Goal: Information Seeking & Learning: Learn about a topic

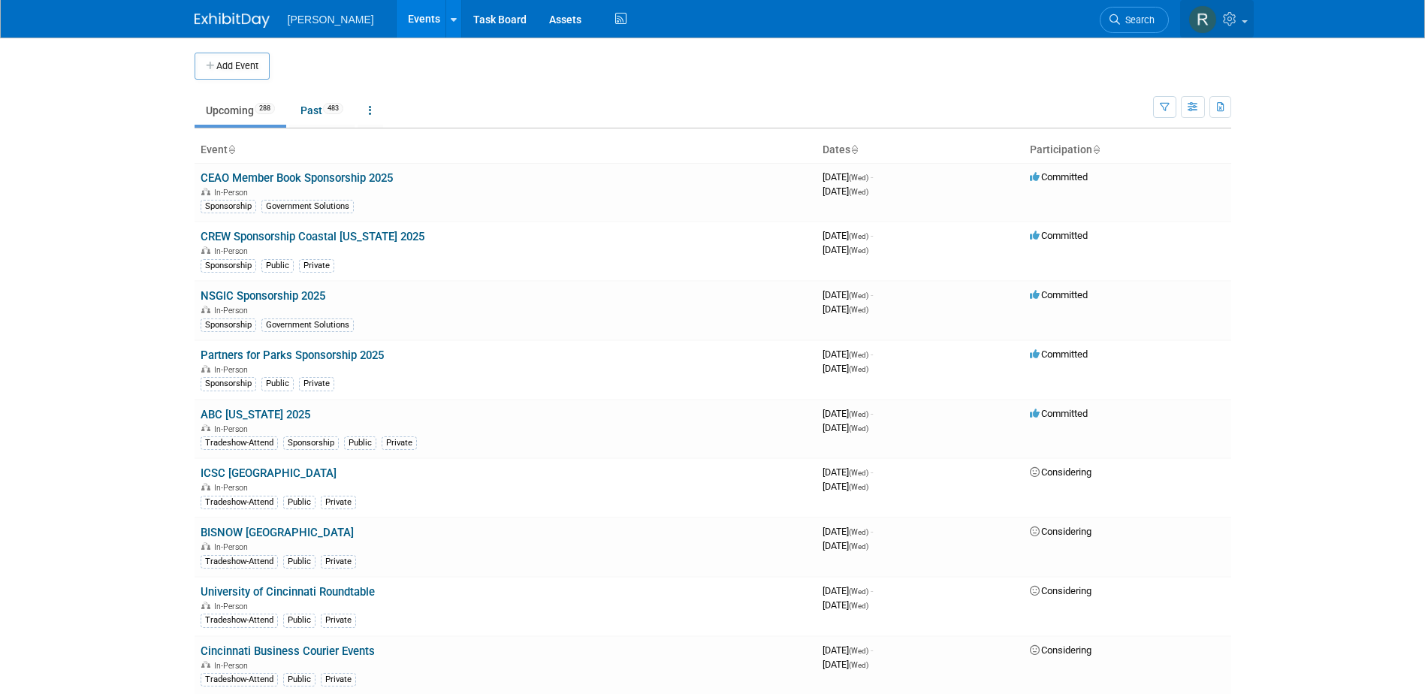
click at [1248, 21] on link at bounding box center [1217, 19] width 74 height 38
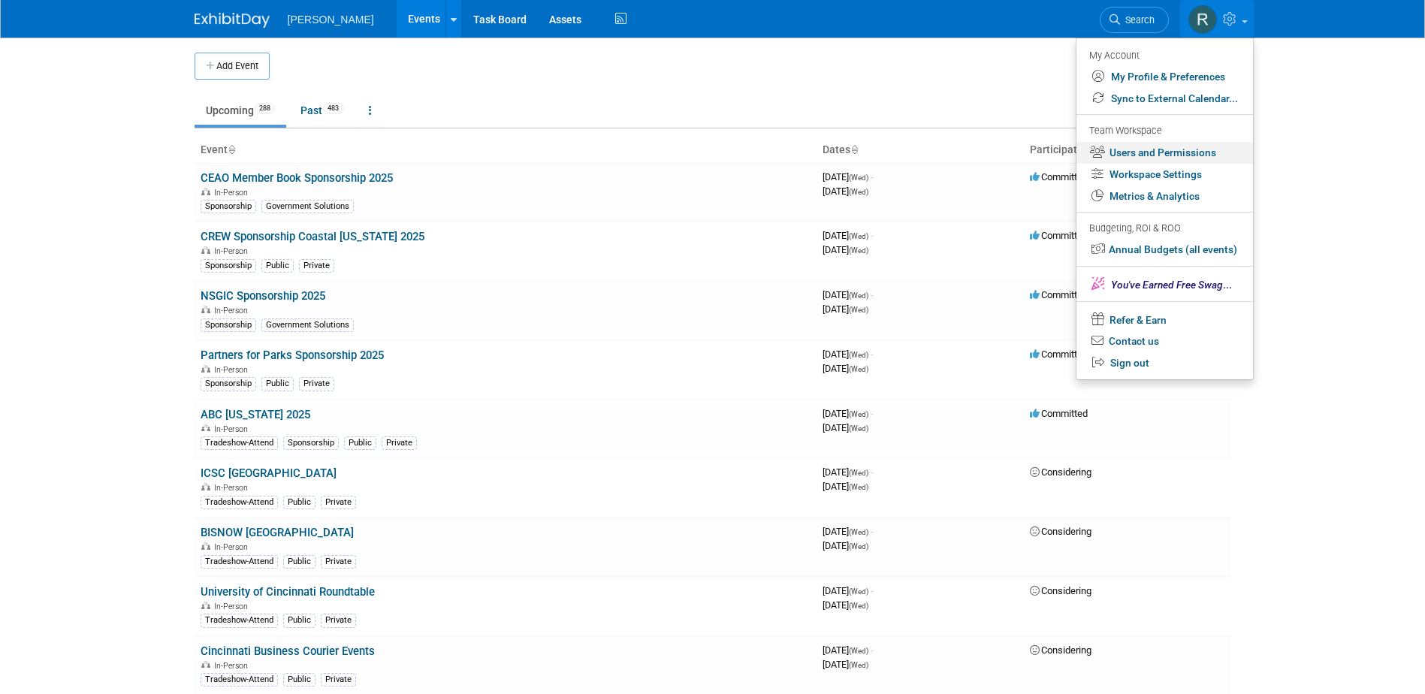
click at [1169, 151] on link "Users and Permissions" at bounding box center [1165, 153] width 177 height 22
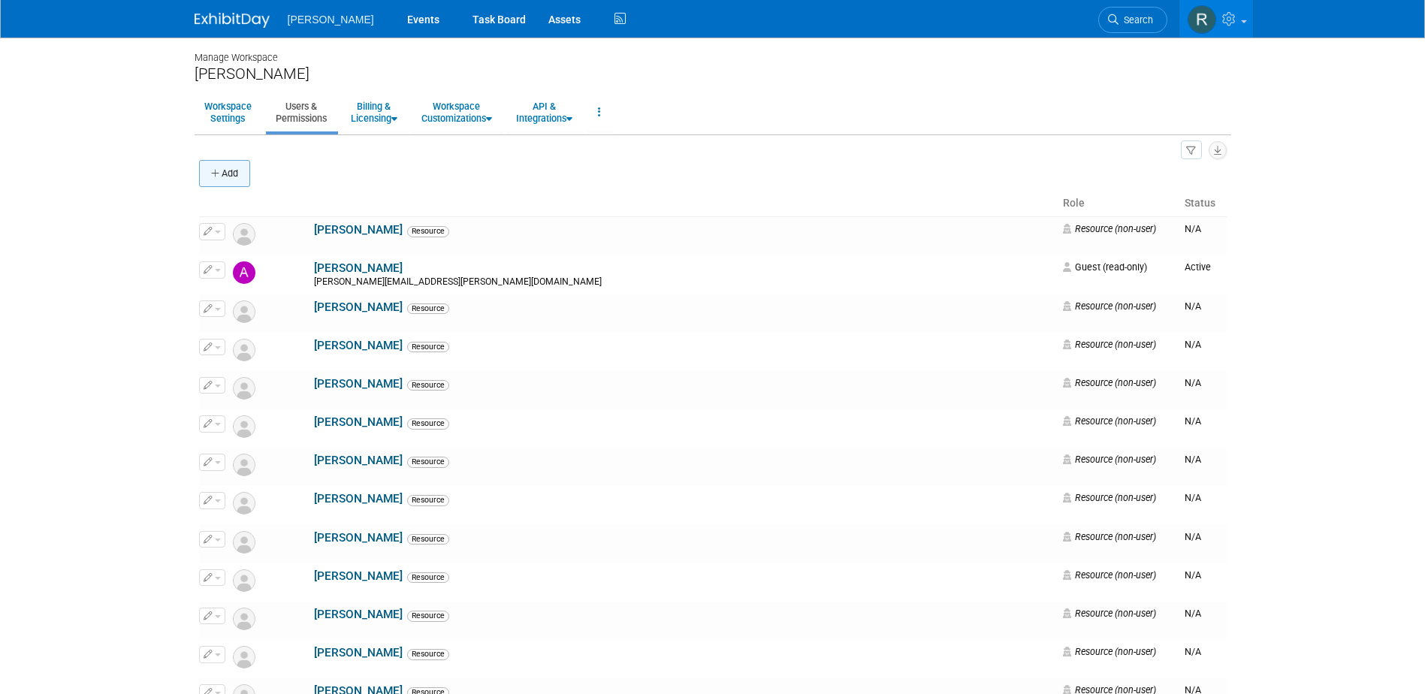
click at [234, 181] on button "Add" at bounding box center [224, 173] width 51 height 27
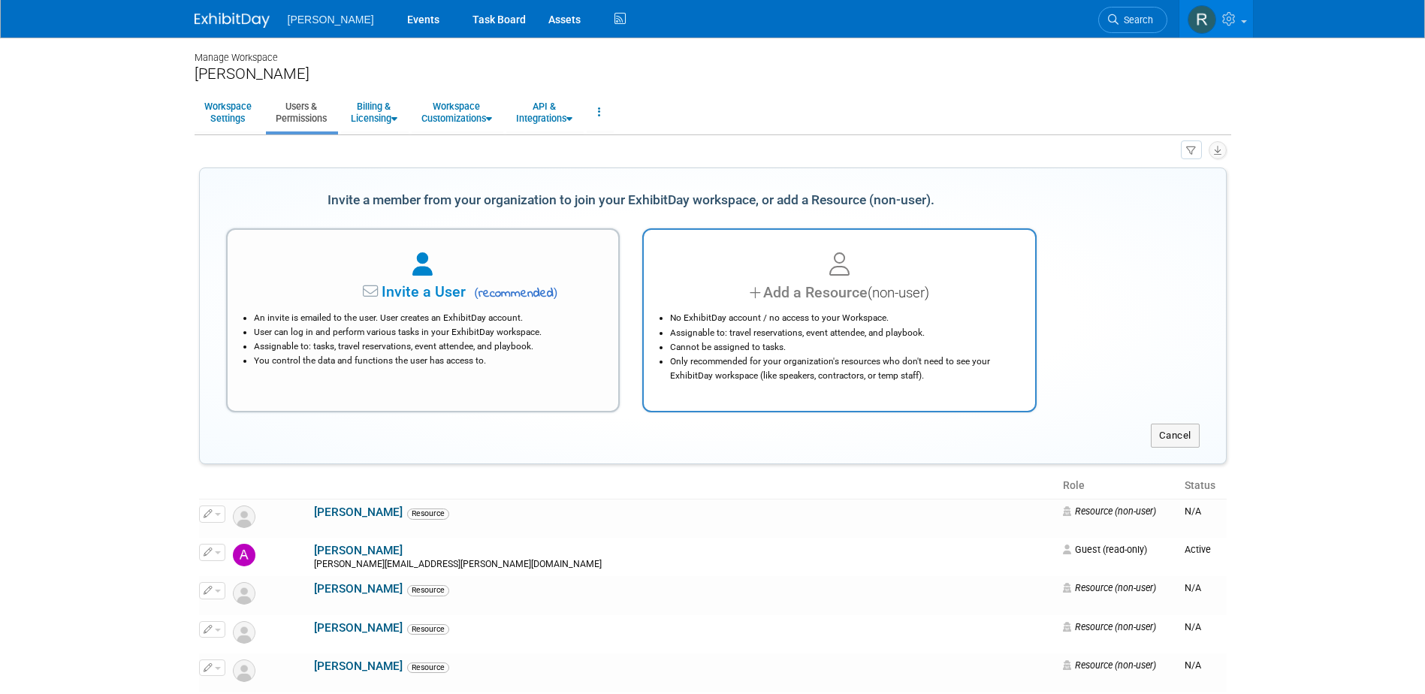
click at [789, 289] on div "Add a Resource (non-user)" at bounding box center [840, 293] width 354 height 22
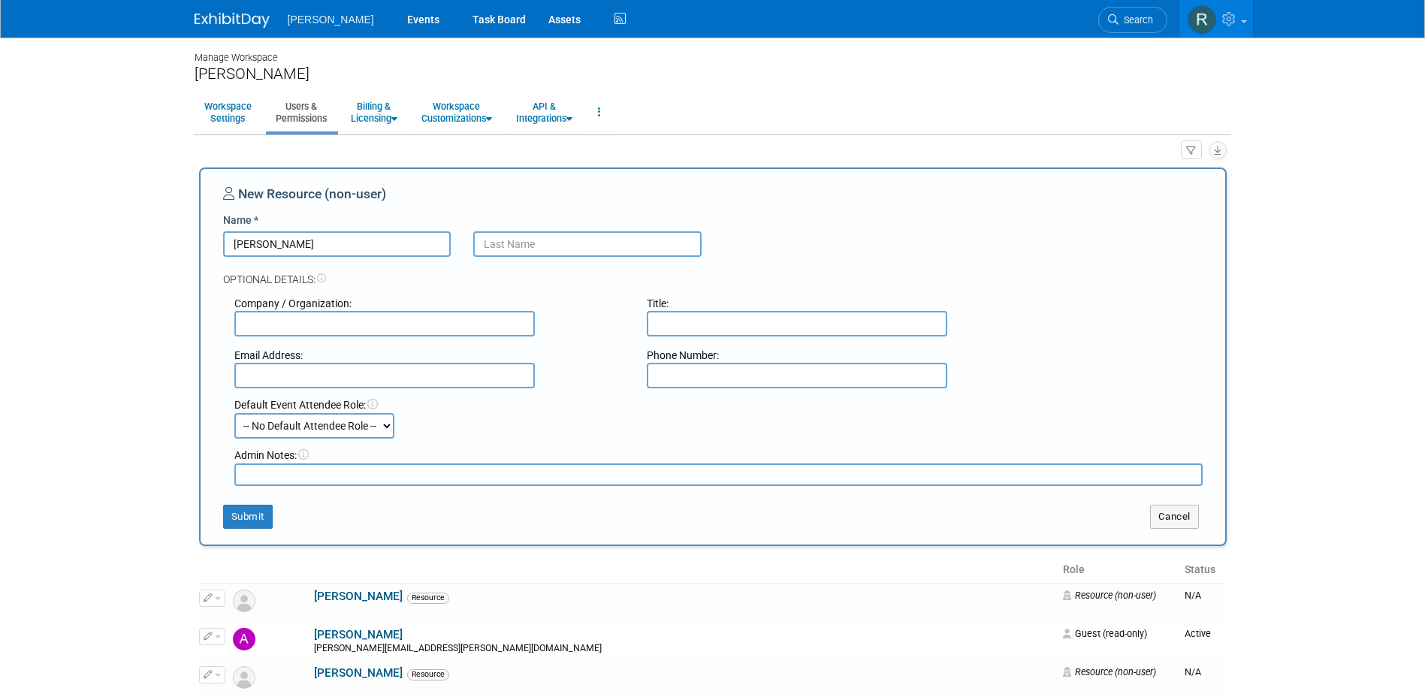
type input "Ross"
type input "Macdonald"
click at [252, 524] on button "Submit" at bounding box center [248, 517] width 50 height 24
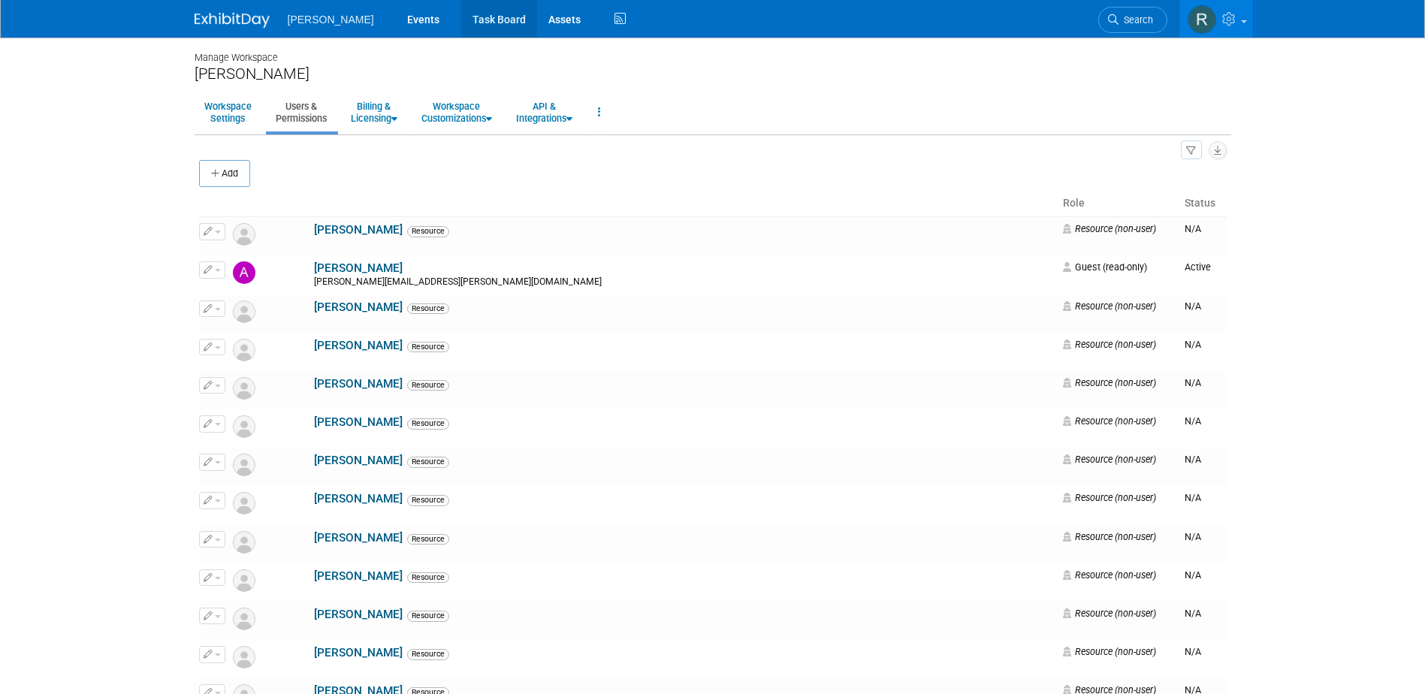
drag, startPoint x: 448, startPoint y: 17, endPoint x: 457, endPoint y: 35, distance: 19.2
click at [461, 17] on link "Task Board" at bounding box center [499, 19] width 76 height 38
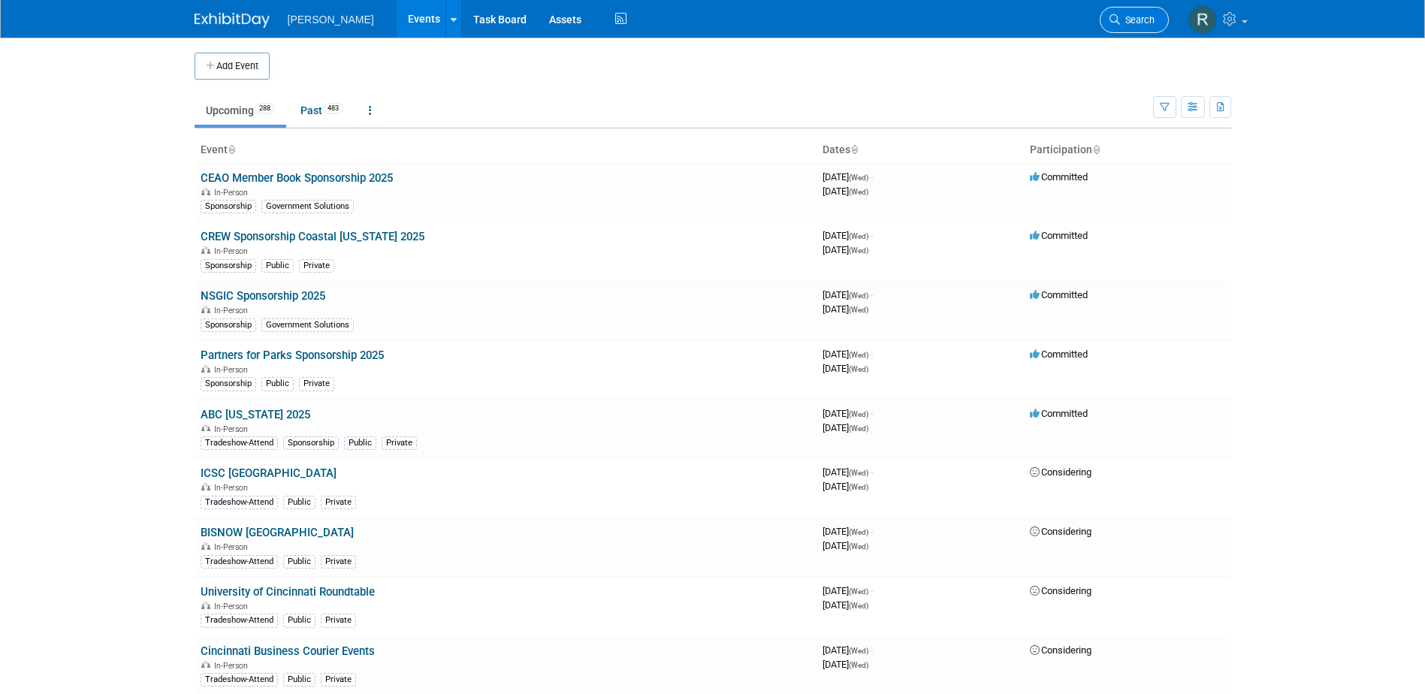
click at [1145, 15] on span "Search" at bounding box center [1137, 19] width 35 height 11
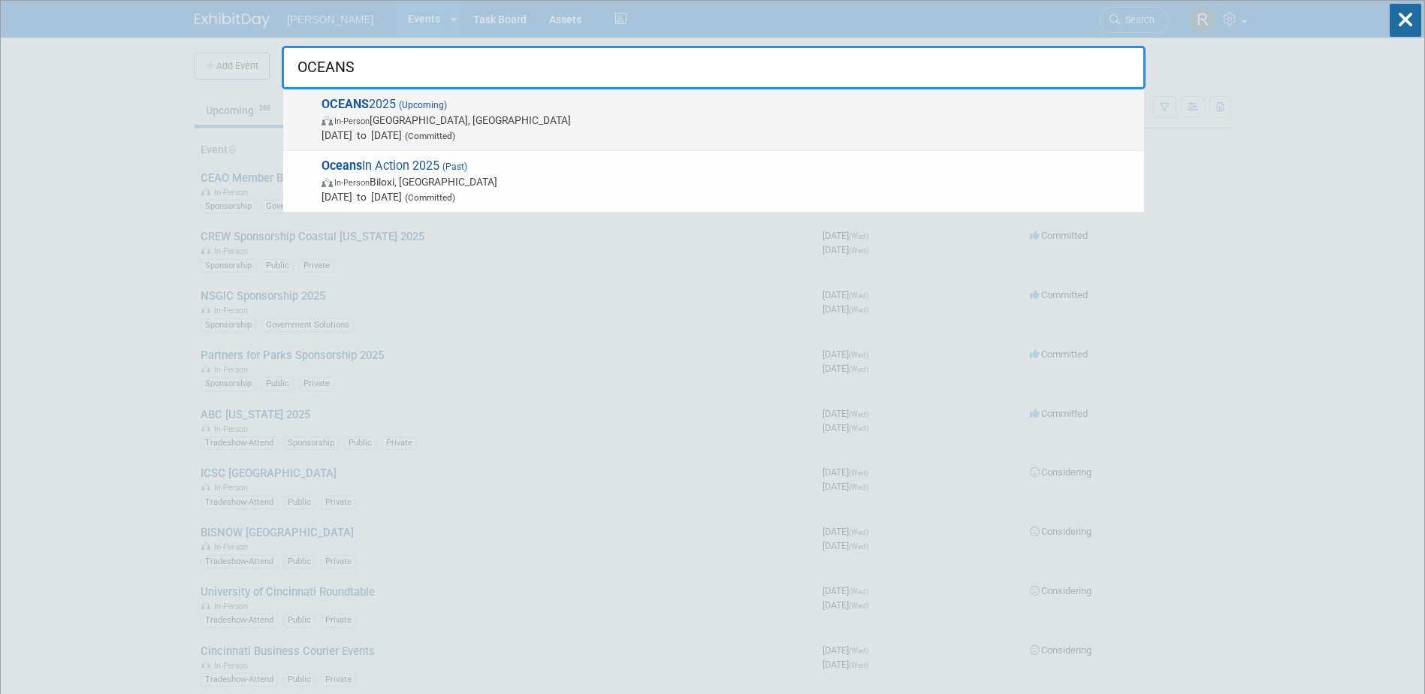
type input "OCEANS"
click at [424, 121] on span "In-Person [GEOGRAPHIC_DATA], [GEOGRAPHIC_DATA]" at bounding box center [729, 120] width 815 height 15
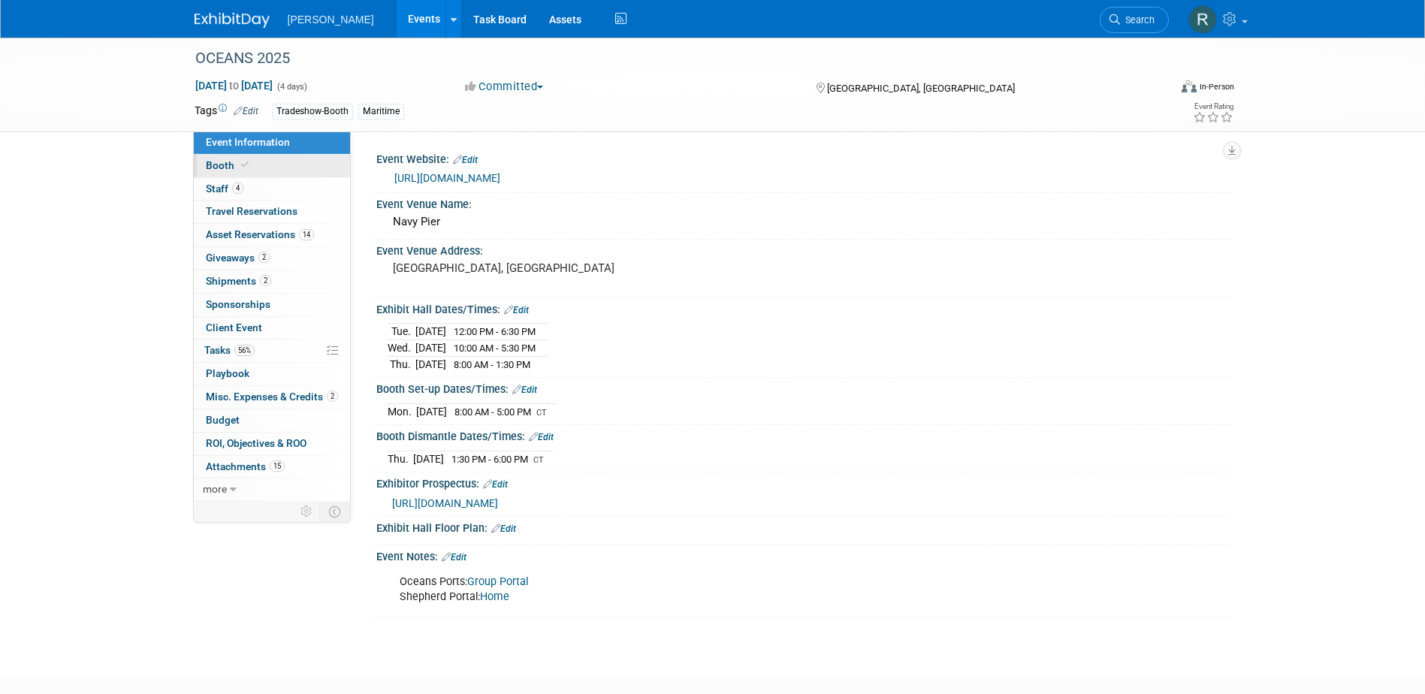
click at [216, 160] on span "Booth" at bounding box center [229, 165] width 46 height 12
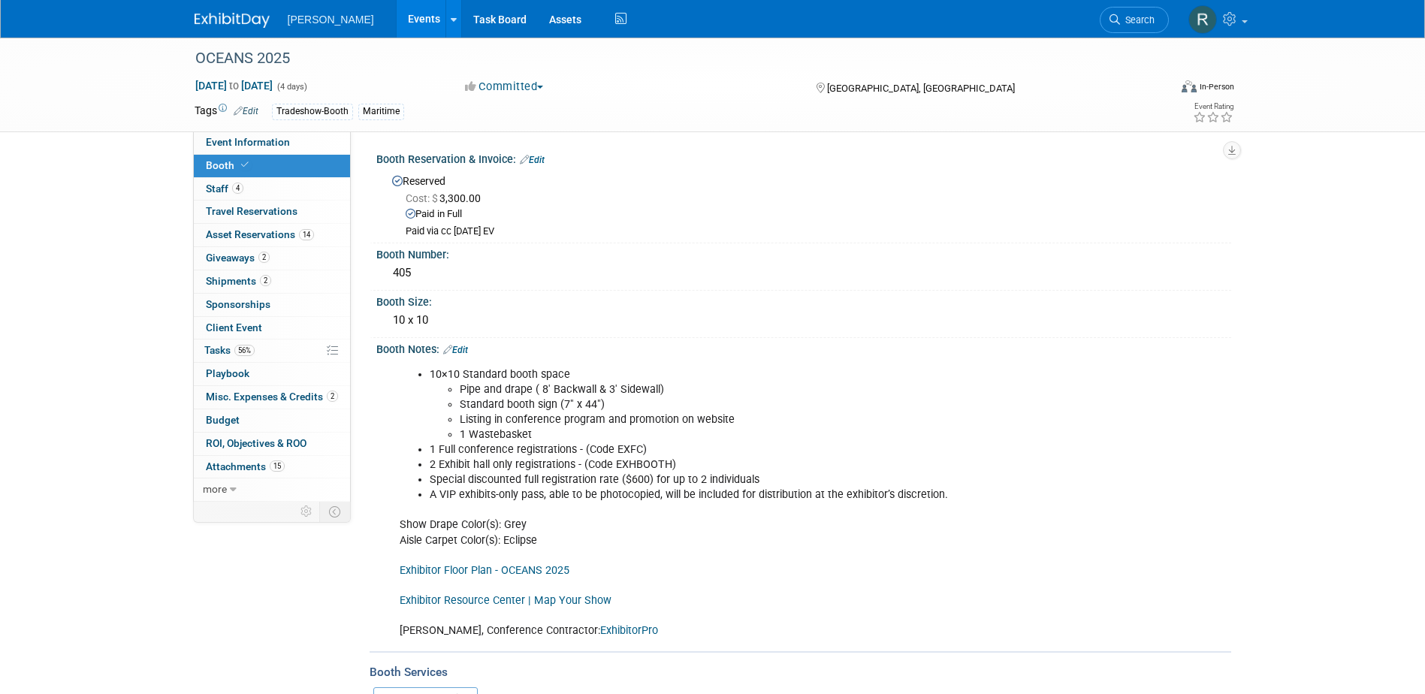
drag, startPoint x: 668, startPoint y: 67, endPoint x: 612, endPoint y: 86, distance: 59.4
click at [668, 67] on div "OCEANS 2025" at bounding box center [668, 58] width 956 height 27
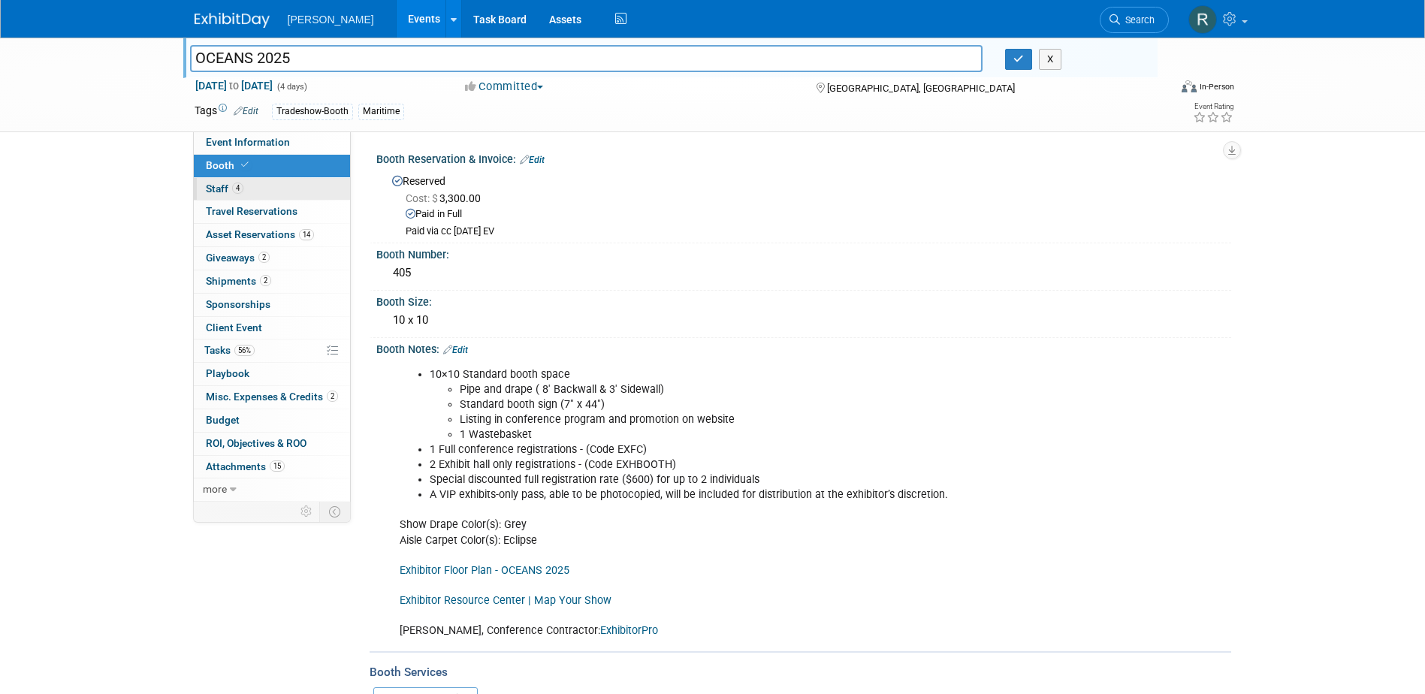
click at [242, 183] on span "Staff 4" at bounding box center [225, 189] width 38 height 12
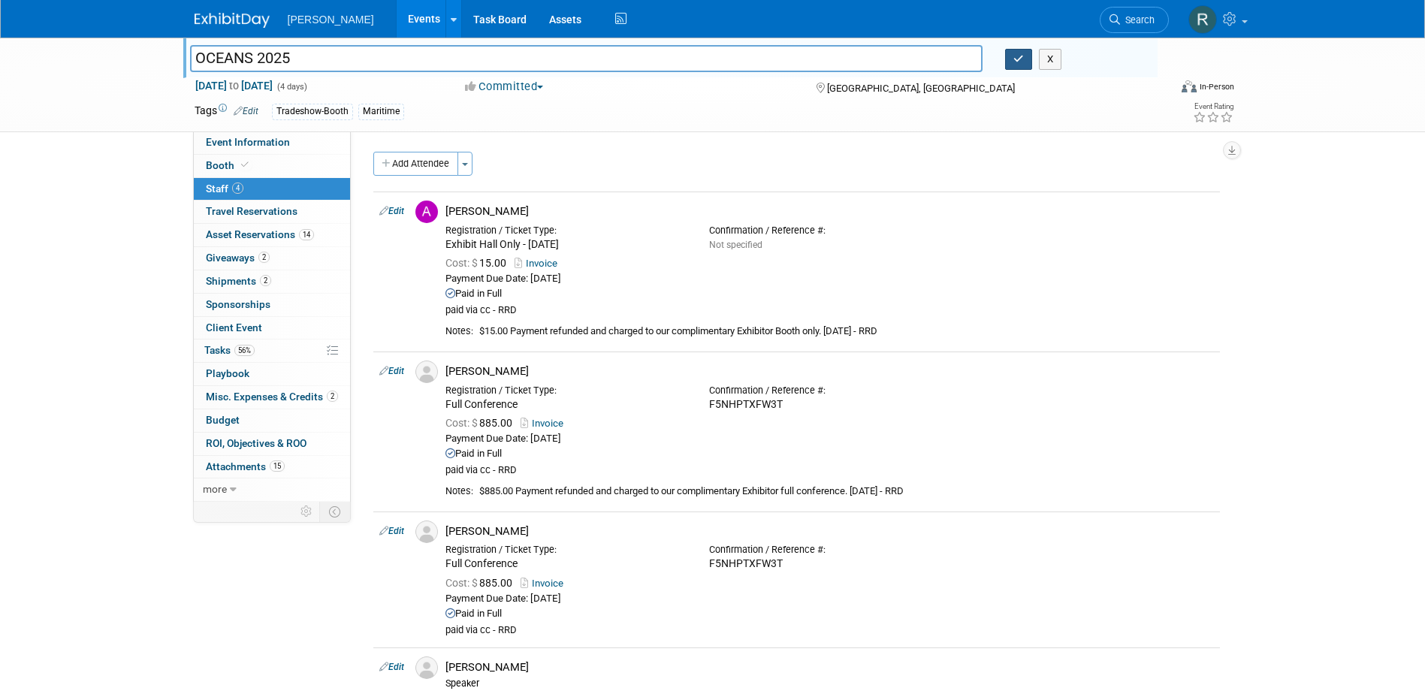
click at [1023, 59] on icon "button" at bounding box center [1018, 59] width 11 height 10
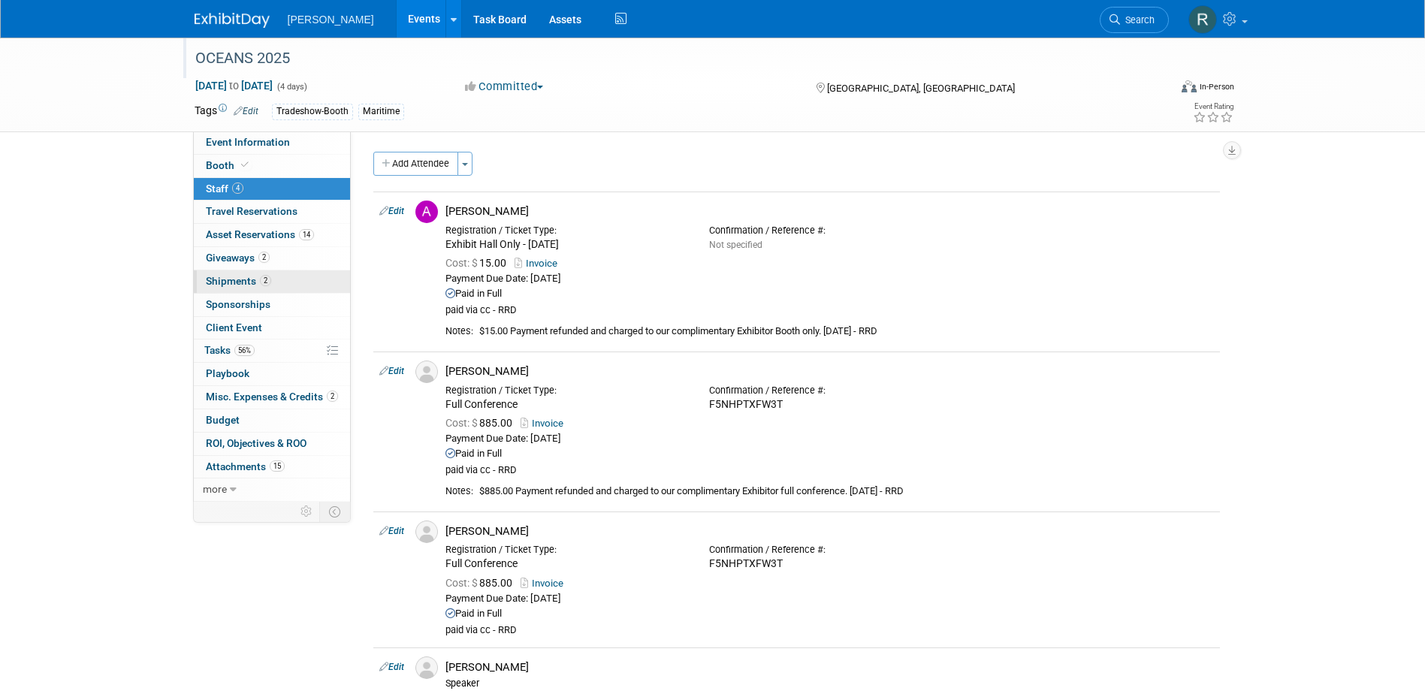
click at [249, 284] on span "Shipments 2" at bounding box center [238, 281] width 65 height 12
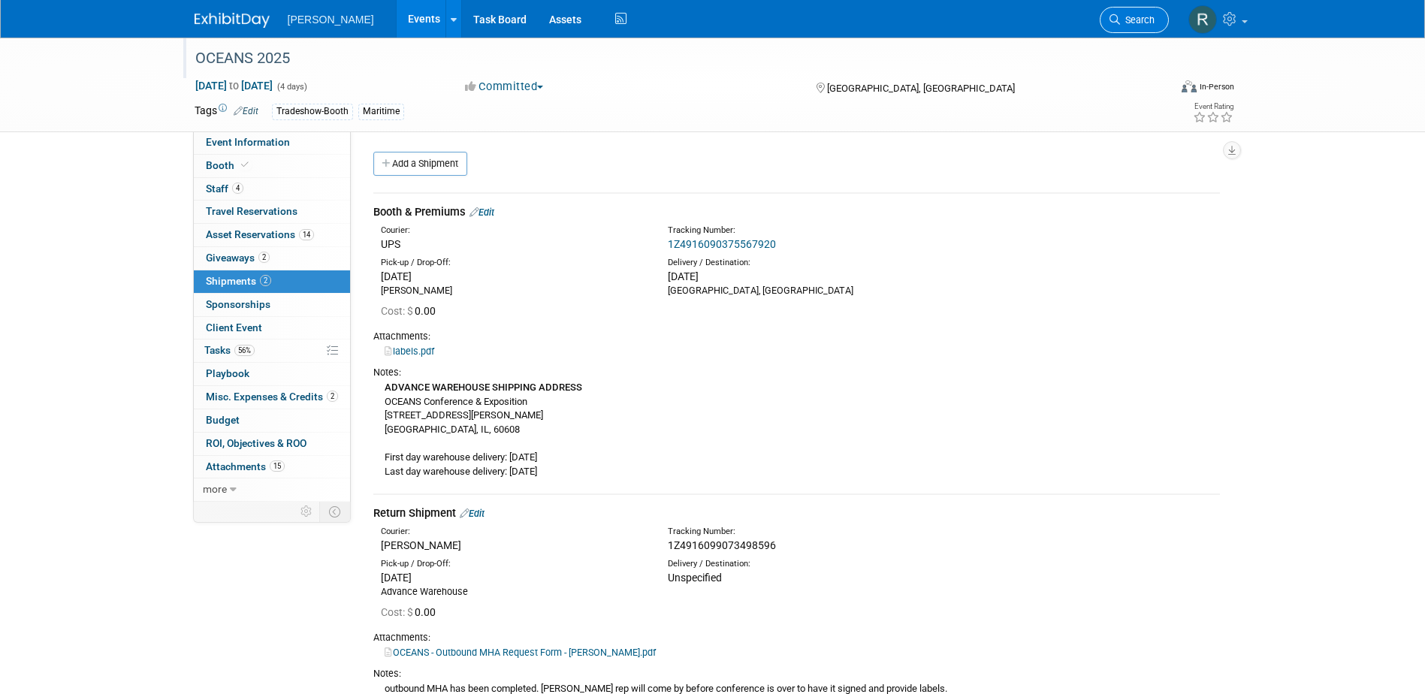
drag, startPoint x: 1136, startPoint y: 19, endPoint x: 1125, endPoint y: 19, distance: 10.5
click at [1136, 19] on span "Search" at bounding box center [1137, 19] width 35 height 11
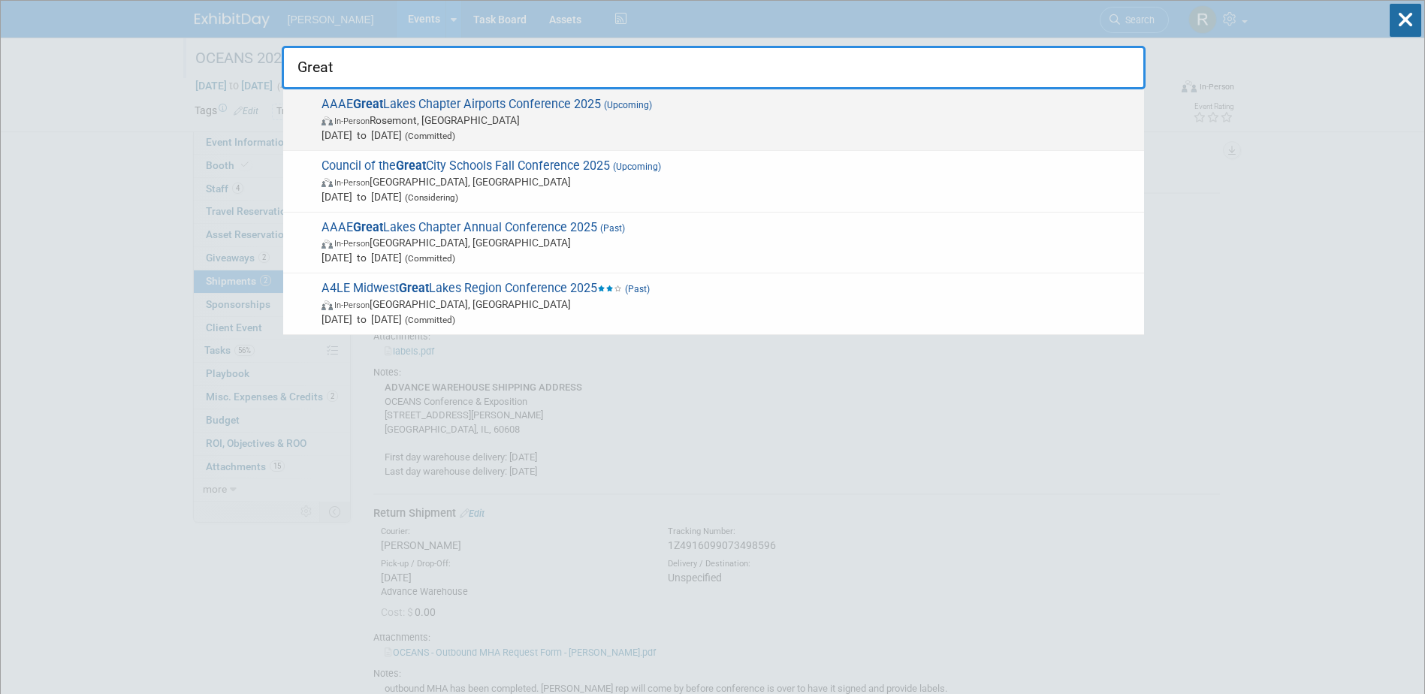
type input "Great"
click at [364, 116] on span "In-Person" at bounding box center [351, 121] width 35 height 10
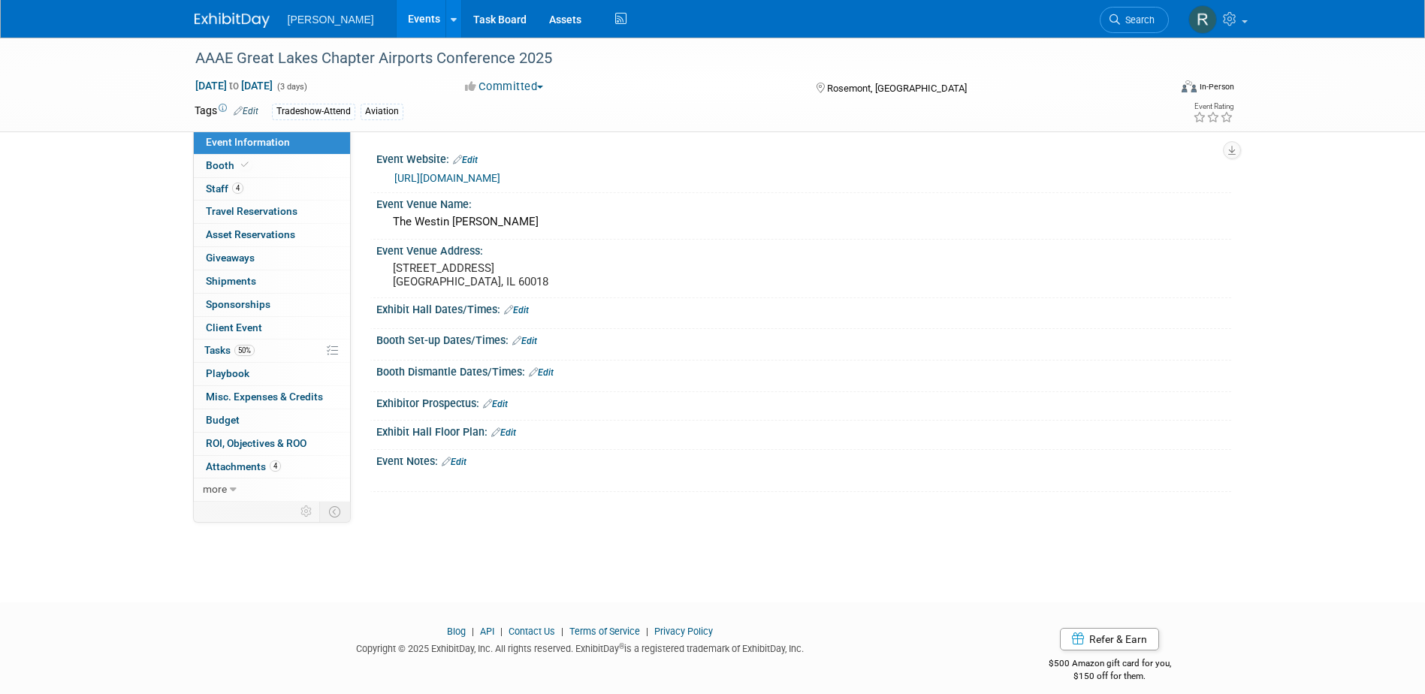
click at [459, 178] on link "https://www.glcaaae.org/" at bounding box center [447, 178] width 106 height 12
click at [1139, 13] on link "Search" at bounding box center [1134, 20] width 69 height 26
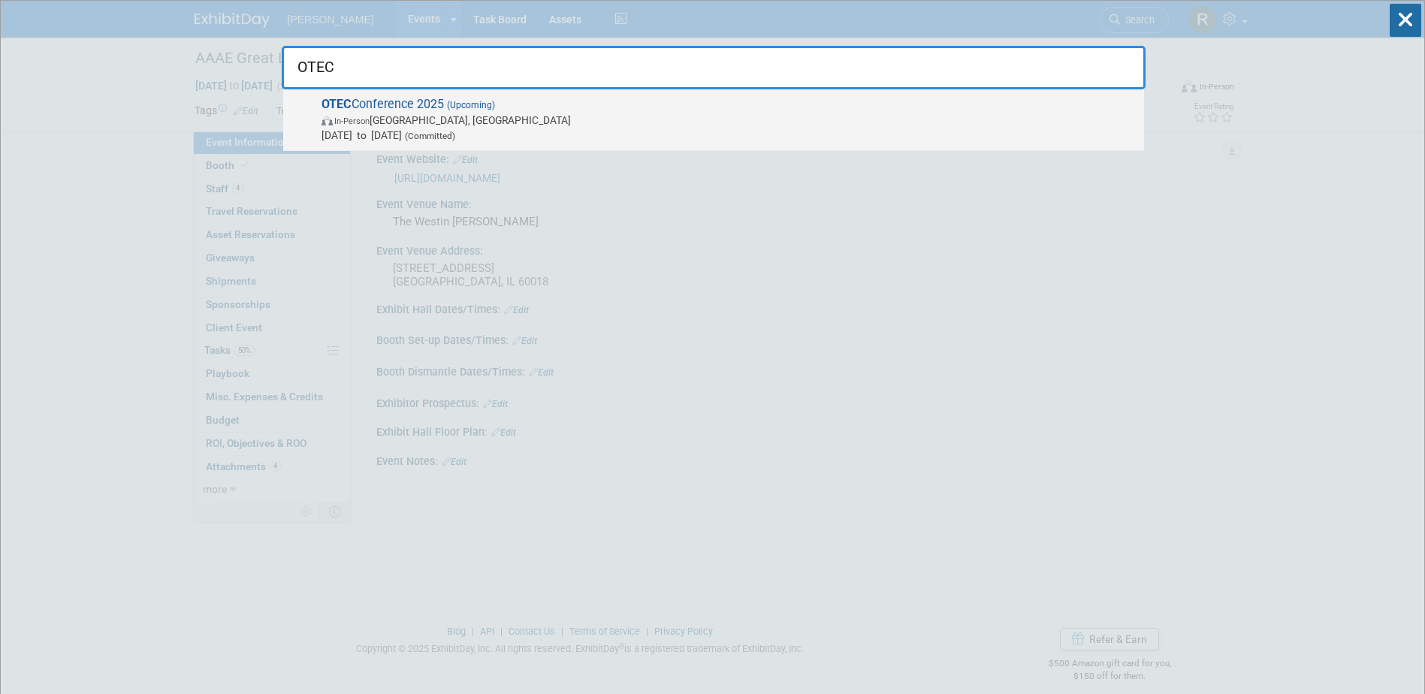
type input "OTEC"
click at [433, 113] on span "In-Person Columbus, OH" at bounding box center [729, 120] width 815 height 15
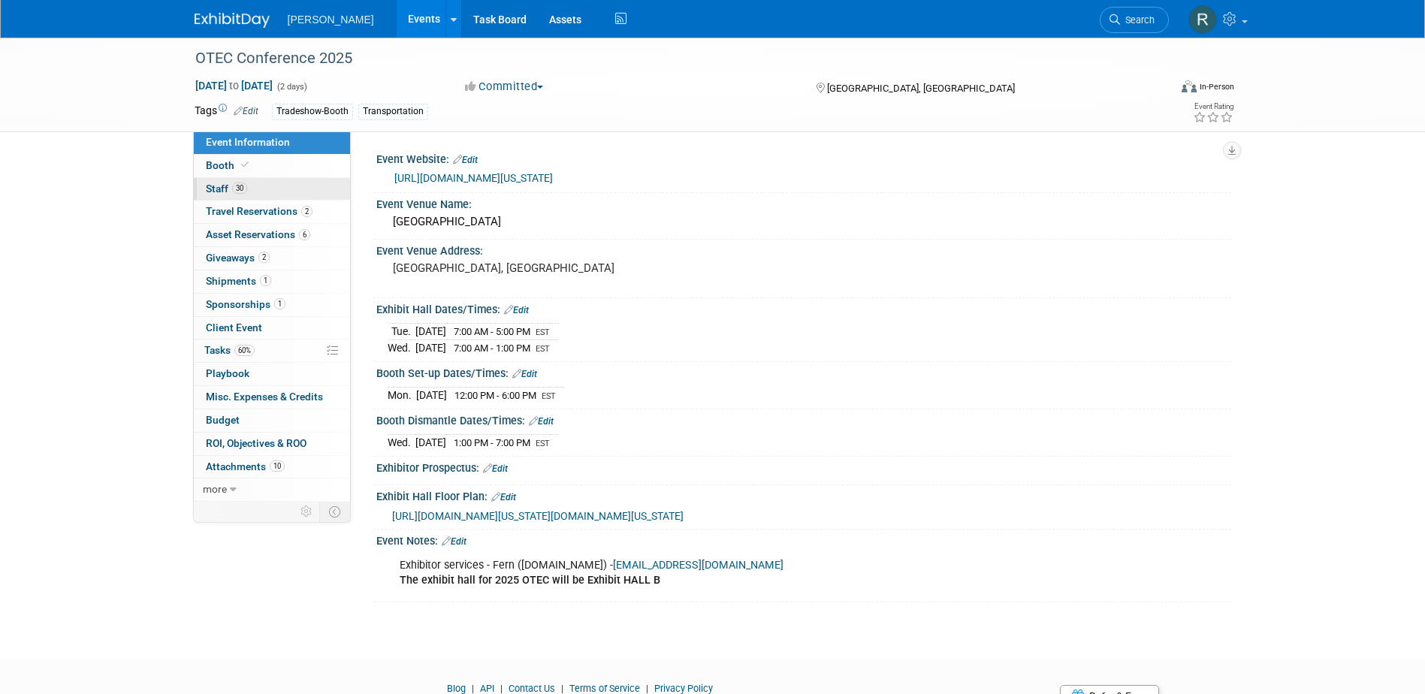
drag, startPoint x: 234, startPoint y: 170, endPoint x: 246, endPoint y: 185, distance: 18.8
click at [234, 170] on span "Booth" at bounding box center [229, 165] width 46 height 12
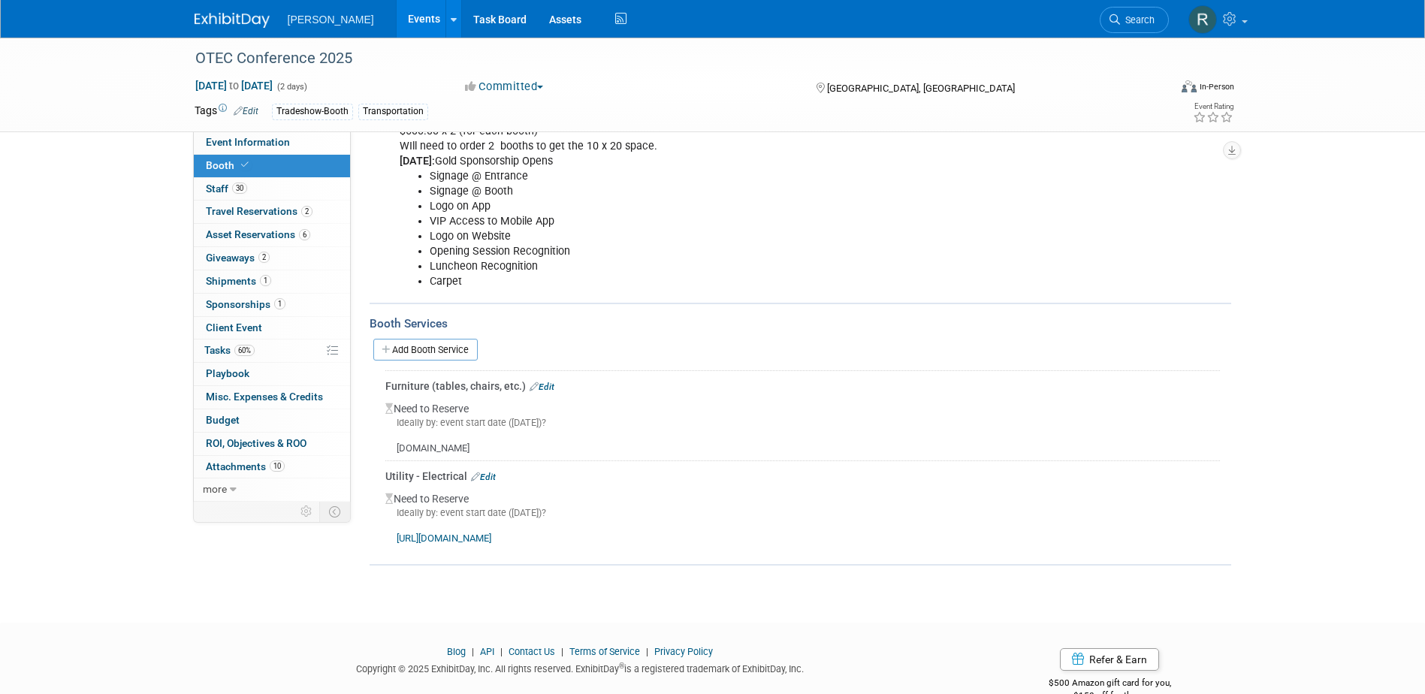
scroll to position [293, 0]
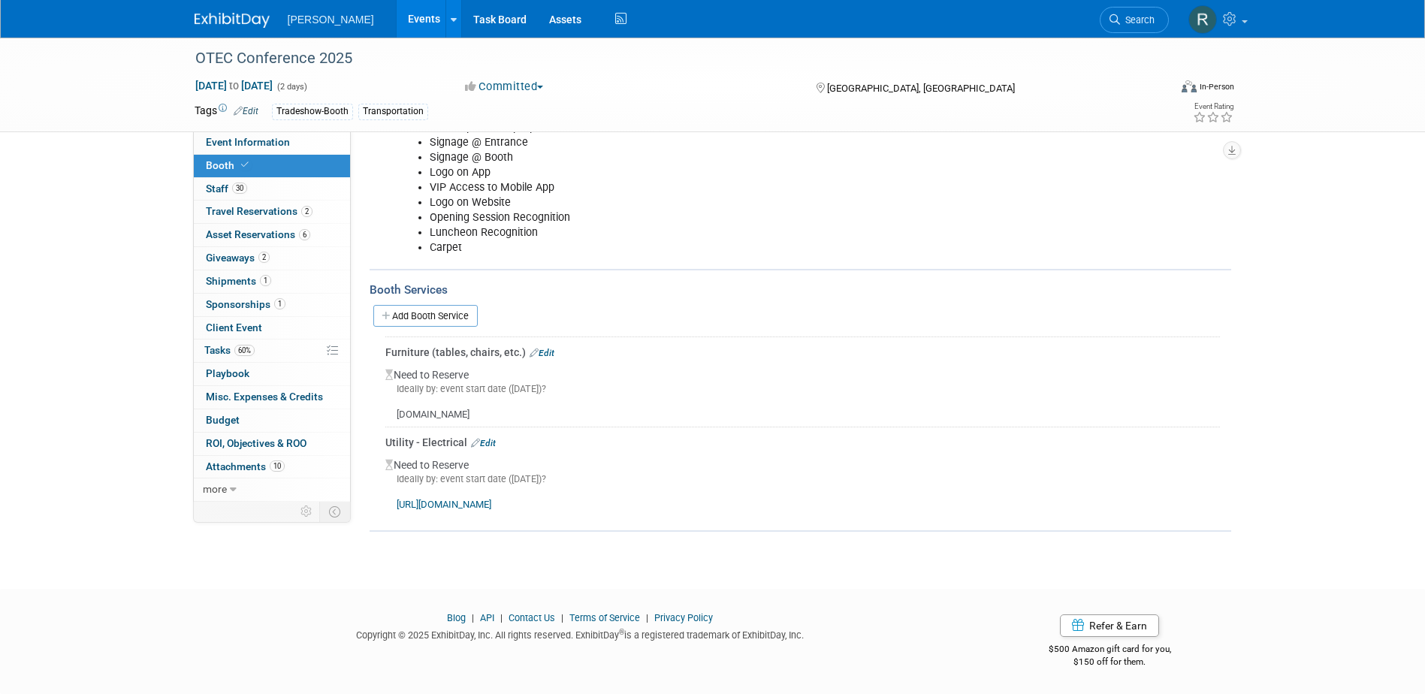
click at [482, 441] on link "Edit" at bounding box center [483, 443] width 25 height 11
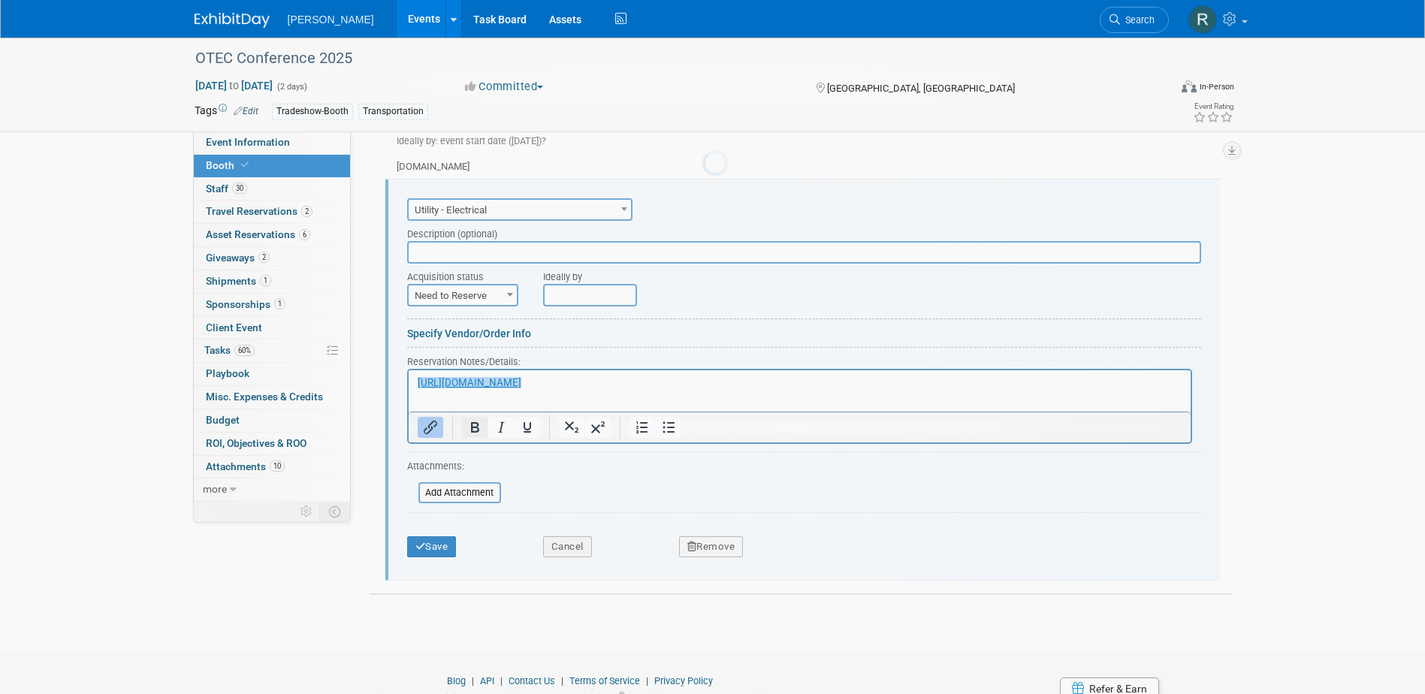
scroll to position [550, 0]
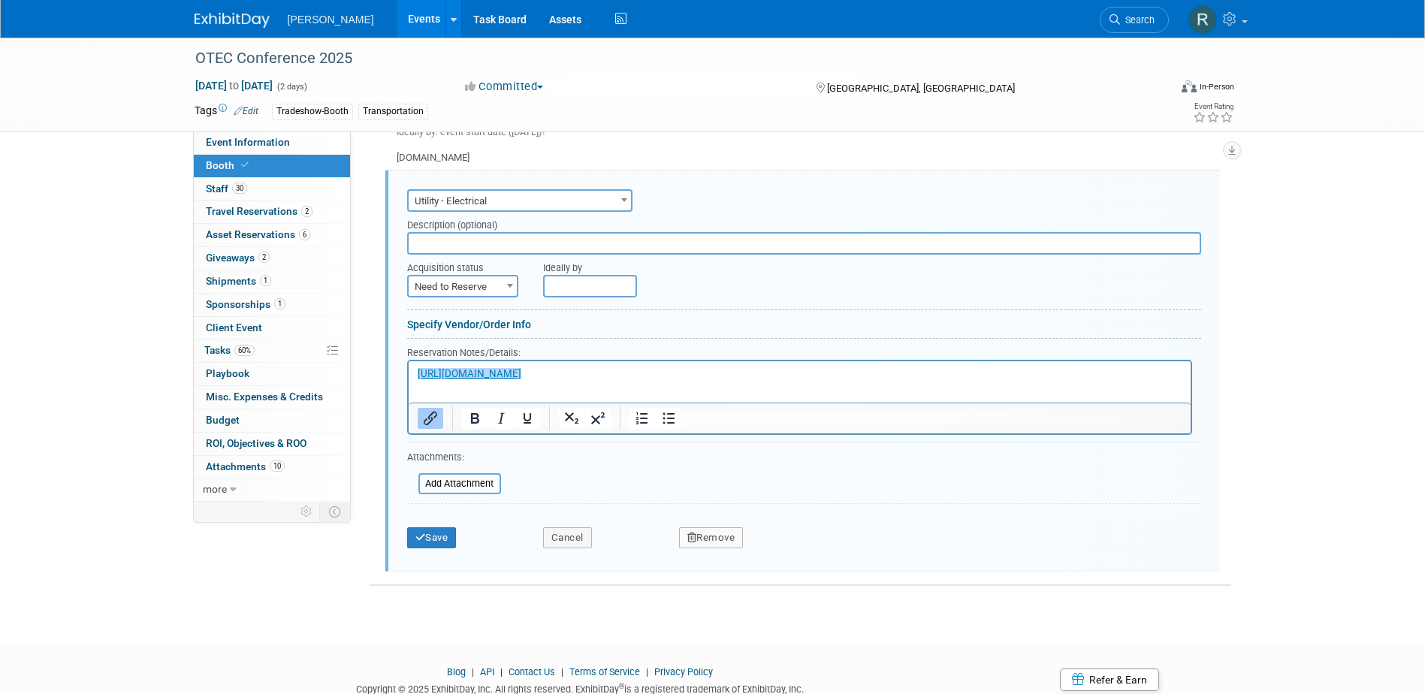
click at [491, 284] on span "Need to Reserve" at bounding box center [463, 286] width 108 height 21
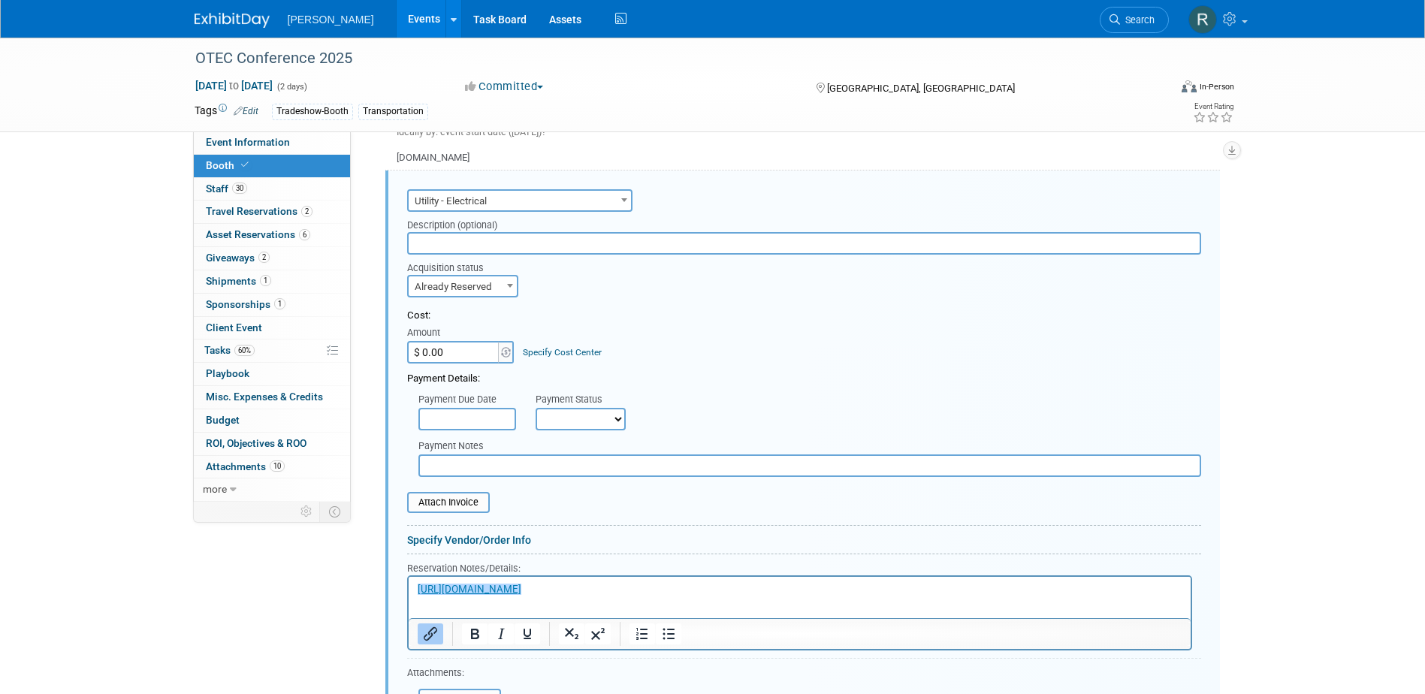
select select "2"
click at [456, 355] on input "$ 0.00" at bounding box center [454, 352] width 94 height 23
type input "$ 164.56"
click at [482, 418] on input "text" at bounding box center [467, 419] width 98 height 23
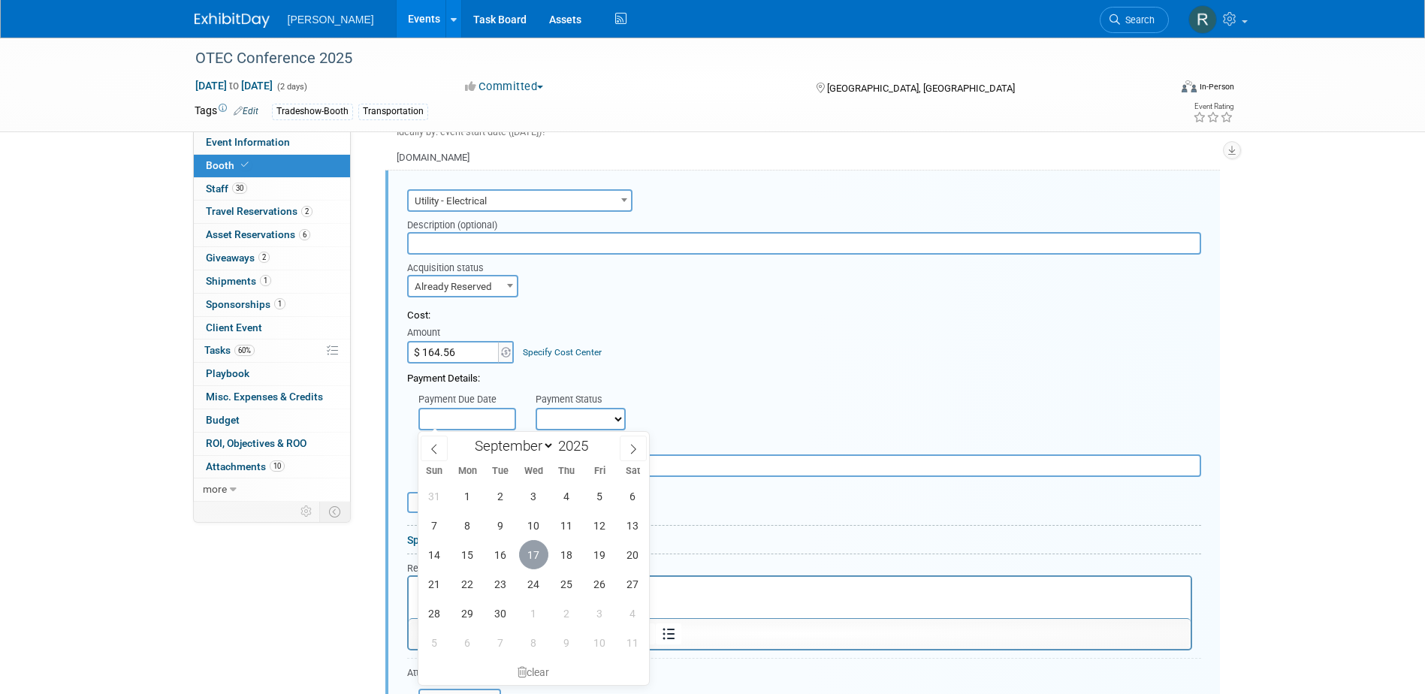
drag, startPoint x: 534, startPoint y: 559, endPoint x: 534, endPoint y: 526, distance: 33.1
click at [534, 557] on span "17" at bounding box center [533, 554] width 29 height 29
type input "Sep 17, 2025"
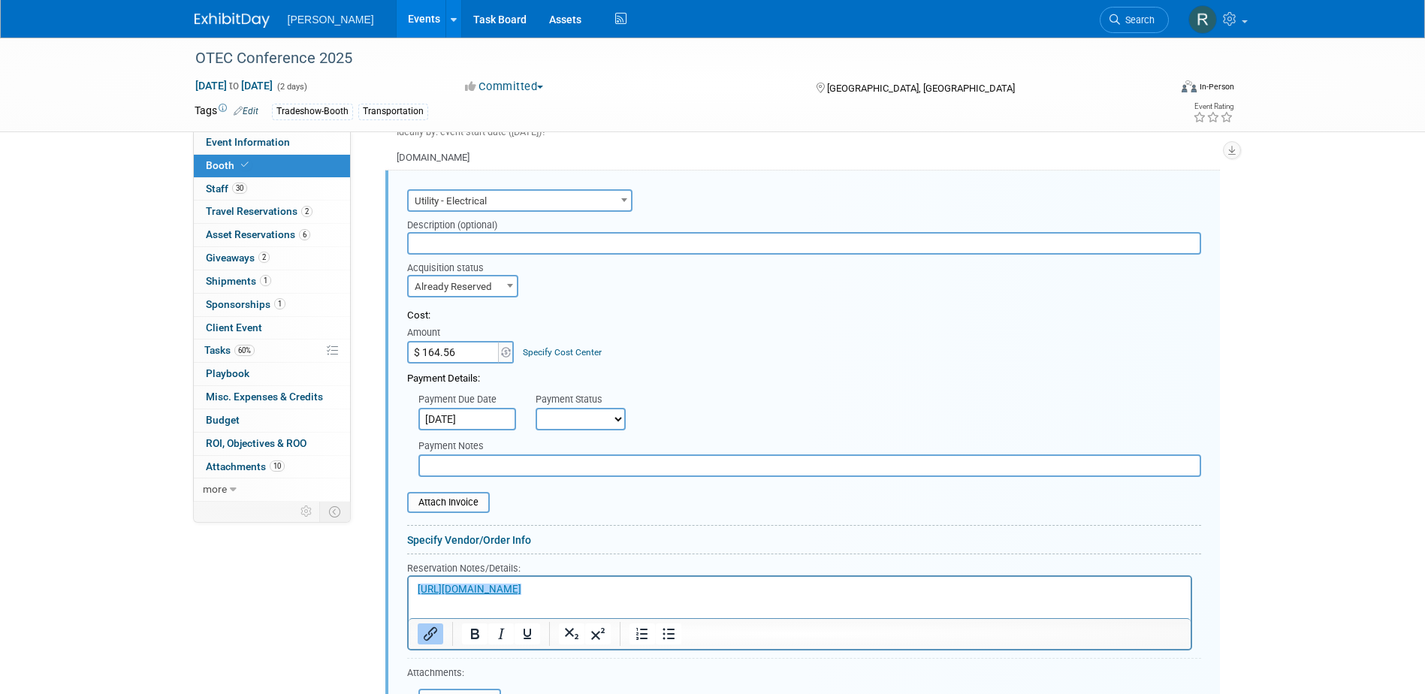
drag, startPoint x: 566, startPoint y: 417, endPoint x: 568, endPoint y: 433, distance: 15.8
click at [566, 418] on select "Not Paid Yet Partially Paid Paid in Full" at bounding box center [581, 419] width 90 height 23
select select "1"
click at [536, 408] on select "Not Paid Yet Partially Paid Paid in Full" at bounding box center [581, 419] width 90 height 23
click at [563, 466] on input "text" at bounding box center [809, 465] width 783 height 23
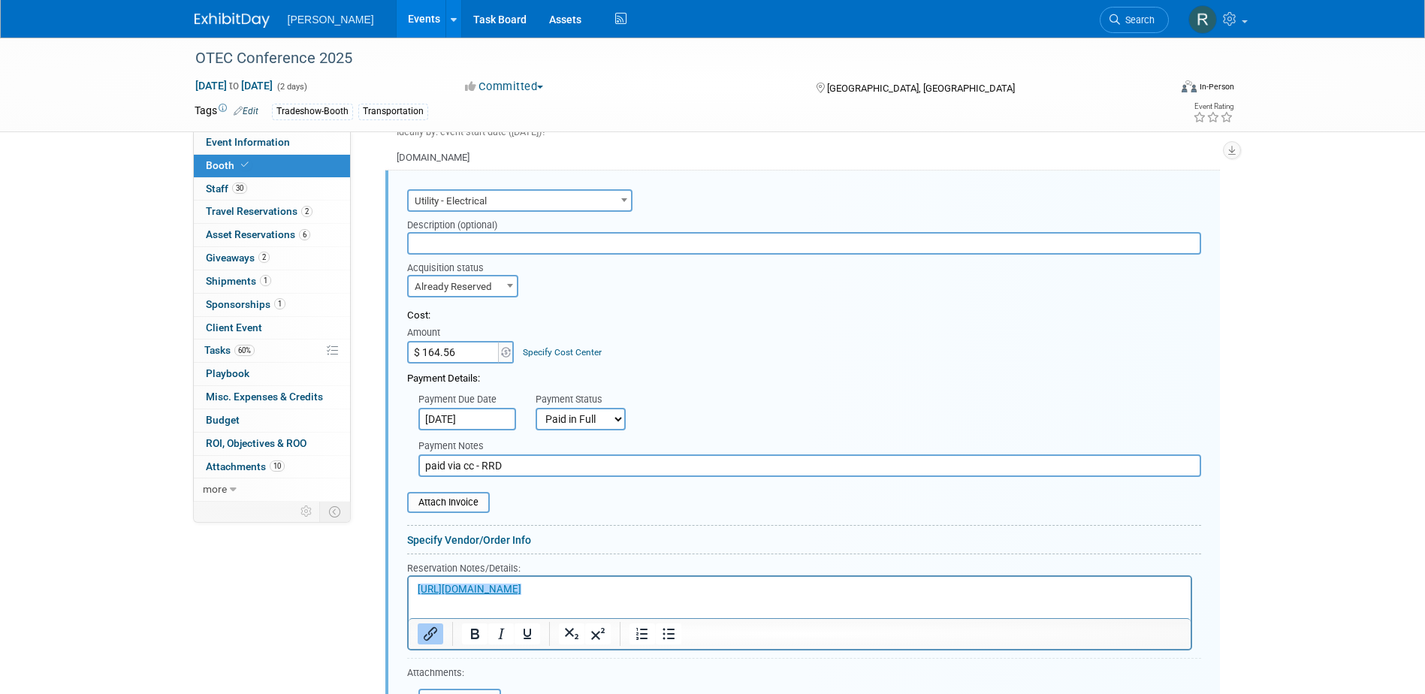
type input "paid via cc - RRD"
click at [657, 592] on p "﻿https://columbusconventions.com/exhibitors/" at bounding box center [799, 589] width 765 height 14
click at [563, 588] on p "$159.00 + $5.56 (Fees)" at bounding box center [799, 589] width 765 height 14
click at [569, 351] on link "Specify Cost Center" at bounding box center [562, 352] width 79 height 11
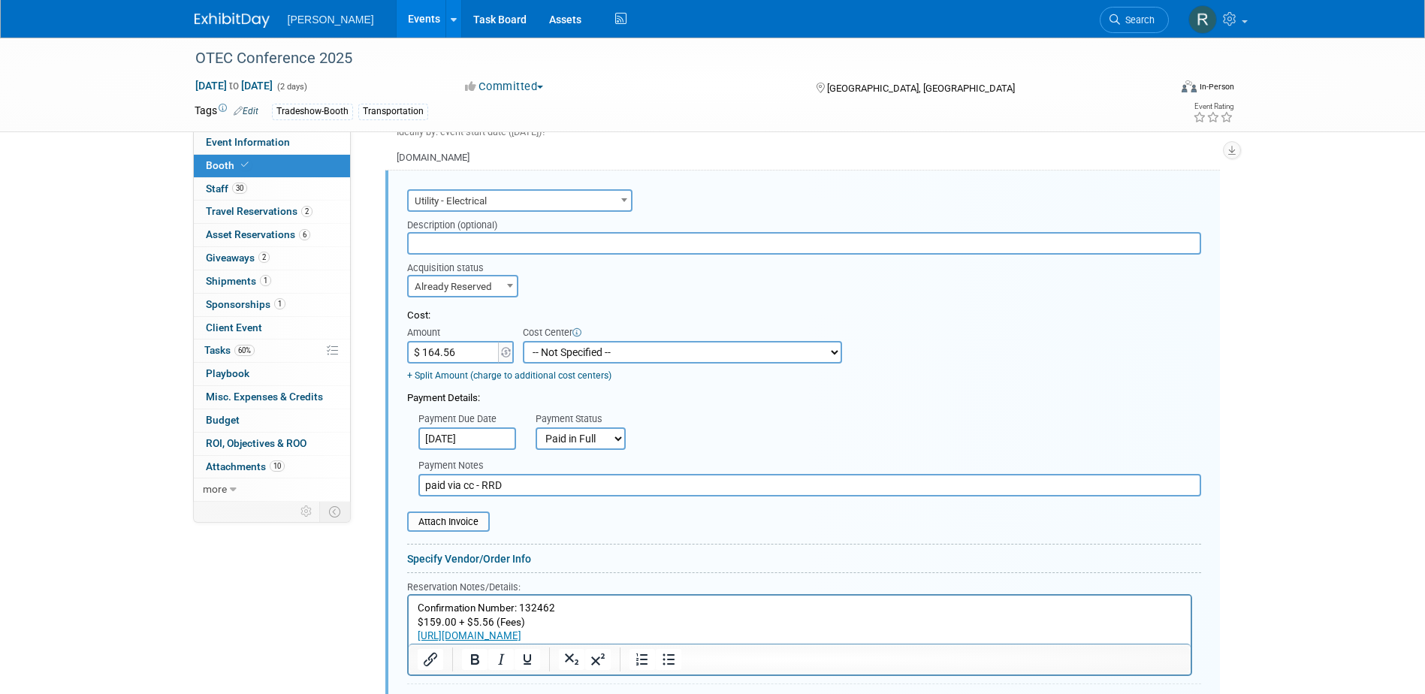
click at [571, 351] on select "-- Not Specified -- Advisory Services - Expenses_1001.502 Aerial Acquisition - …" at bounding box center [682, 352] width 319 height 23
select select "18966238"
click at [523, 341] on select "-- Not Specified -- Advisory Services - Expenses_1001.502 Aerial Acquisition - …" at bounding box center [682, 352] width 319 height 23
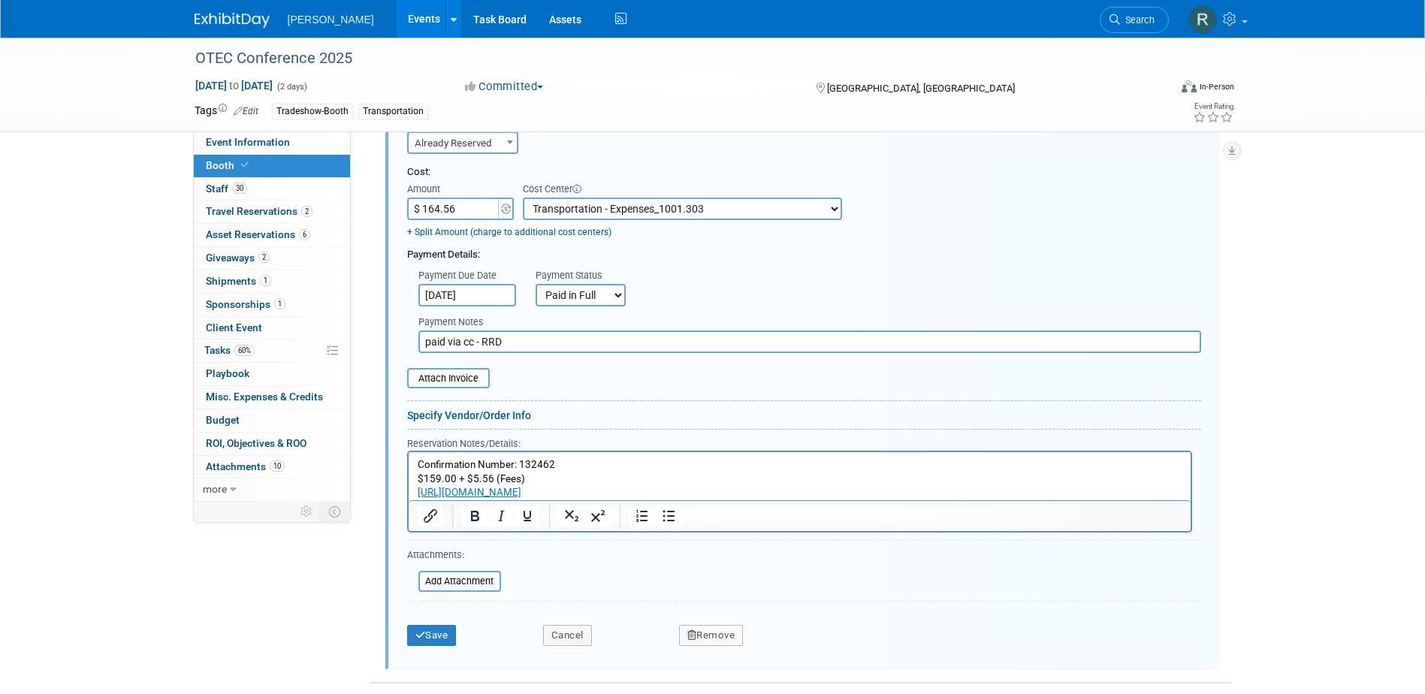
scroll to position [700, 0]
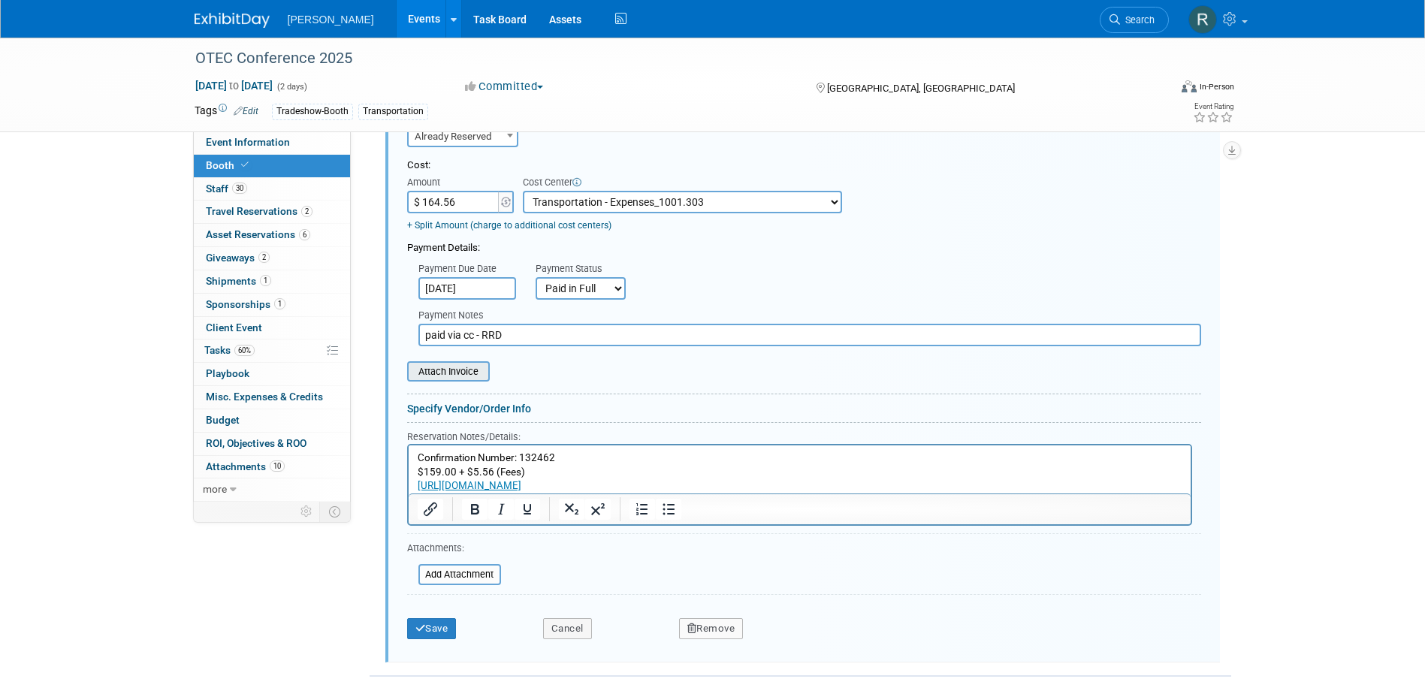
click at [441, 374] on input "file" at bounding box center [399, 372] width 179 height 18
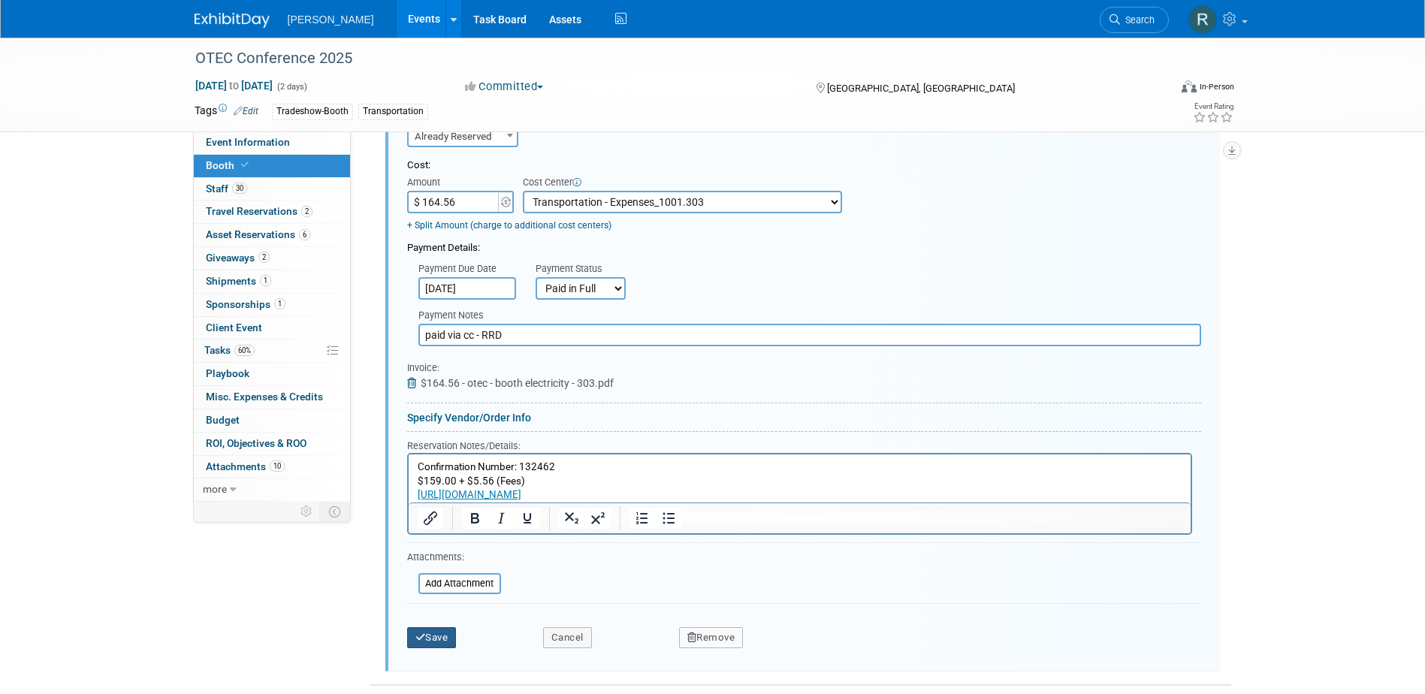
click at [427, 642] on button "Save" at bounding box center [432, 637] width 50 height 21
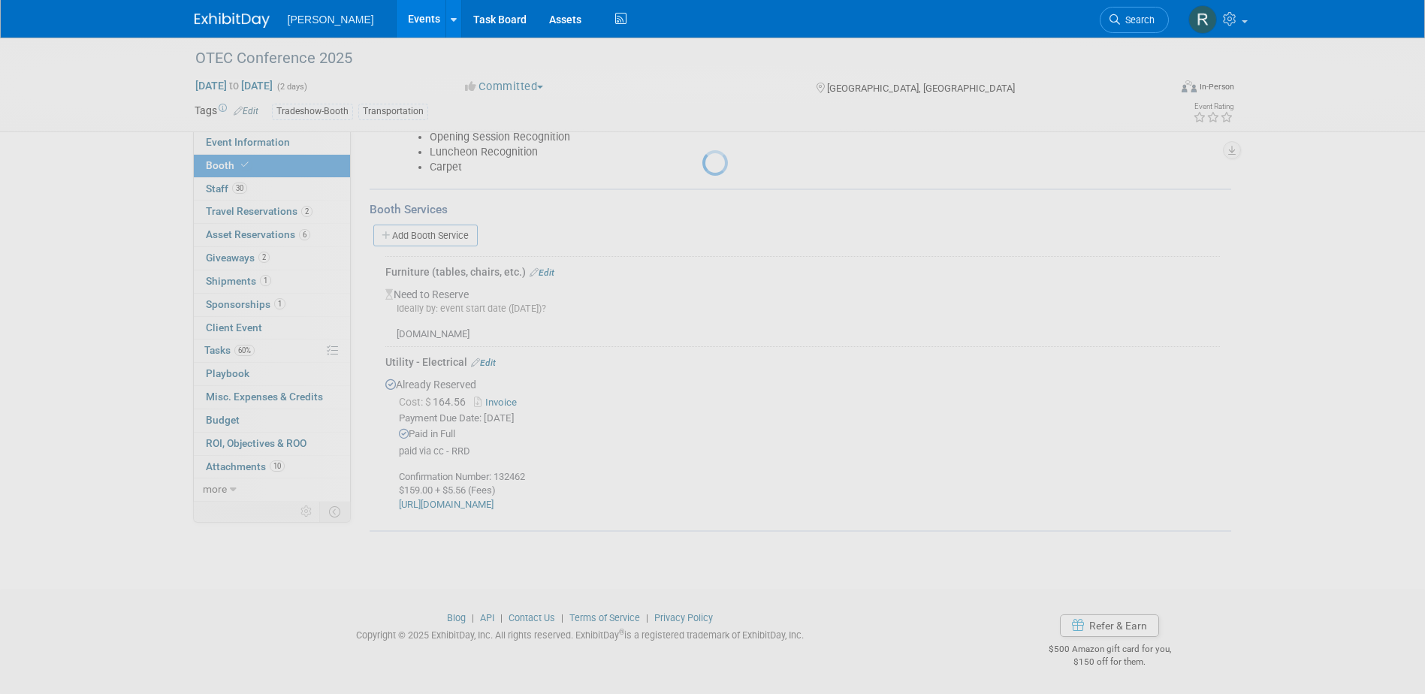
scroll to position [373, 0]
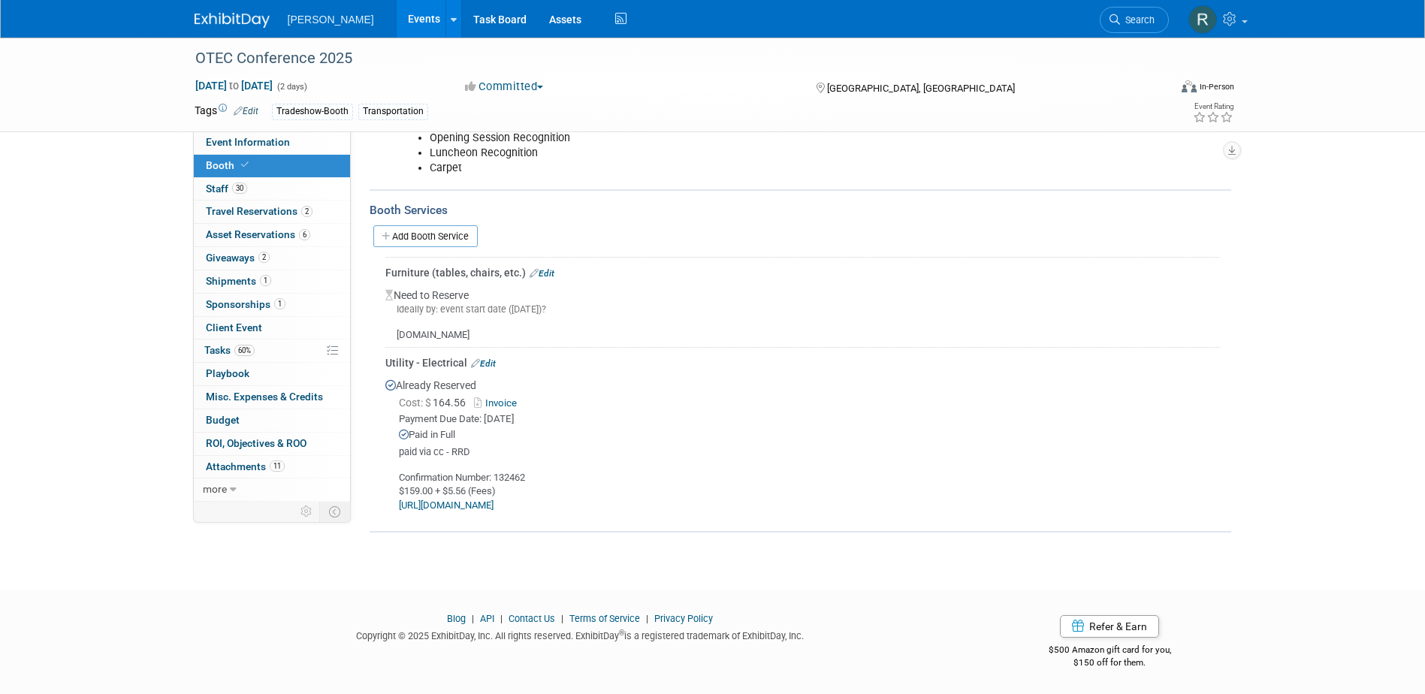
click at [1146, 20] on span "Search" at bounding box center [1137, 19] width 35 height 11
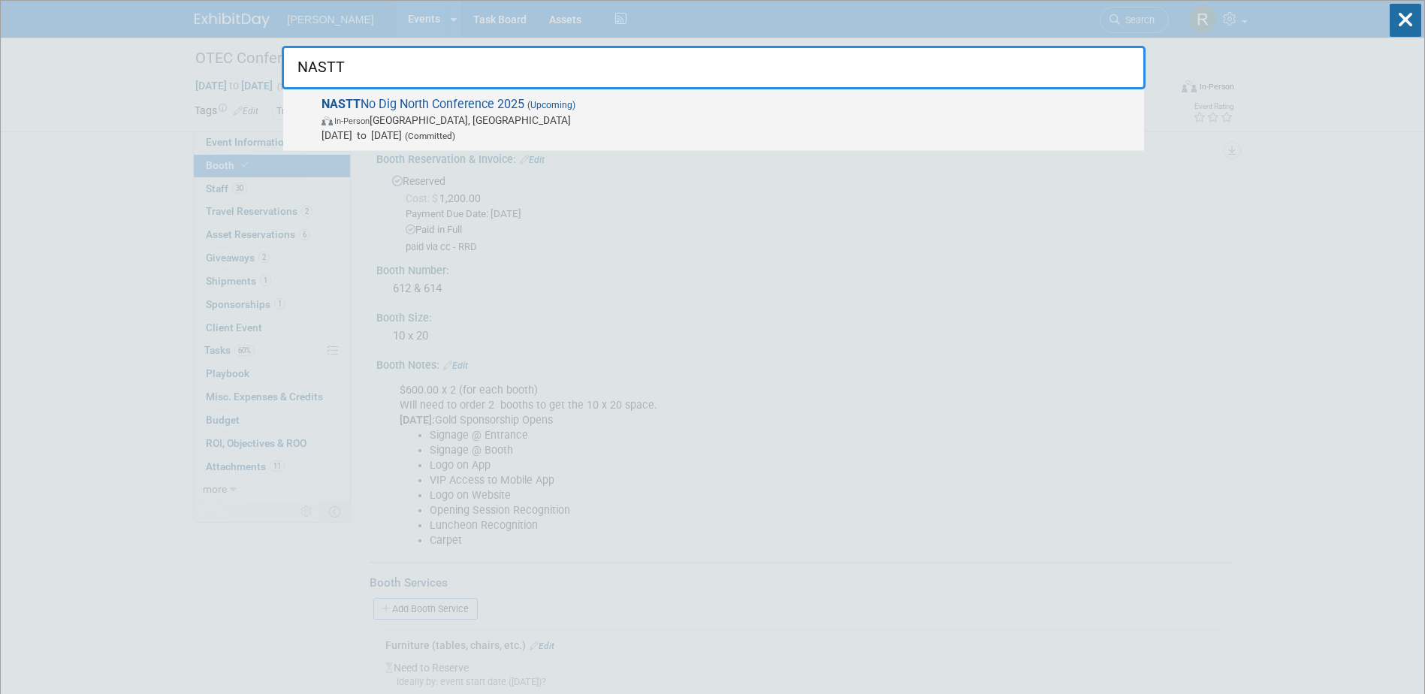
type input "NASTT"
click at [484, 119] on span "In-Person Vancouver, Canada" at bounding box center [729, 120] width 815 height 15
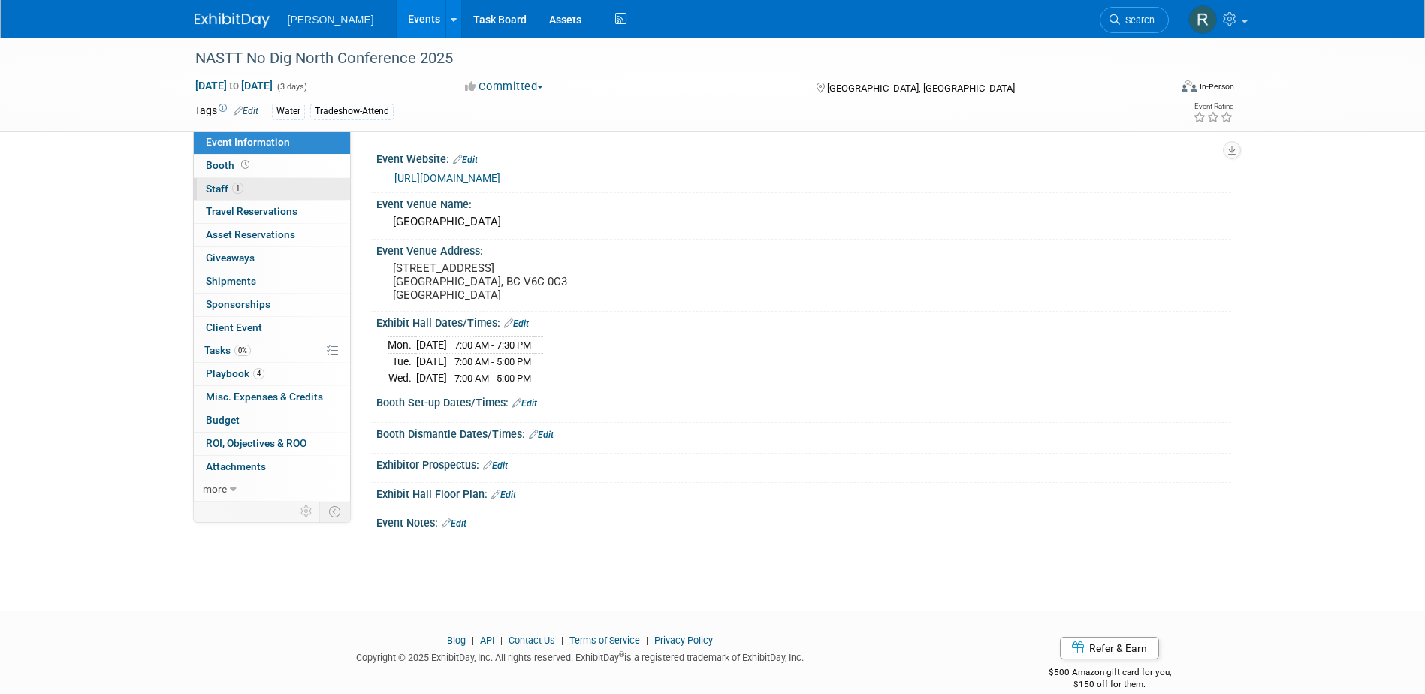
click at [273, 189] on link "1 Staff 1" at bounding box center [272, 189] width 156 height 23
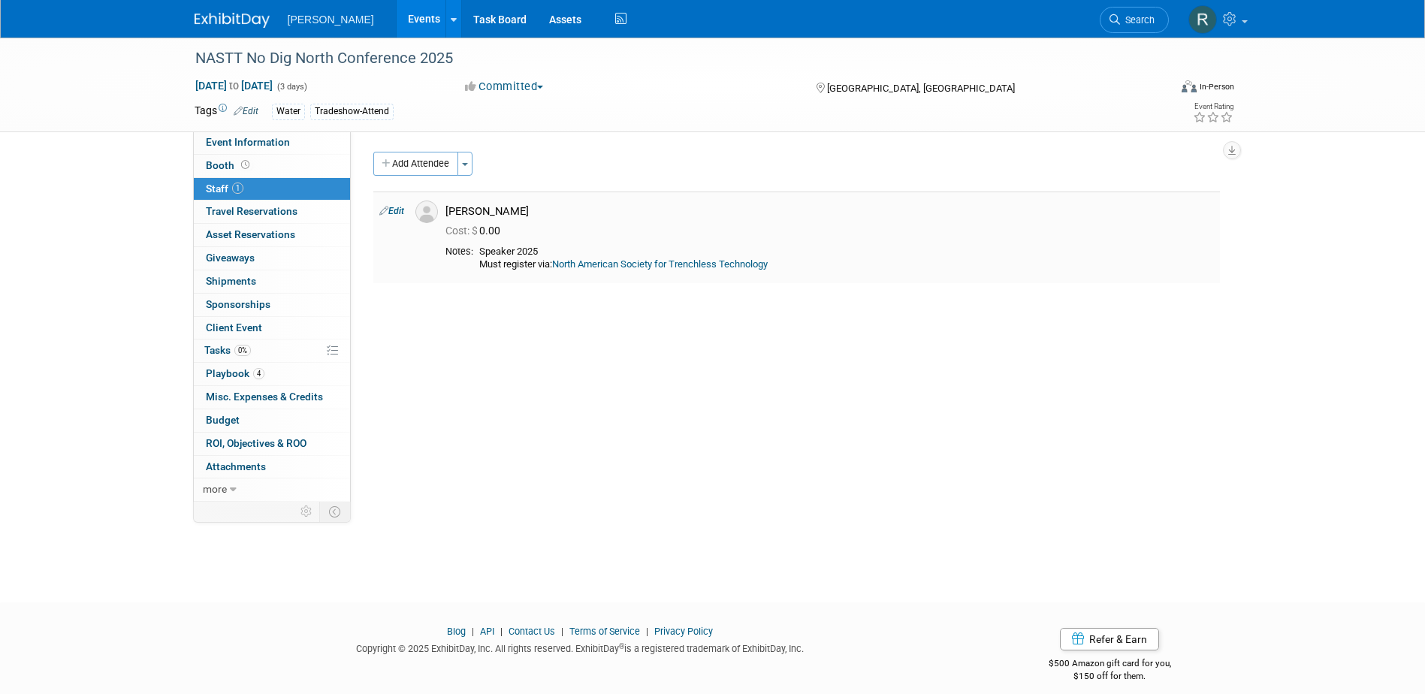
click at [642, 264] on link "North American Society for Trenchless Technology" at bounding box center [660, 263] width 216 height 11
click at [242, 373] on span "Playbook 4" at bounding box center [235, 373] width 59 height 12
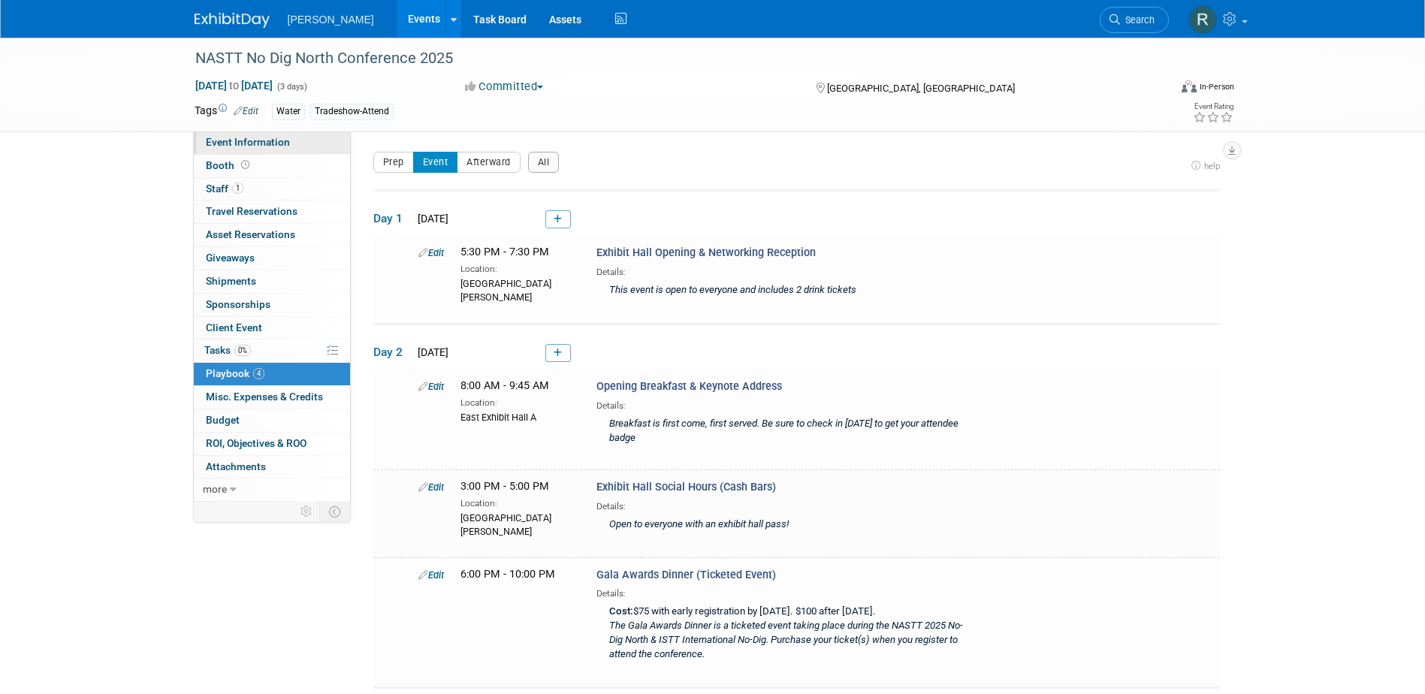
click at [239, 145] on span "Event Information" at bounding box center [248, 142] width 84 height 12
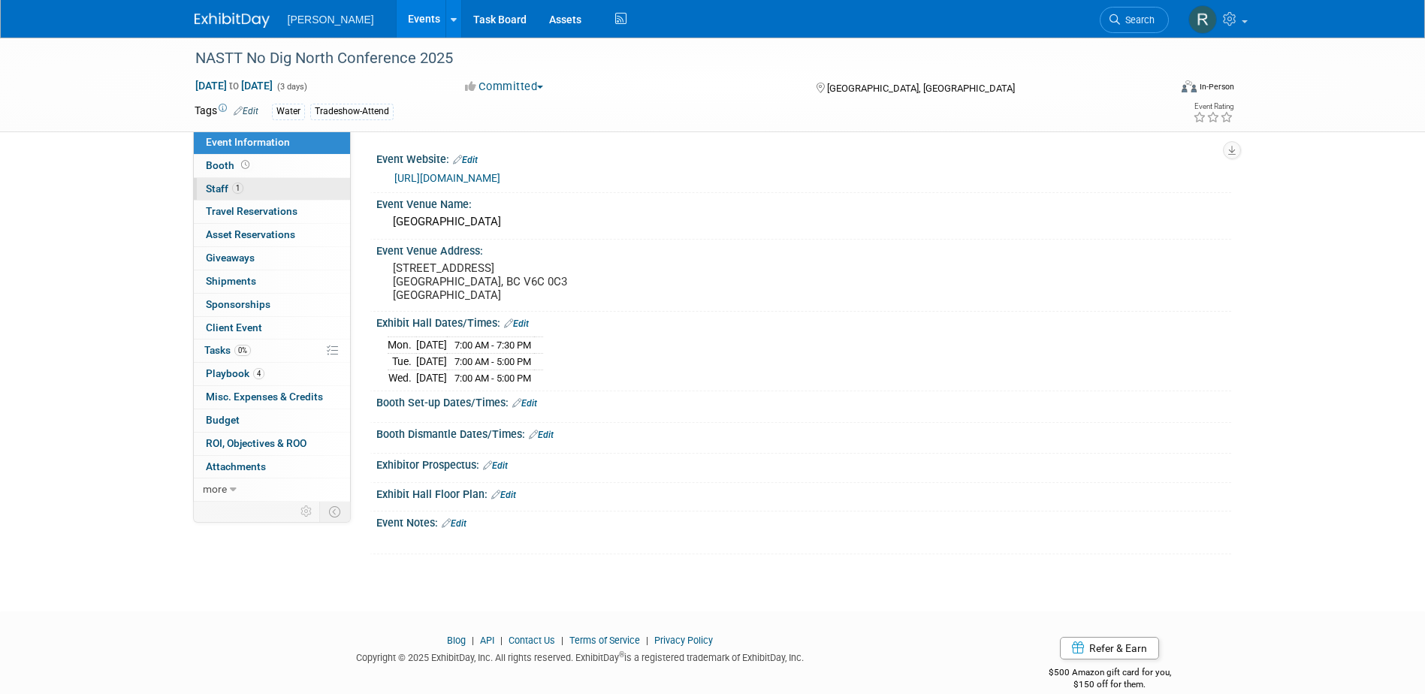
click at [228, 189] on span "Staff 1" at bounding box center [225, 189] width 38 height 12
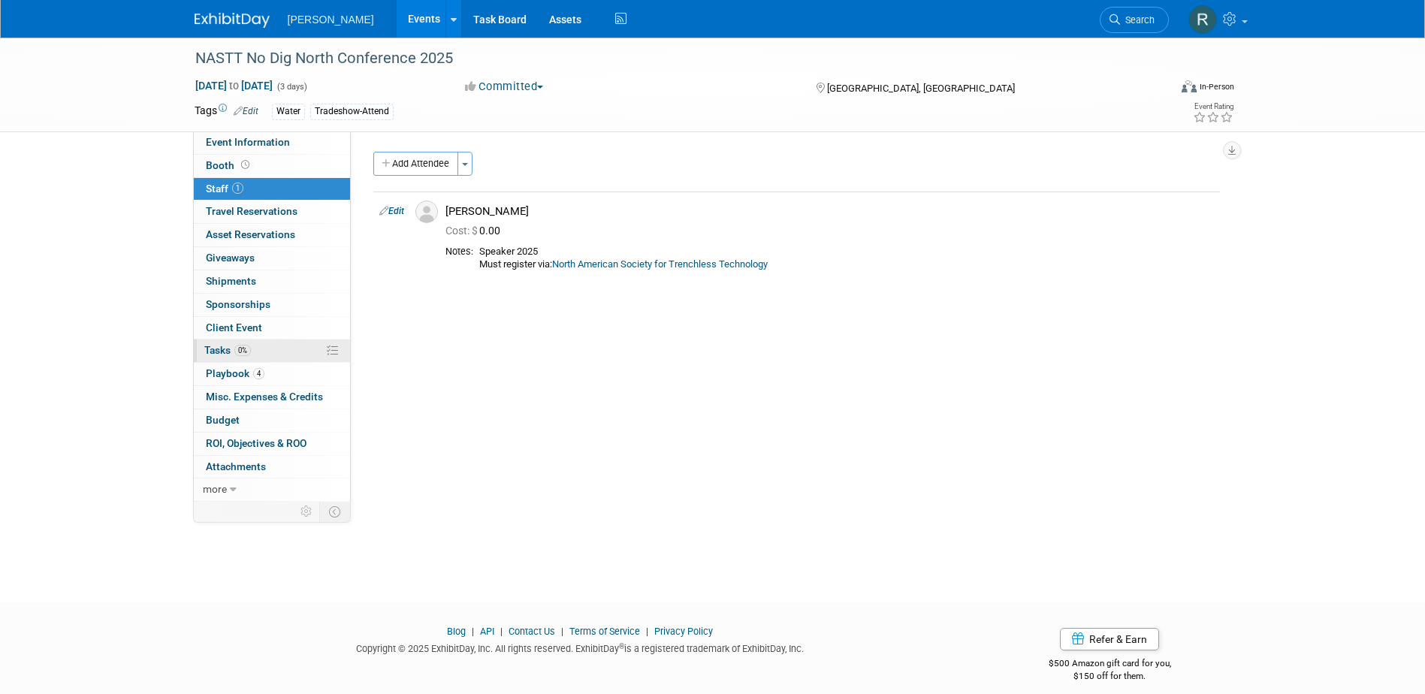
click at [219, 350] on span "Tasks 0%" at bounding box center [227, 350] width 47 height 12
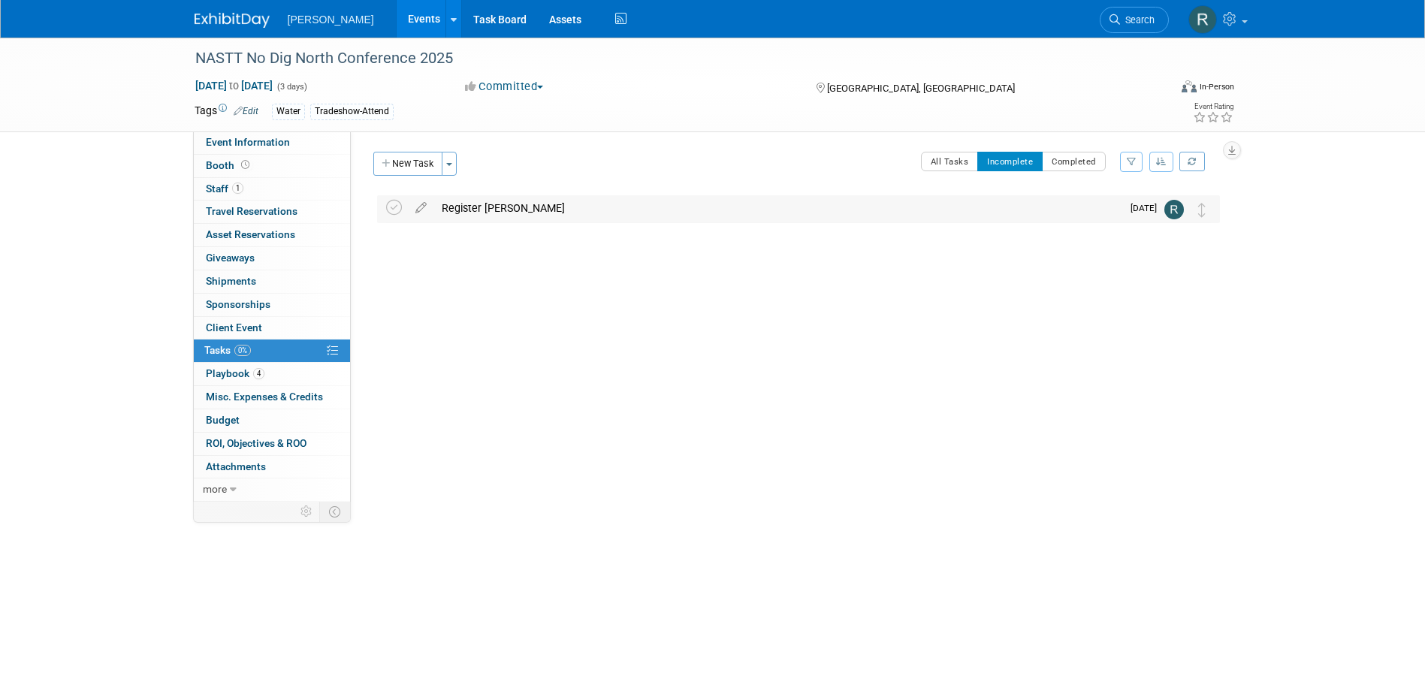
click at [479, 210] on div "Register Mark Wade" at bounding box center [777, 208] width 687 height 26
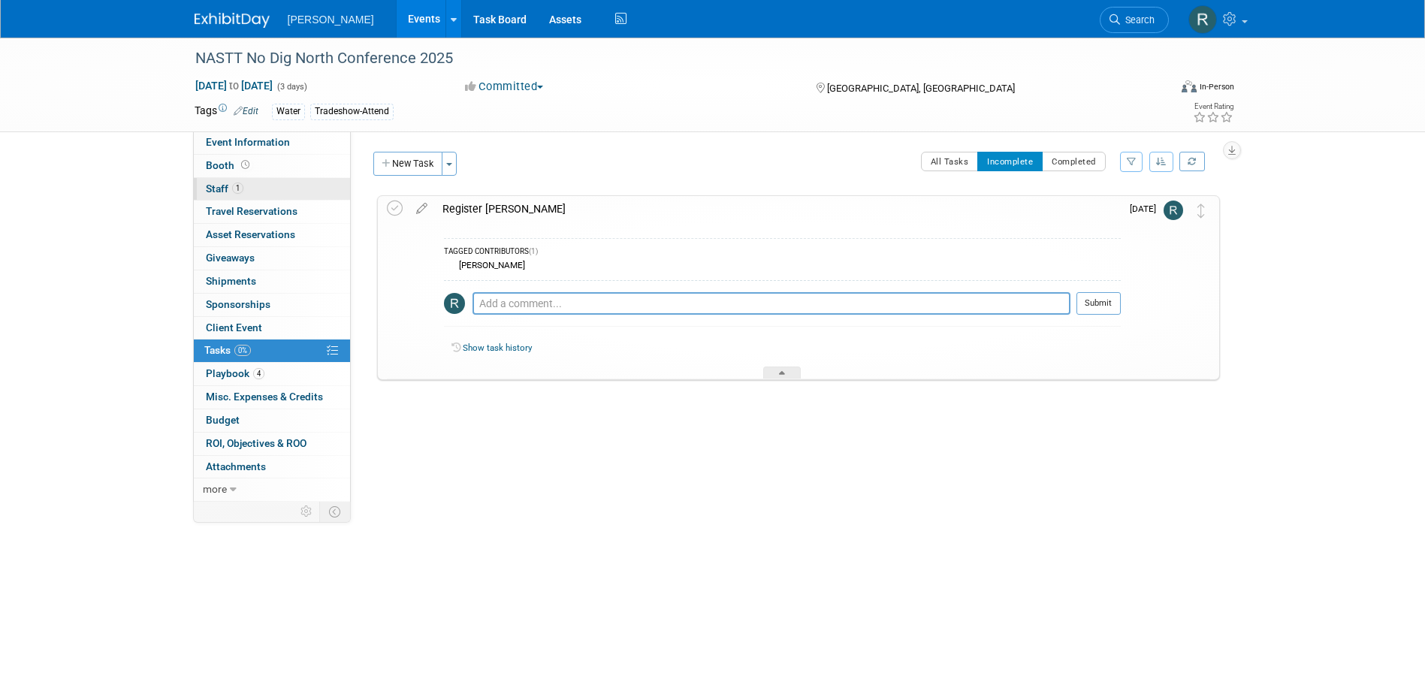
click at [240, 183] on span "1" at bounding box center [237, 188] width 11 height 11
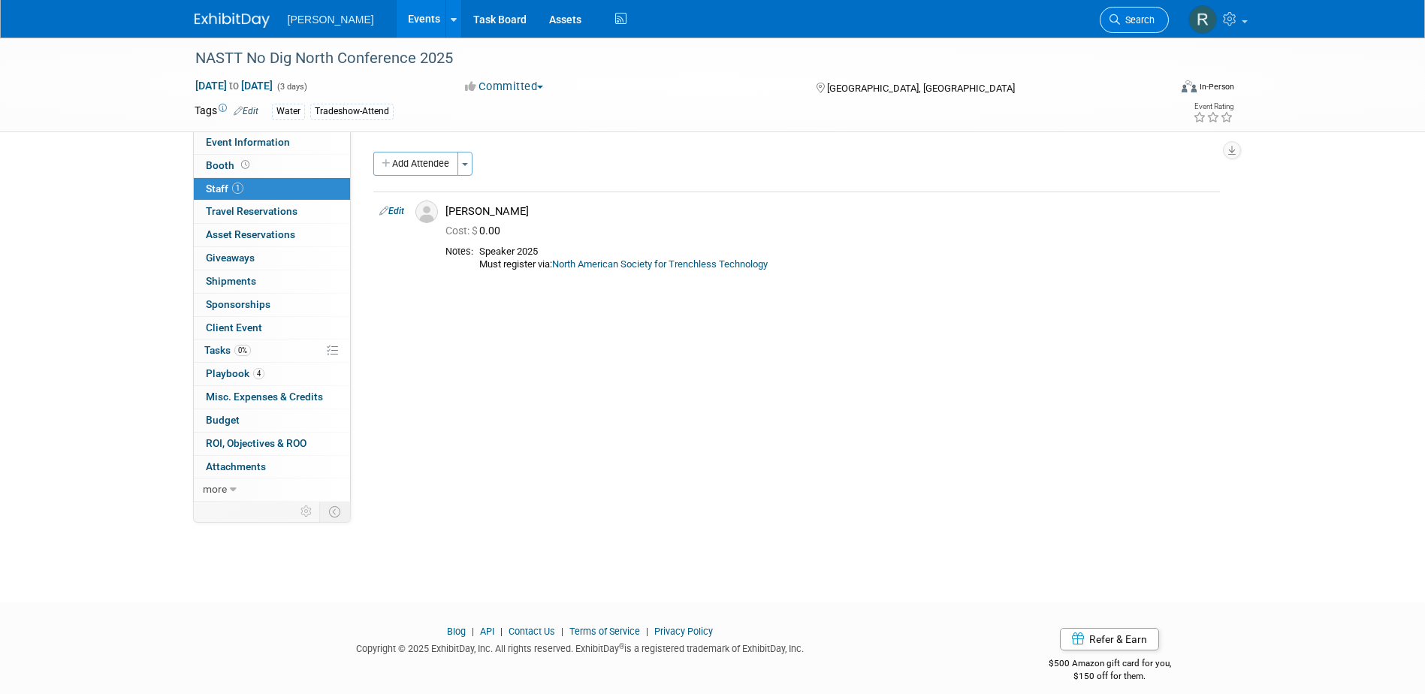
click at [1137, 16] on span "Search" at bounding box center [1137, 19] width 35 height 11
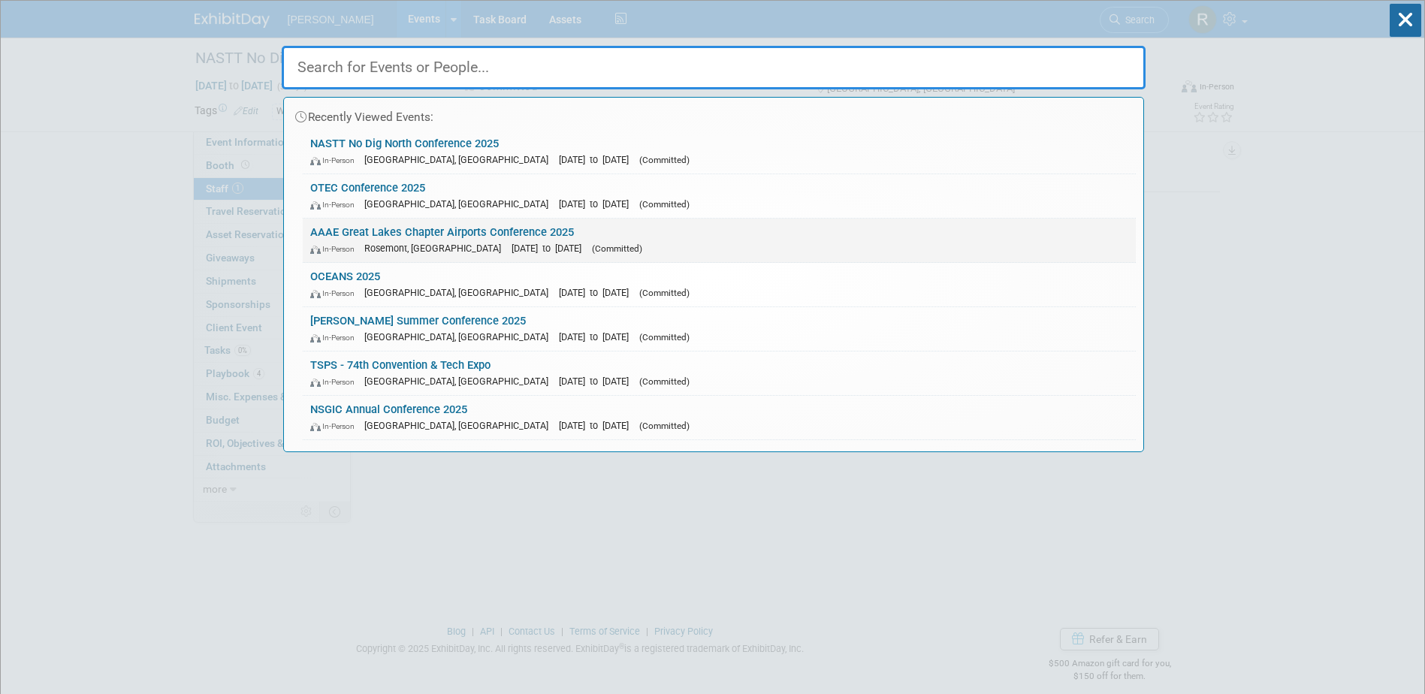
click at [439, 229] on link "AAAE Great Lakes Chapter Airports Conference 2025 In-Person Rosemont, IL Sep 23…" at bounding box center [719, 241] width 833 height 44
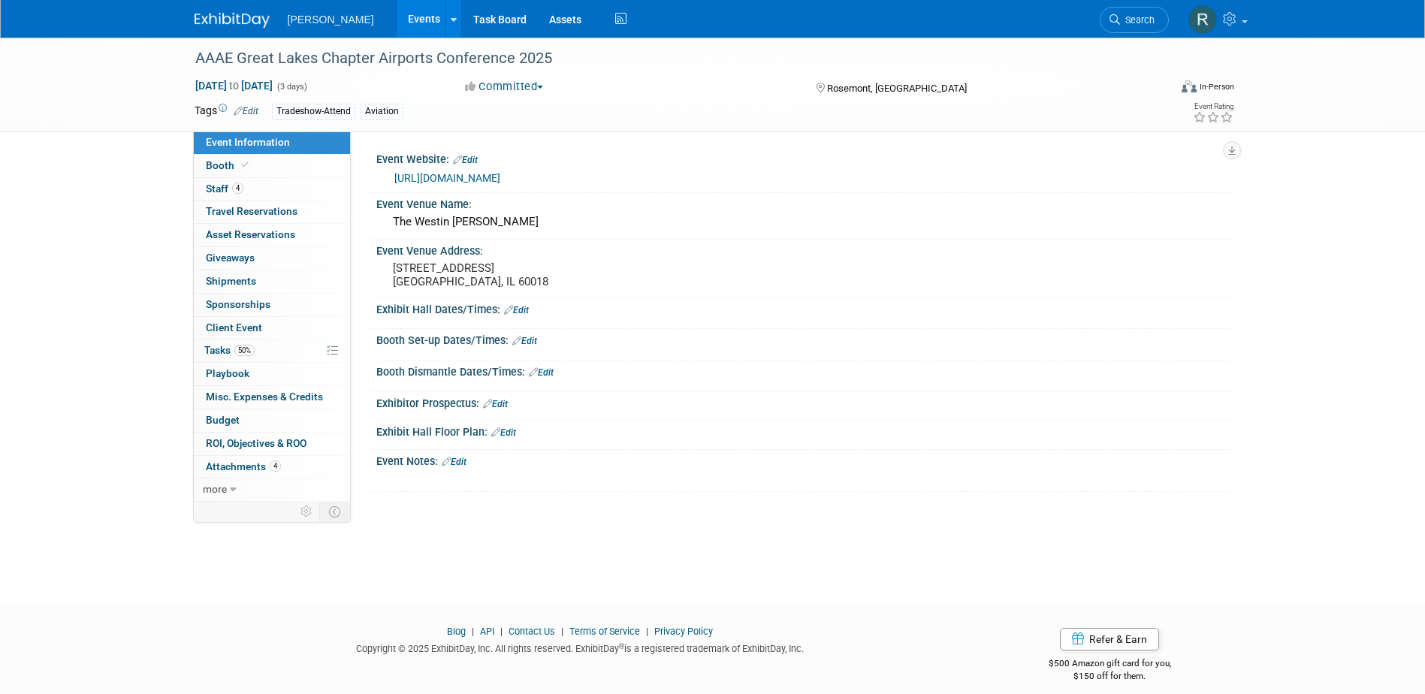
click at [481, 176] on link "https://www.glcaaae.org/" at bounding box center [447, 178] width 106 height 12
click at [1119, 34] on li "Search" at bounding box center [1134, 18] width 69 height 37
click at [1120, 23] on span "Search" at bounding box center [1137, 19] width 35 height 11
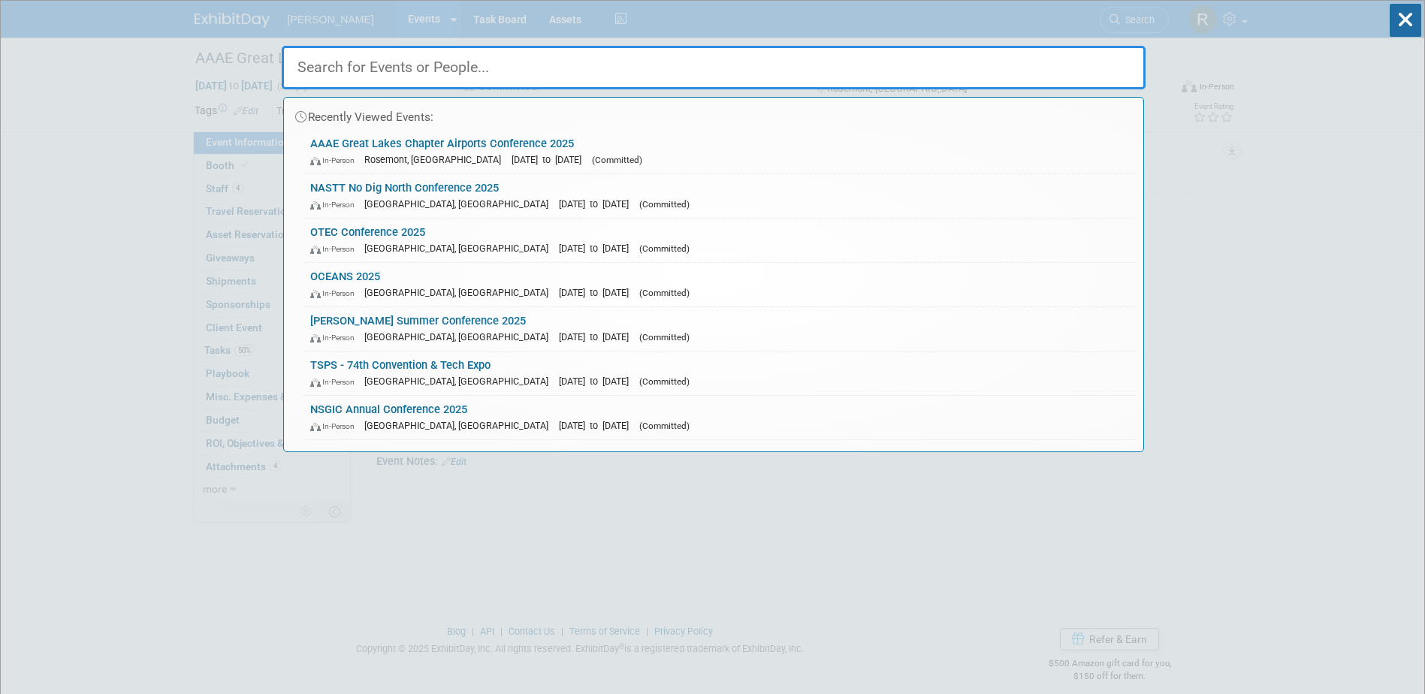
drag, startPoint x: 548, startPoint y: 80, endPoint x: 554, endPoint y: 65, distance: 15.8
click at [548, 77] on input "text" at bounding box center [714, 68] width 864 height 44
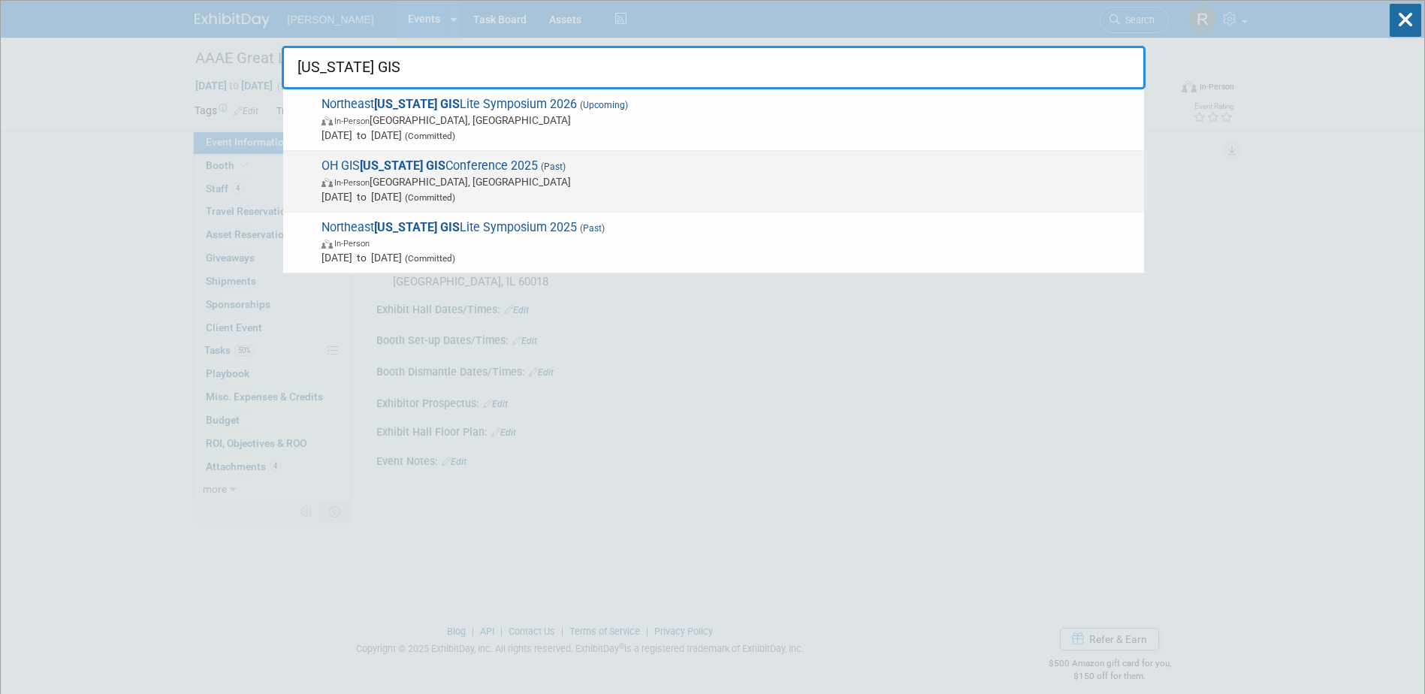
type input "ohio GIS"
click at [394, 182] on span "In-Person Columbus, OH" at bounding box center [729, 181] width 815 height 15
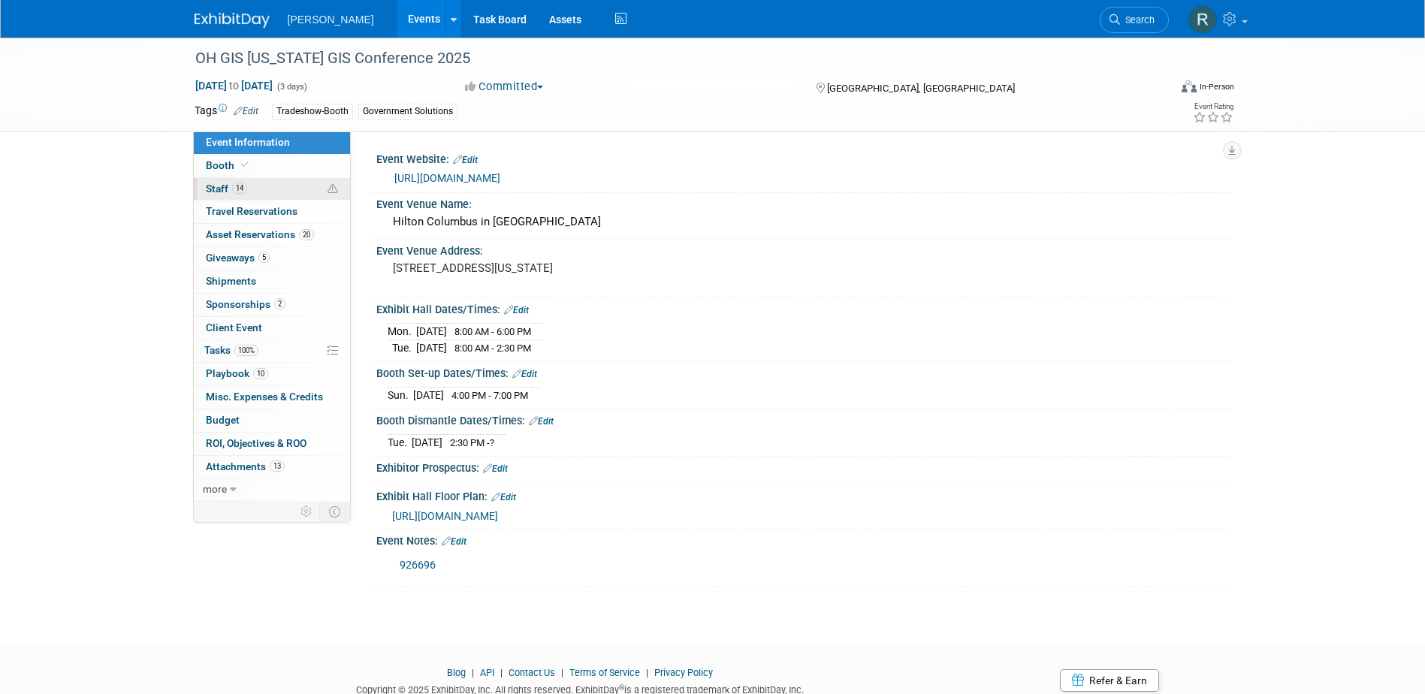
click at [243, 192] on span "14" at bounding box center [239, 188] width 15 height 11
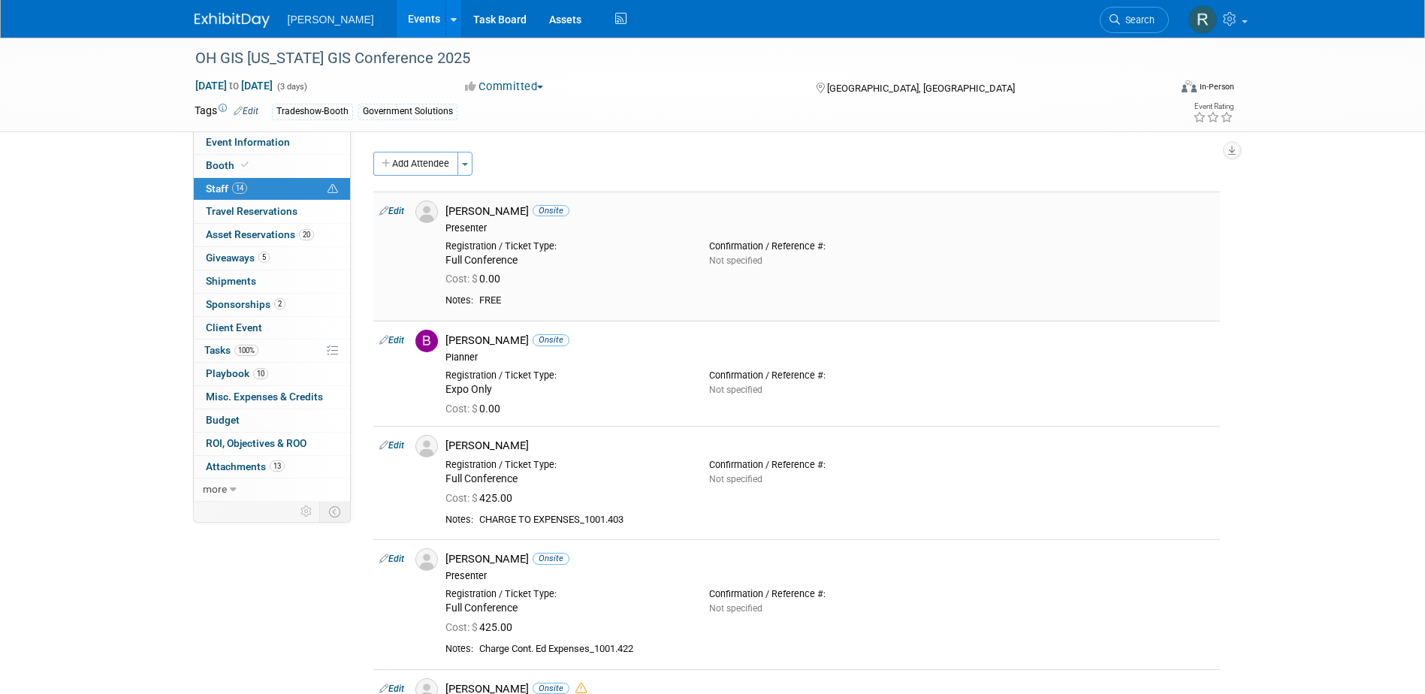
click at [395, 211] on link "Edit" at bounding box center [391, 211] width 25 height 11
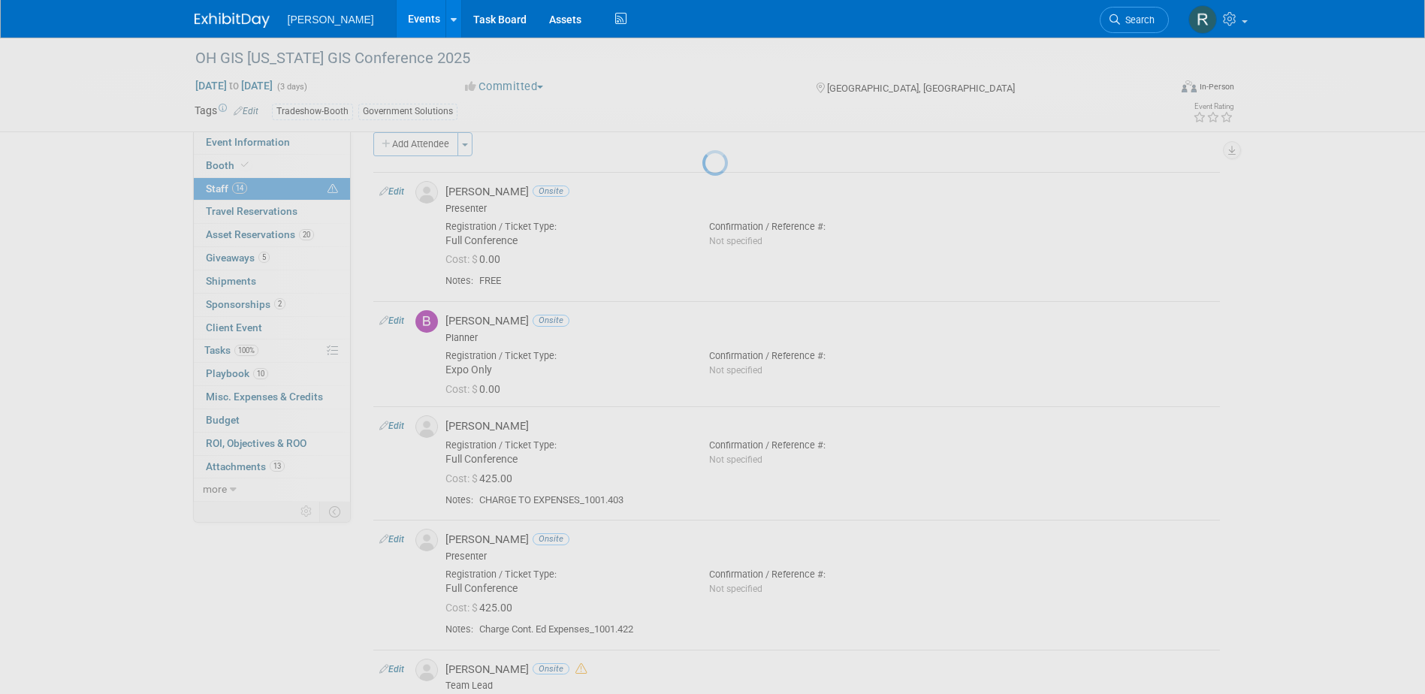
select select "c130bd55-1d2a-47a8-99c3-9e2c94ab857a"
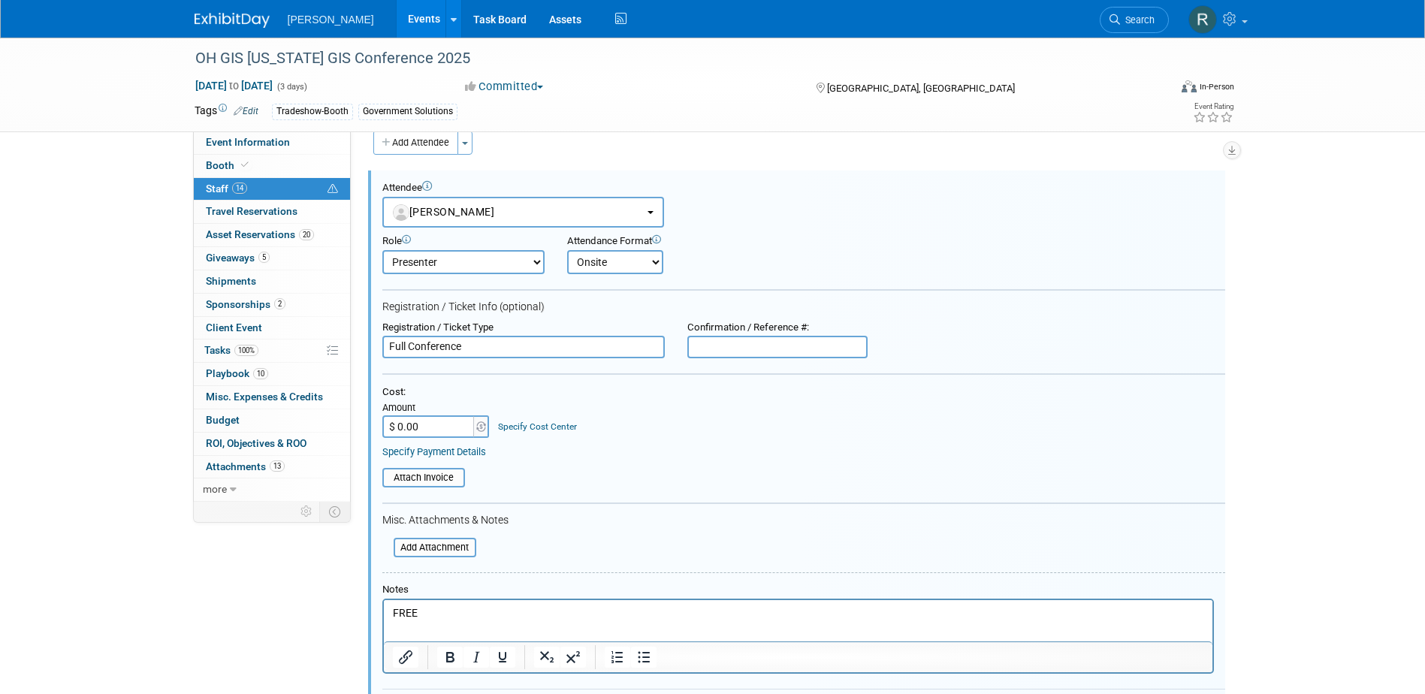
click at [554, 433] on div "Specify Cost Center" at bounding box center [537, 420] width 79 height 26
click at [554, 428] on link "Specify Cost Center" at bounding box center [537, 426] width 79 height 11
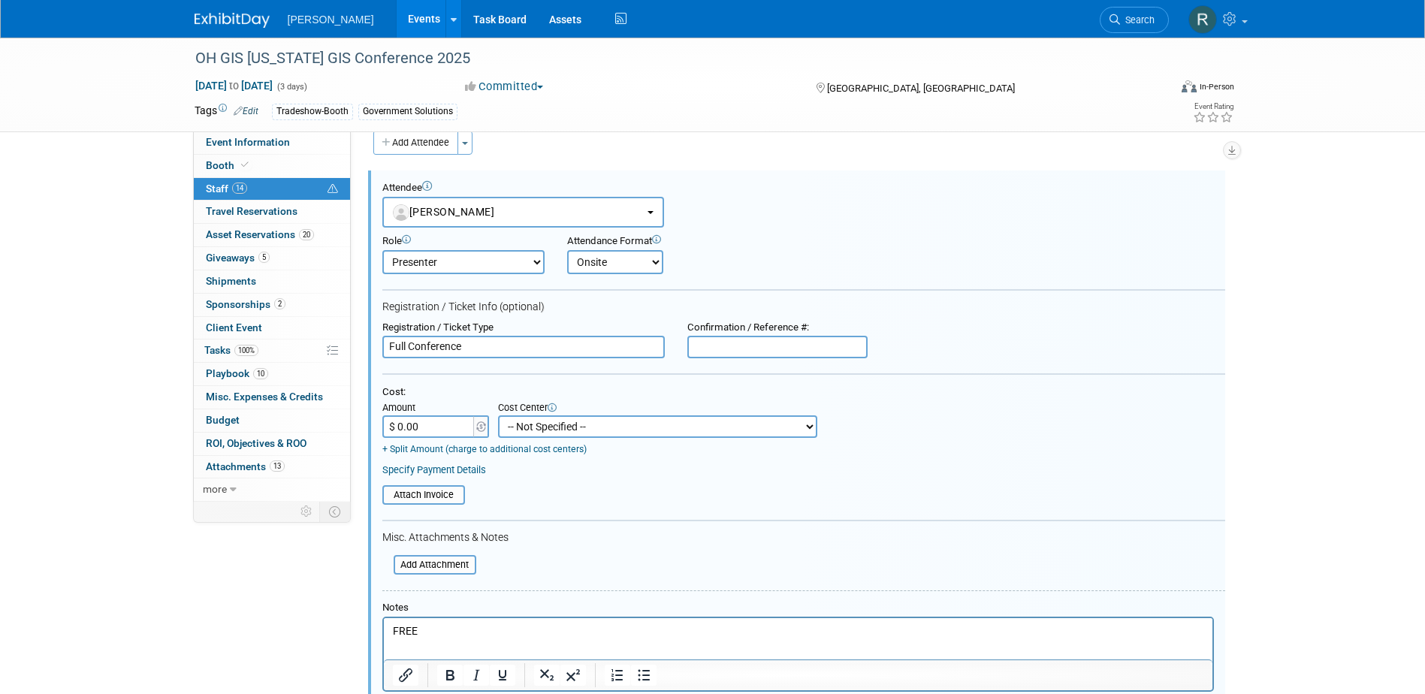
click at [596, 423] on select "-- Not Specified -- Advisory Services - Expenses_1001.502 Aerial Acquisition - …" at bounding box center [657, 426] width 319 height 23
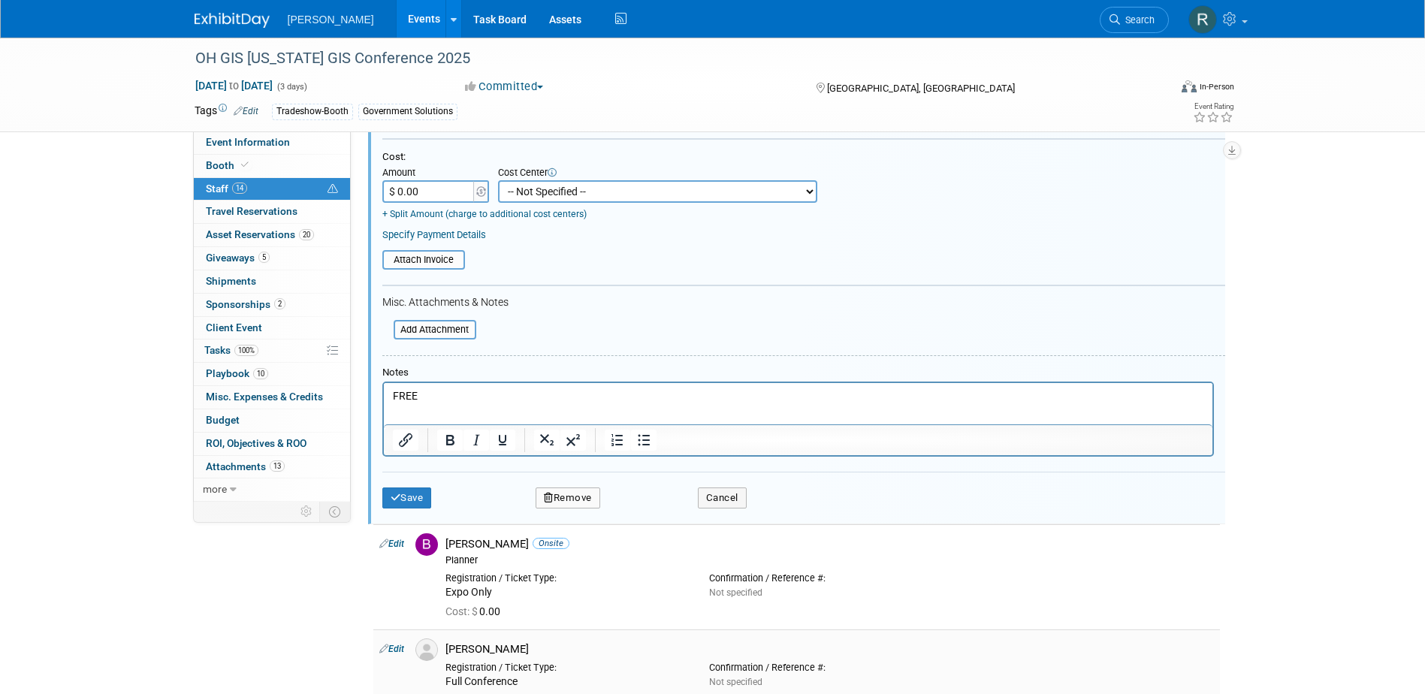
scroll to position [397, 0]
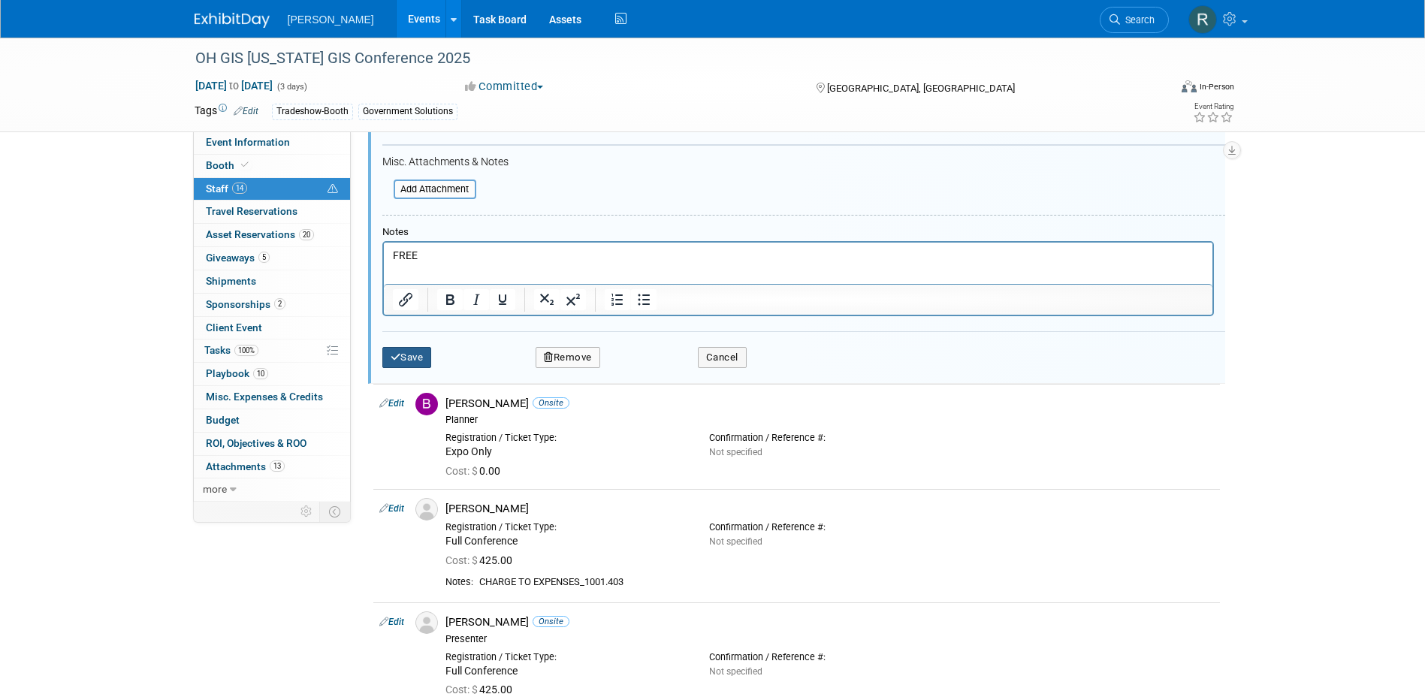
click at [412, 358] on button "Save" at bounding box center [407, 357] width 50 height 21
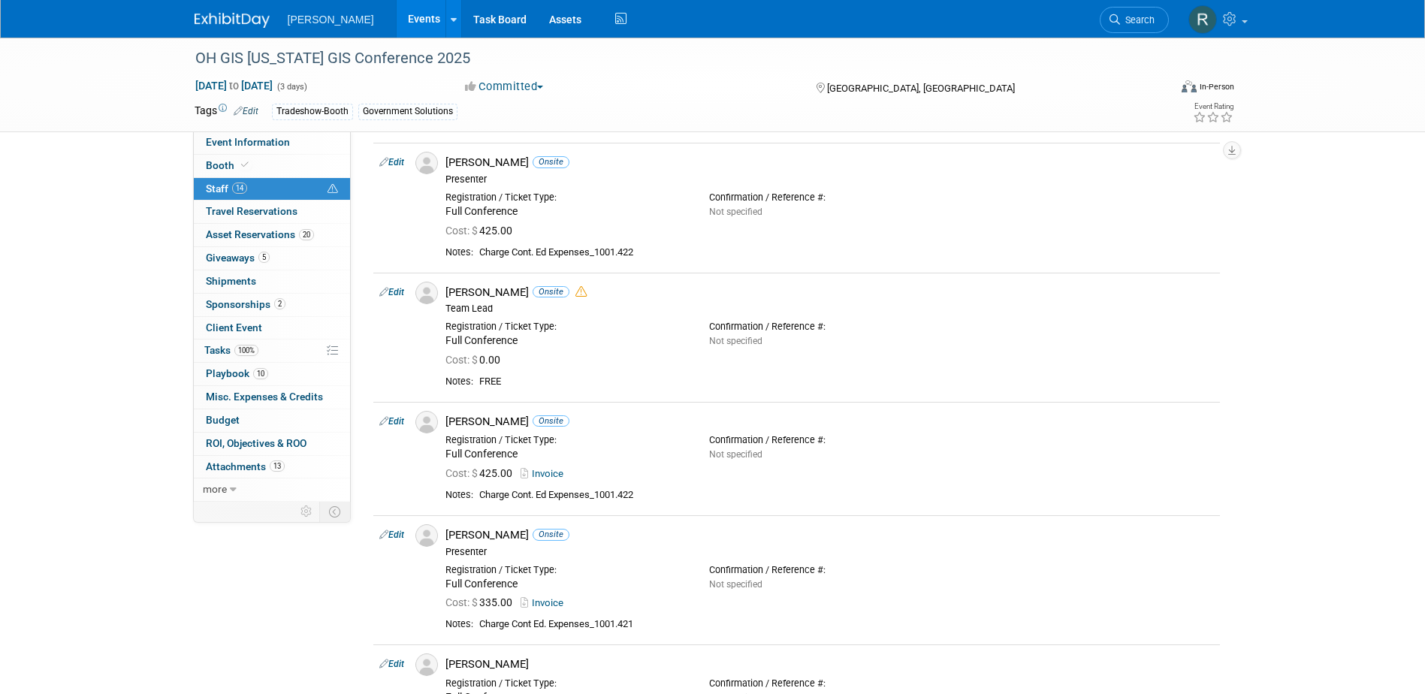
click at [1116, 19] on icon at bounding box center [1115, 19] width 11 height 11
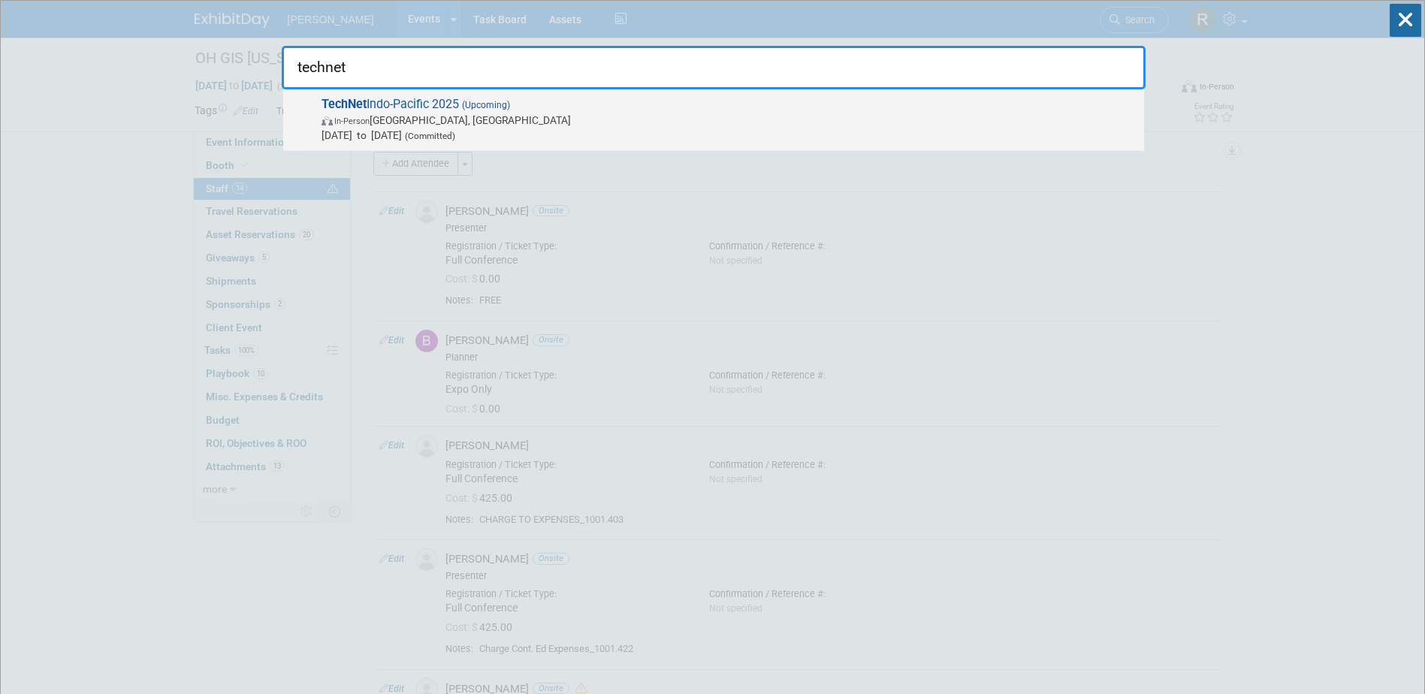
type input "technet"
click at [460, 125] on span "In-Person Honolulu, HI" at bounding box center [729, 120] width 815 height 15
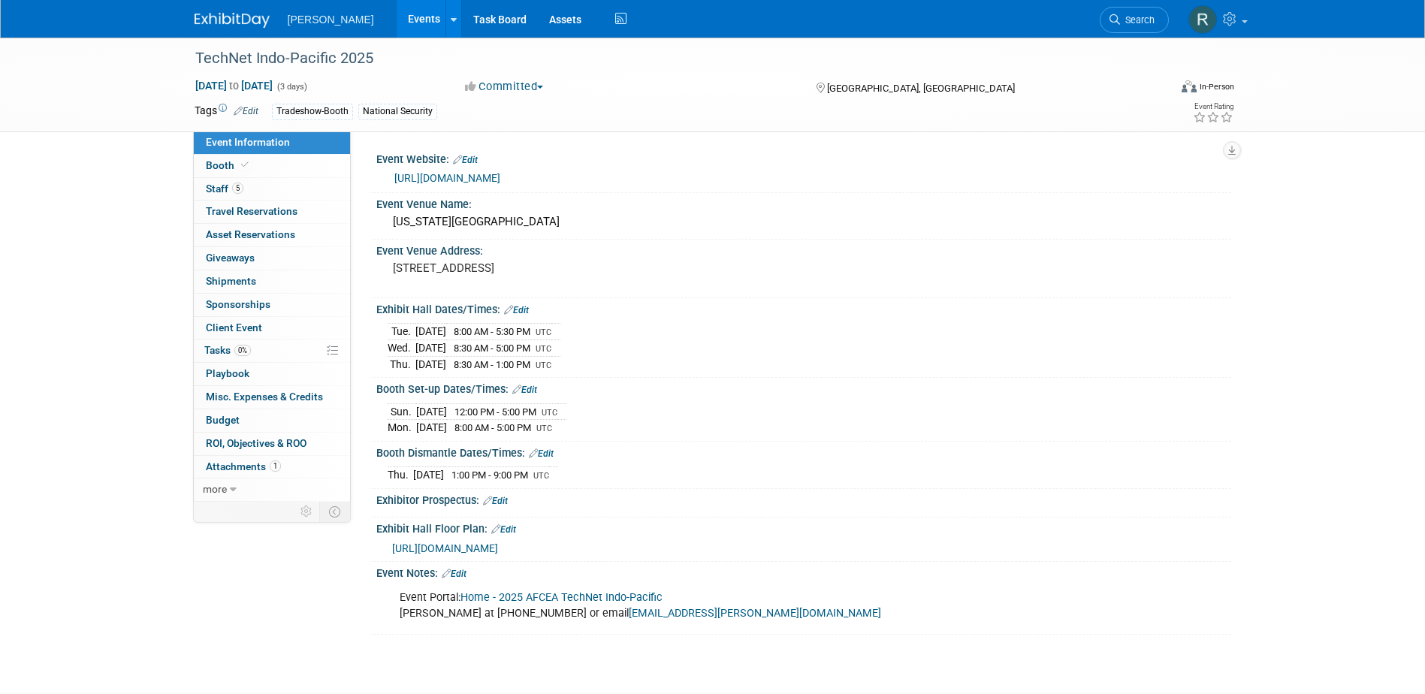
click at [497, 180] on link "[URL][DOMAIN_NAME]" at bounding box center [447, 178] width 106 height 12
click at [240, 192] on span "5" at bounding box center [237, 188] width 11 height 11
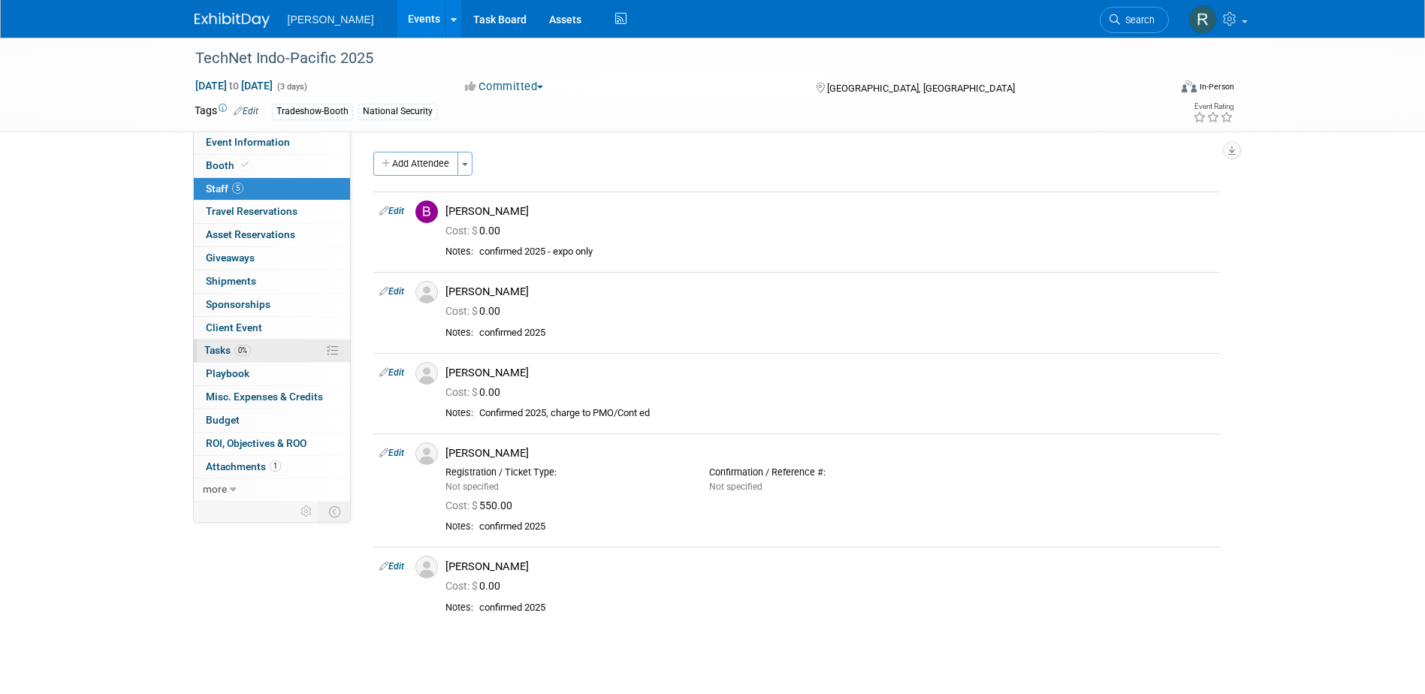
click at [243, 346] on span "0%" at bounding box center [242, 350] width 17 height 11
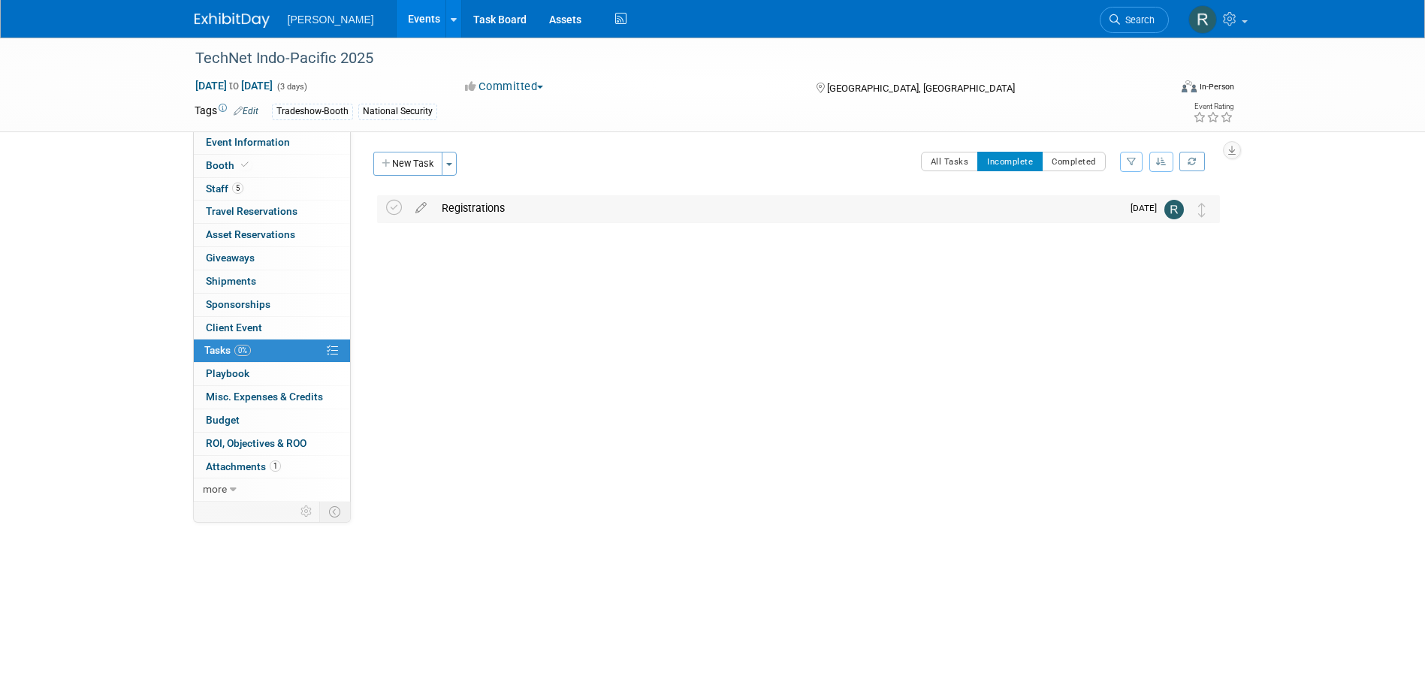
click at [501, 210] on div "Registrations" at bounding box center [777, 208] width 687 height 26
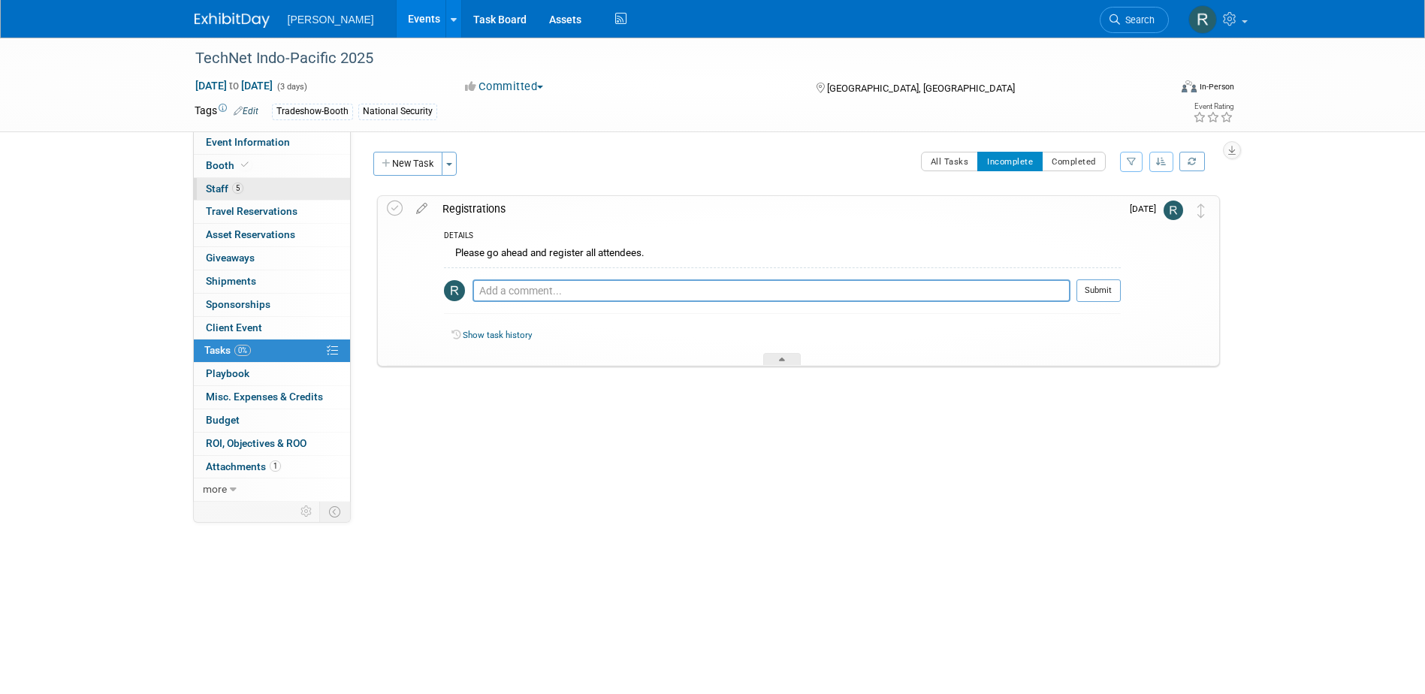
click at [256, 189] on link "5 Staff 5" at bounding box center [272, 189] width 156 height 23
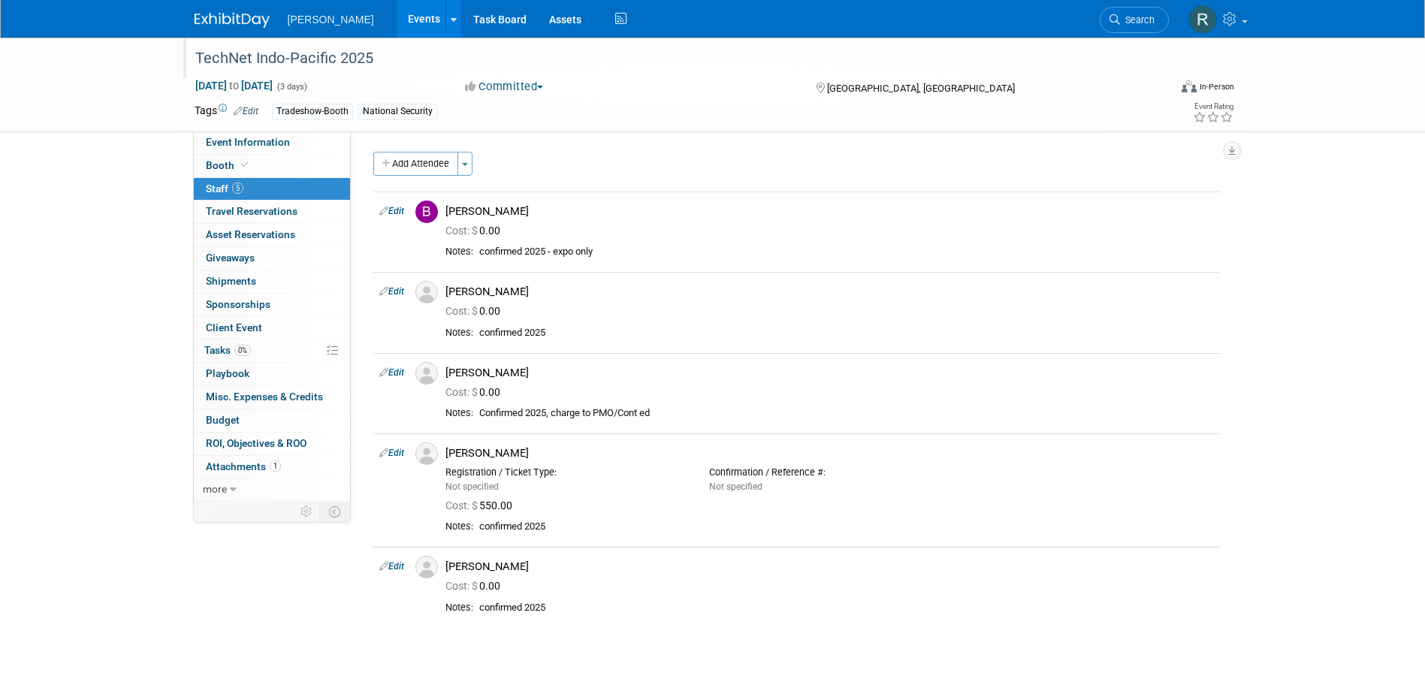
click at [394, 62] on div "TechNet Indo-Pacific 2025" at bounding box center [668, 58] width 956 height 27
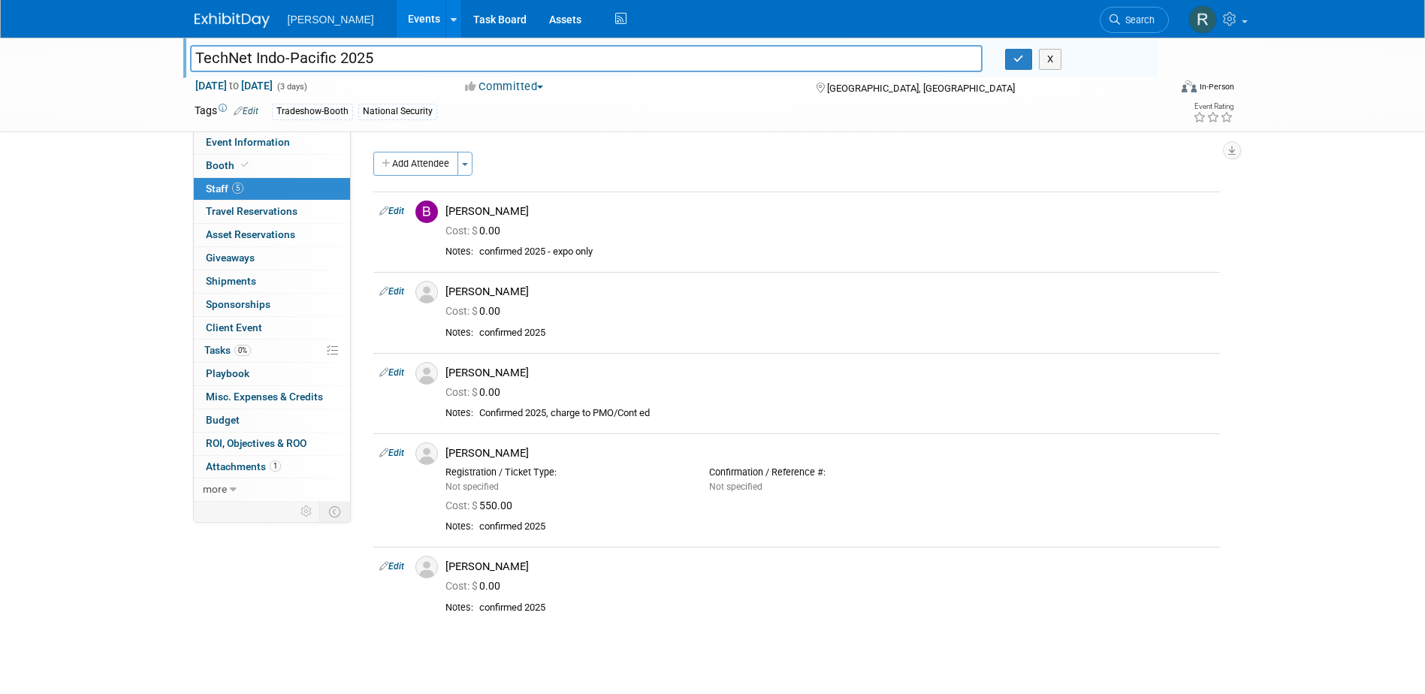
drag, startPoint x: 326, startPoint y: 61, endPoint x: 128, endPoint y: 57, distance: 198.4
click at [128, 57] on div "TechNet Indo-Pacific 2025 TechNet Indo-Pacific 2025 X [DATE] to [DATE] (3 days)…" at bounding box center [712, 85] width 1425 height 95
drag, startPoint x: 1021, startPoint y: 65, endPoint x: 882, endPoint y: 80, distance: 139.8
click at [1021, 65] on button "button" at bounding box center [1018, 59] width 27 height 21
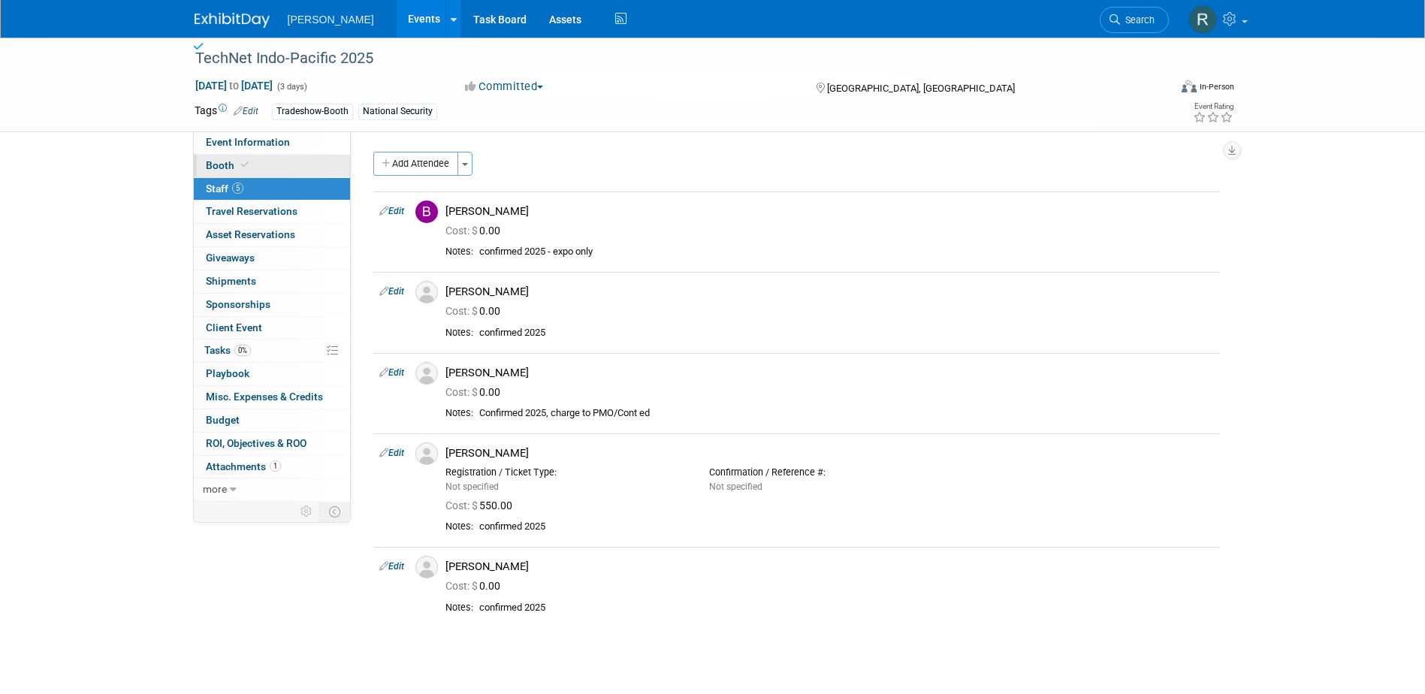
click at [307, 162] on link "Booth" at bounding box center [272, 166] width 156 height 23
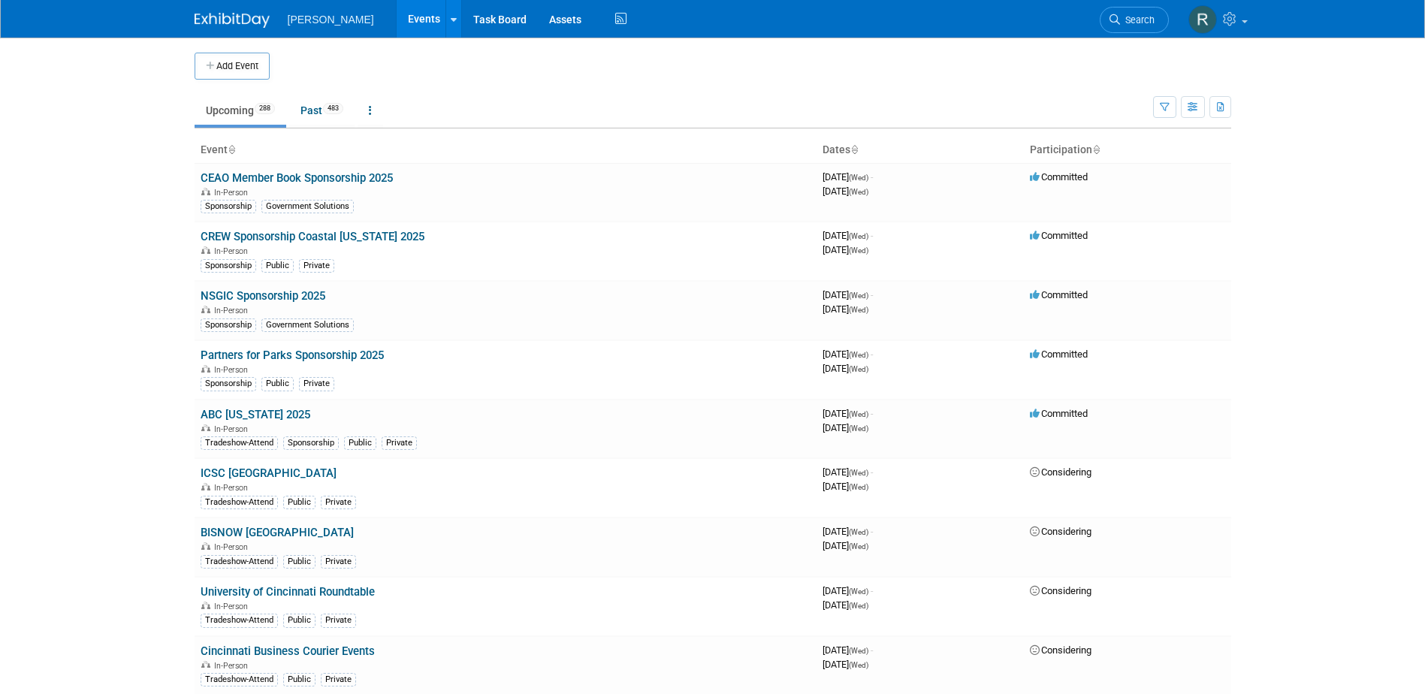
click at [1123, 10] on link "Search" at bounding box center [1134, 20] width 69 height 26
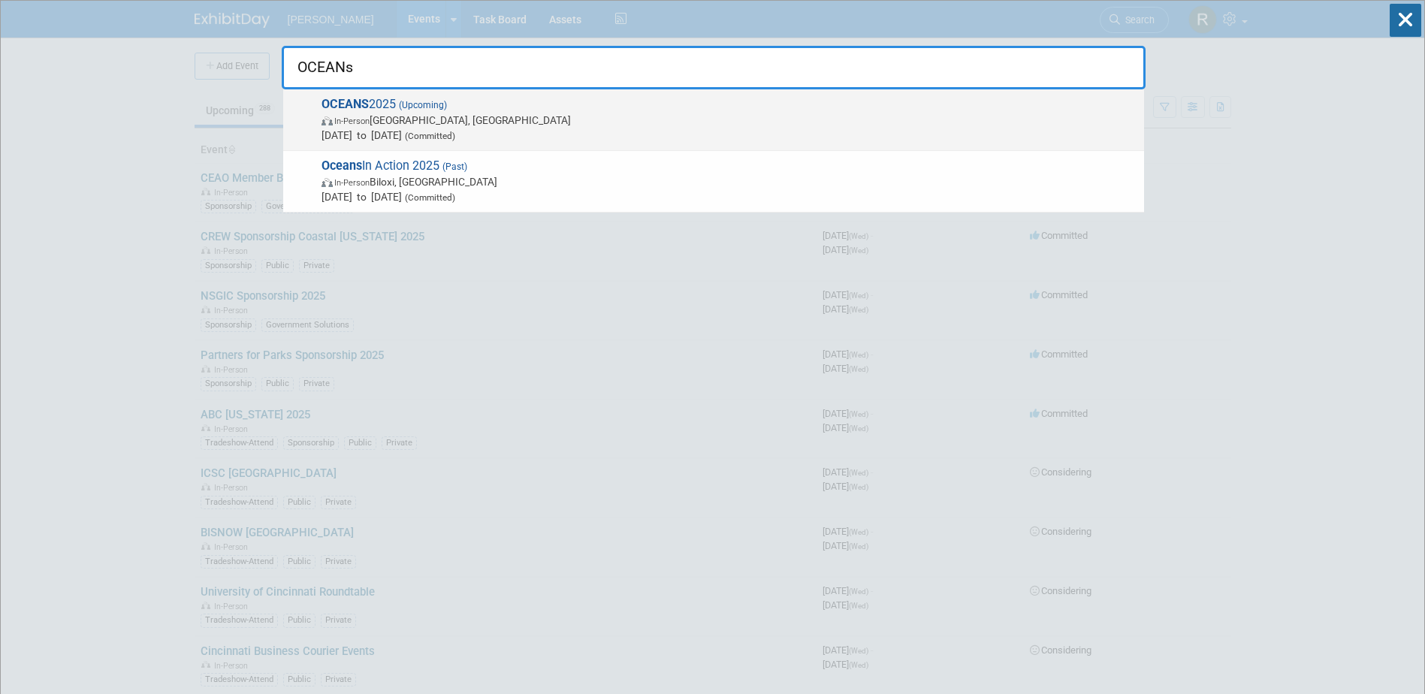
type input "OCEANs"
click at [354, 105] on strong "OCEANS" at bounding box center [345, 104] width 47 height 14
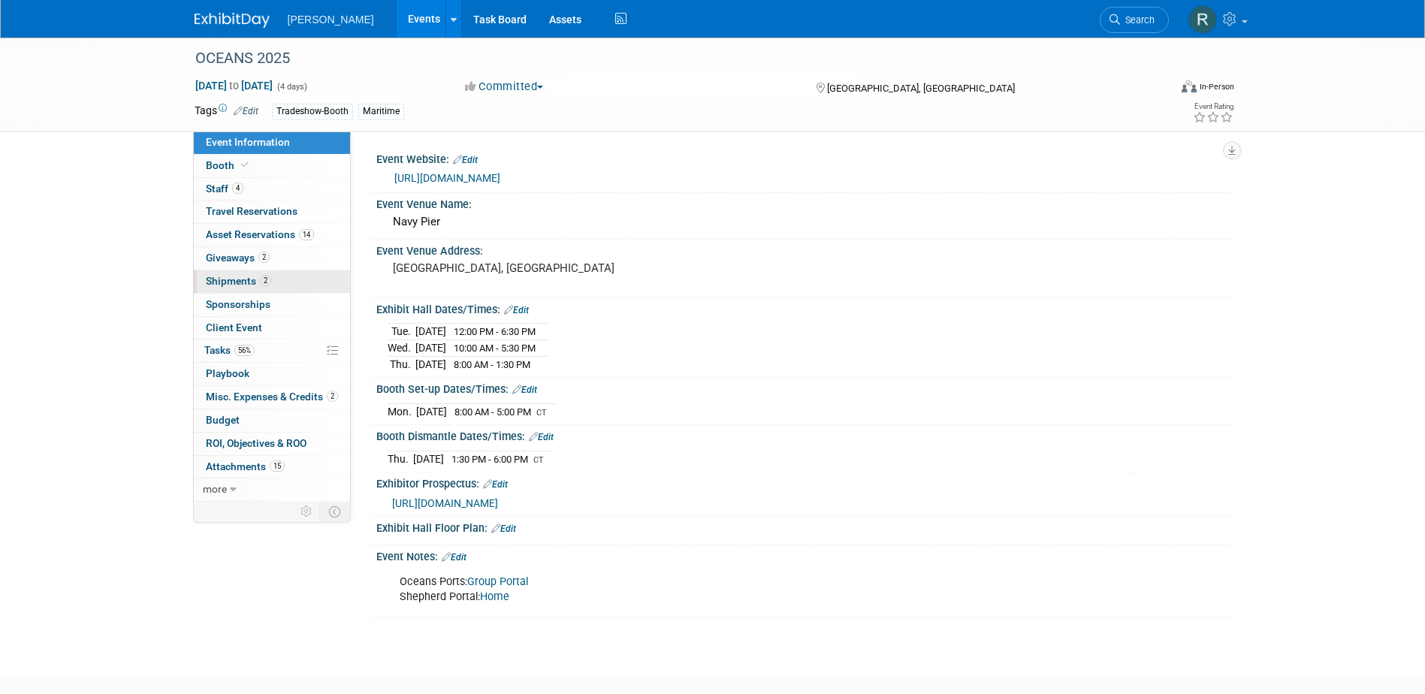
click at [244, 276] on span "Shipments 2" at bounding box center [238, 281] width 65 height 12
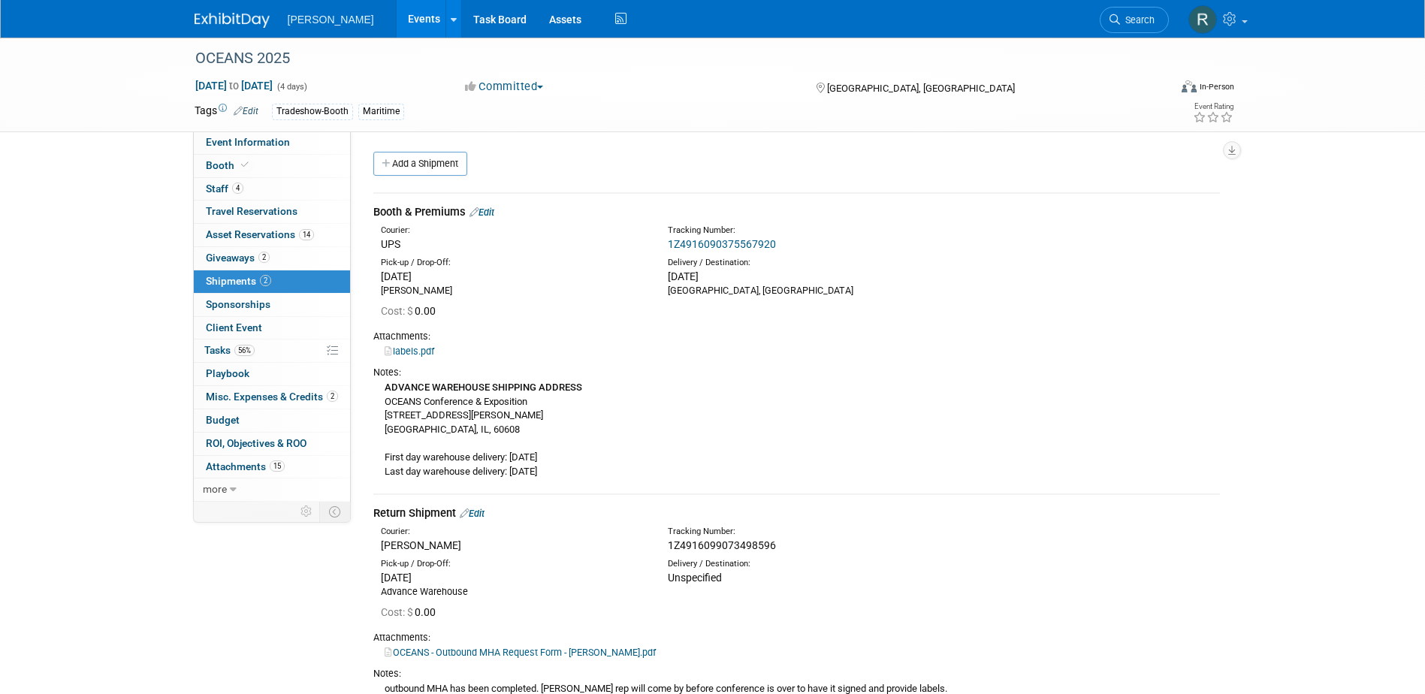
click at [494, 212] on link "Edit" at bounding box center [482, 212] width 25 height 11
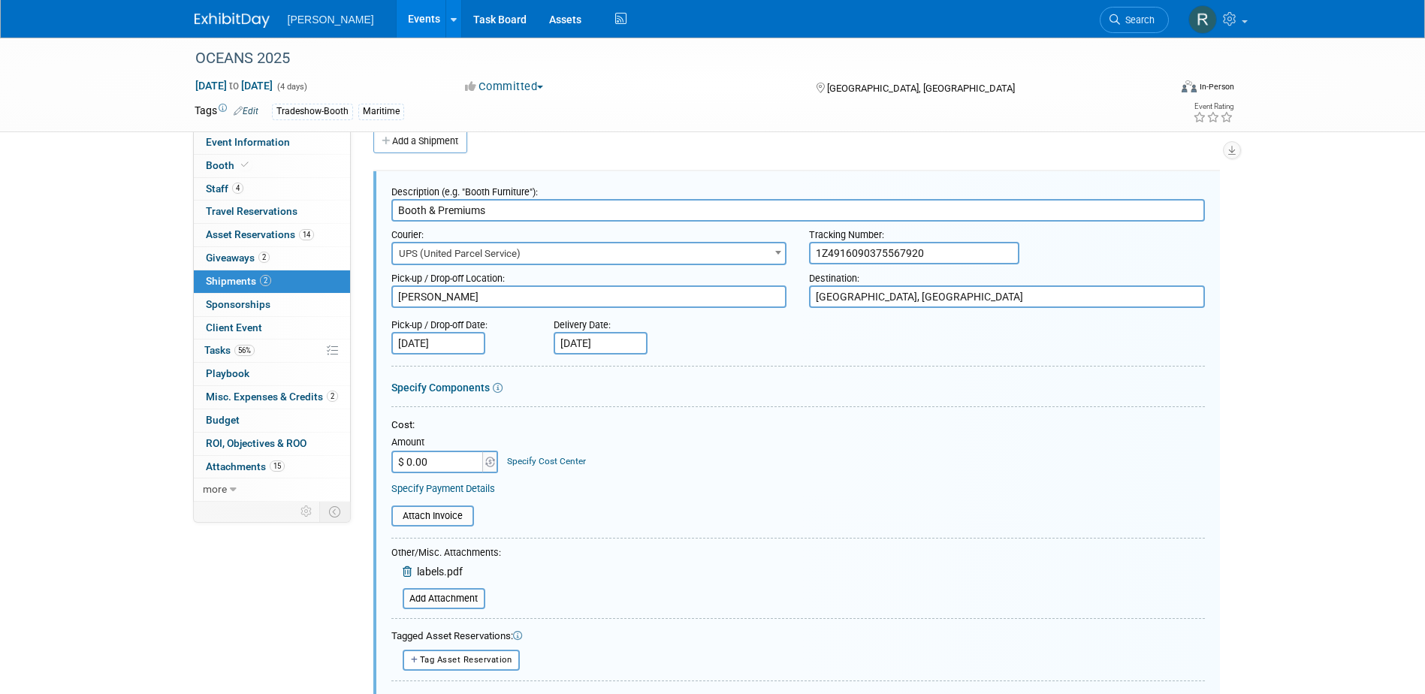
click at [545, 462] on link "Specify Cost Center" at bounding box center [546, 461] width 79 height 11
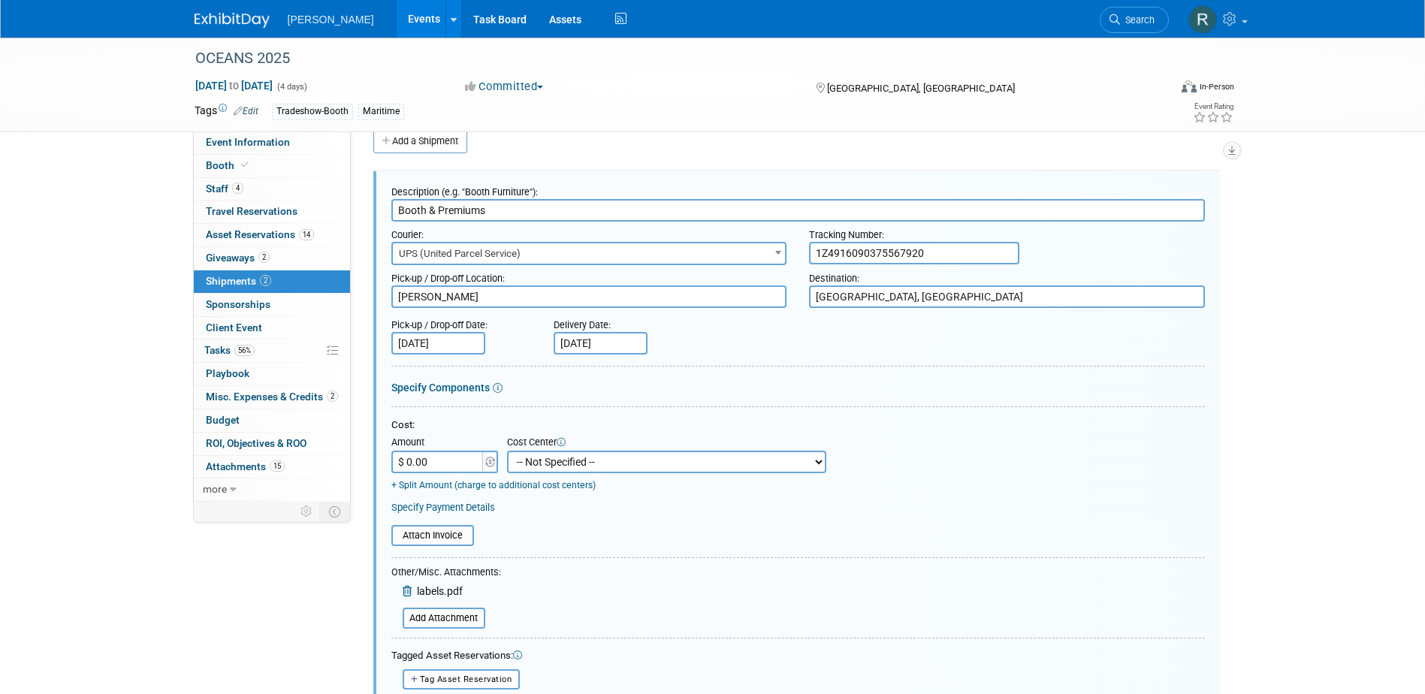
click at [553, 466] on select "-- Not Specified -- Advisory Services - Expenses_1001.502 Aerial Acquisition - …" at bounding box center [666, 462] width 319 height 23
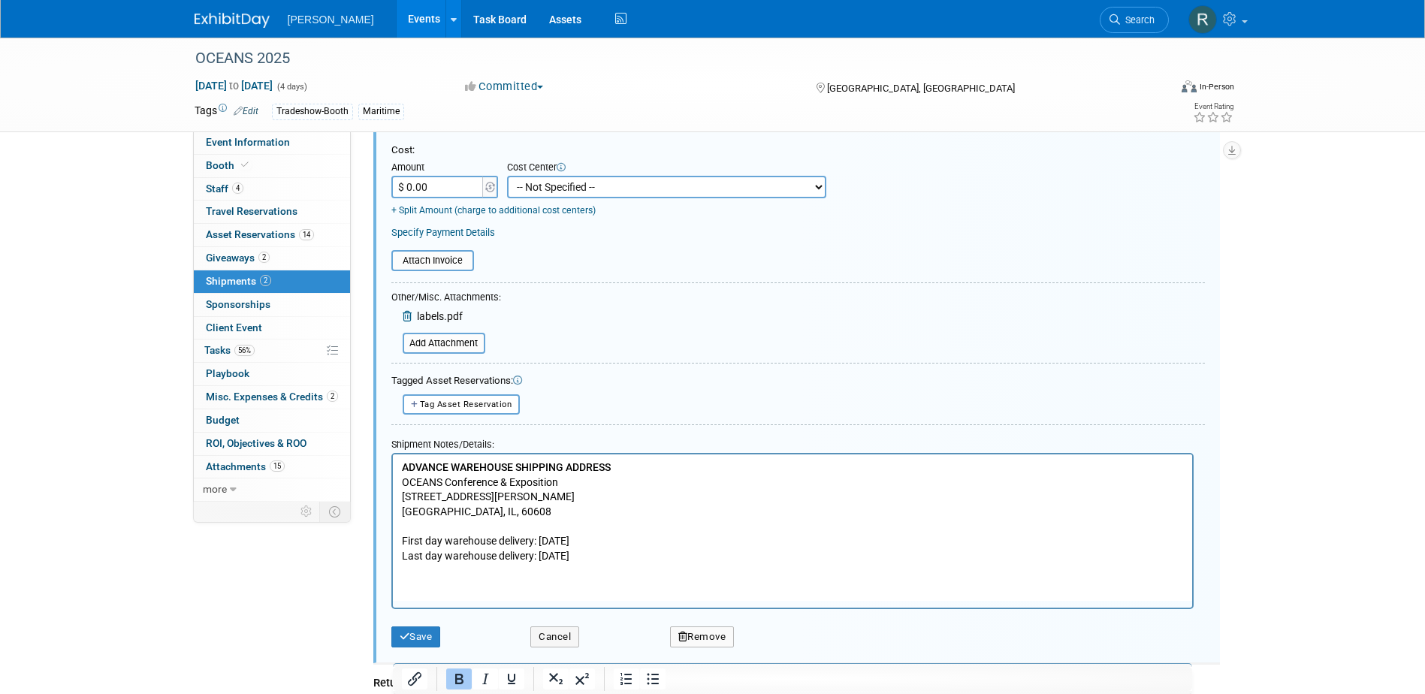
scroll to position [323, 0]
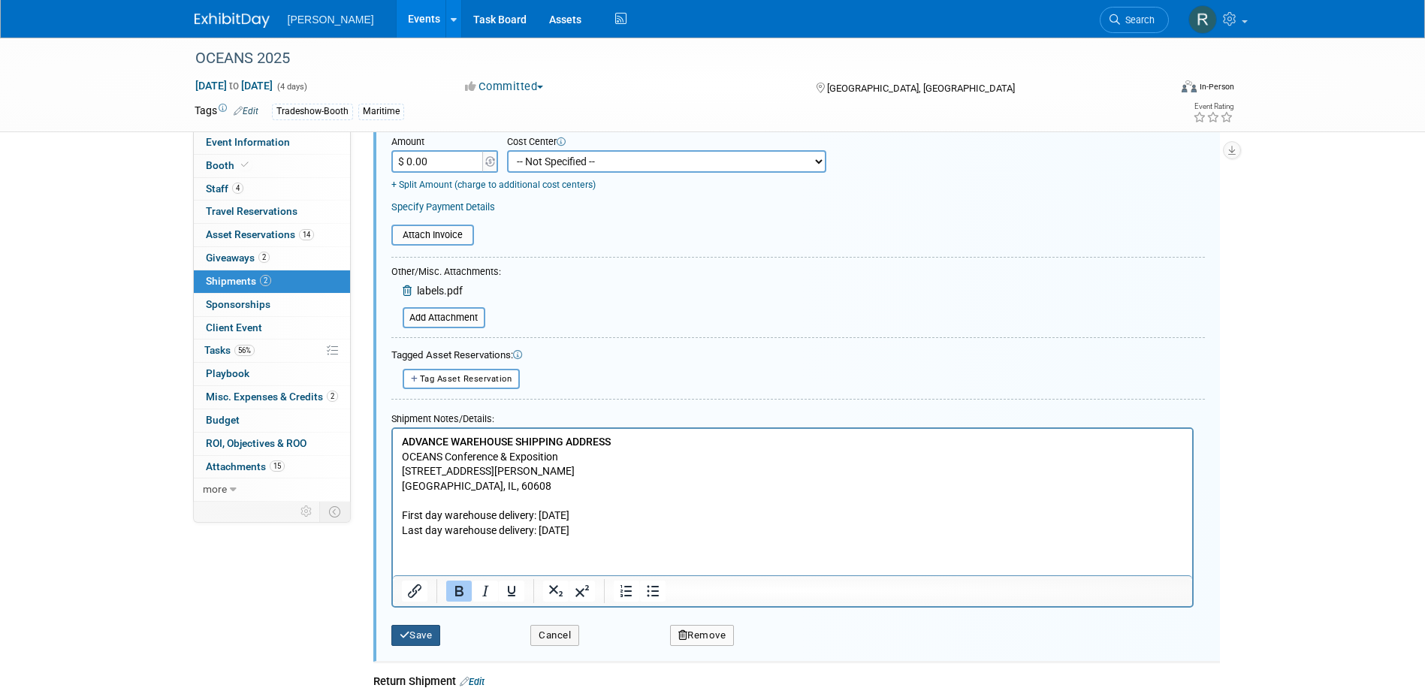
click at [416, 634] on button "Save" at bounding box center [416, 635] width 50 height 21
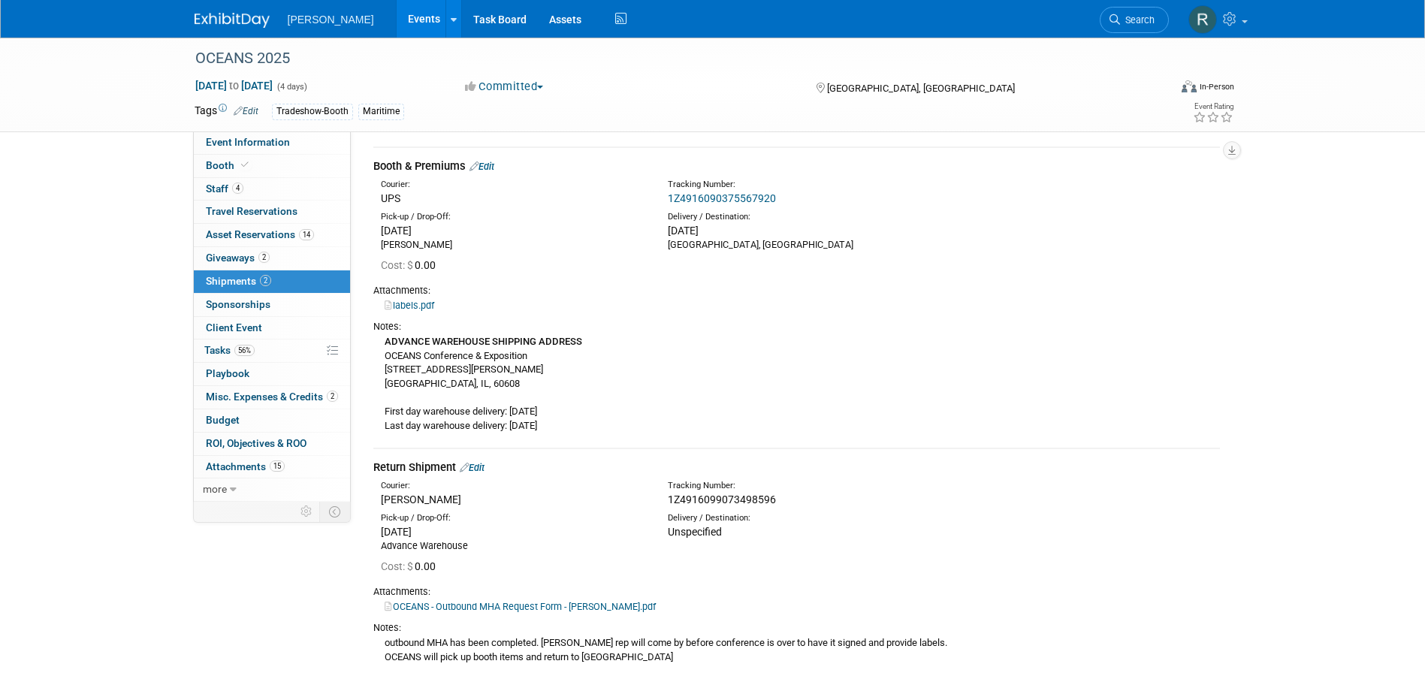
scroll to position [0, 0]
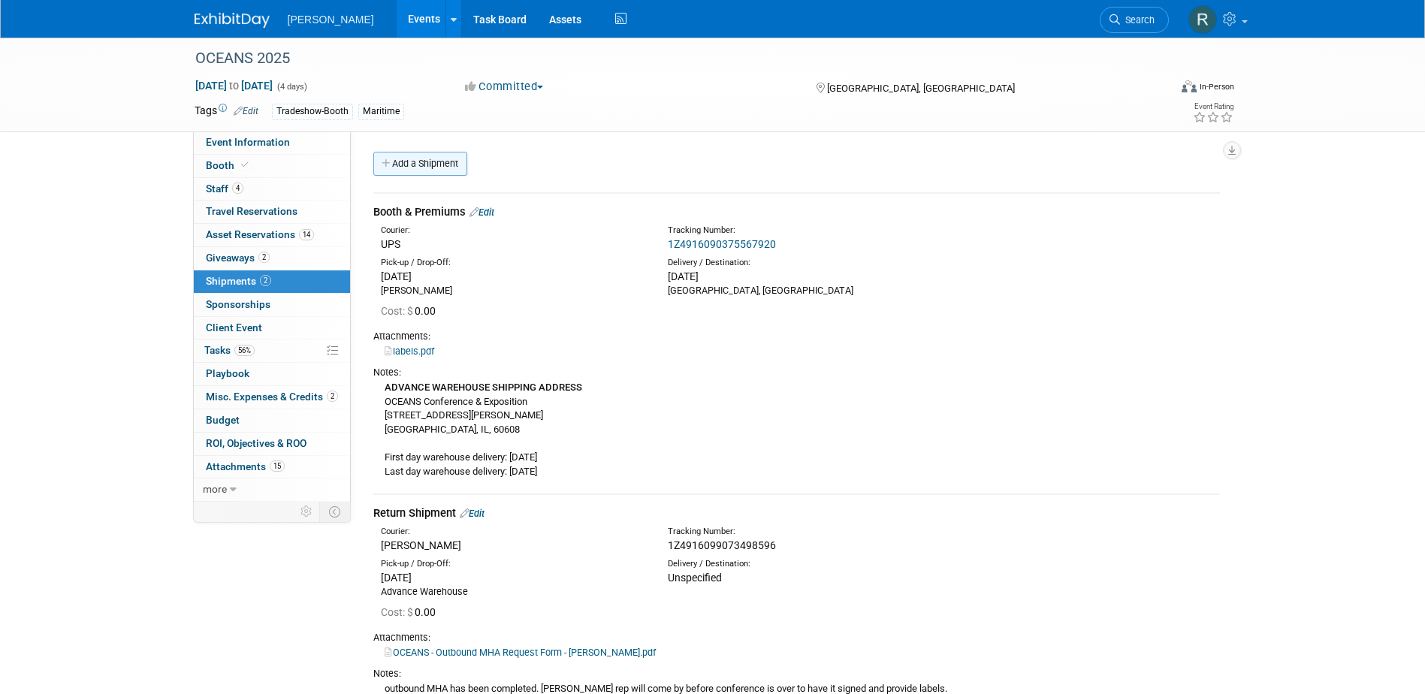
click at [442, 171] on link "Add a Shipment" at bounding box center [420, 164] width 94 height 24
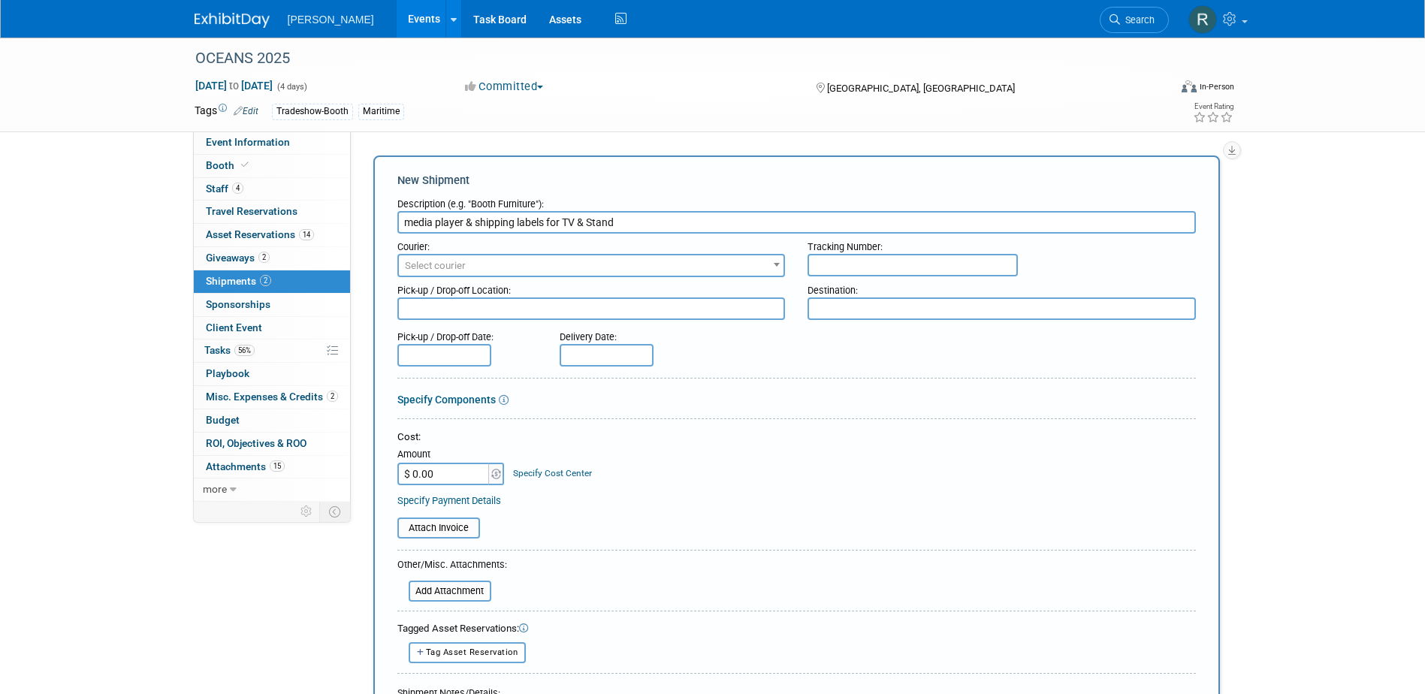
type input "media player & shipping labels for TV & Stand"
click at [469, 361] on input "text" at bounding box center [444, 355] width 94 height 23
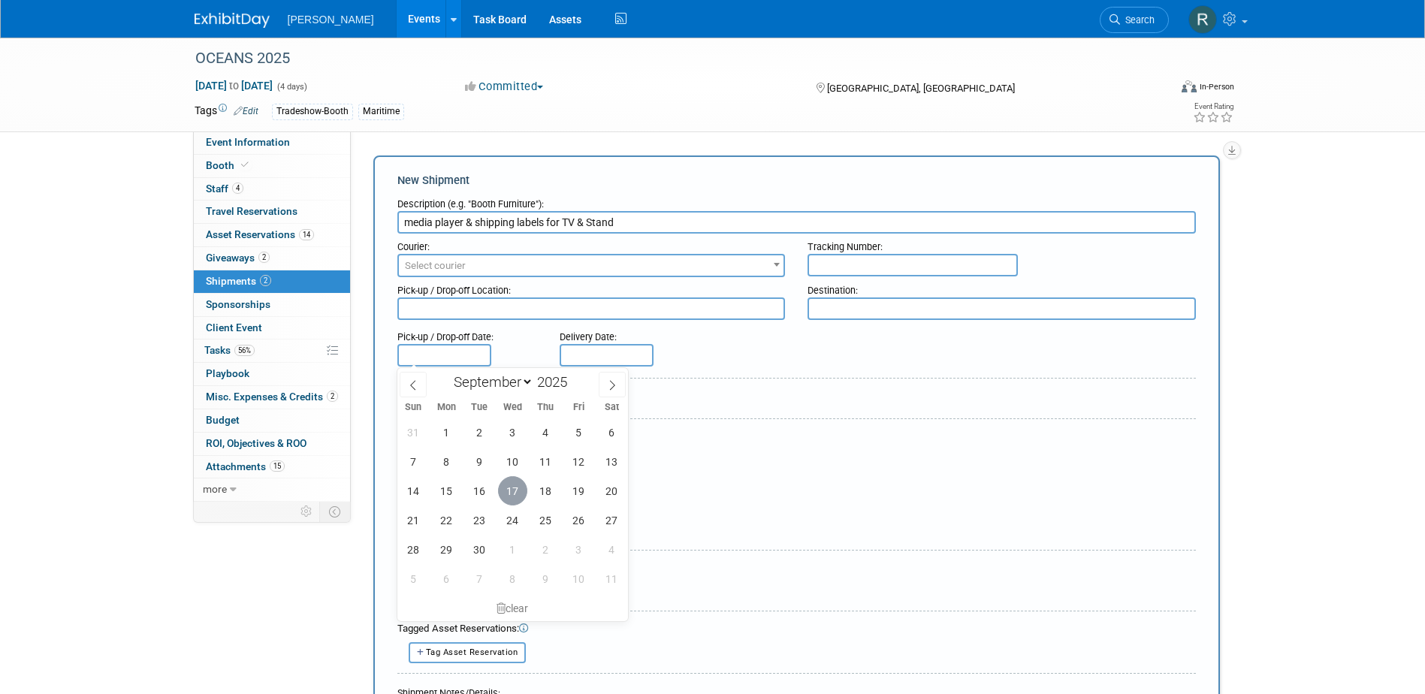
click at [516, 485] on span "17" at bounding box center [512, 490] width 29 height 29
type input "[DATE]"
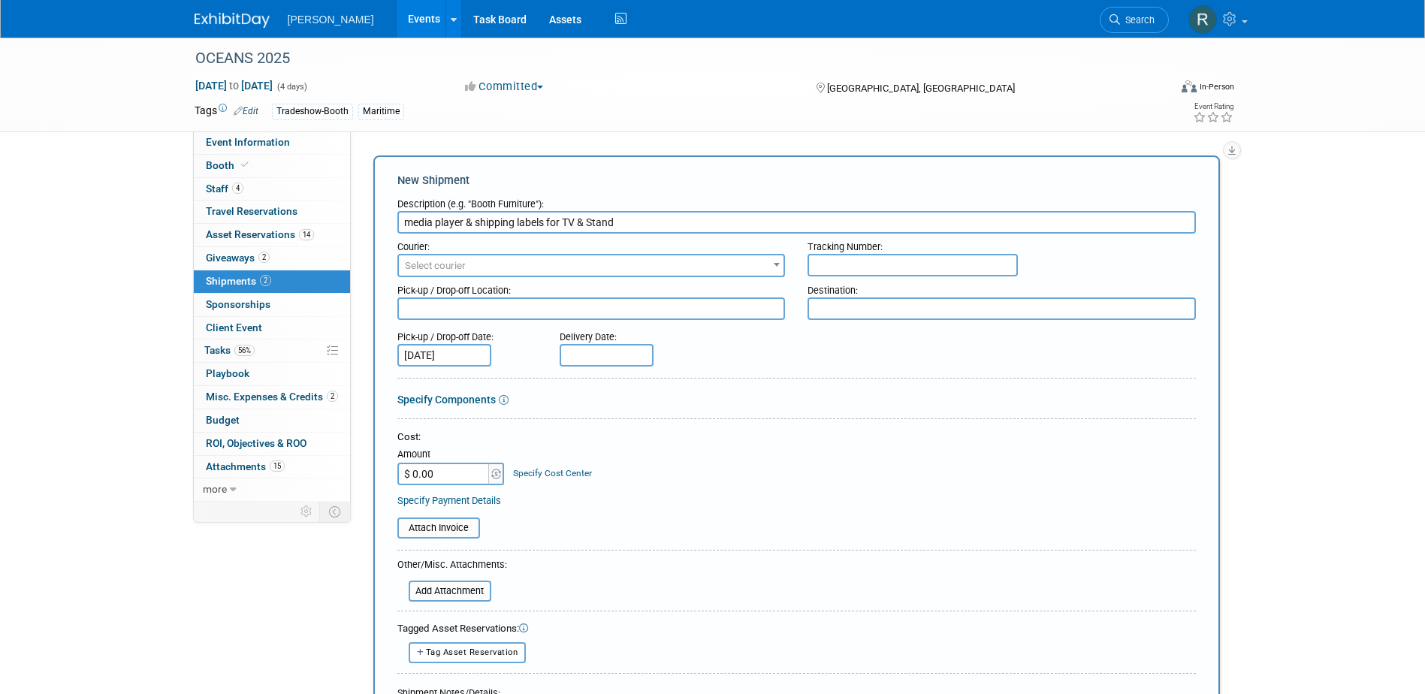
click at [593, 350] on input "text" at bounding box center [607, 355] width 94 height 23
click at [744, 492] on span "19" at bounding box center [740, 490] width 29 height 29
type input "[DATE]"
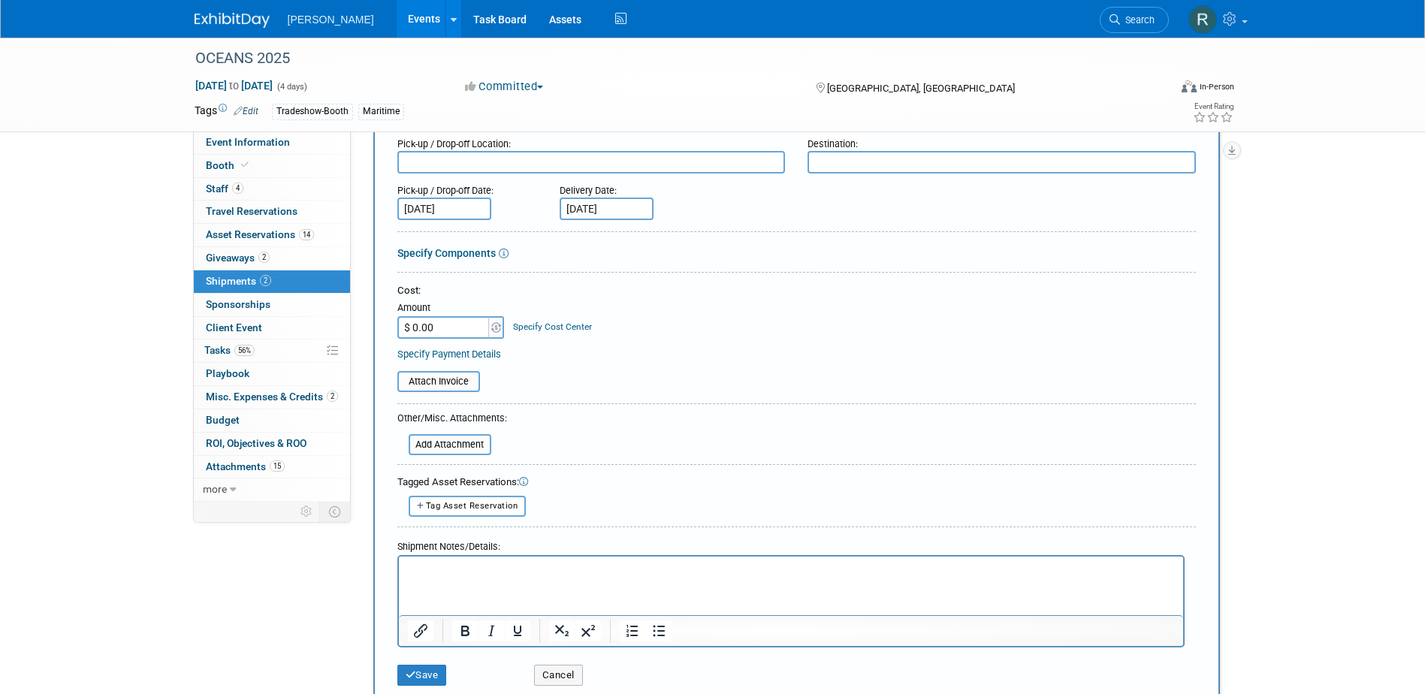
scroll to position [150, 0]
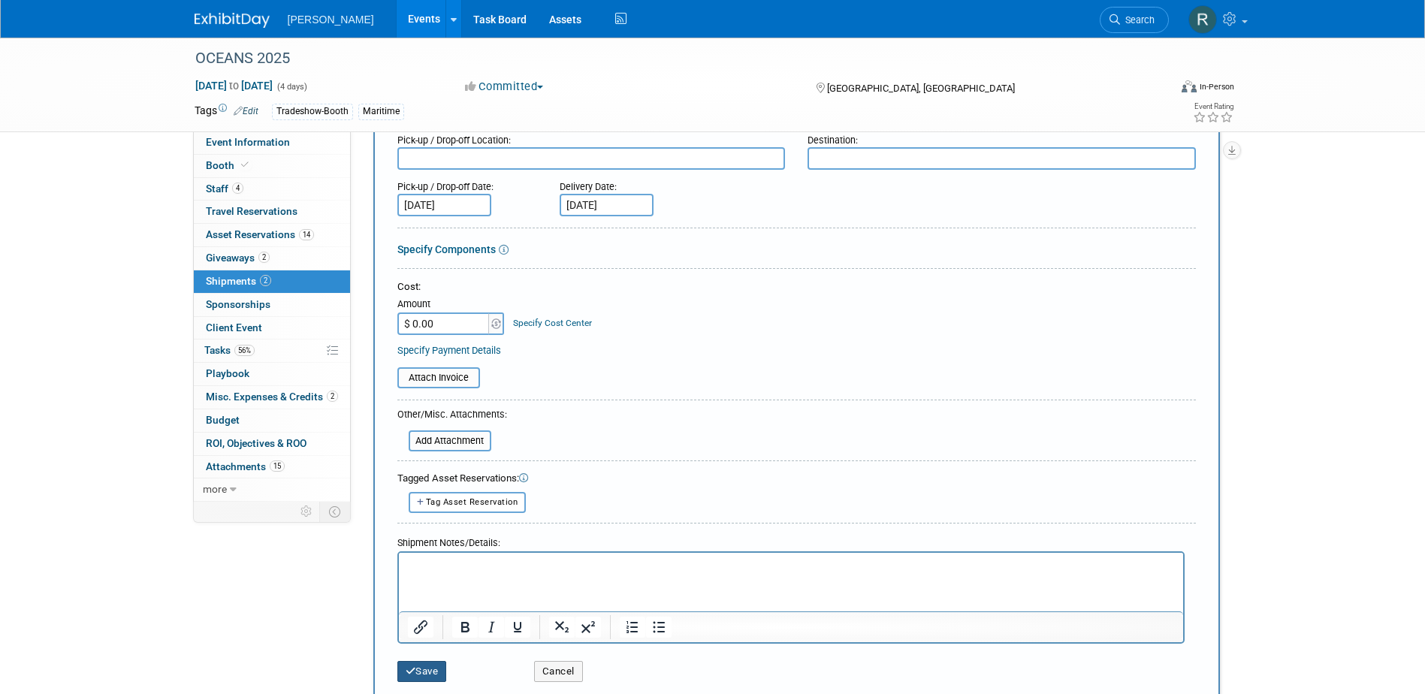
click at [436, 669] on button "Save" at bounding box center [422, 671] width 50 height 21
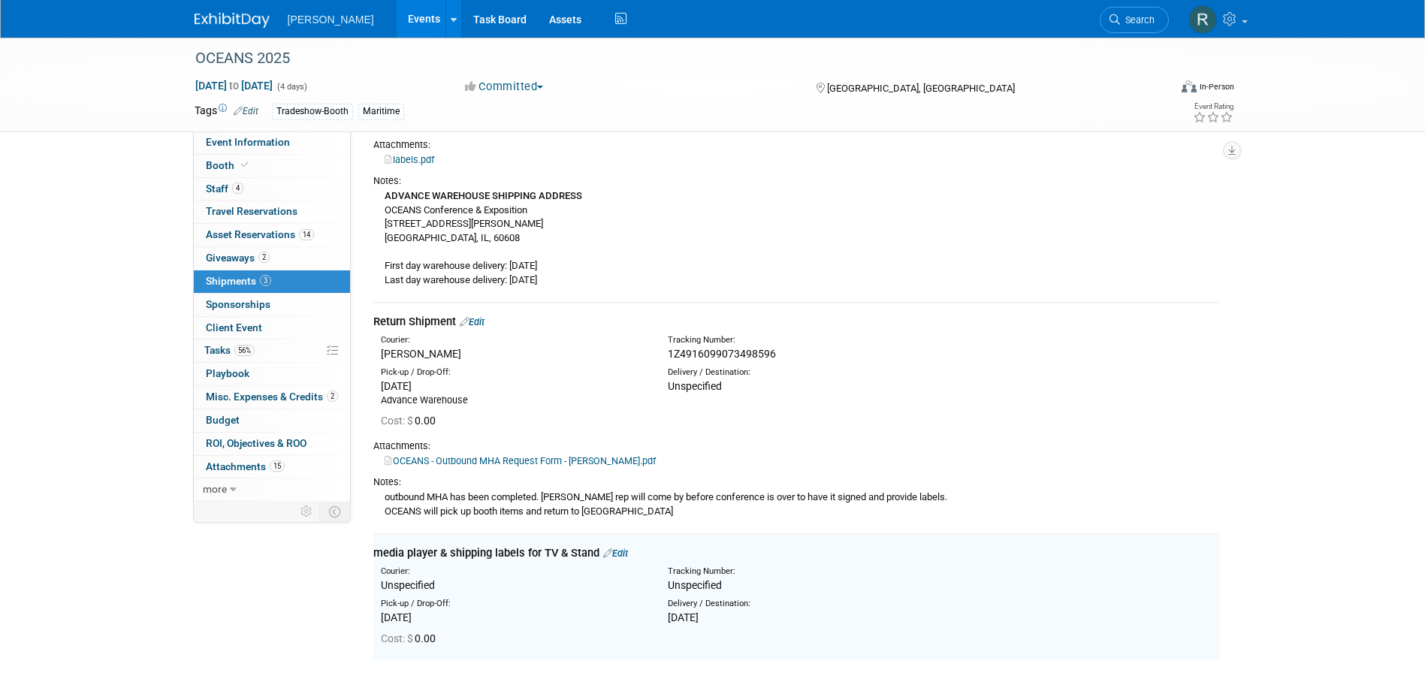
scroll to position [171, 0]
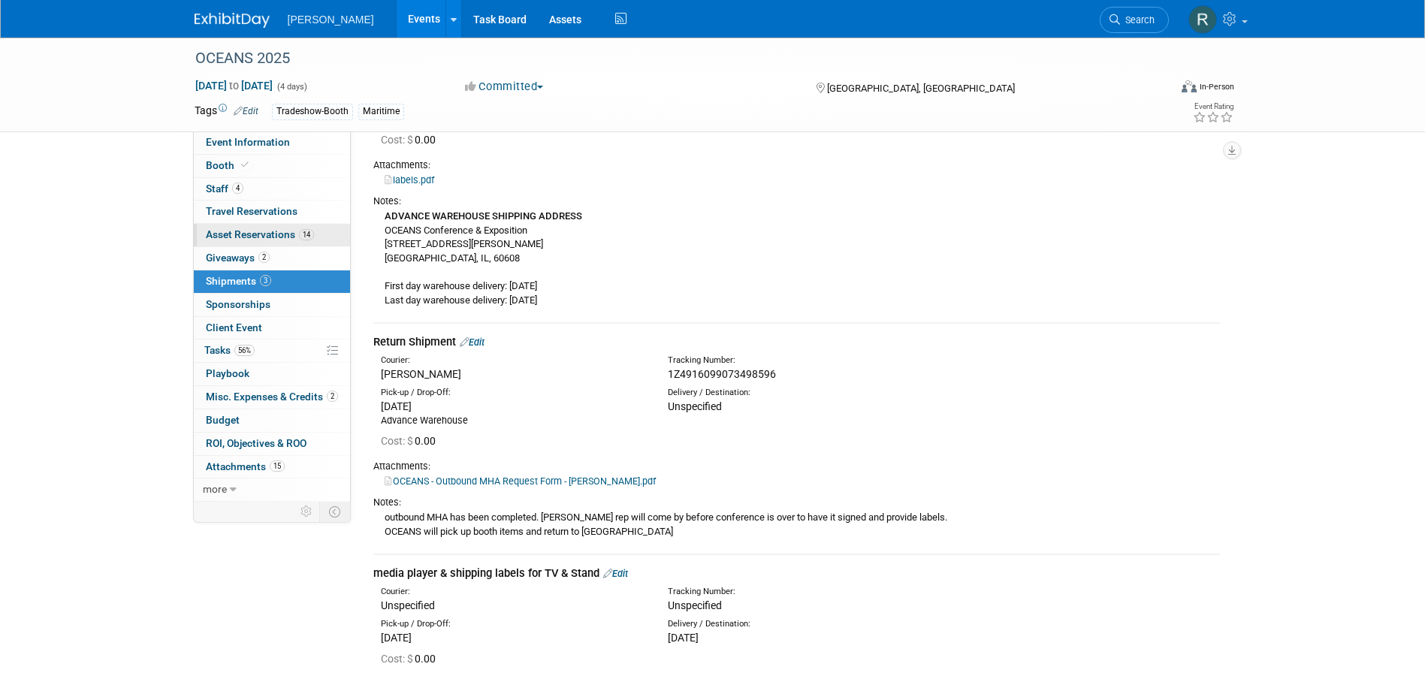
click at [266, 229] on span "Asset Reservations 14" at bounding box center [260, 234] width 108 height 12
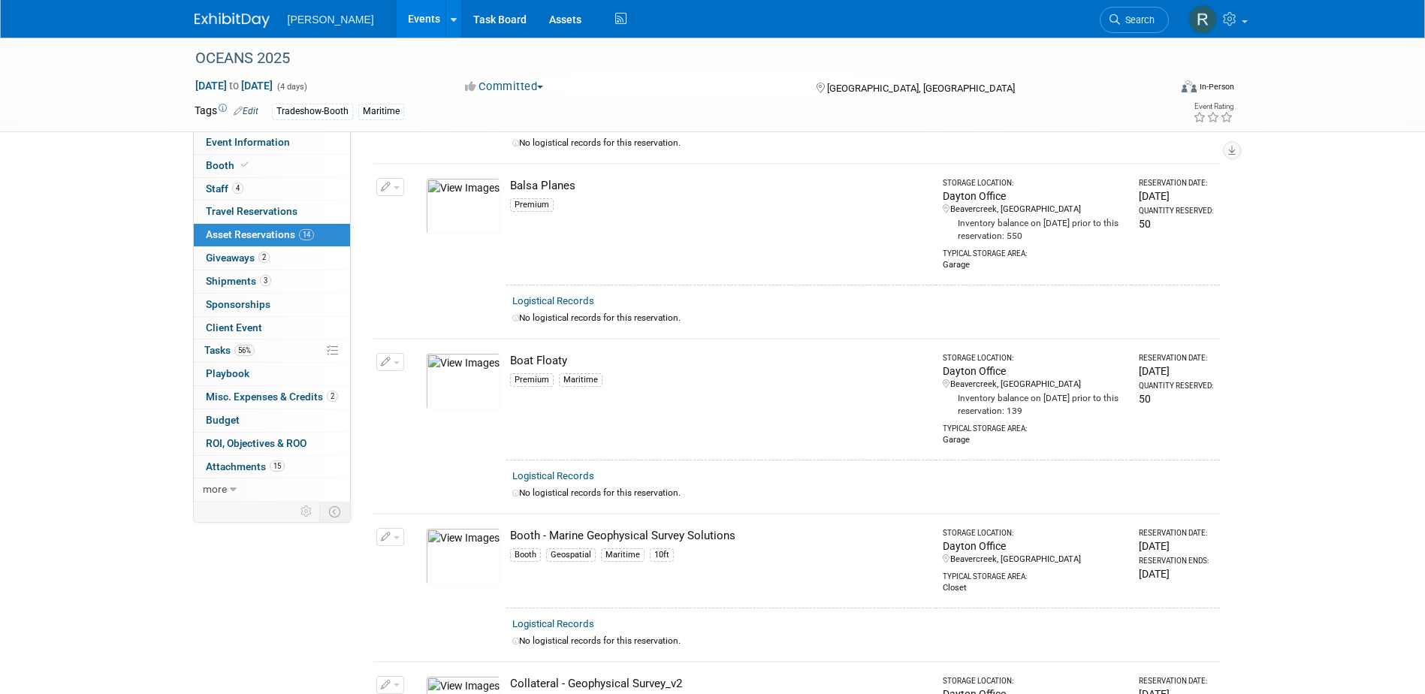
scroll to position [0, 0]
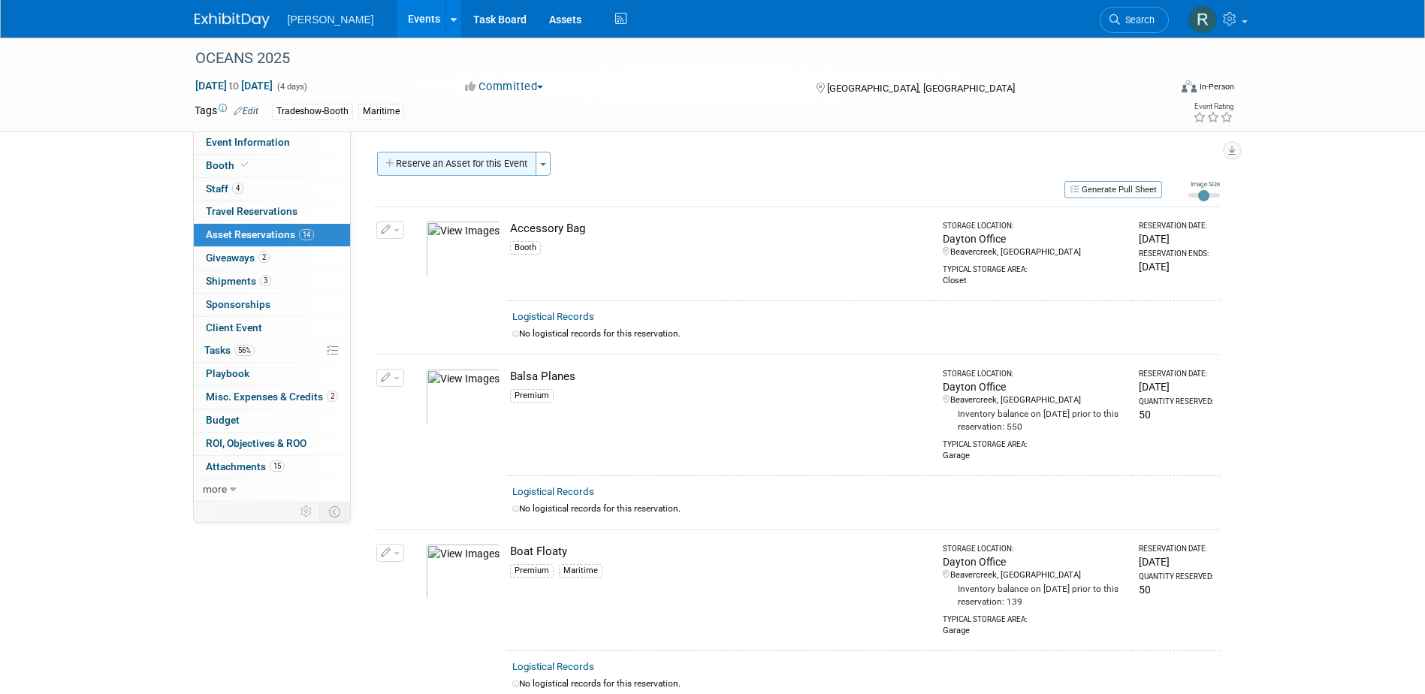
click at [488, 155] on button "Reserve an Asset for this Event" at bounding box center [456, 164] width 159 height 24
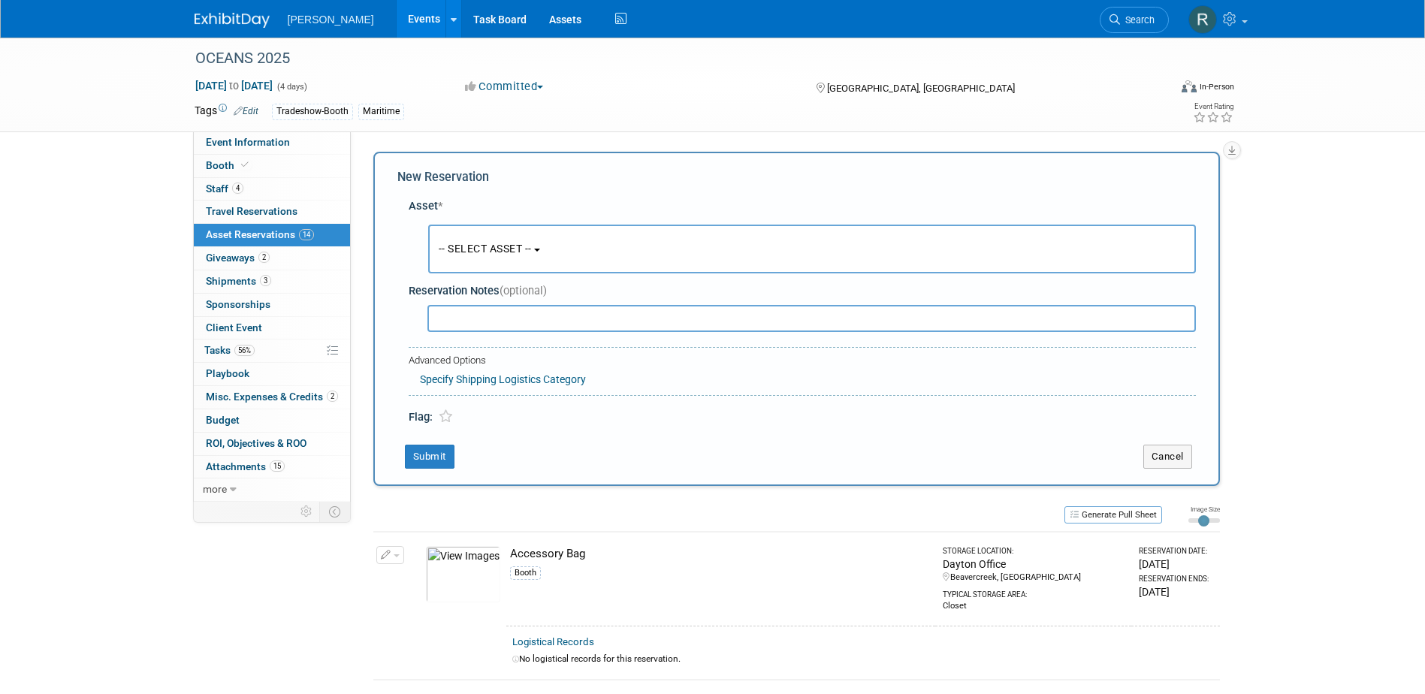
scroll to position [14, 0]
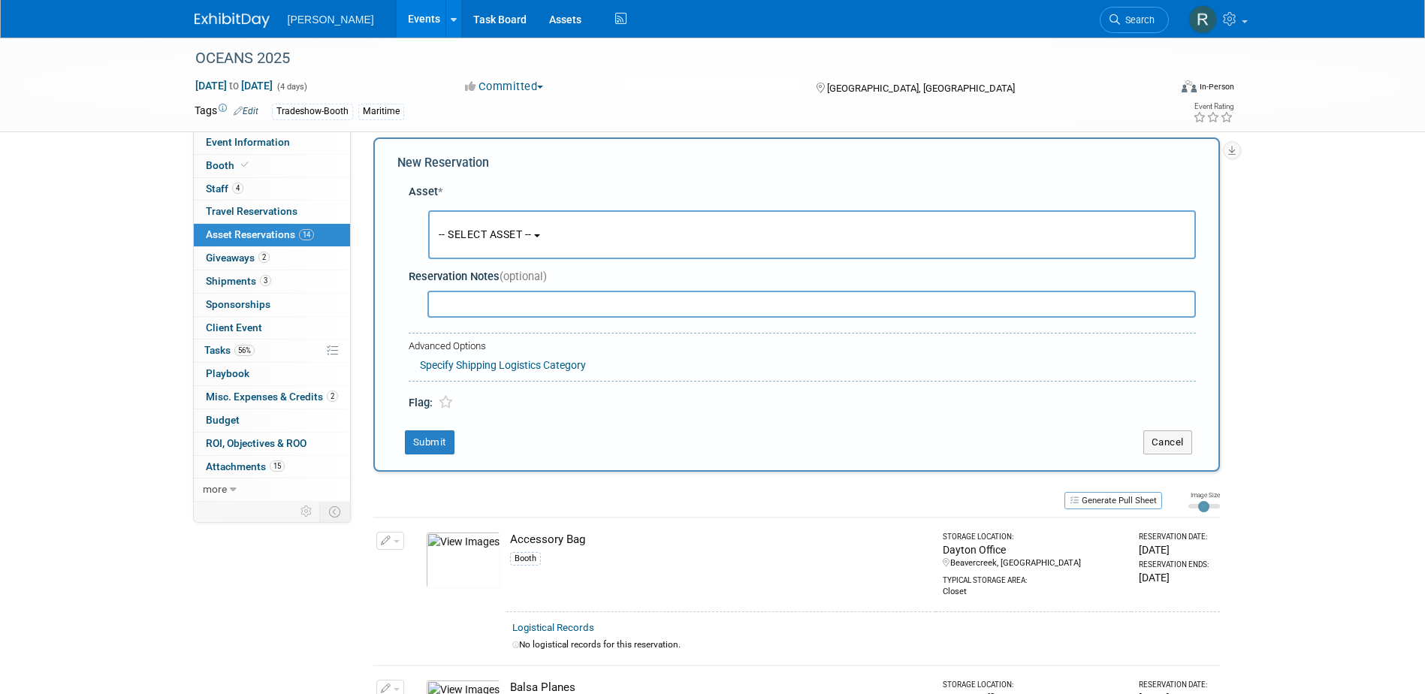
click at [502, 241] on button "-- SELECT ASSET --" at bounding box center [812, 234] width 768 height 49
click at [488, 241] on button "-- SELECT ASSET --" at bounding box center [812, 234] width 768 height 49
click at [485, 237] on span "-- SELECT ASSET --" at bounding box center [485, 234] width 93 height 12
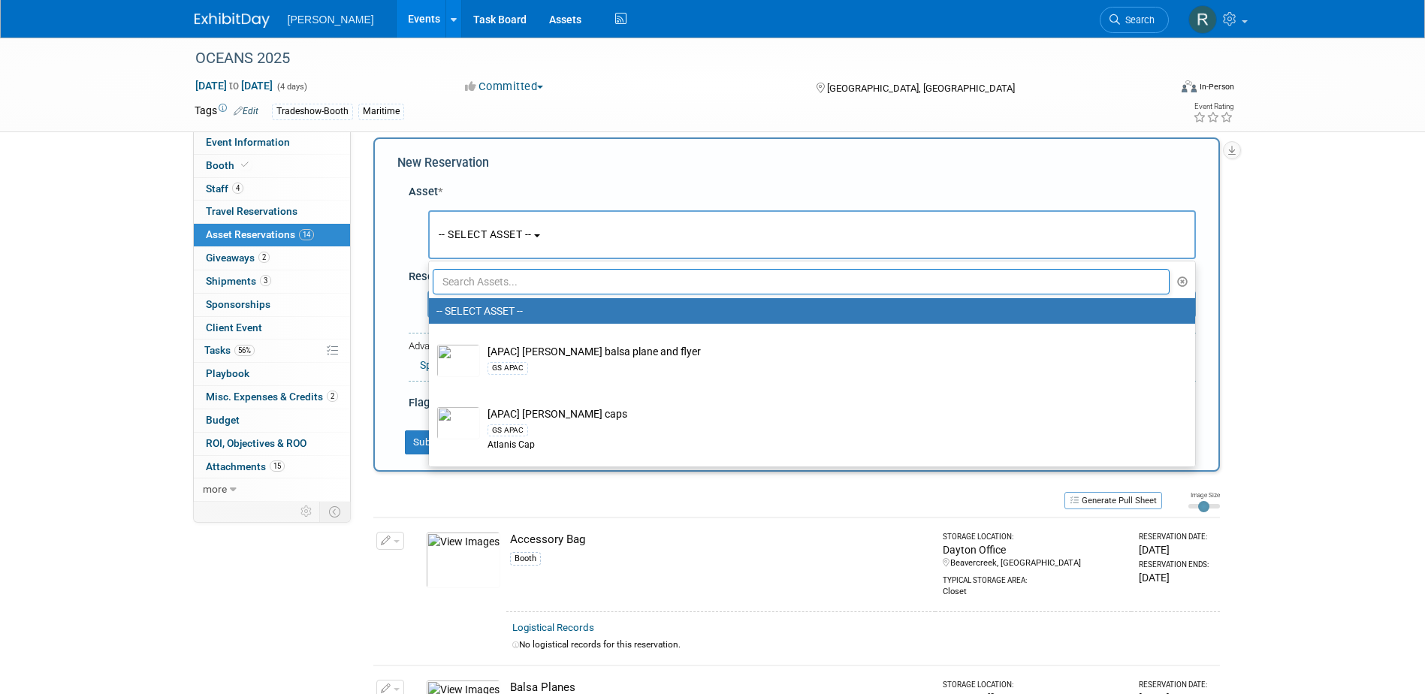
click at [487, 294] on input "text" at bounding box center [802, 282] width 738 height 26
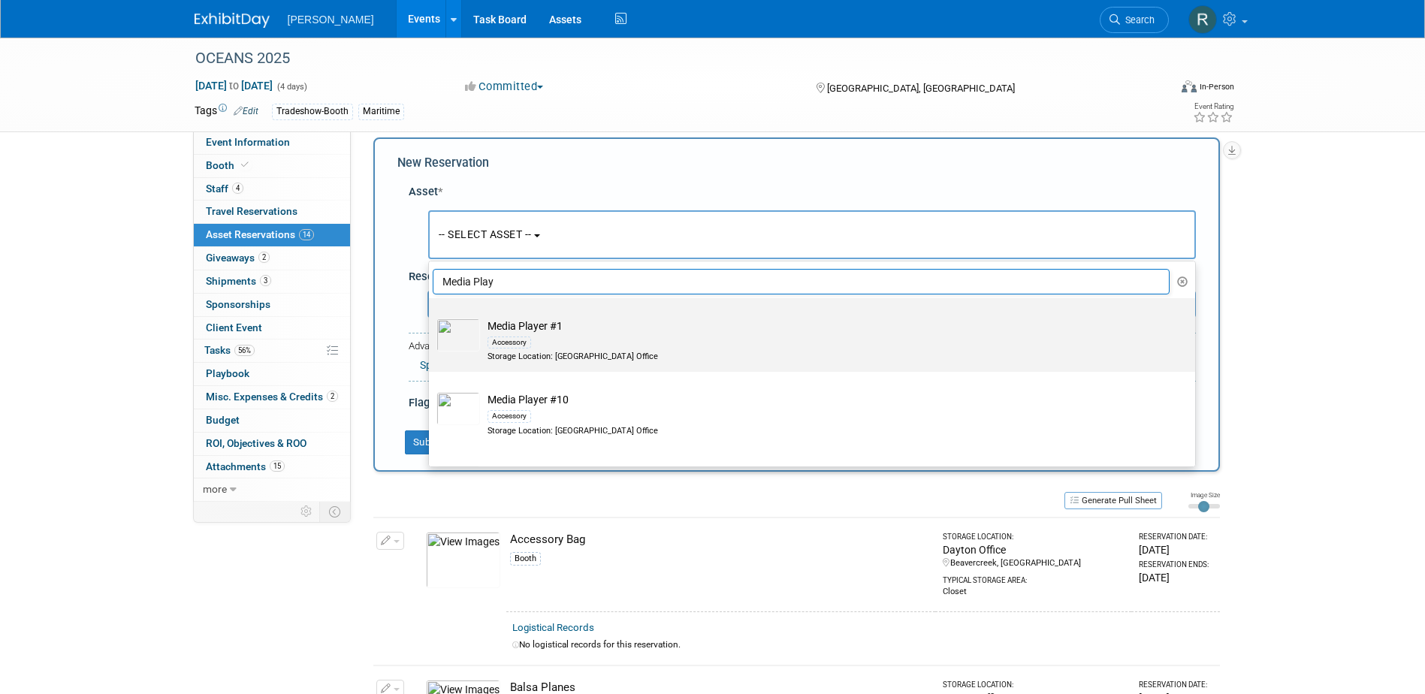
type input "Media Play"
click at [530, 339] on div "Accessory" at bounding box center [510, 343] width 44 height 12
click at [431, 316] on input "Media Player #1 Accessory Storage Location: Dayton Office" at bounding box center [426, 312] width 10 height 10
select select "10724434"
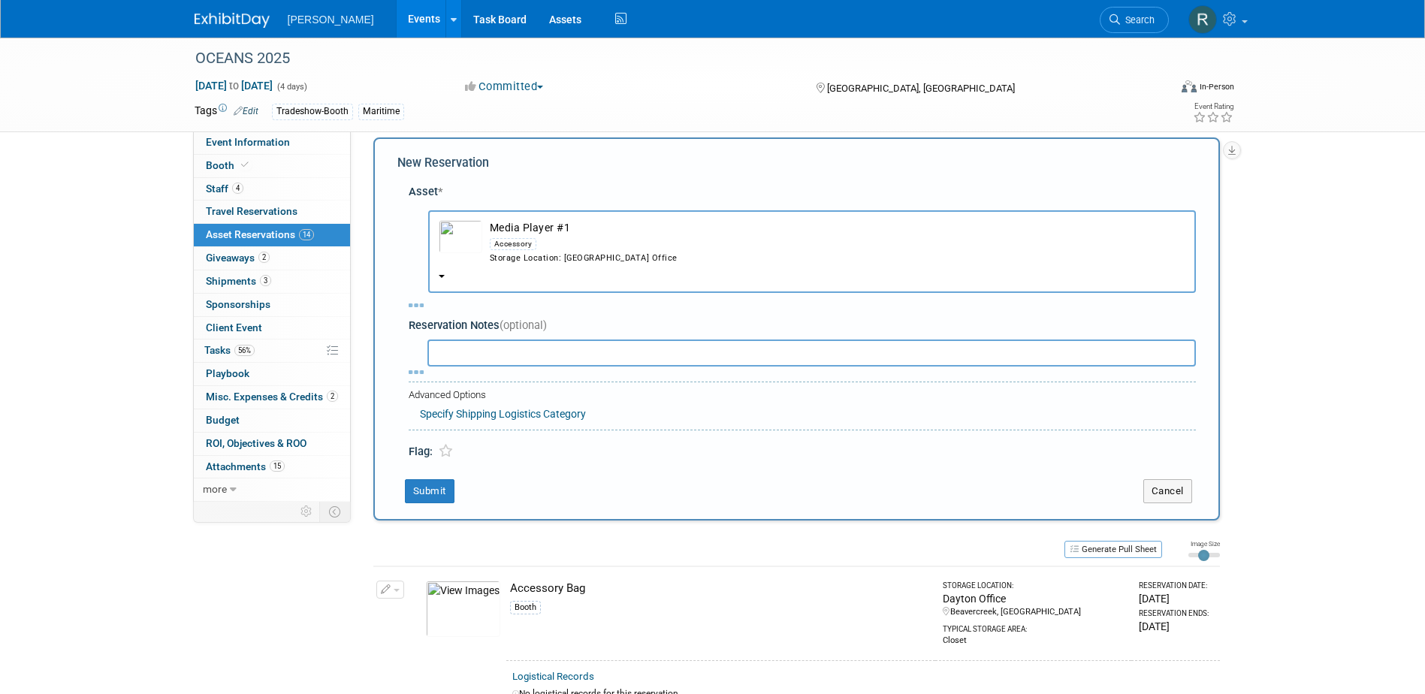
select select "8"
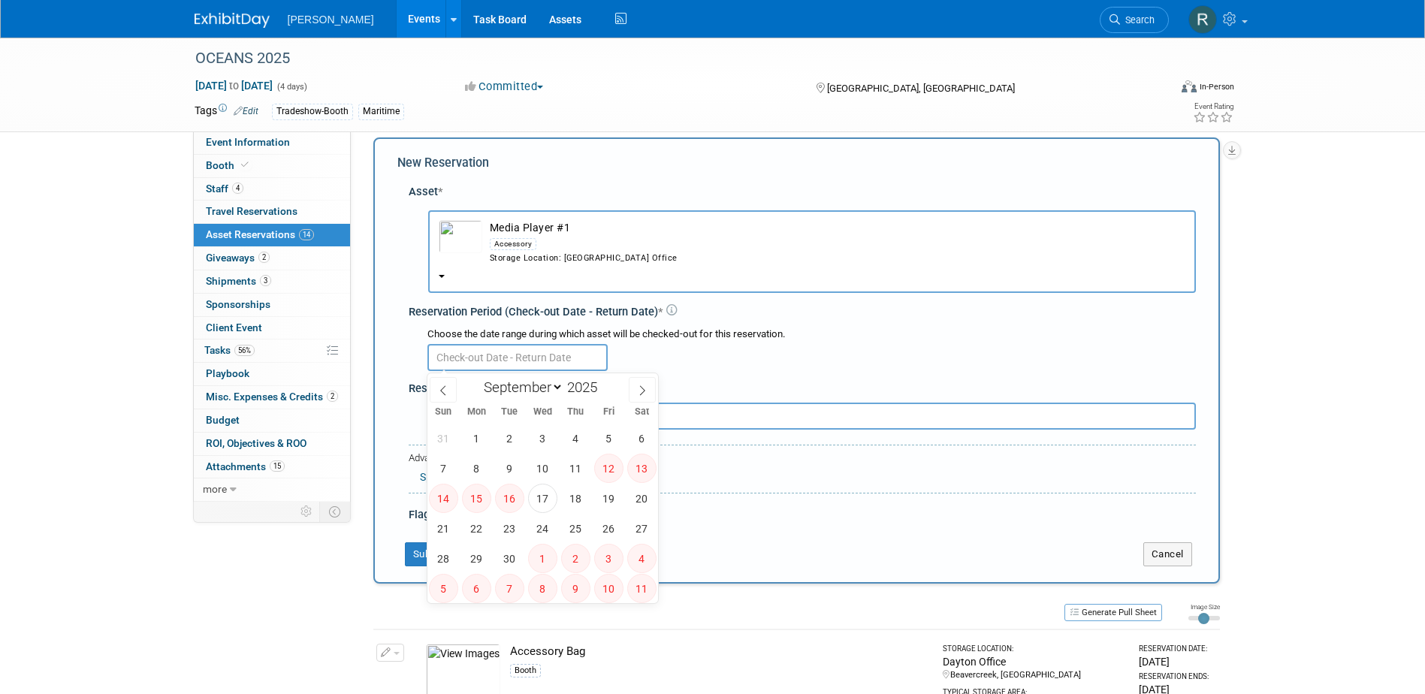
click at [511, 360] on input "text" at bounding box center [517, 357] width 180 height 27
click at [525, 264] on div "Storage Location: [GEOGRAPHIC_DATA] Office" at bounding box center [838, 258] width 696 height 12
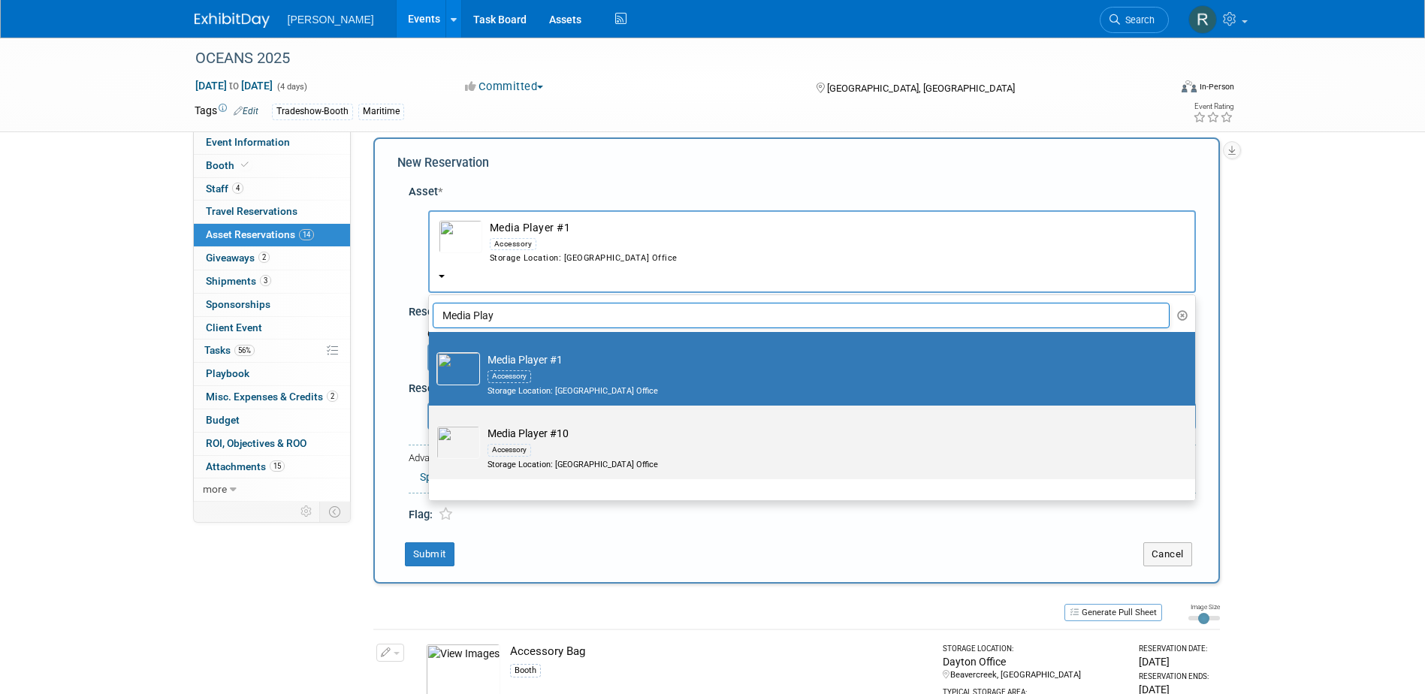
click at [511, 445] on div "Accessory" at bounding box center [510, 450] width 44 height 12
click at [431, 424] on input "Media Player #10 Accessory Storage Location: Dayton Office" at bounding box center [426, 419] width 10 height 10
select select "10724443"
select select "8"
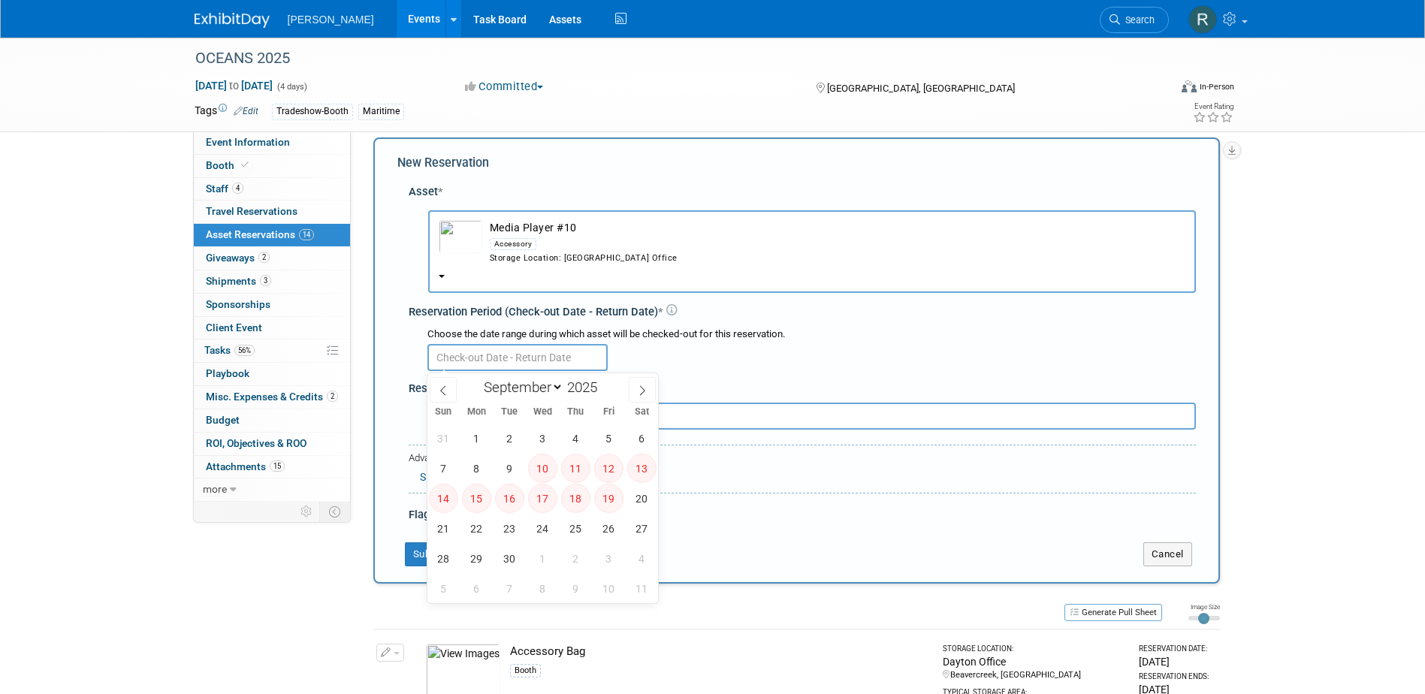
click at [494, 364] on input "text" at bounding box center [517, 357] width 180 height 27
click at [640, 507] on span "20" at bounding box center [641, 498] width 29 height 29
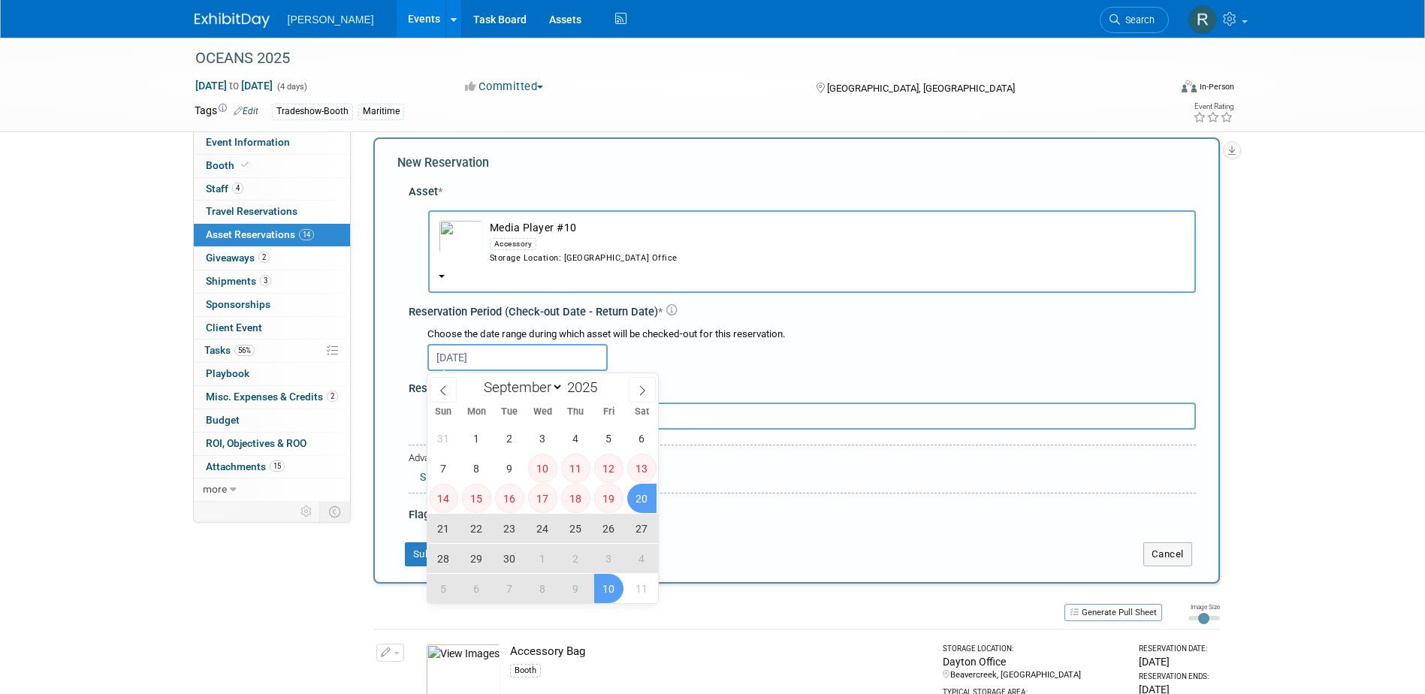
click at [607, 581] on span "10" at bounding box center [608, 588] width 29 height 29
type input "Sep 20, 2025 to Oct 10, 2025"
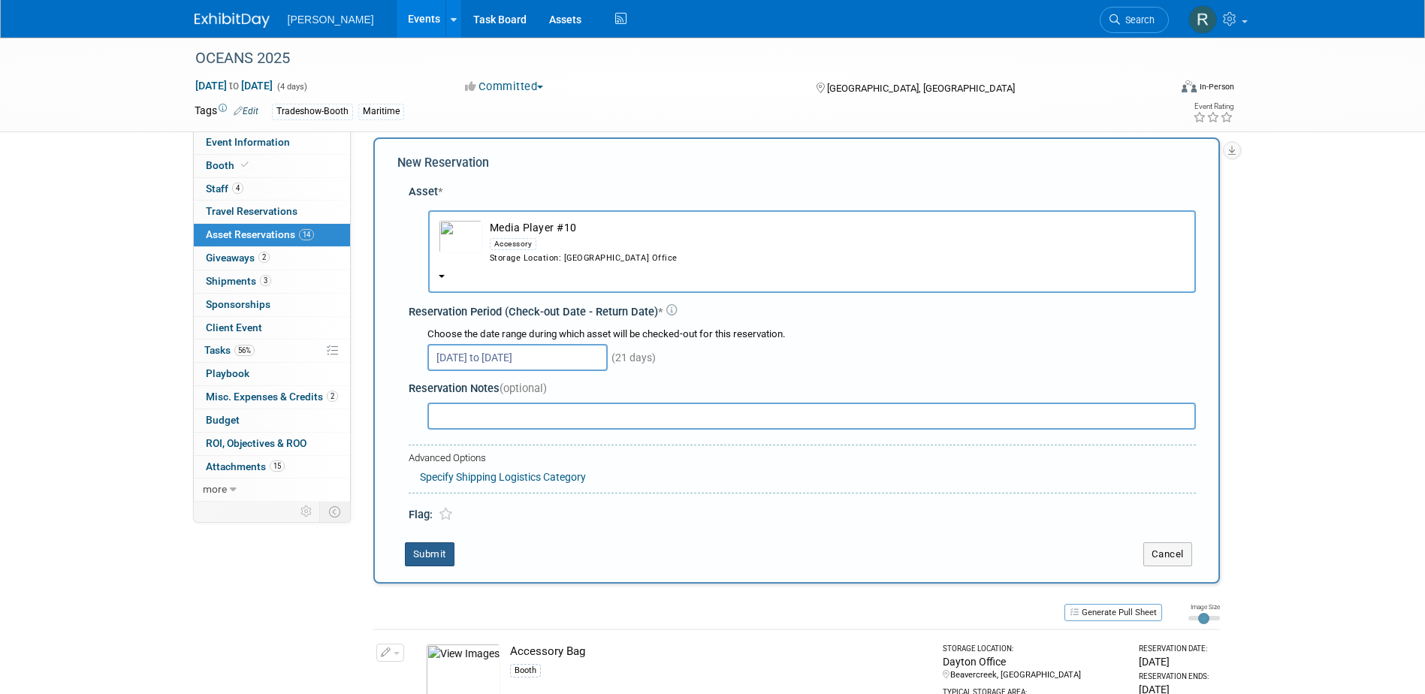
click at [429, 548] on button "Submit" at bounding box center [430, 554] width 50 height 24
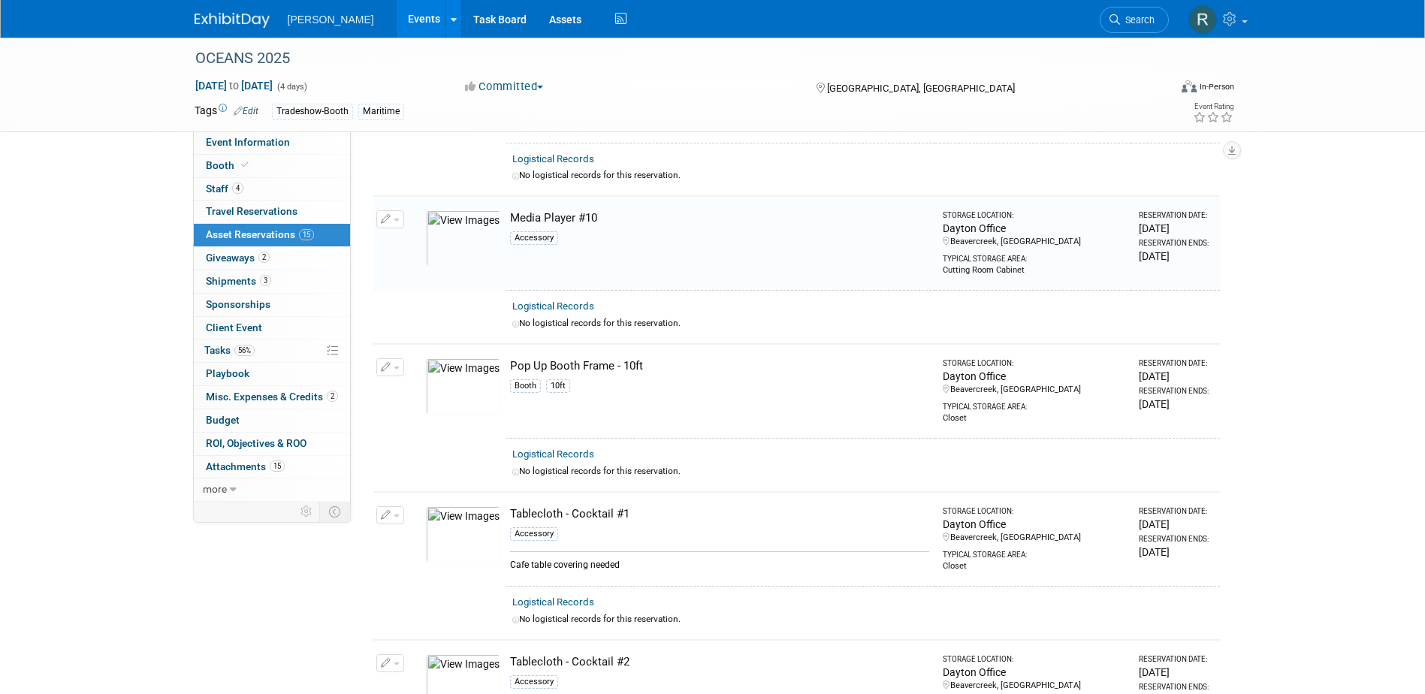
scroll to position [1897, 0]
click at [1122, 17] on span "Search" at bounding box center [1137, 19] width 35 height 11
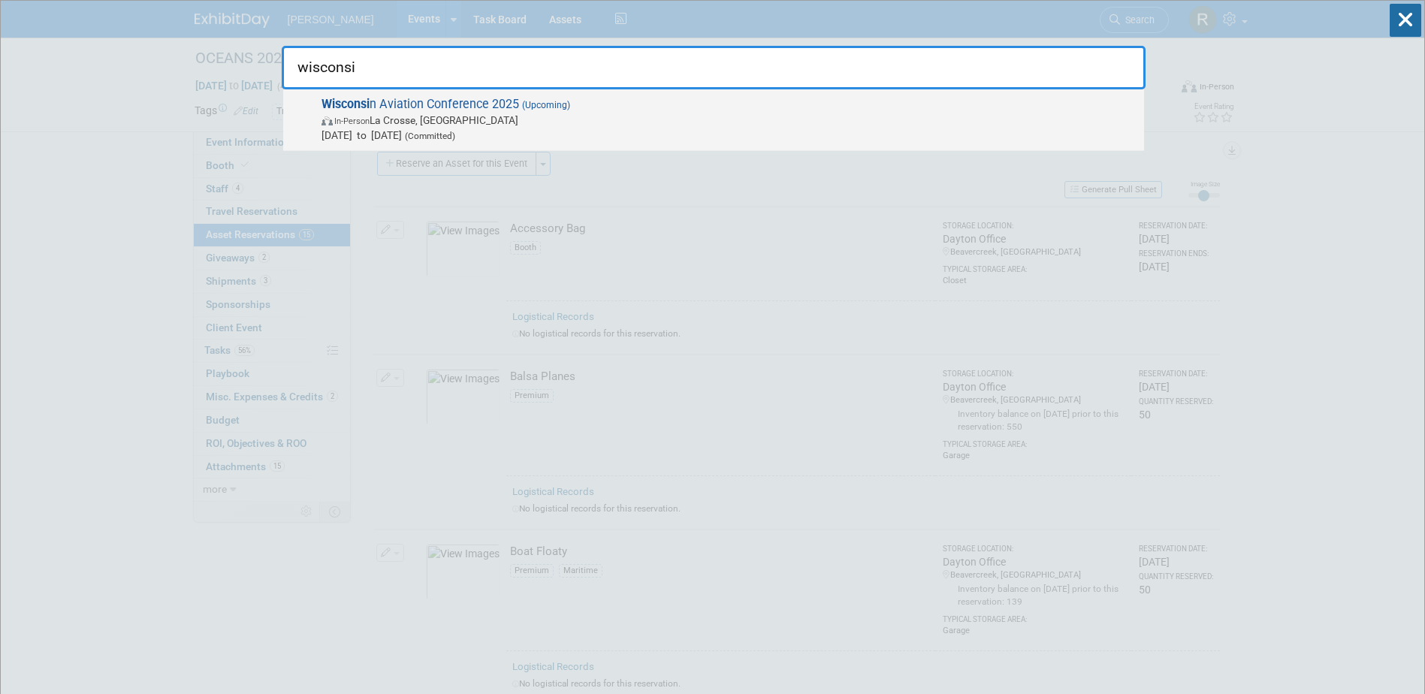
type input "wisconsi"
click at [705, 101] on span "Wisconsi n Aviation Conference 2025 (Upcoming) In-Person La Crosse, WI Oct 20, …" at bounding box center [727, 120] width 820 height 46
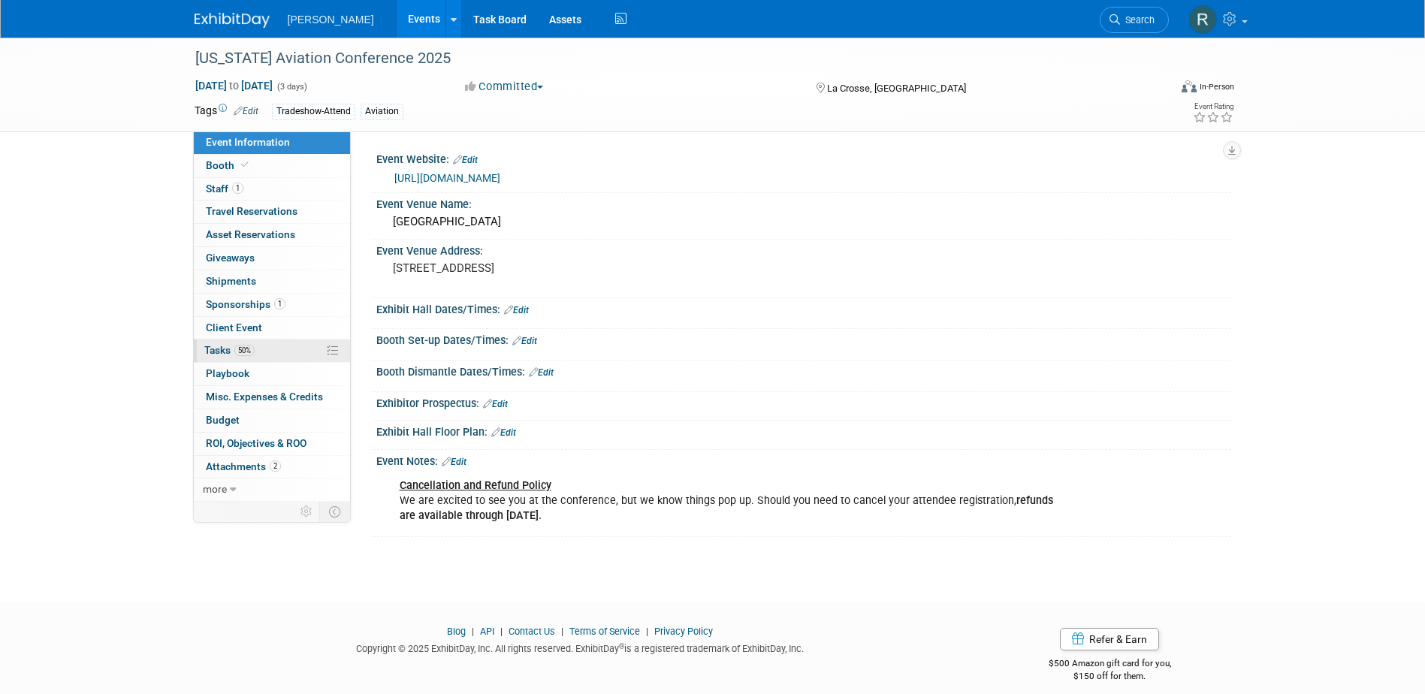
click at [247, 348] on span "50%" at bounding box center [244, 350] width 20 height 11
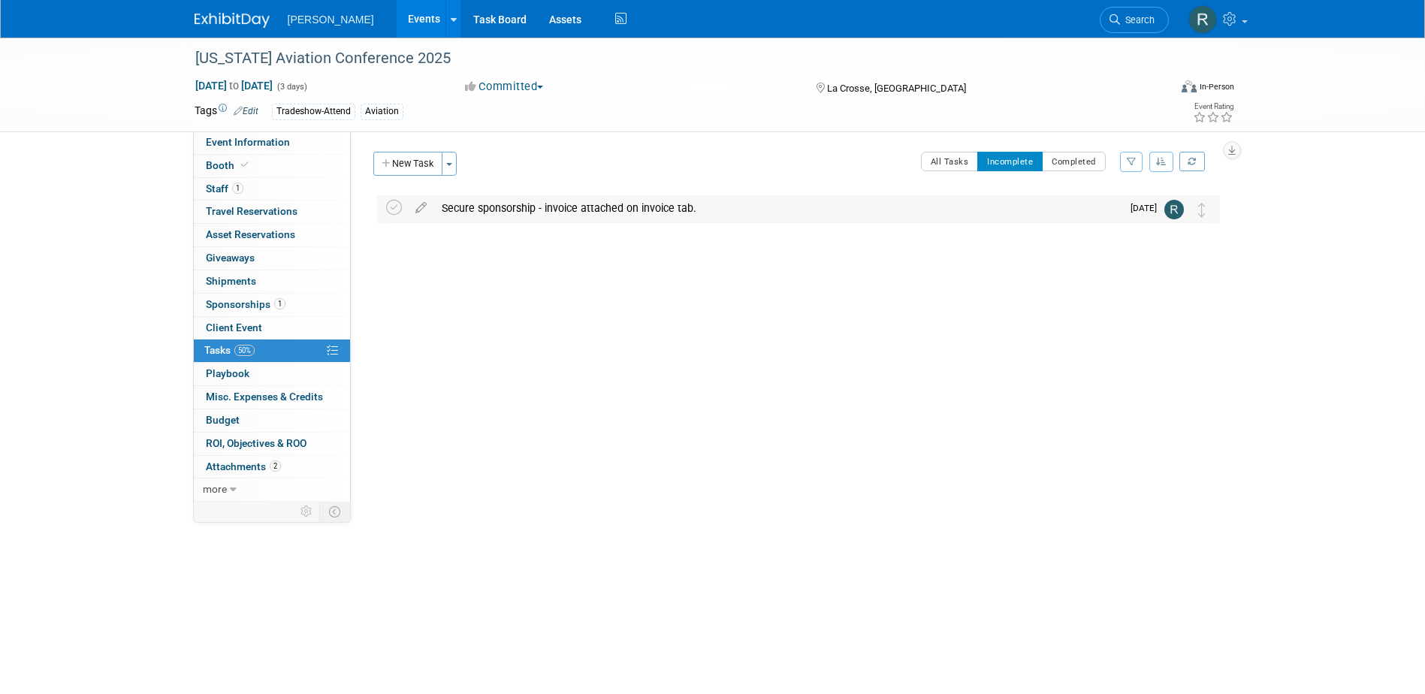
click at [523, 213] on div "Secure sponsorship - invoice attached on invoice tab." at bounding box center [777, 208] width 687 height 26
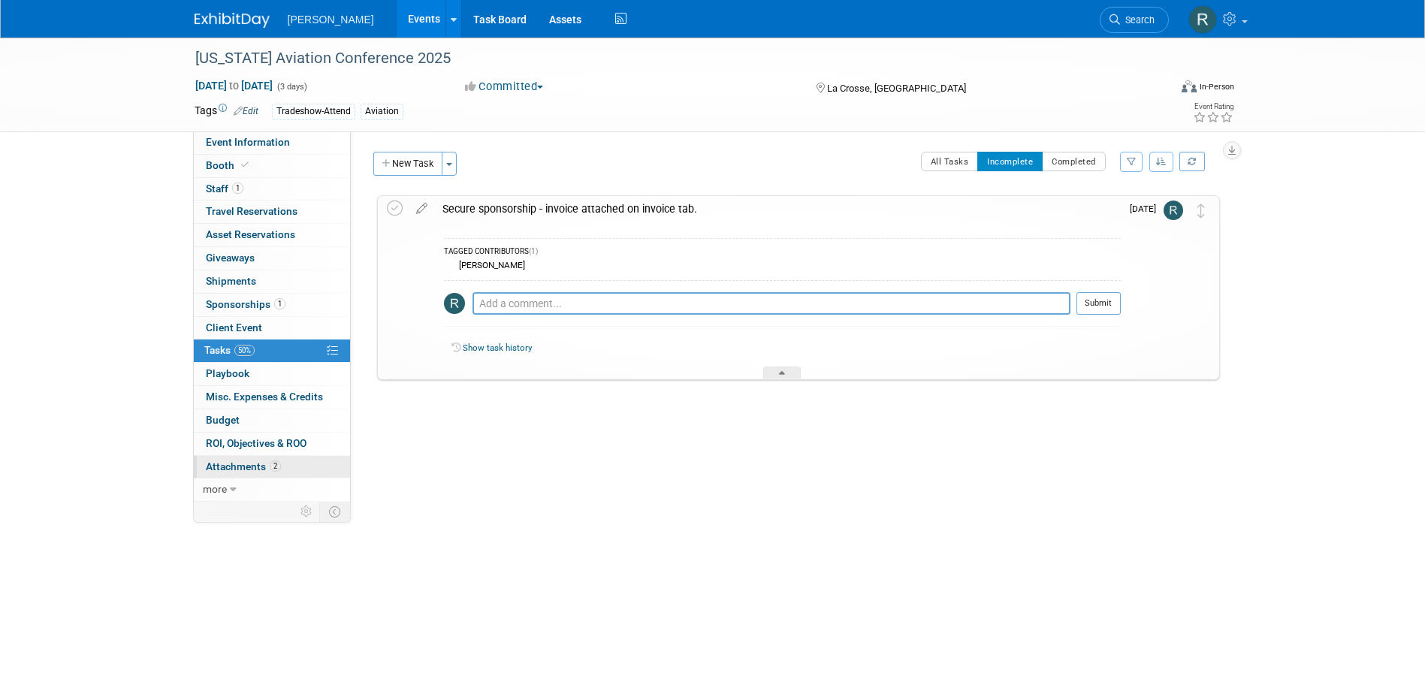
click at [240, 468] on span "Attachments 2" at bounding box center [243, 467] width 75 height 12
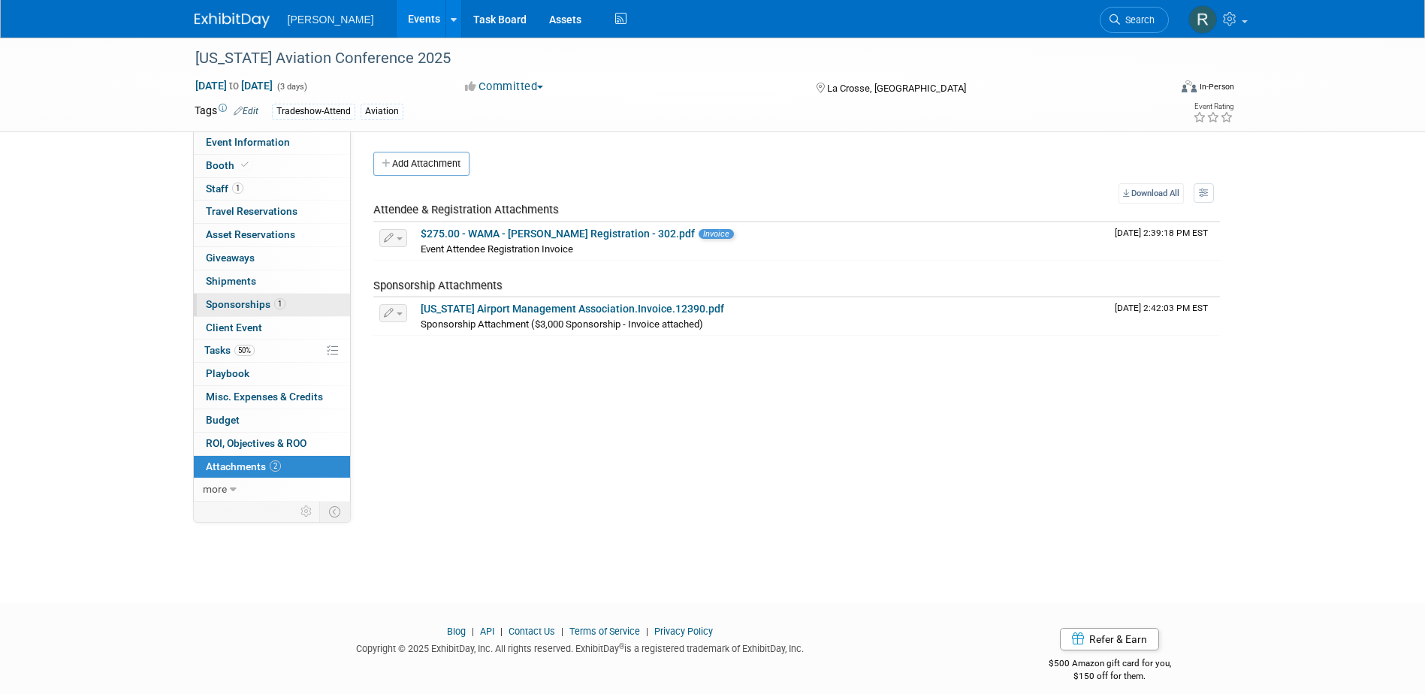
click at [272, 309] on span "Sponsorships 1" at bounding box center [246, 304] width 80 height 12
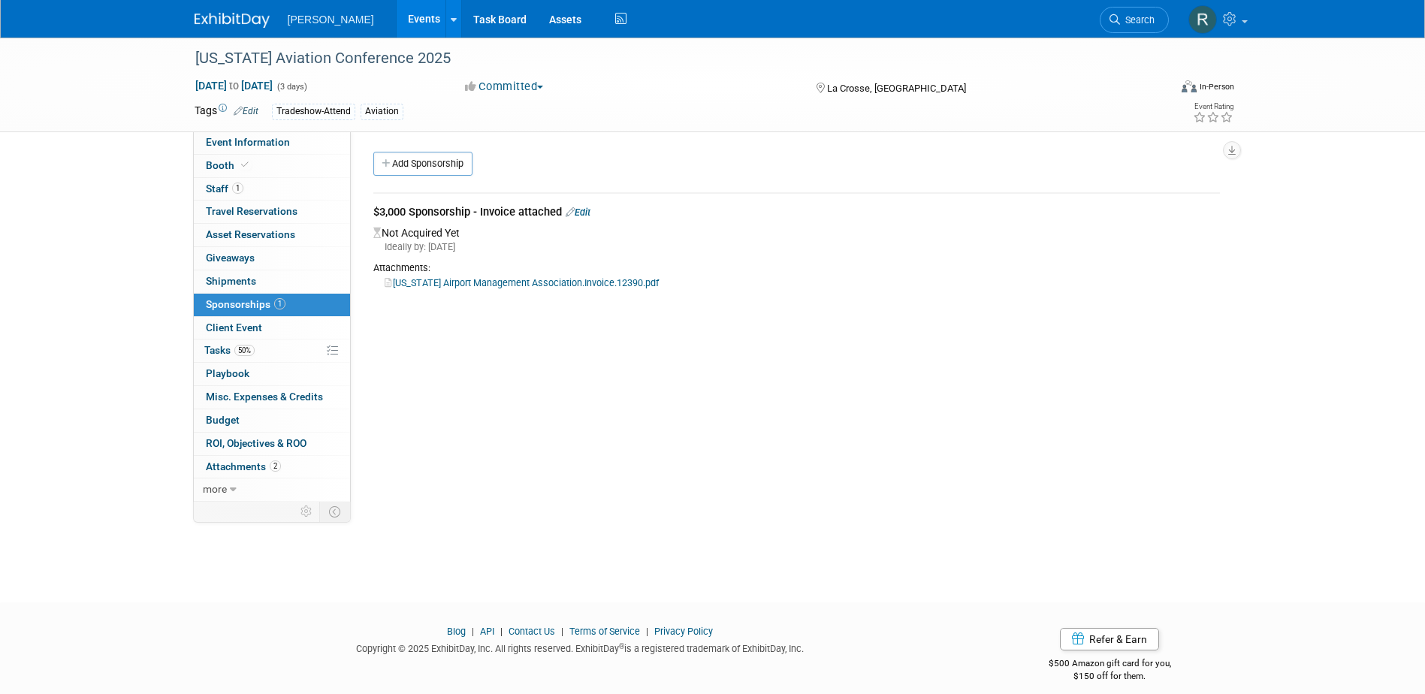
click at [518, 282] on link "Wisconsin Airport Management Association.Invoice.12390.pdf" at bounding box center [522, 282] width 274 height 11
click at [584, 207] on link "Edit" at bounding box center [578, 212] width 25 height 11
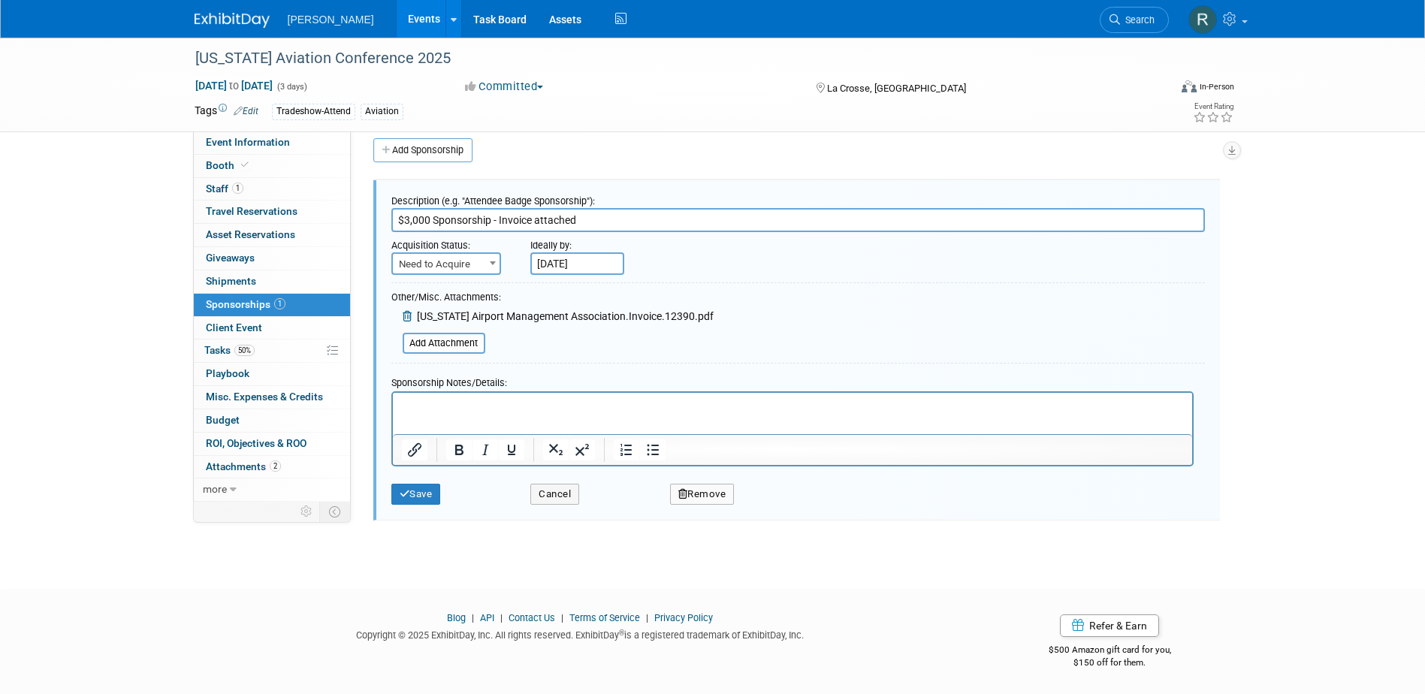
click at [482, 269] on span "Need to Acquire" at bounding box center [446, 264] width 107 height 21
select select "2"
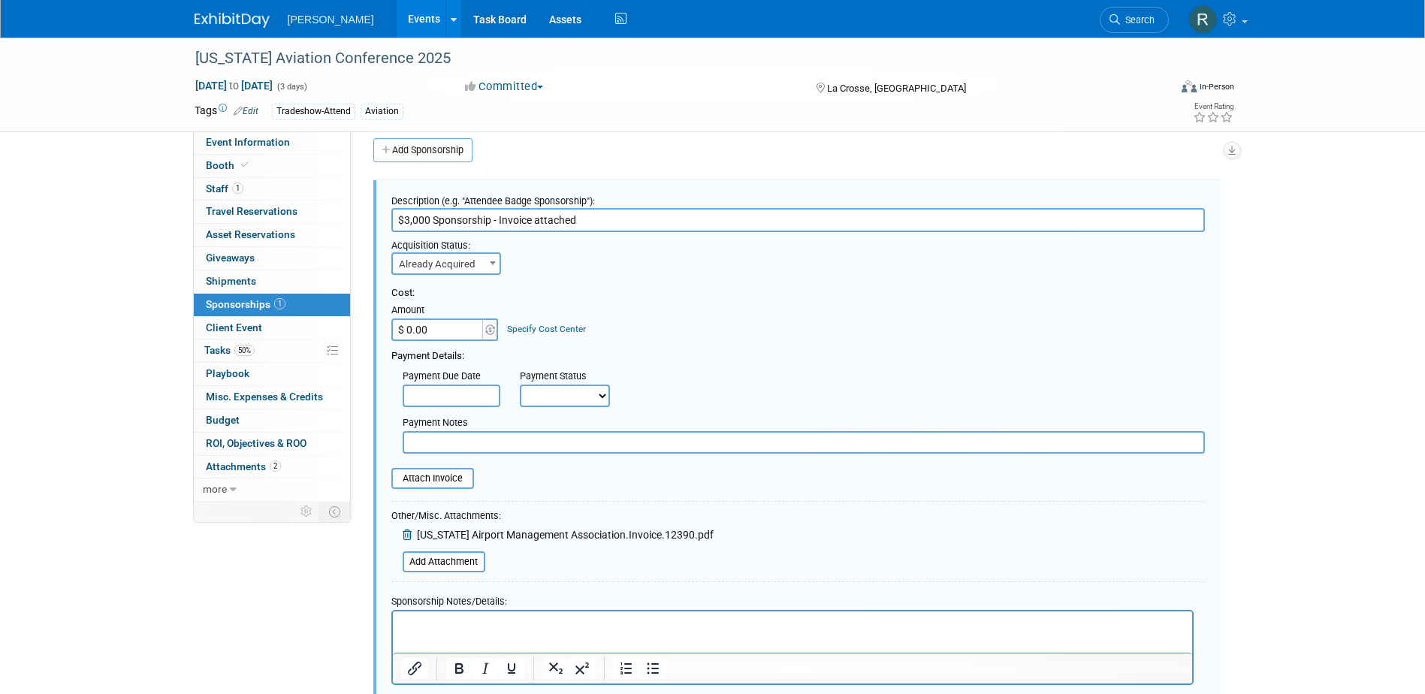
click at [514, 328] on link "Specify Cost Center" at bounding box center [546, 329] width 79 height 11
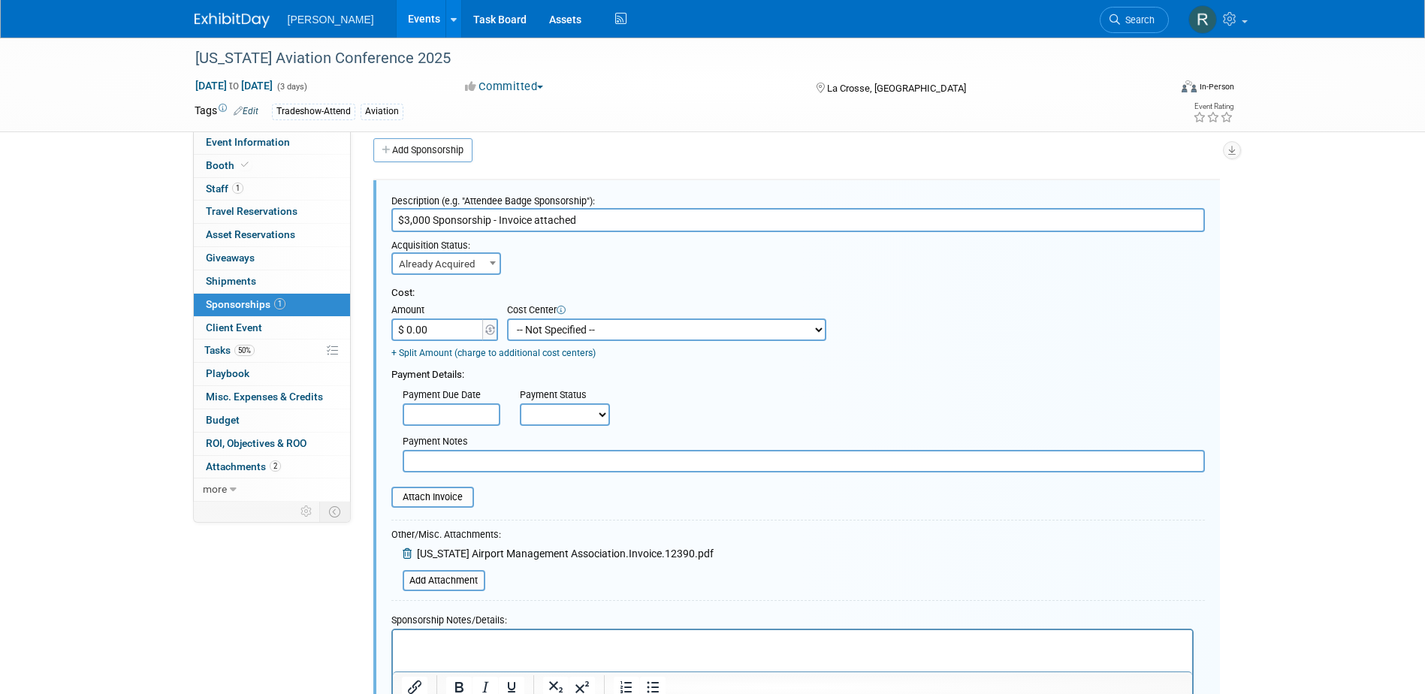
click at [537, 327] on select "-- Not Specified -- Advisory Services - Expenses_1001.502 Aerial Acquisition - …" at bounding box center [666, 330] width 319 height 23
select select "18966233"
click at [507, 319] on select "-- Not Specified -- Advisory Services - Expenses_1001.502 Aerial Acquisition - …" at bounding box center [666, 330] width 319 height 23
click at [456, 327] on input "$ 0.00" at bounding box center [438, 330] width 94 height 23
type input "$ 3,000.00"
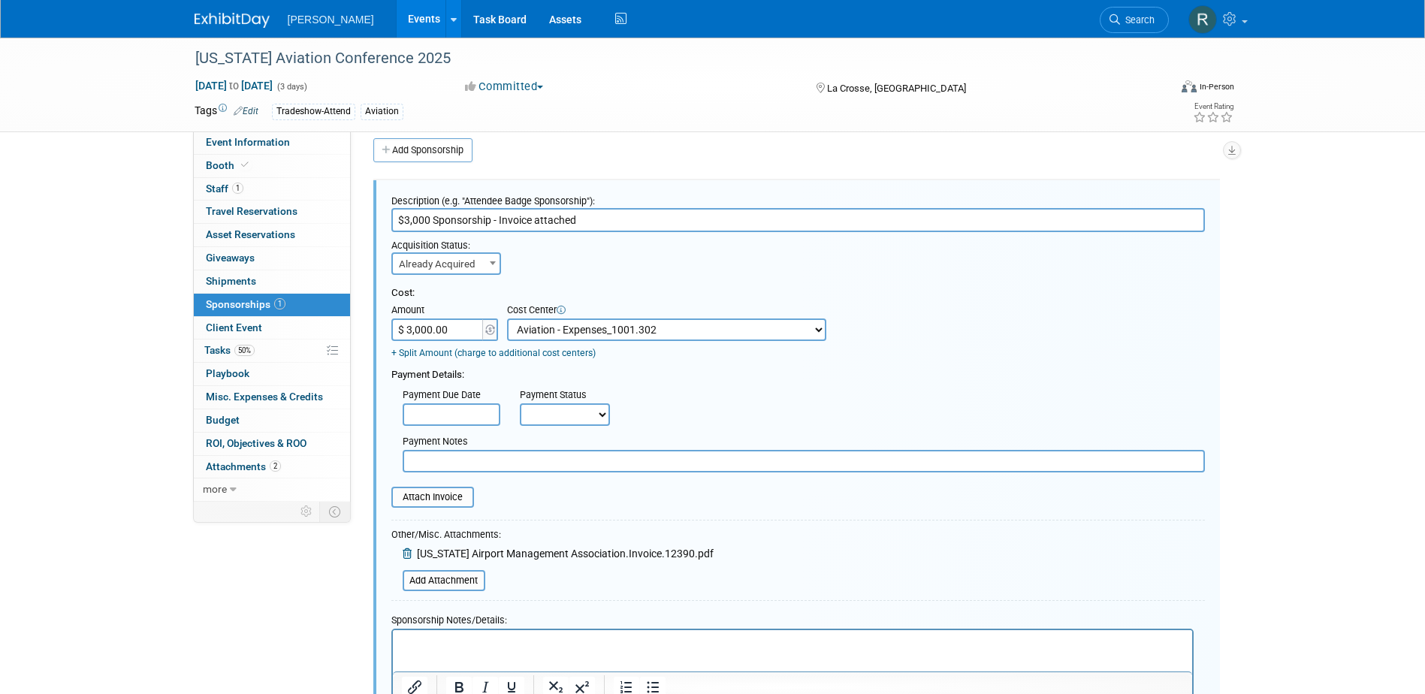
click at [447, 418] on input "text" at bounding box center [452, 414] width 98 height 23
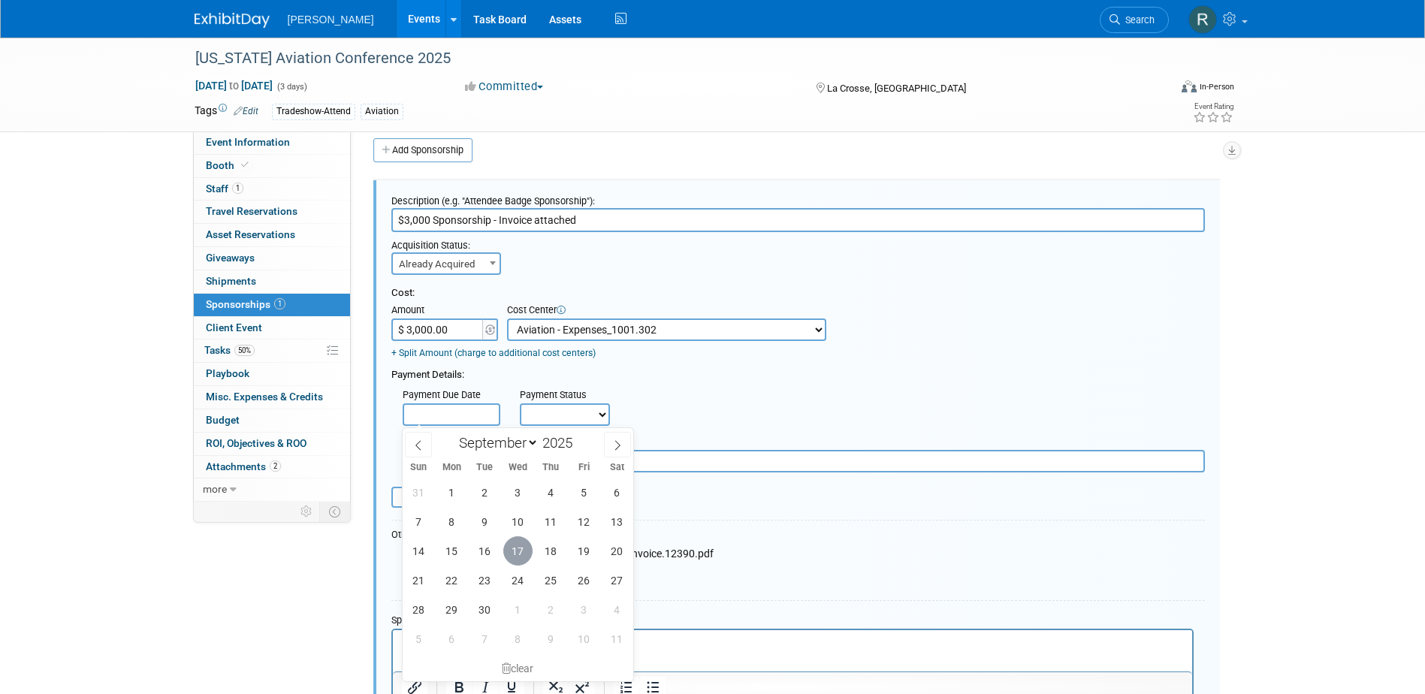
drag, startPoint x: 515, startPoint y: 552, endPoint x: 525, endPoint y: 472, distance: 81.0
click at [517, 550] on span "17" at bounding box center [517, 550] width 29 height 29
type input "Sep 17, 2025"
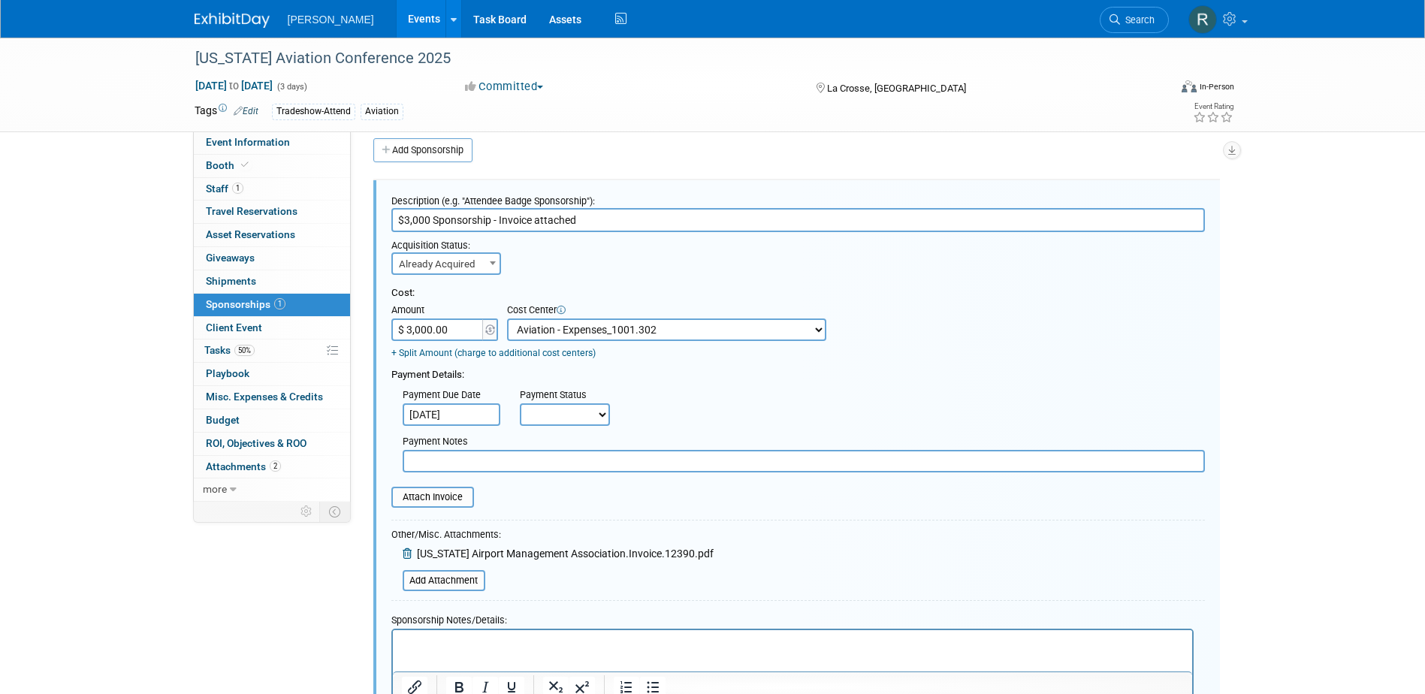
drag, startPoint x: 568, startPoint y: 421, endPoint x: 568, endPoint y: 429, distance: 8.3
click at [568, 421] on select "Not Paid Yet Partially Paid Paid in Full" at bounding box center [565, 414] width 90 height 23
select select "1"
click at [520, 404] on select "Not Paid Yet Partially Paid Paid in Full" at bounding box center [565, 414] width 90 height 23
click at [557, 467] on input "text" at bounding box center [804, 461] width 802 height 23
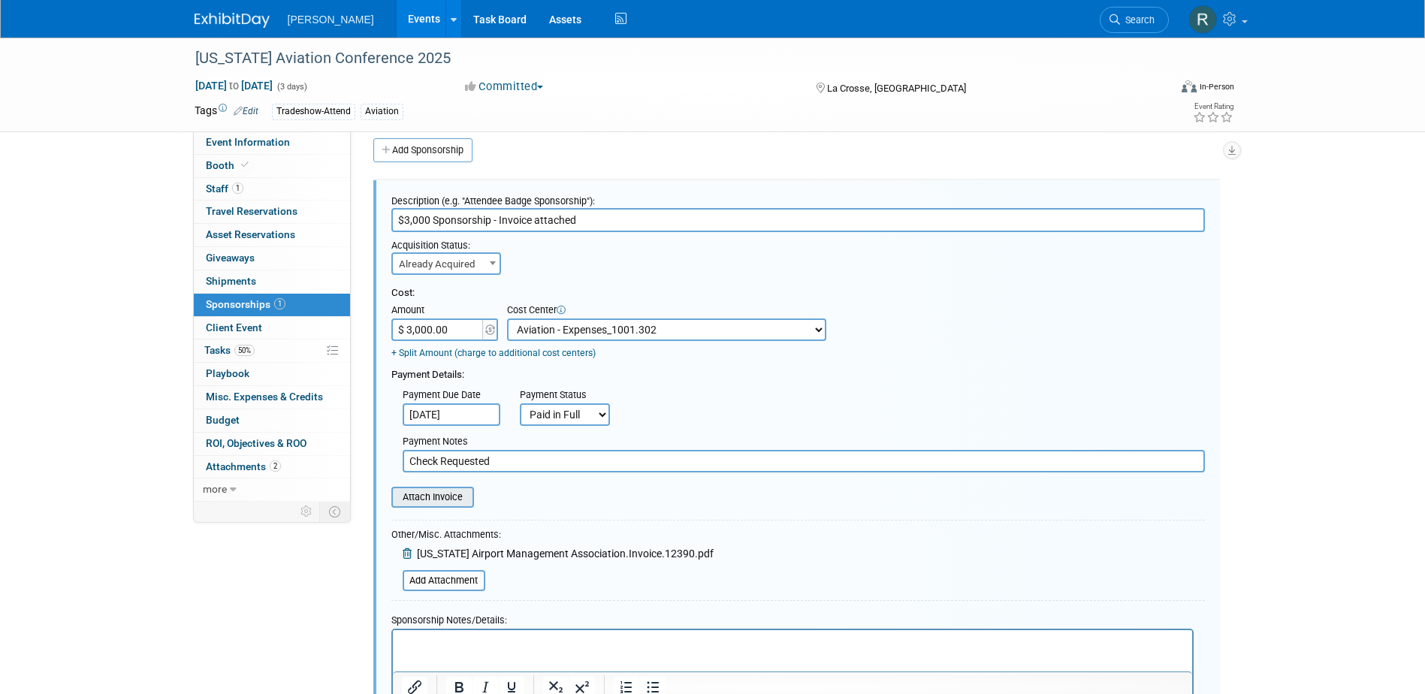
type input "Check Requested"
click at [455, 503] on input "file" at bounding box center [383, 497] width 179 height 18
click at [437, 579] on input "file" at bounding box center [394, 581] width 179 height 18
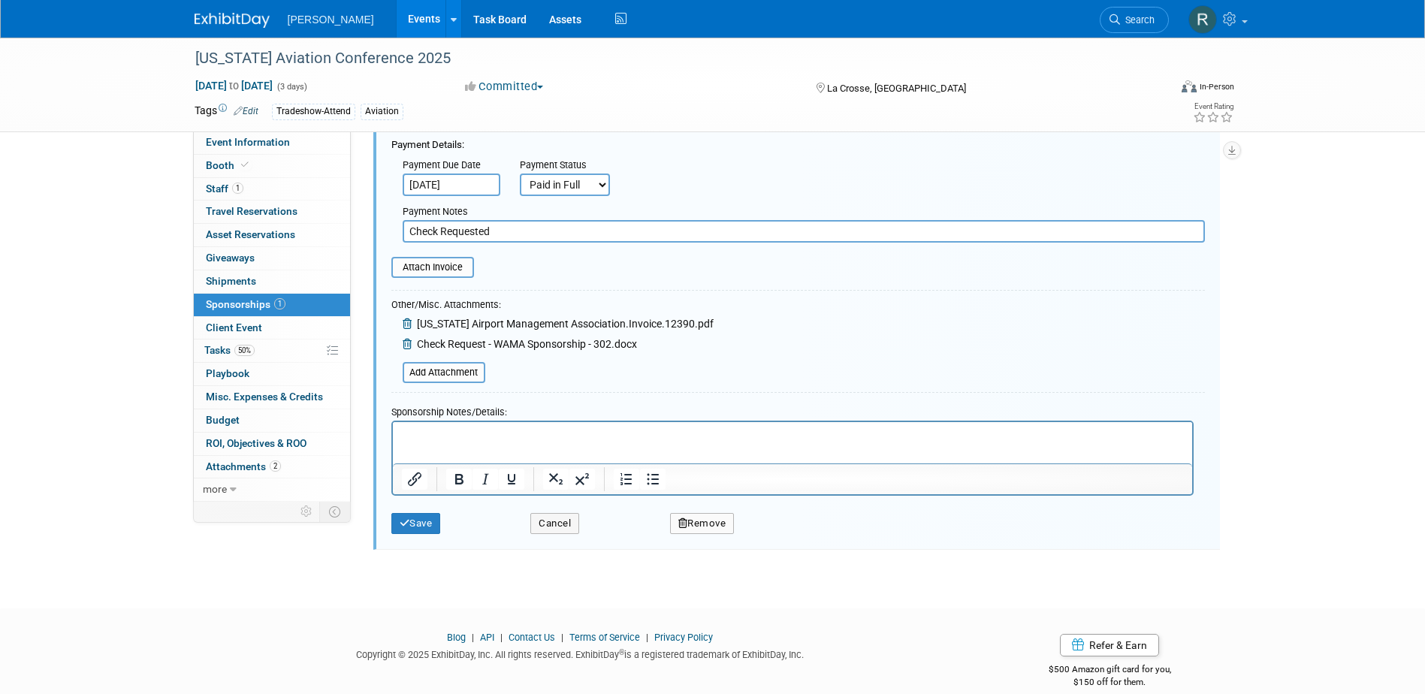
scroll to position [264, 0]
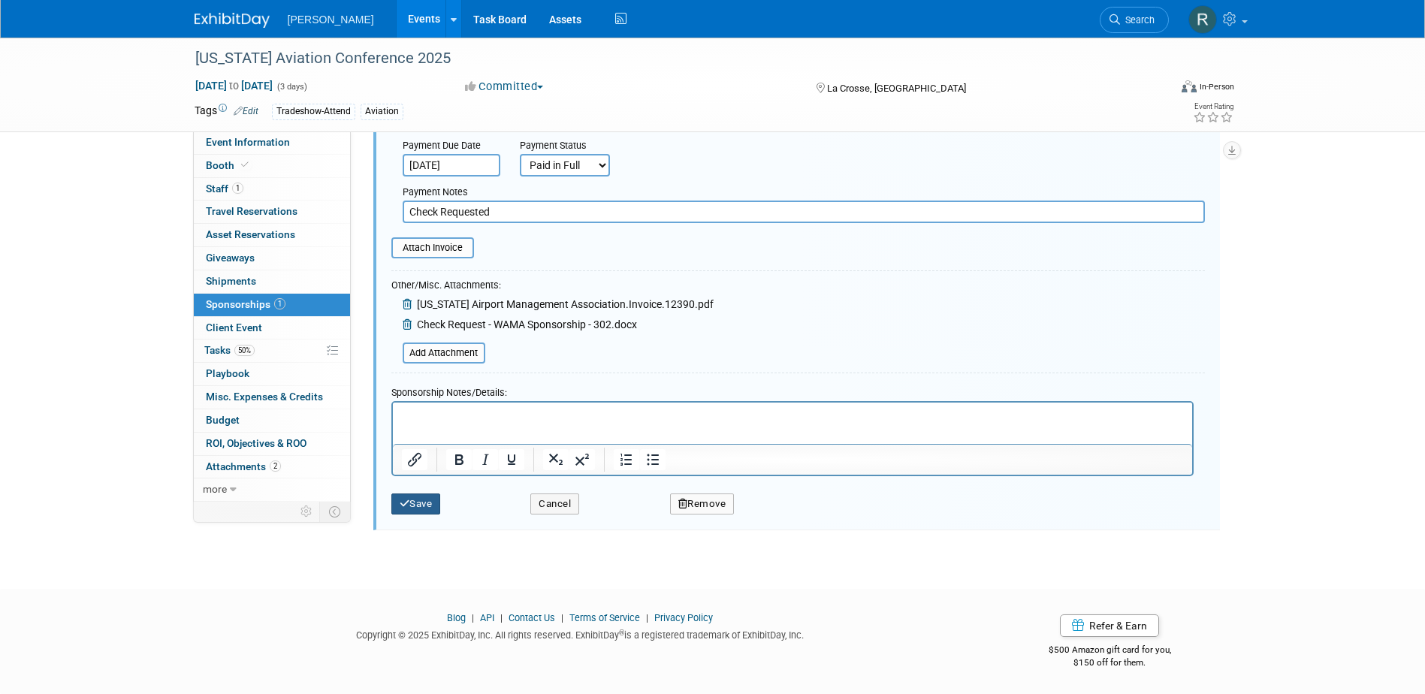
click at [422, 503] on button "Save" at bounding box center [416, 504] width 50 height 21
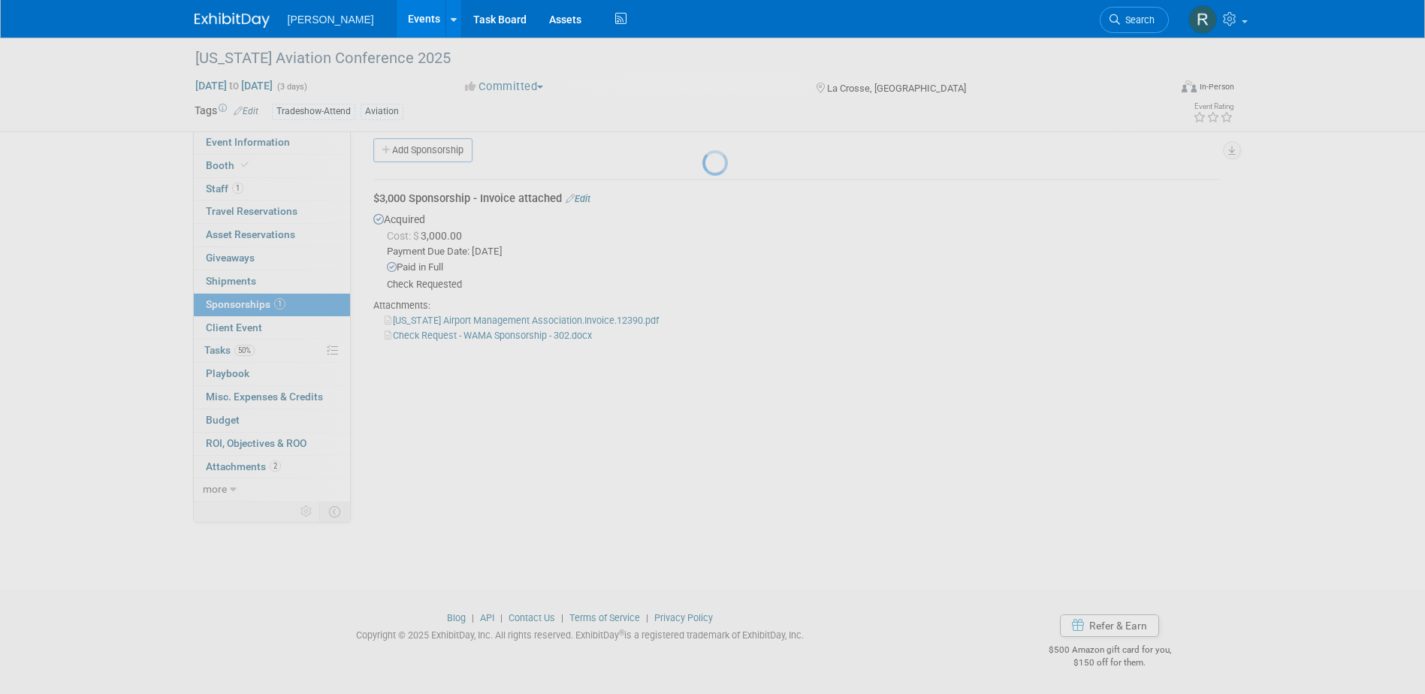
scroll to position [14, 0]
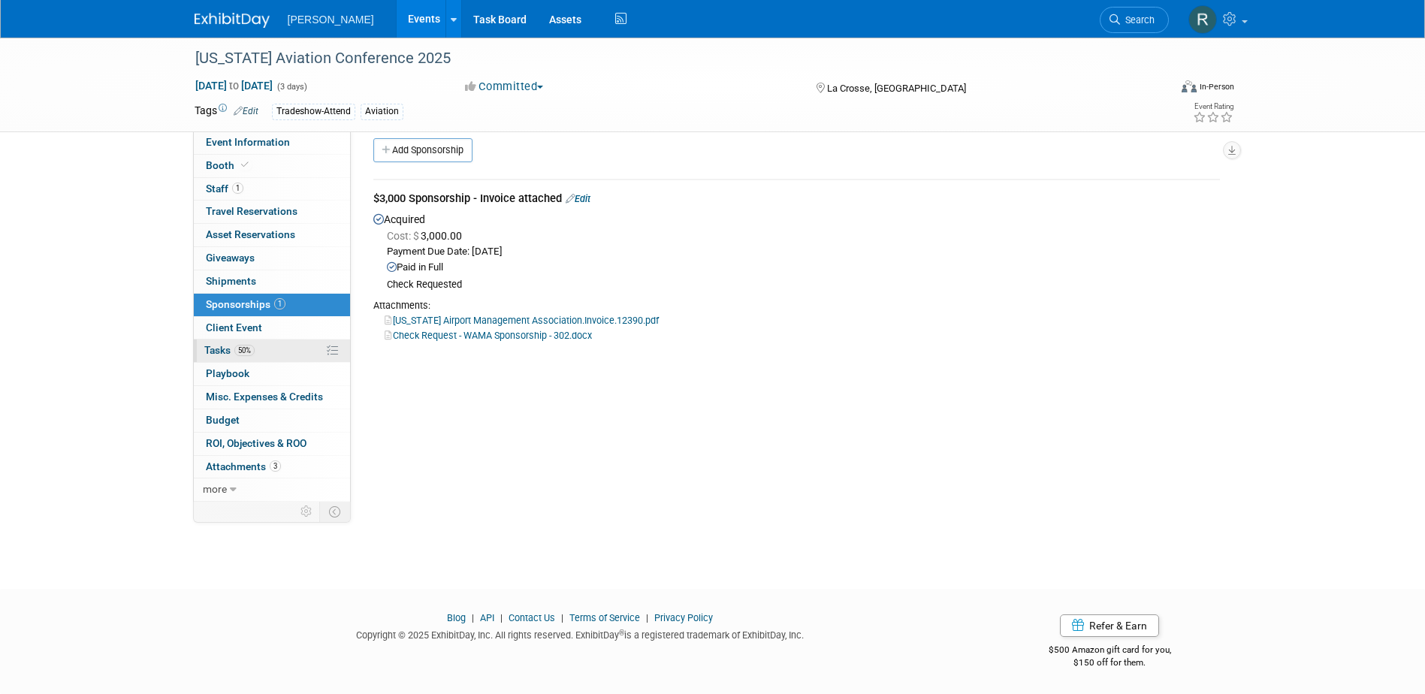
click at [243, 353] on span "50%" at bounding box center [244, 350] width 20 height 11
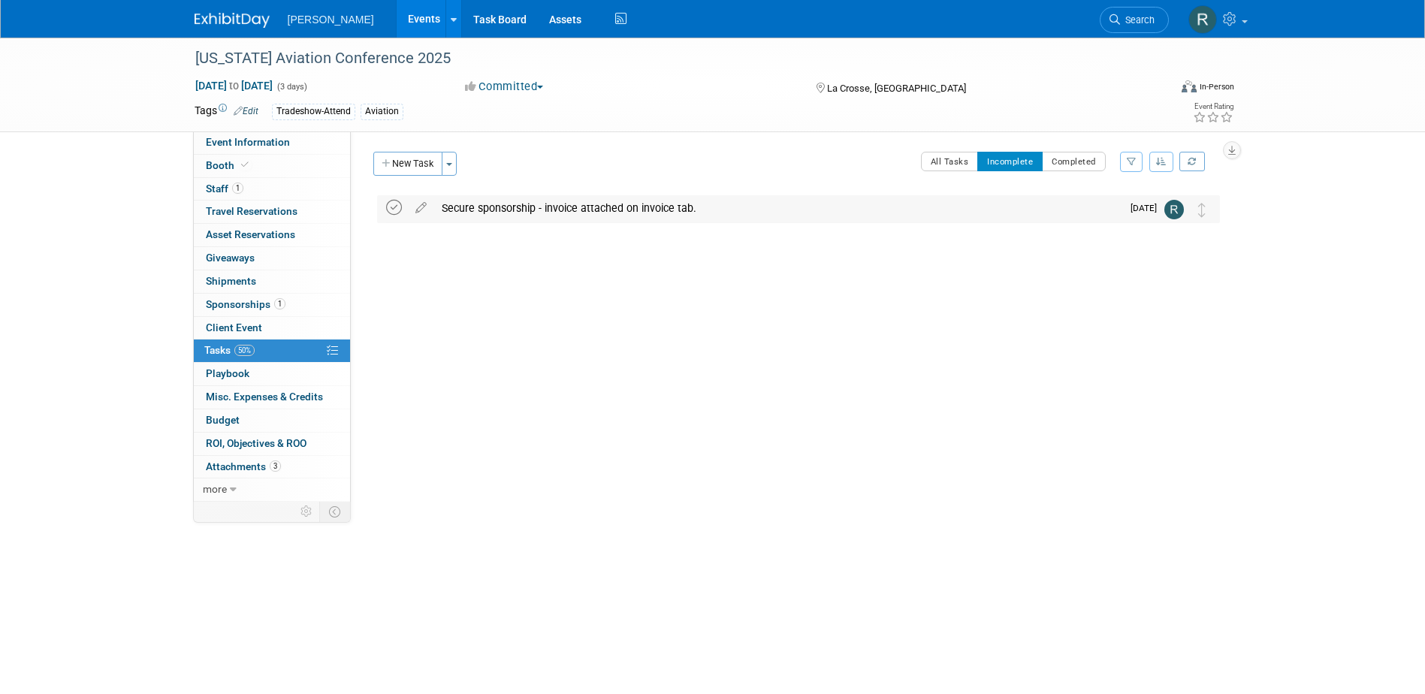
click at [391, 209] on icon at bounding box center [394, 208] width 16 height 16
drag, startPoint x: 1128, startPoint y: 18, endPoint x: 1016, endPoint y: 26, distance: 111.4
click at [1128, 18] on span "Search" at bounding box center [1137, 19] width 35 height 11
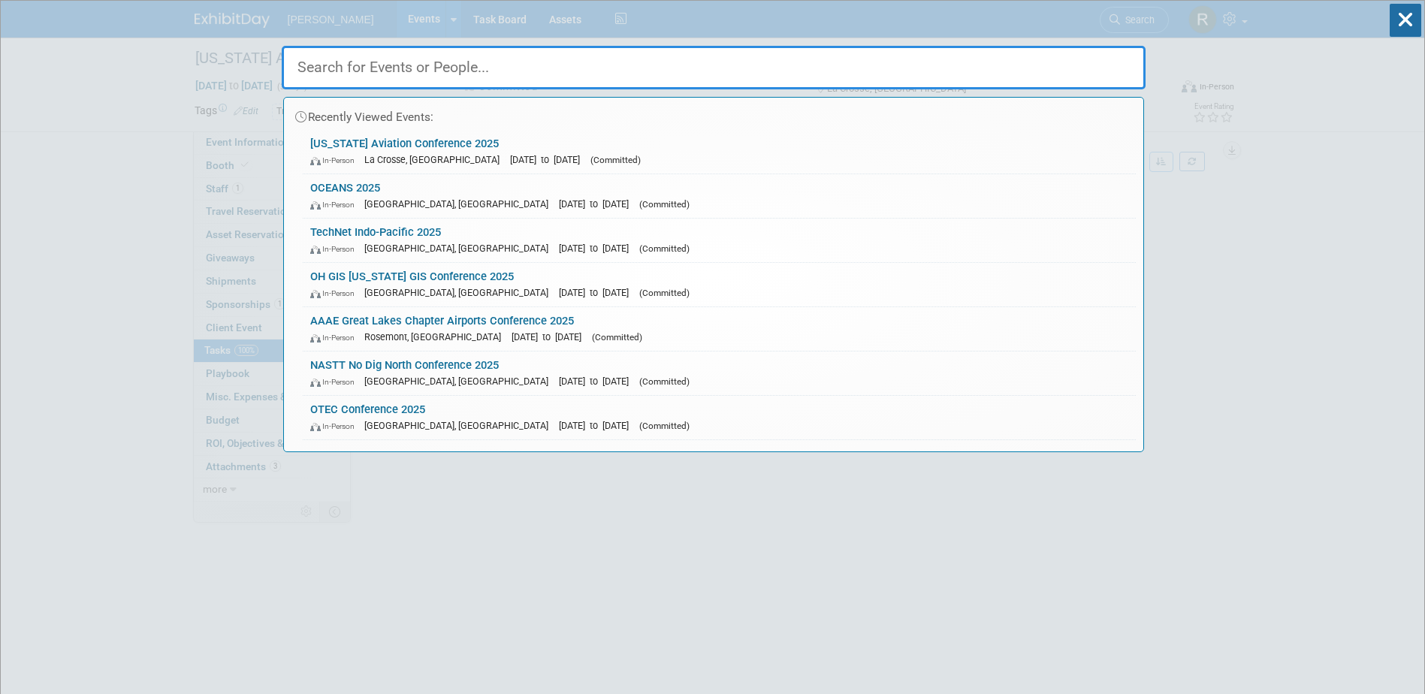
click at [409, 196] on div "In-Person Chicago, IL Sep 29, 2025 to Oct 2, 2025 (Committed)" at bounding box center [719, 204] width 818 height 16
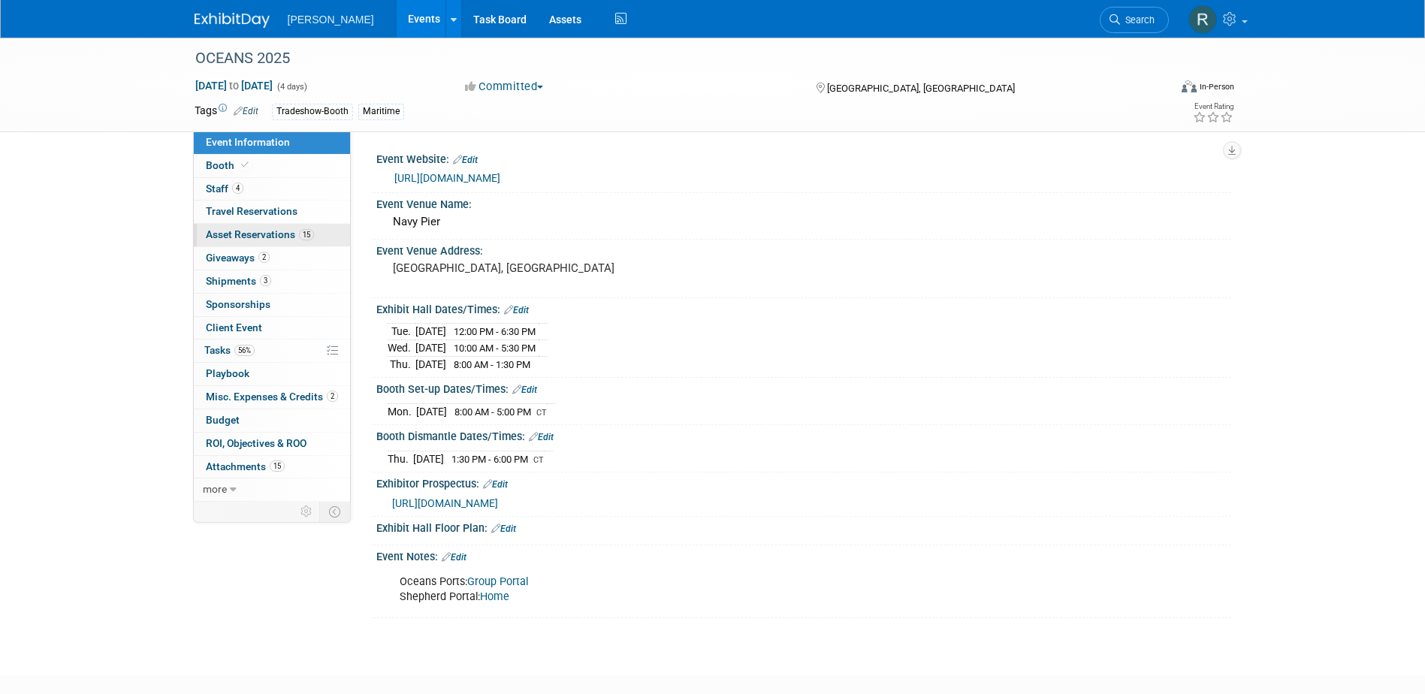
click at [263, 242] on link "15 Asset Reservations 15" at bounding box center [272, 235] width 156 height 23
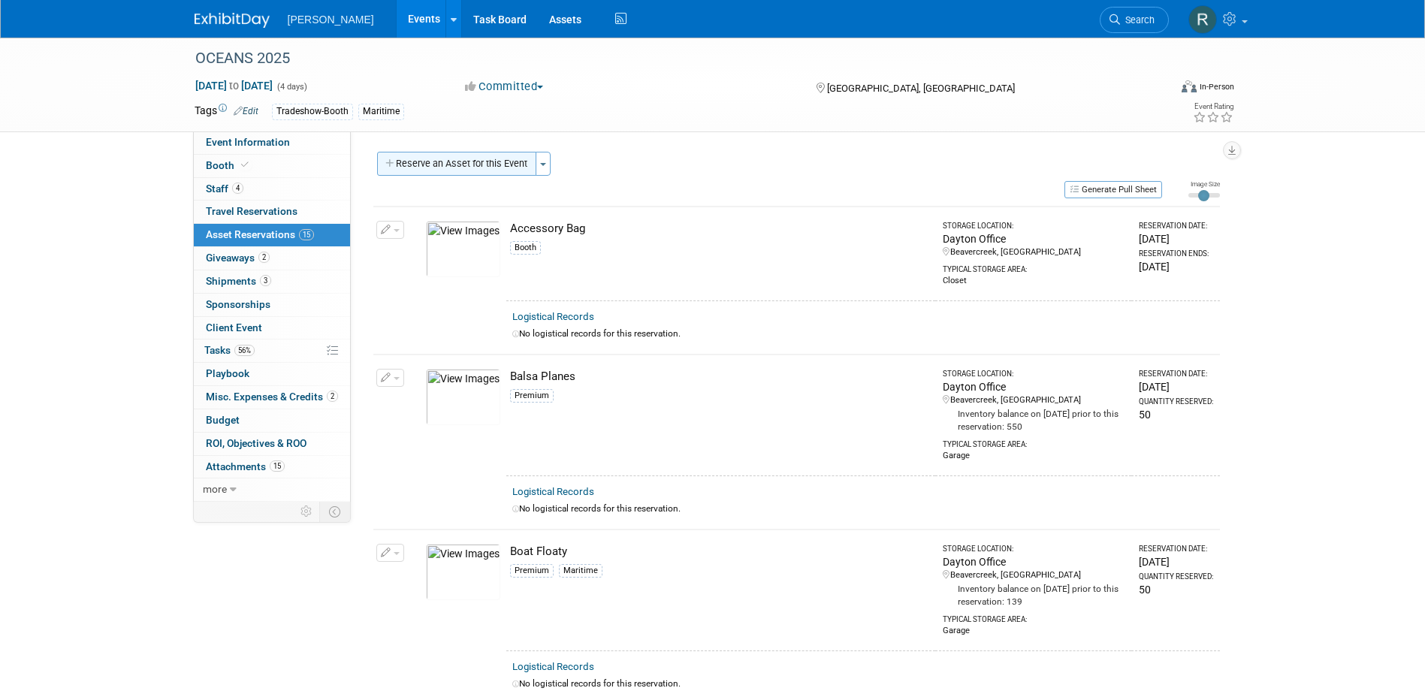
click at [476, 164] on button "Reserve an Asset for this Event" at bounding box center [456, 164] width 159 height 24
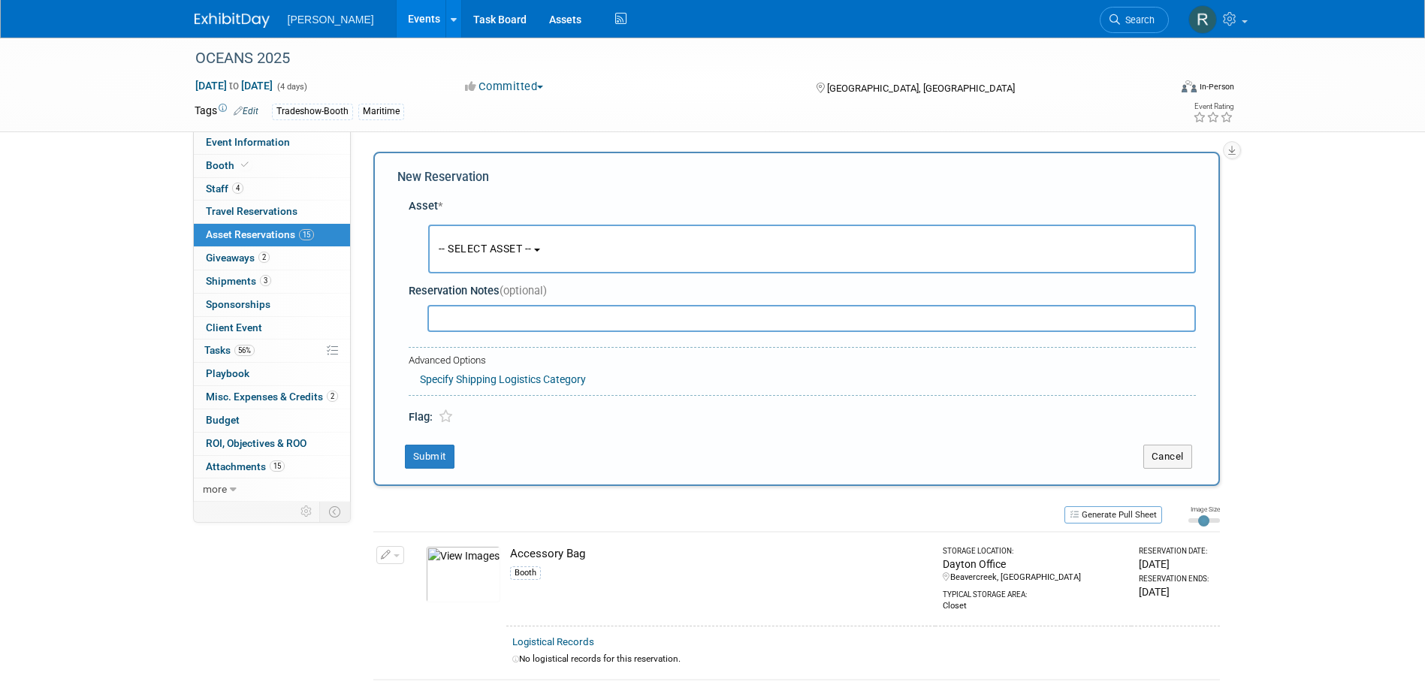
scroll to position [14, 0]
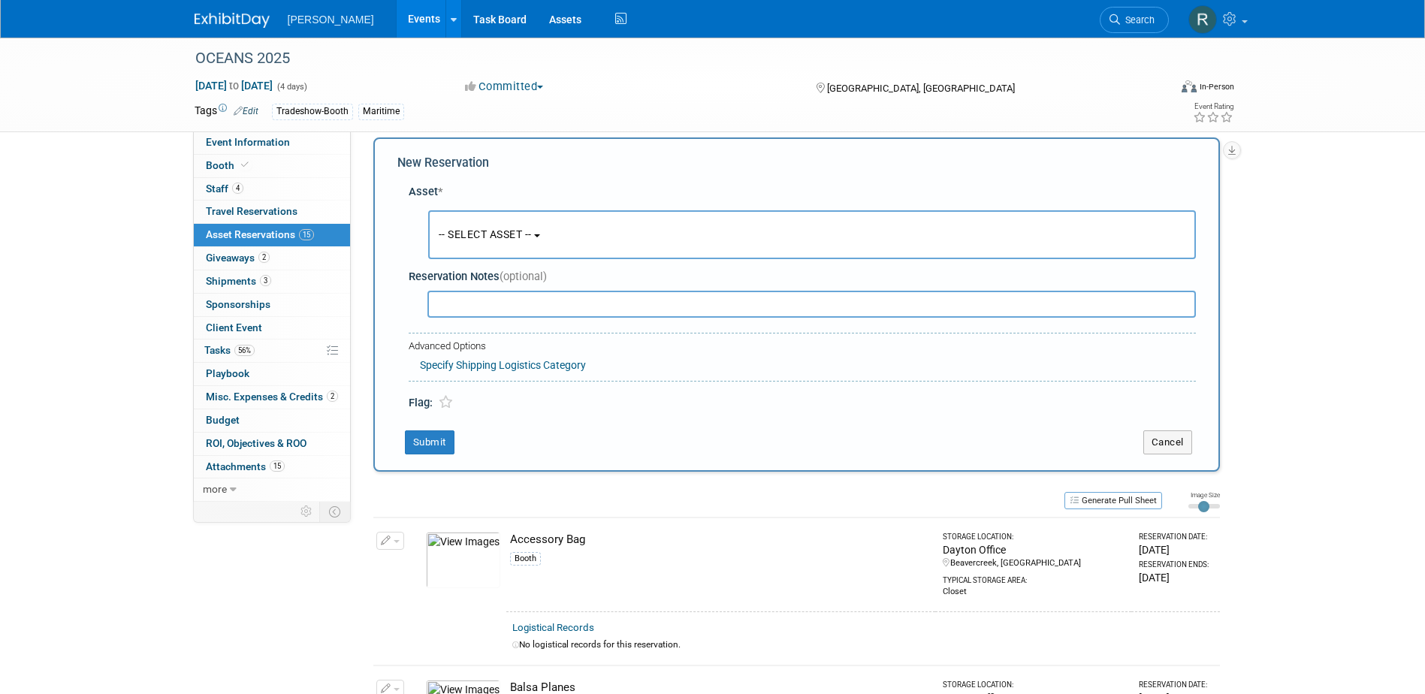
click at [491, 249] on button "-- SELECT ASSET --" at bounding box center [812, 234] width 768 height 49
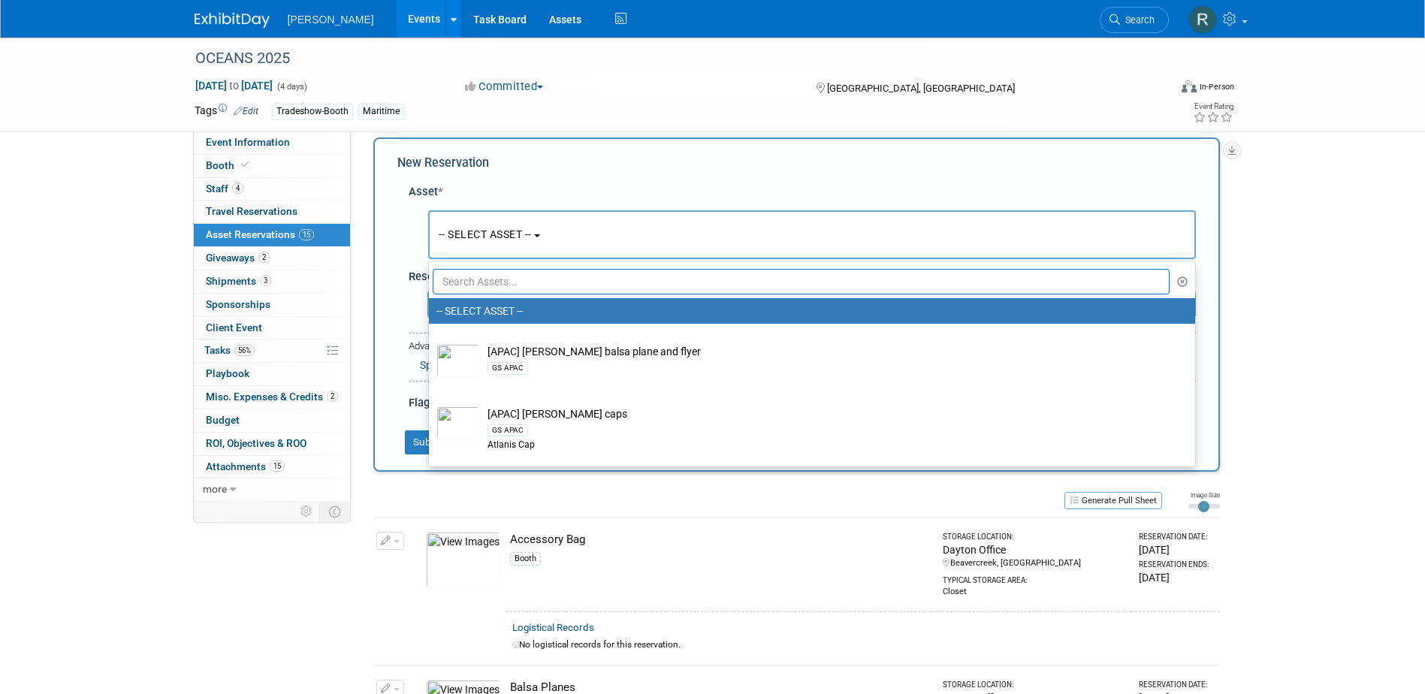
click at [489, 286] on input "text" at bounding box center [802, 282] width 738 height 26
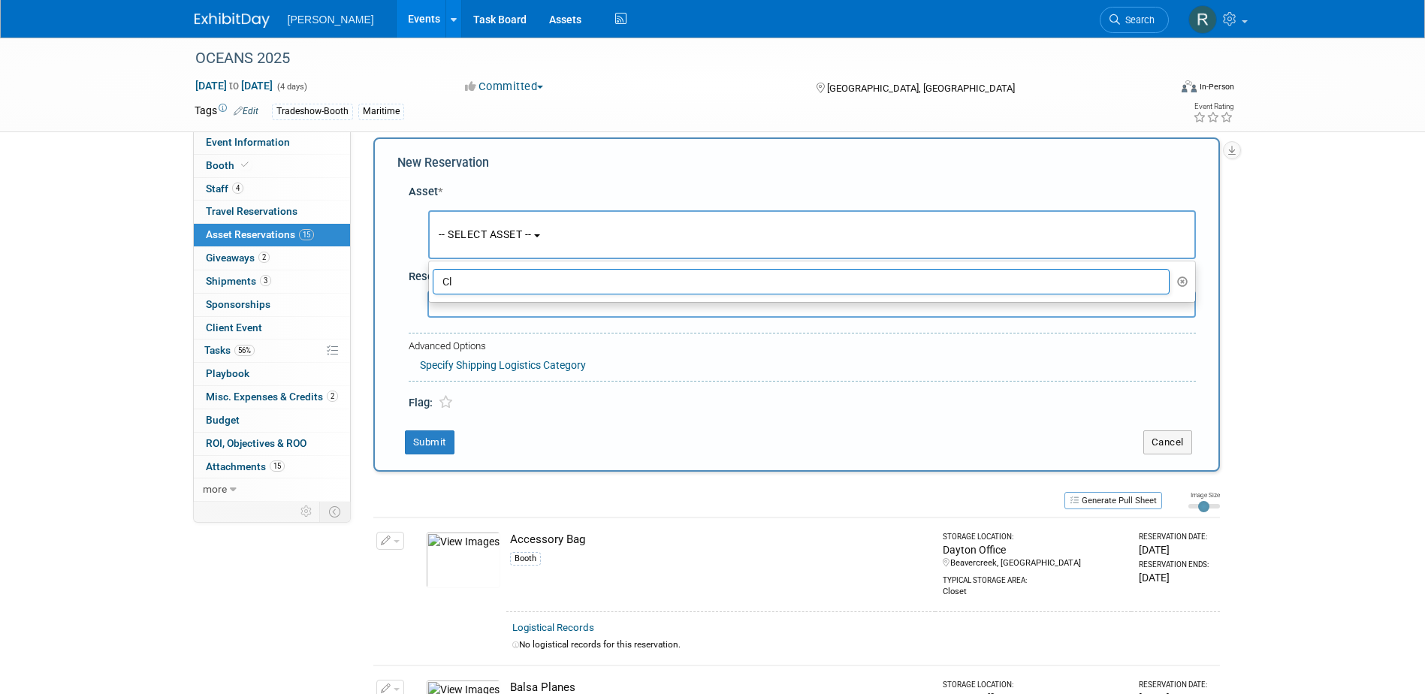
type input "C"
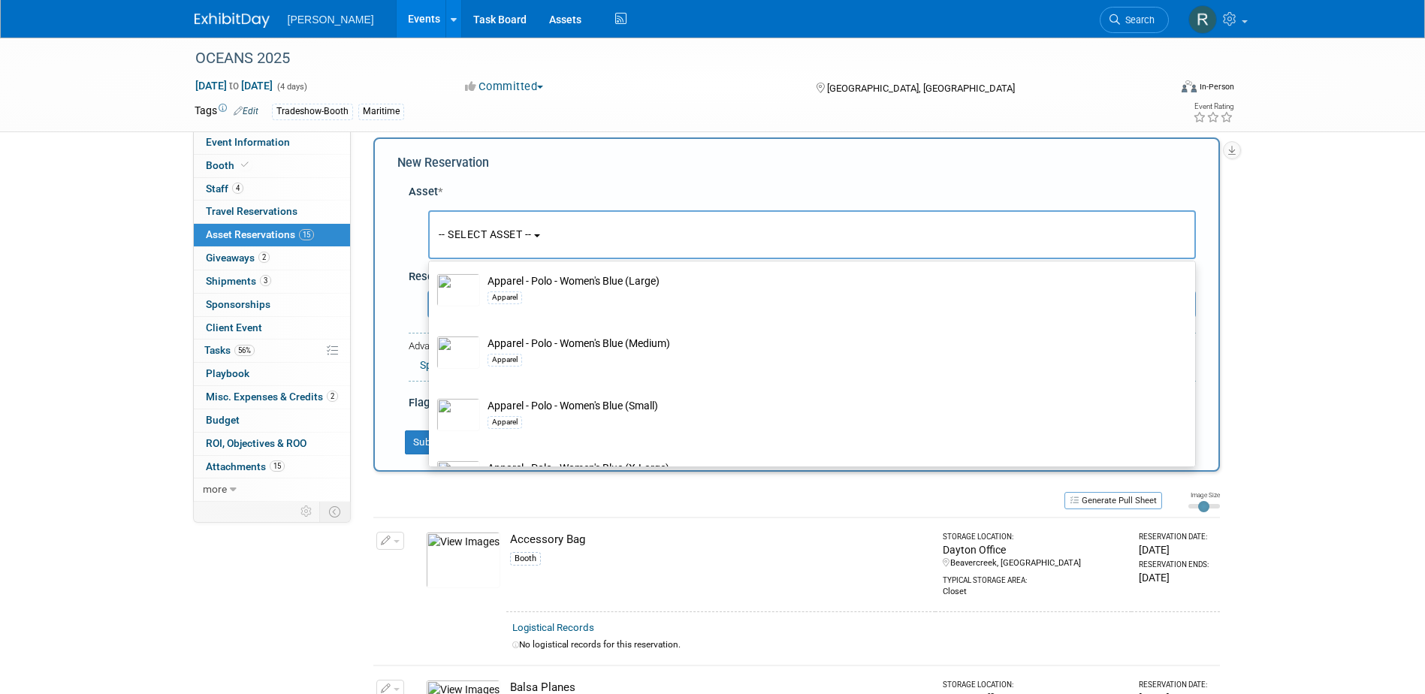
scroll to position [2479, 0]
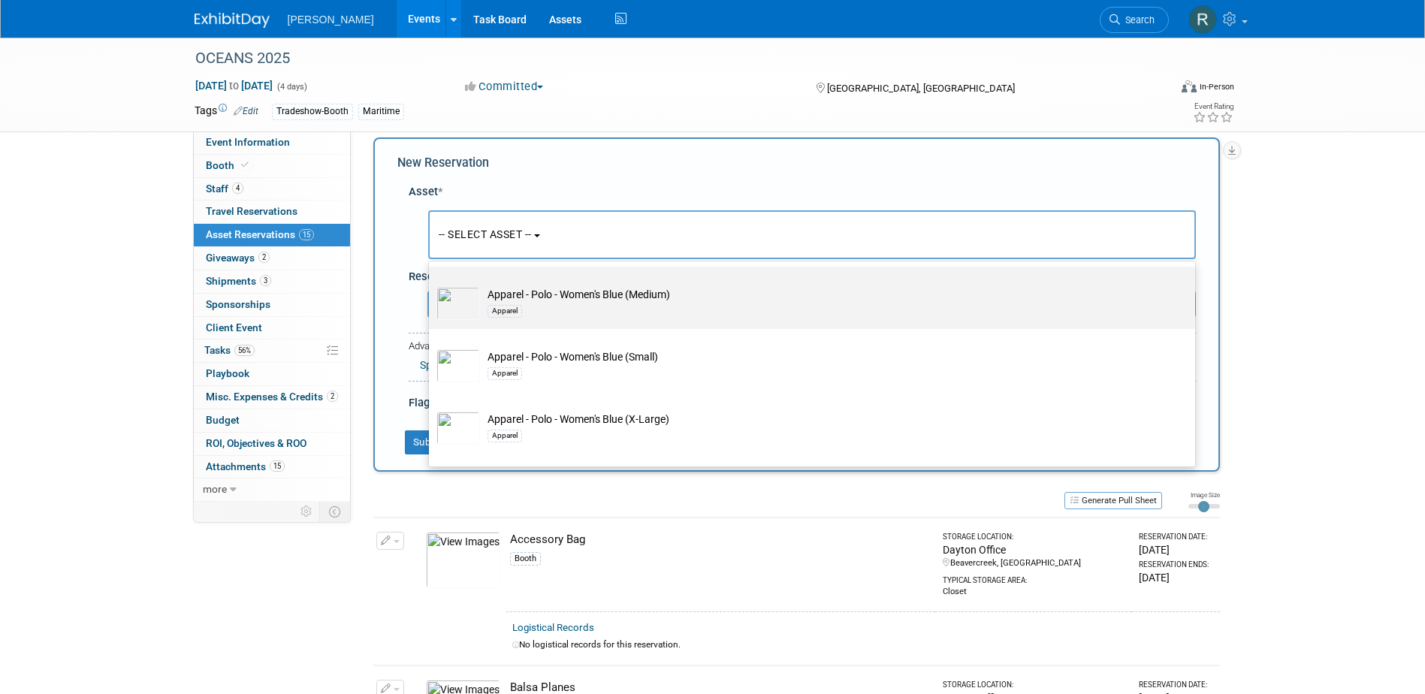
click at [555, 316] on td "Apparel - Polo - Women's Blue (Medium) Apparel" at bounding box center [822, 303] width 685 height 33
click at [431, 285] on input "Apparel - Polo - Women's Blue (Medium) Apparel" at bounding box center [426, 280] width 10 height 10
select select "10728454"
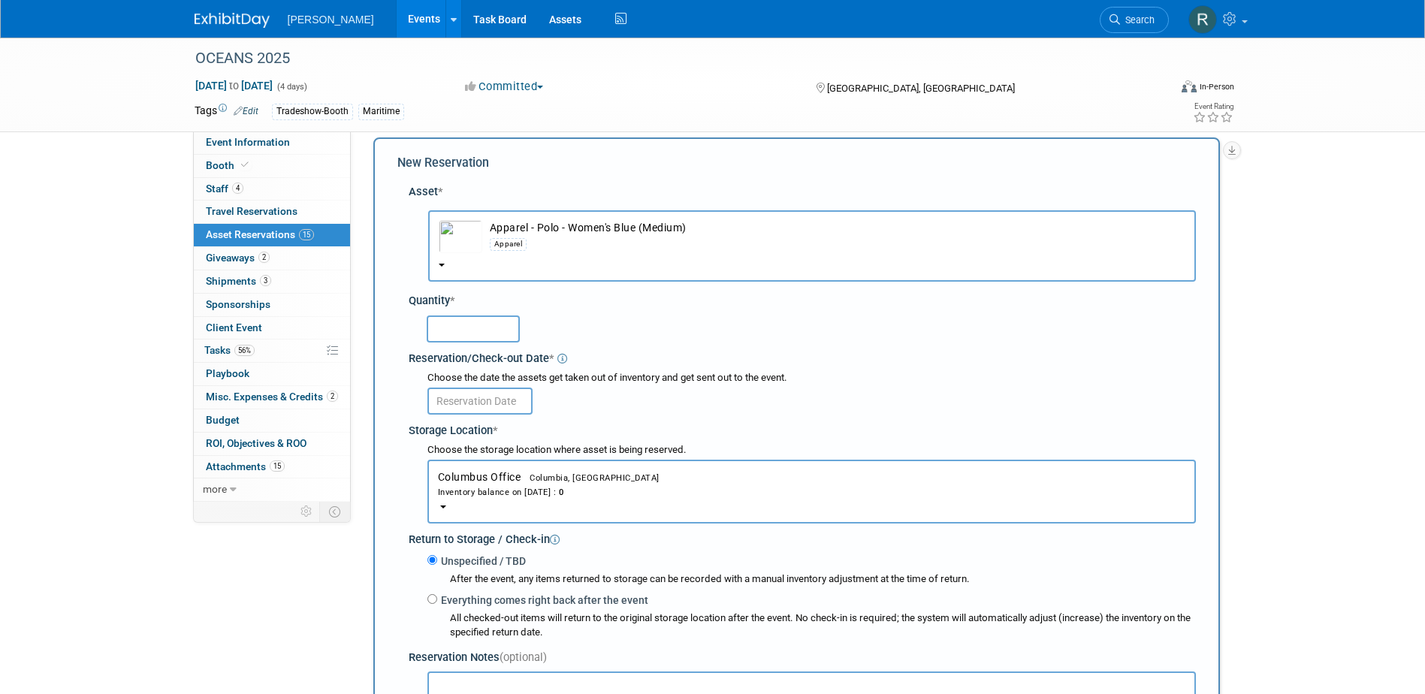
click at [500, 330] on input "text" at bounding box center [473, 329] width 93 height 27
type input "1"
click at [507, 399] on input "text" at bounding box center [479, 401] width 105 height 27
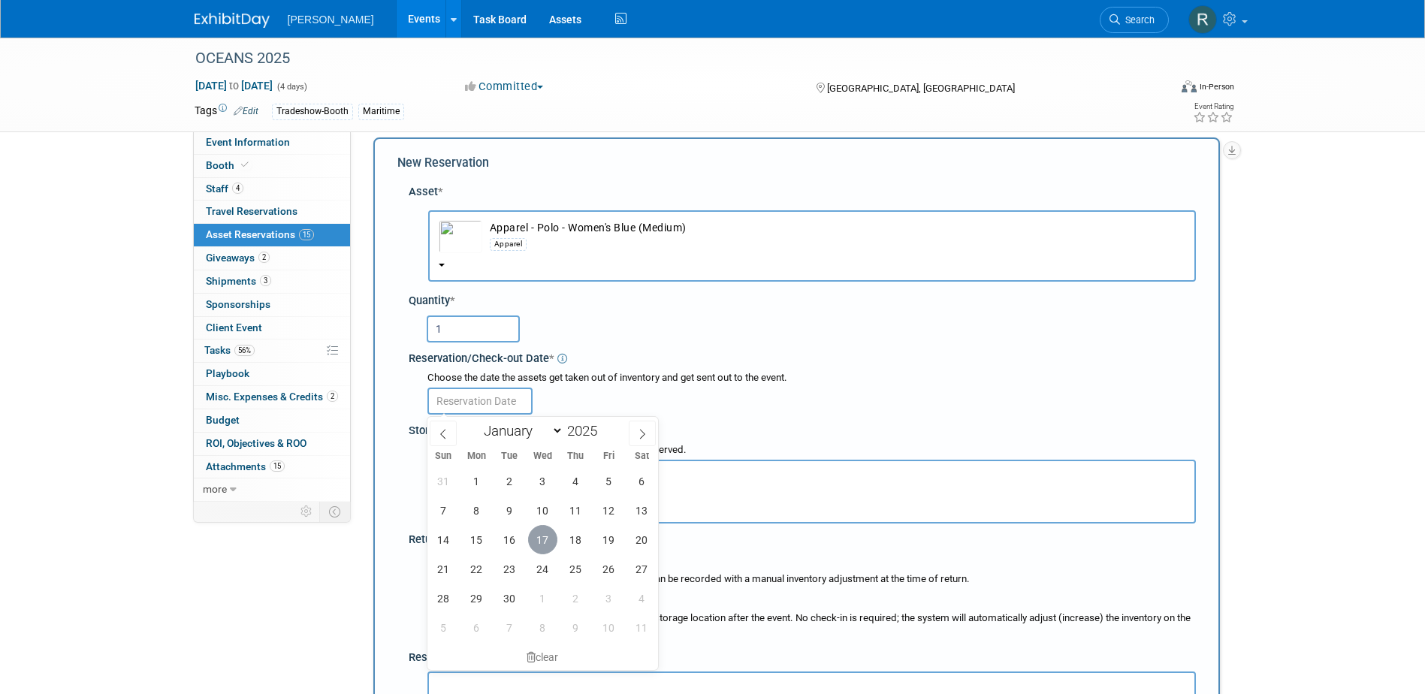
click at [547, 539] on span "17" at bounding box center [542, 539] width 29 height 29
type input "Sep 17, 2025"
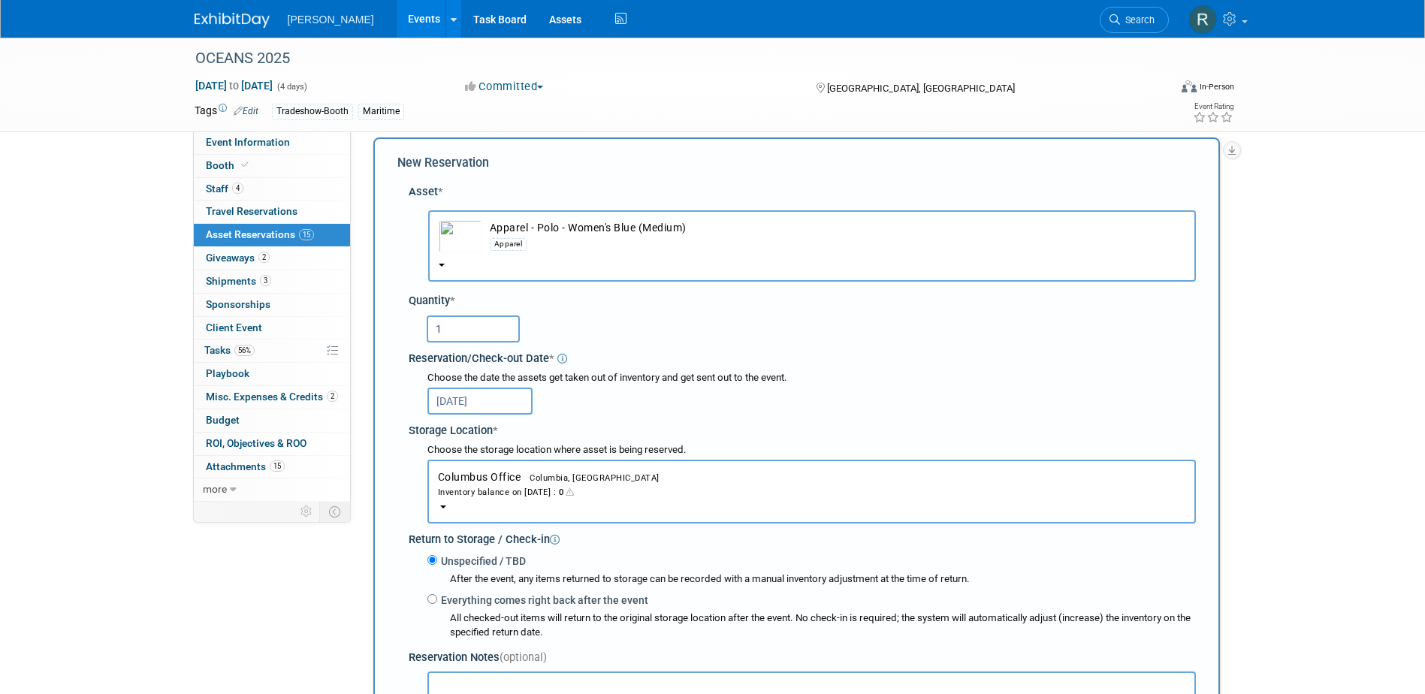
click at [493, 489] on div "Inventory balance on Sep 17, 2025 : 0" at bounding box center [811, 492] width 747 height 14
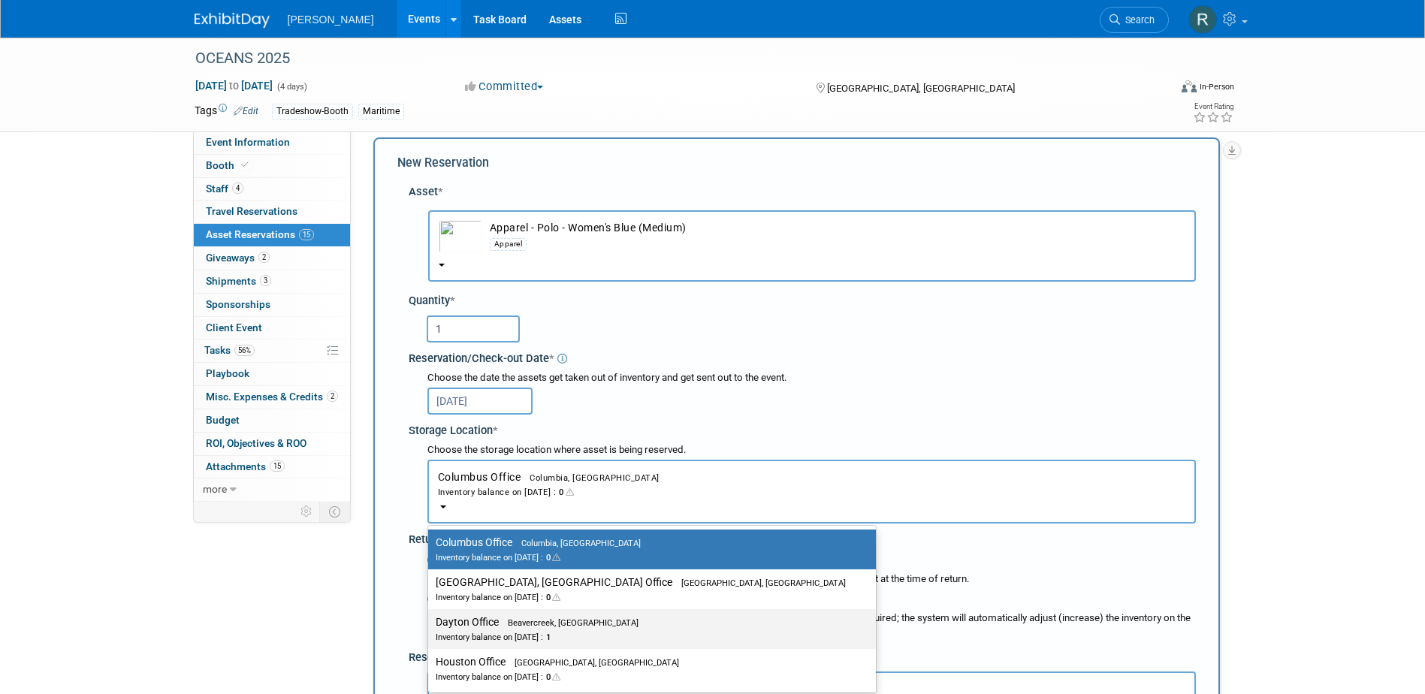
click at [488, 619] on label "Dayton Office Beavercreek, OH Inventory balance on Sep 17, 2025 : 1" at bounding box center [648, 629] width 425 height 34
click at [430, 619] on input "Dayton Office Beavercreek, OH Inventory balance on Sep 17, 2025 : 1" at bounding box center [426, 623] width 10 height 10
select select "11223930"
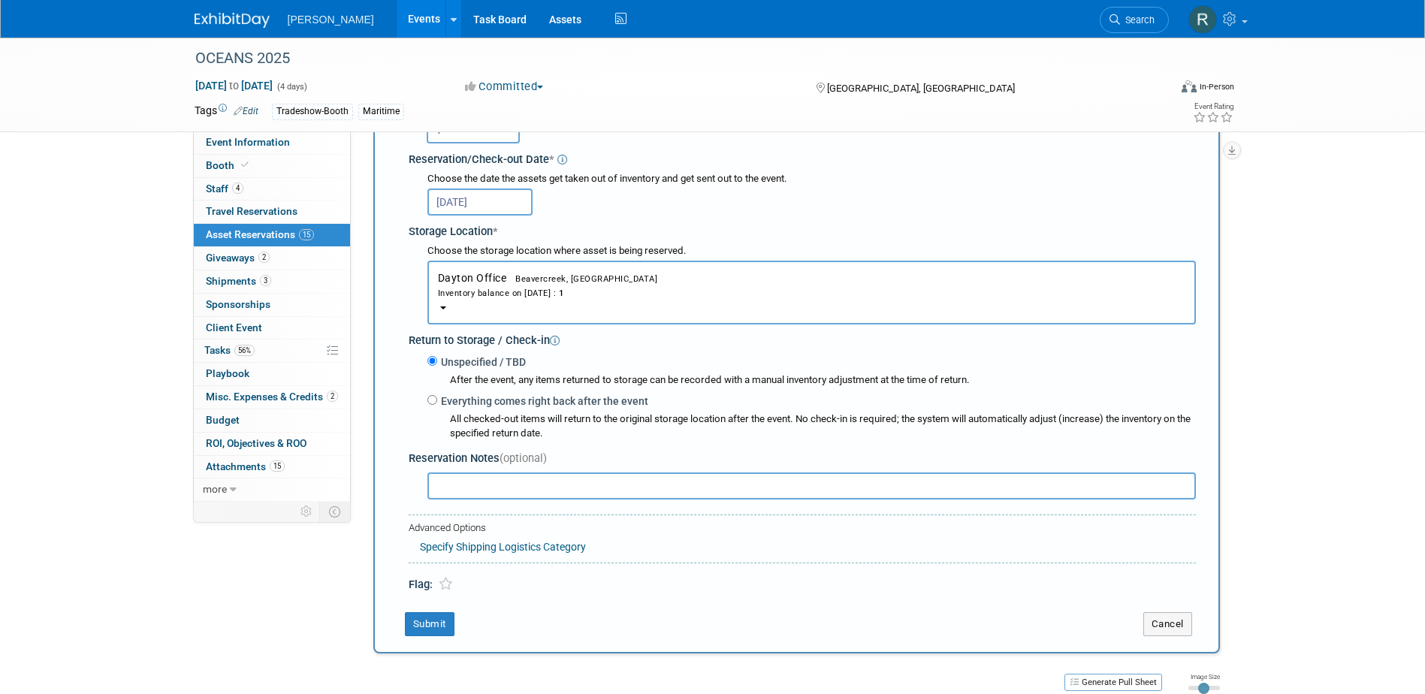
scroll to position [240, 0]
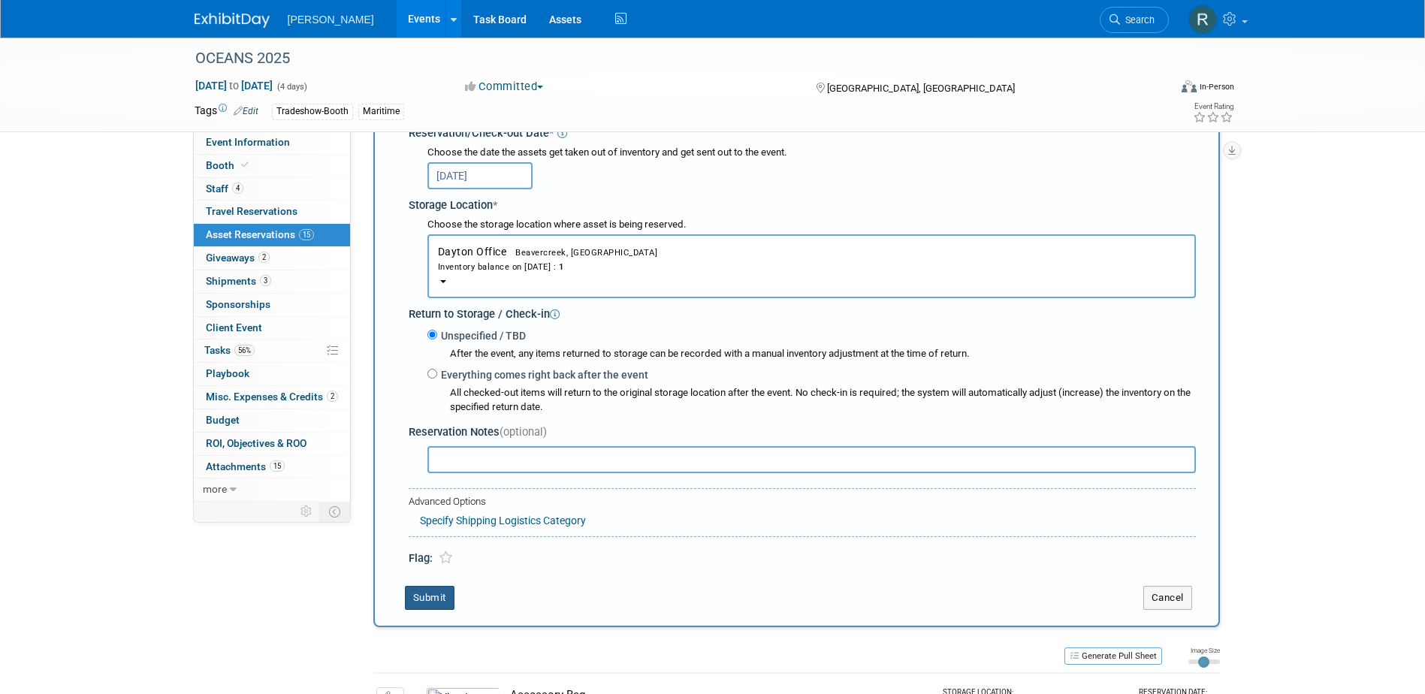
click at [430, 598] on button "Submit" at bounding box center [430, 598] width 50 height 24
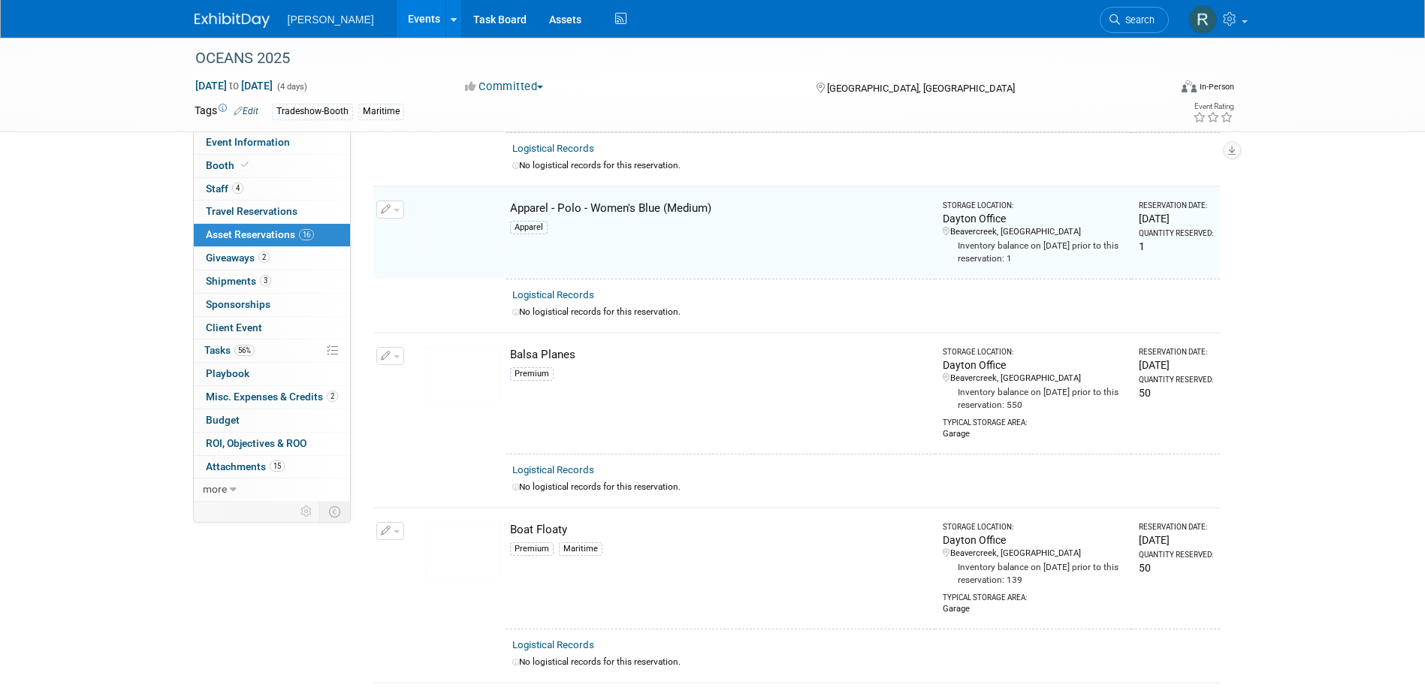
scroll to position [166, 0]
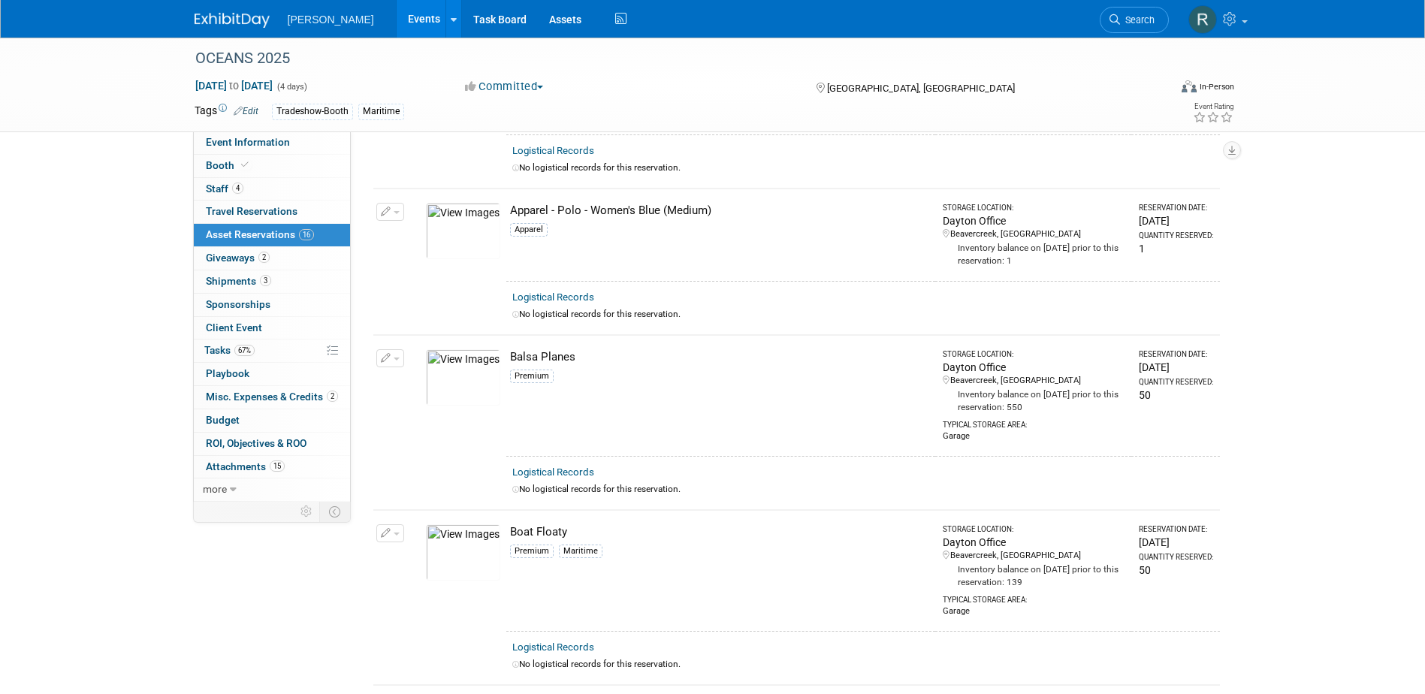
click at [1104, 19] on link "Search" at bounding box center [1134, 20] width 69 height 26
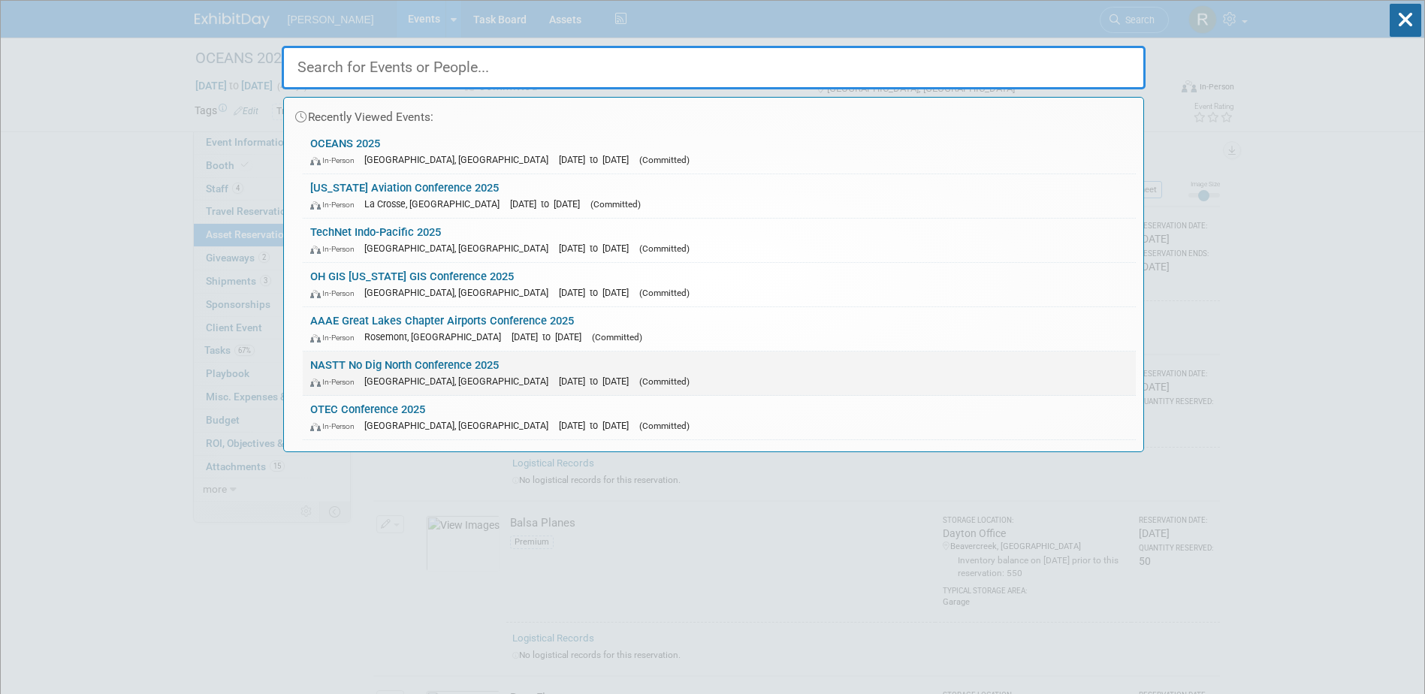
click at [395, 356] on link "NASTT No Dig North Conference 2025 In-Person Vancouver, Canada Oct 27, 2025 to …" at bounding box center [719, 374] width 833 height 44
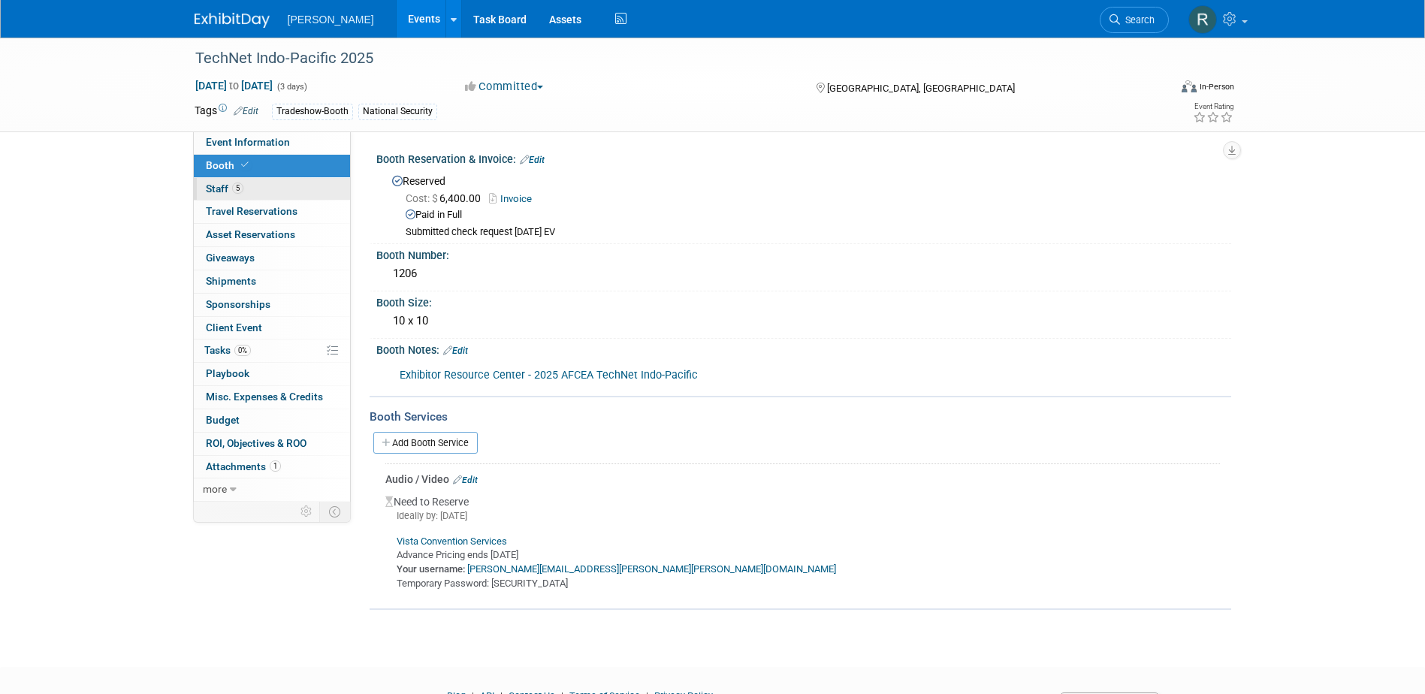
click at [213, 194] on span "Staff 5" at bounding box center [225, 189] width 38 height 12
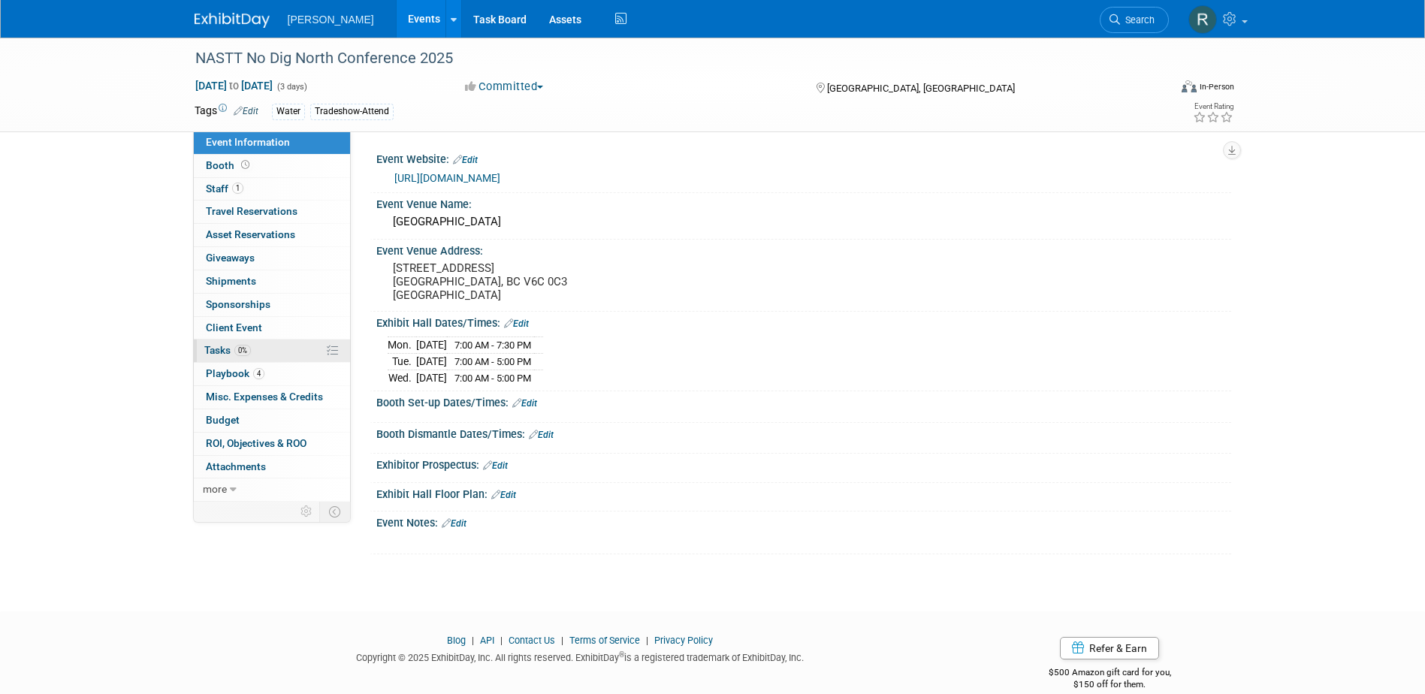
click at [214, 352] on span "Tasks 0%" at bounding box center [227, 350] width 47 height 12
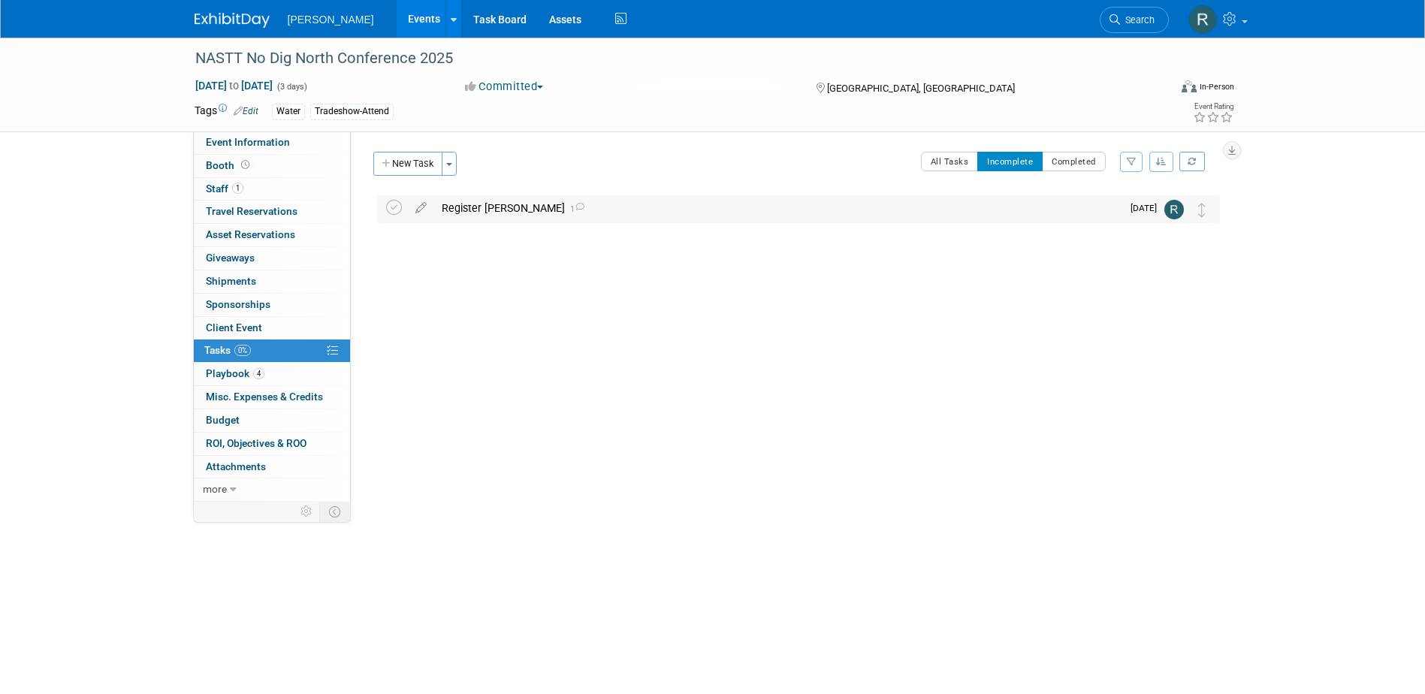
click at [503, 213] on div "Register [PERSON_NAME] 1" at bounding box center [777, 208] width 687 height 26
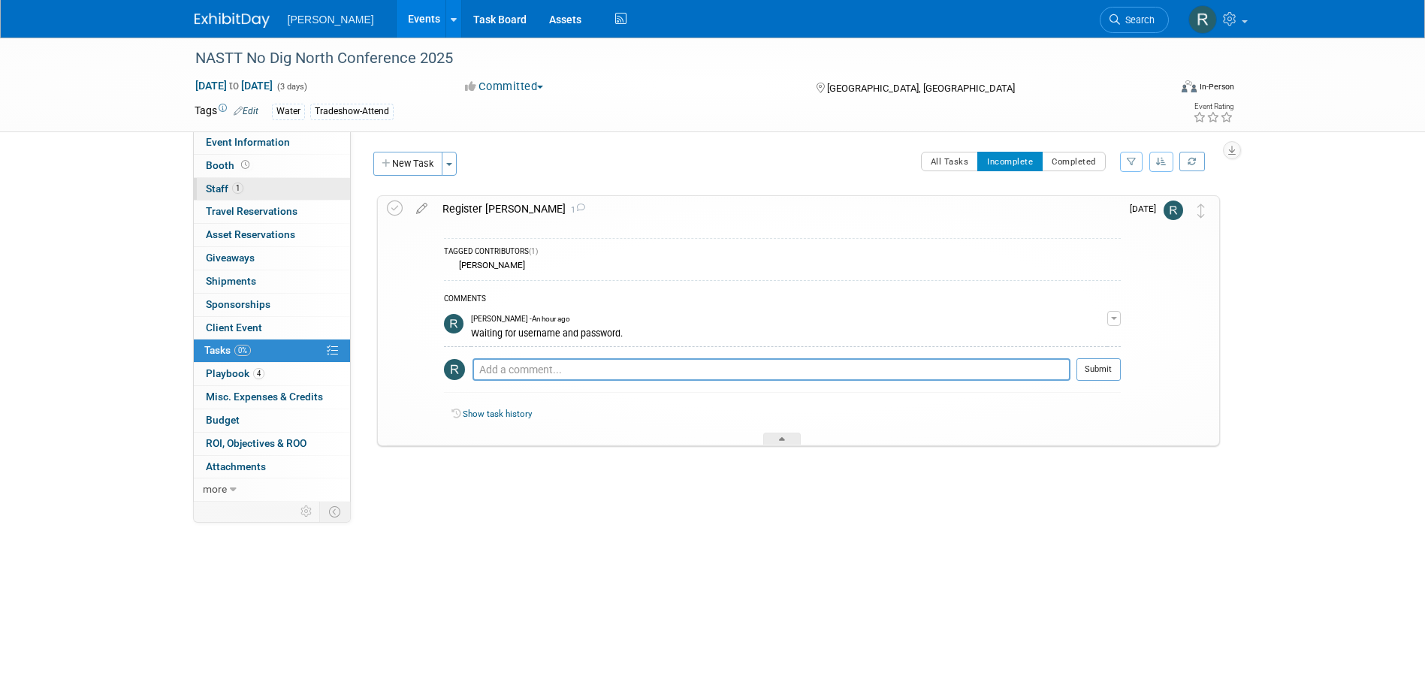
click at [243, 192] on link "1 Staff 1" at bounding box center [272, 189] width 156 height 23
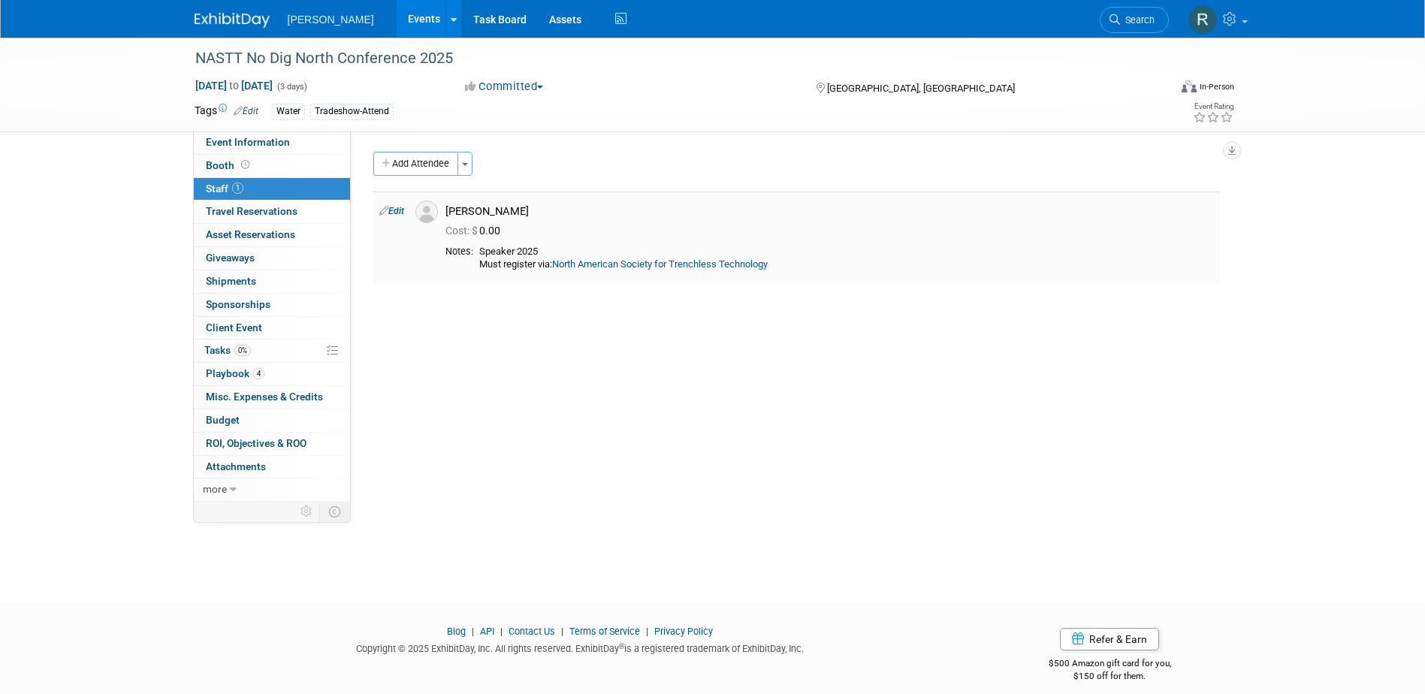
click at [602, 267] on link "North American Society for Trenchless Technology" at bounding box center [660, 263] width 216 height 11
click at [604, 267] on link "North American Society for Trenchless Technology" at bounding box center [660, 263] width 216 height 11
click at [270, 379] on link "4 Playbook 4" at bounding box center [272, 374] width 156 height 23
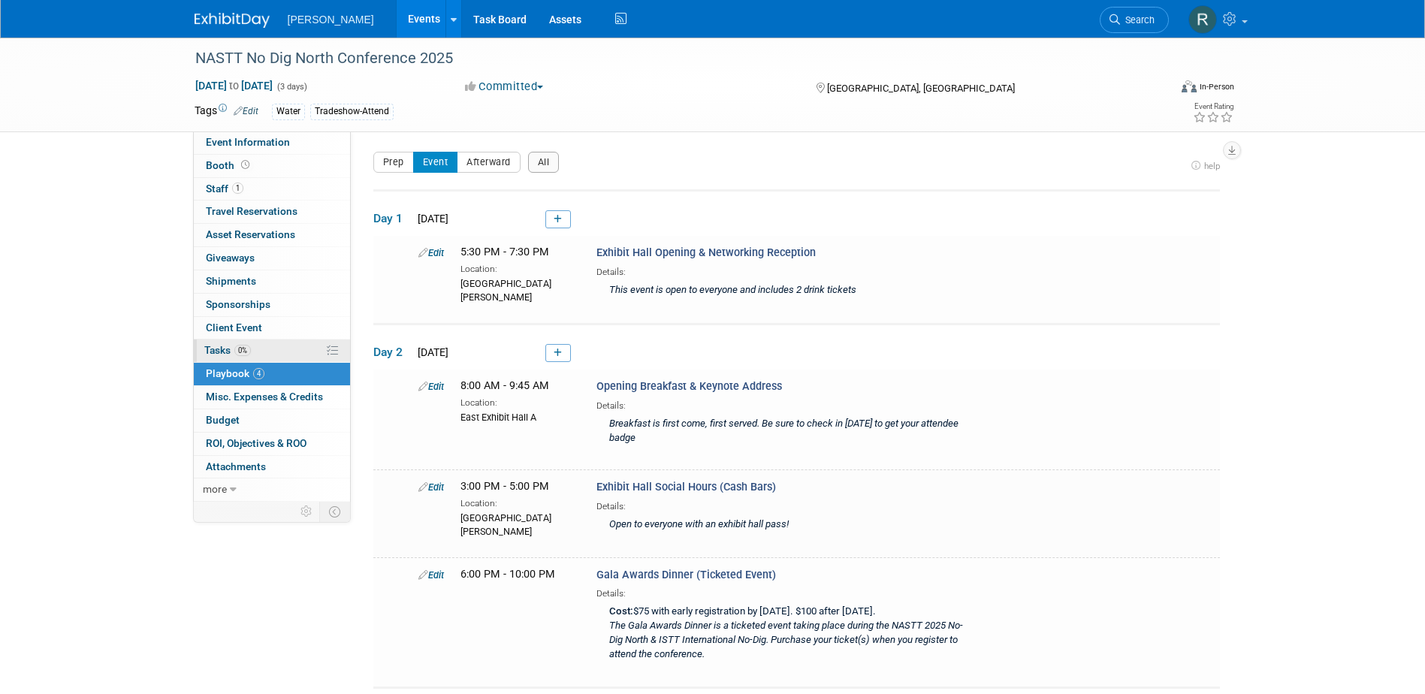
click at [264, 354] on link "0% Tasks 0%" at bounding box center [272, 351] width 156 height 23
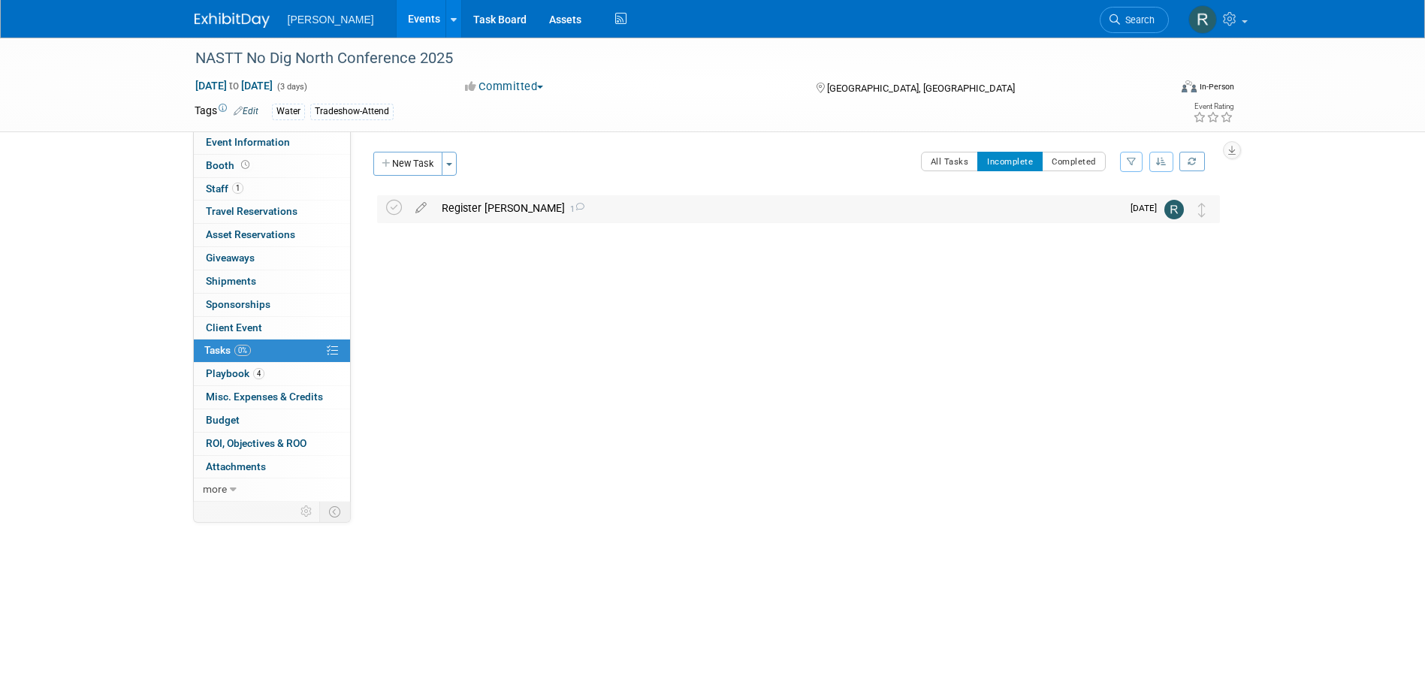
click at [490, 209] on div "Register [PERSON_NAME] 1" at bounding box center [777, 208] width 687 height 26
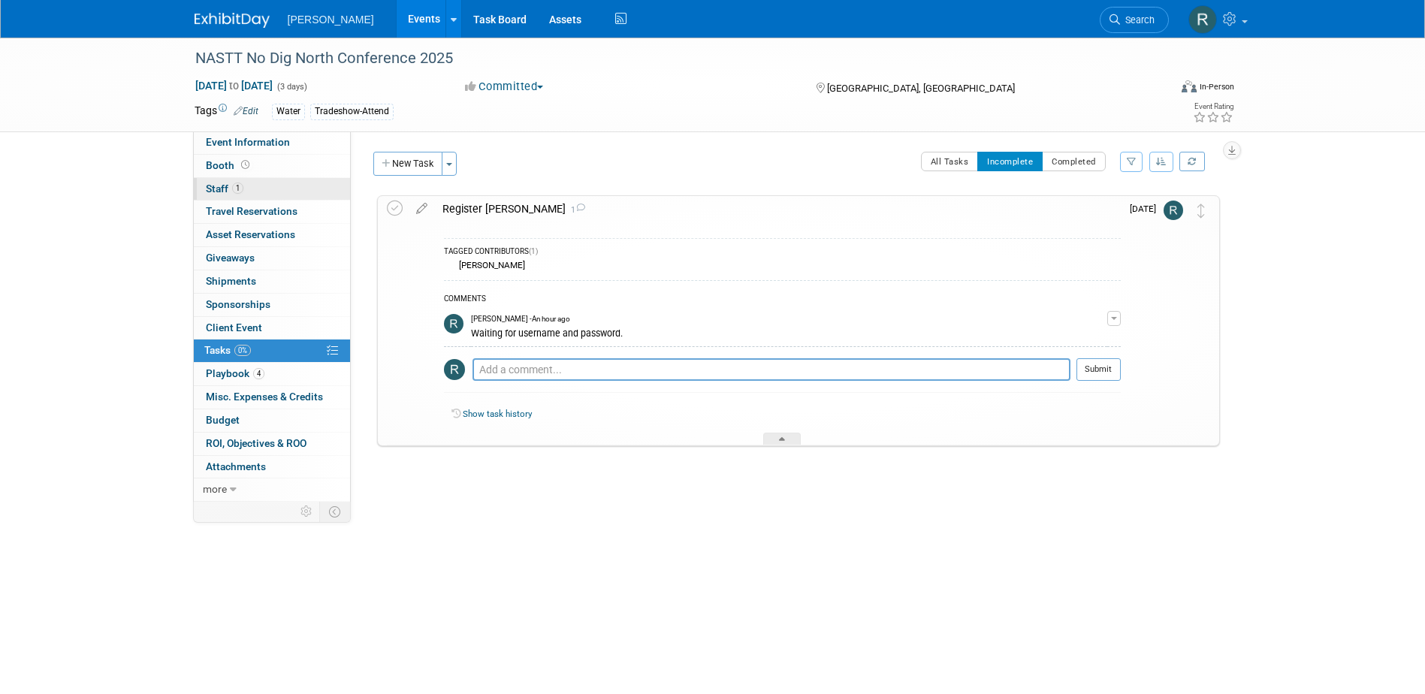
click at [248, 190] on link "1 Staff 1" at bounding box center [272, 189] width 156 height 23
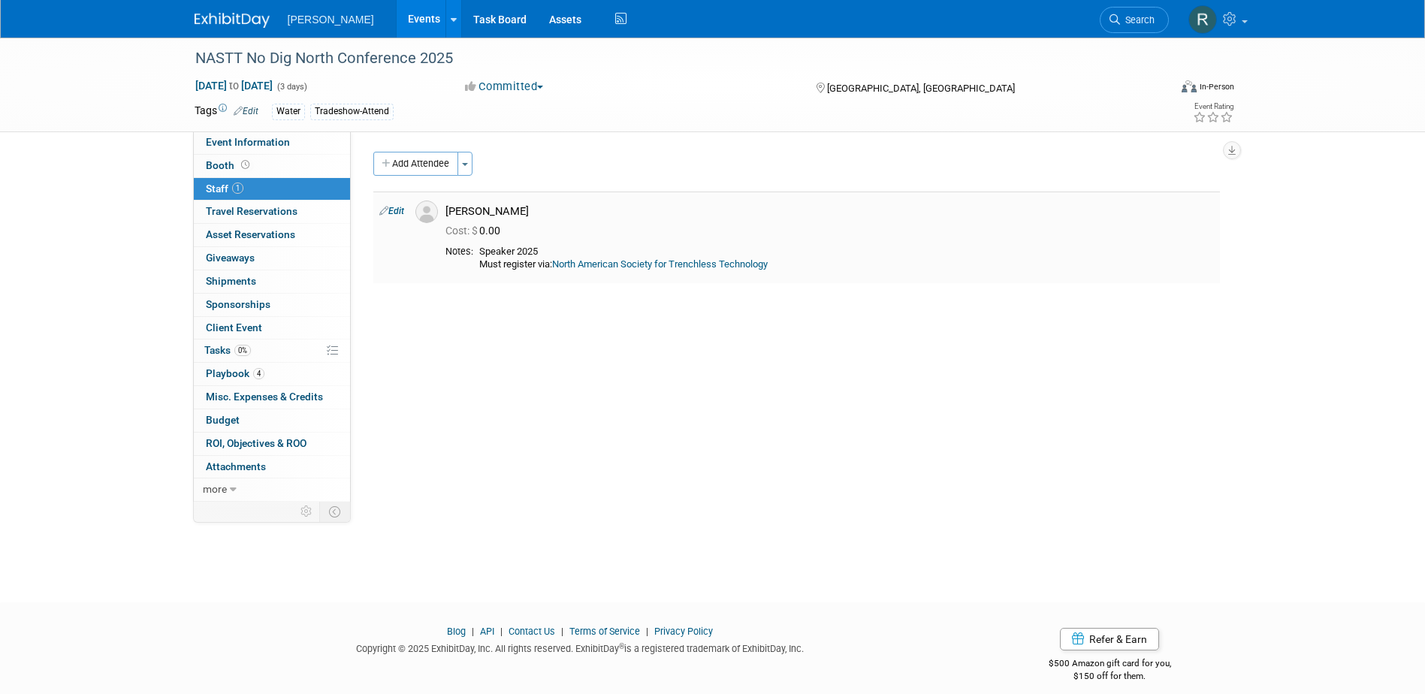
click at [399, 207] on link "Edit" at bounding box center [391, 211] width 25 height 11
select select "04d223a4-3108-4c93-b292-612f94da38dc"
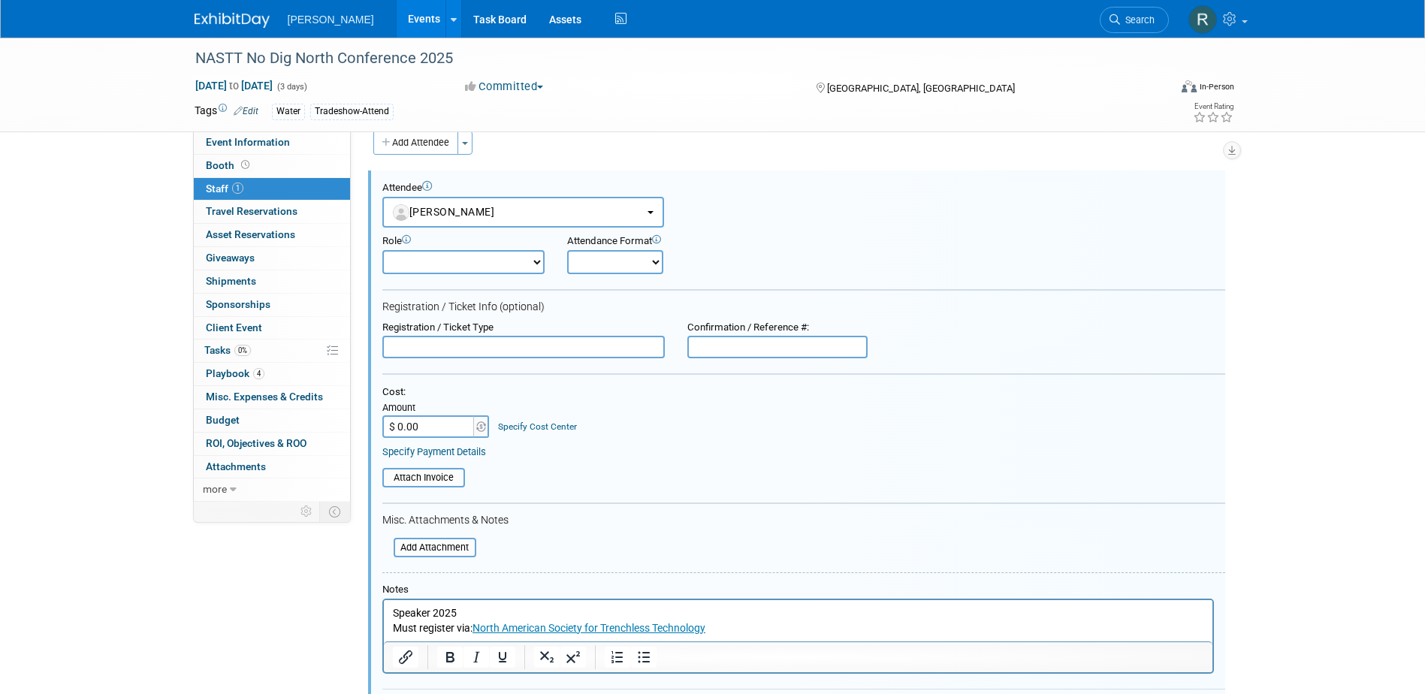
click at [498, 267] on select "Demonstrator Host Planner Presenter Sales Representative Set-up/Dismantle Crew …" at bounding box center [463, 262] width 162 height 24
select select "5"
click at [382, 250] on select "Demonstrator Host Planner Presenter Sales Representative Set-up/Dismantle Crew …" at bounding box center [463, 262] width 162 height 24
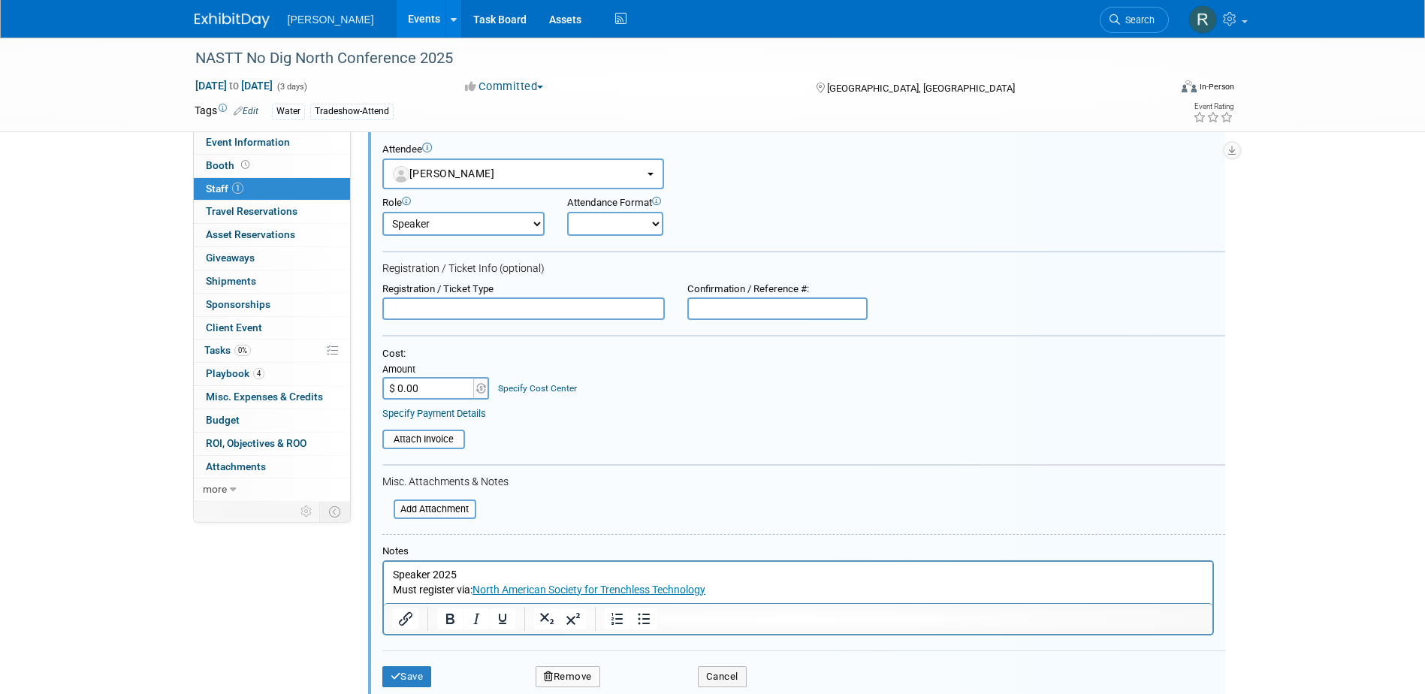
scroll to position [96, 0]
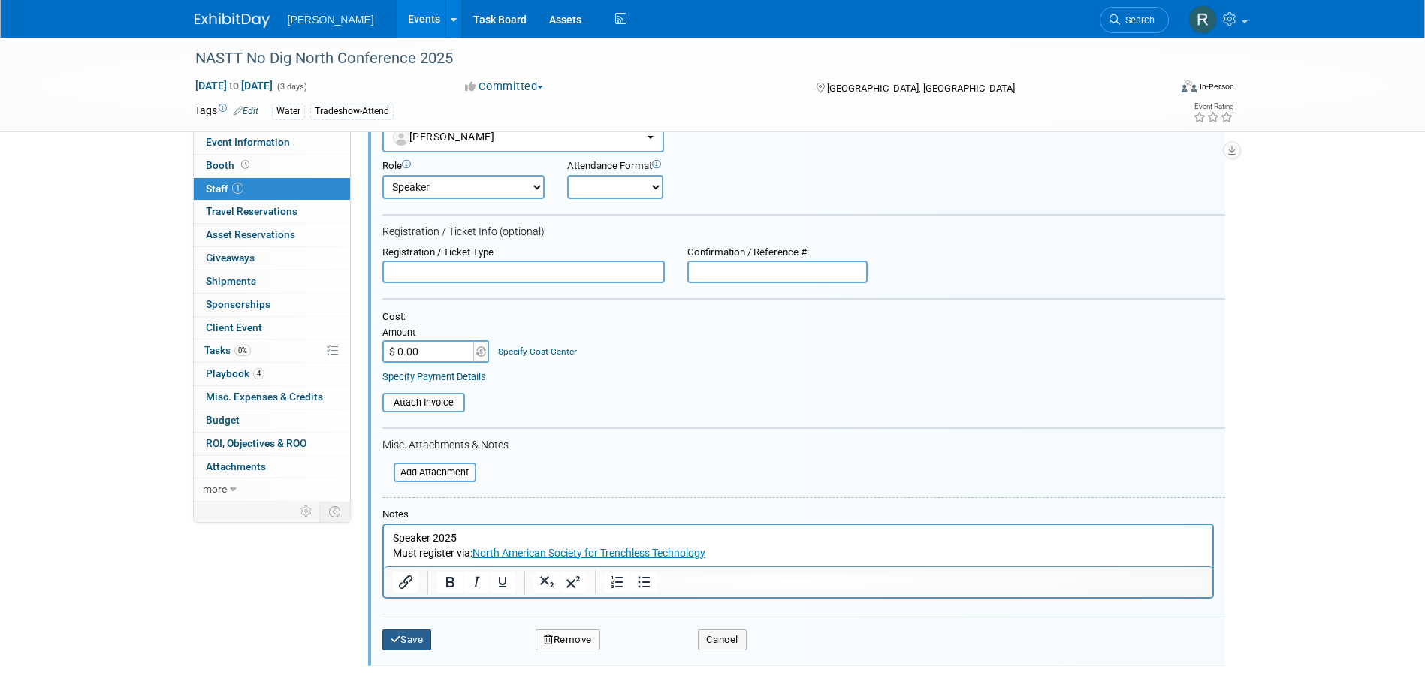
drag, startPoint x: 406, startPoint y: 639, endPoint x: 406, endPoint y: 630, distance: 9.8
click at [406, 639] on button "Save" at bounding box center [407, 640] width 50 height 21
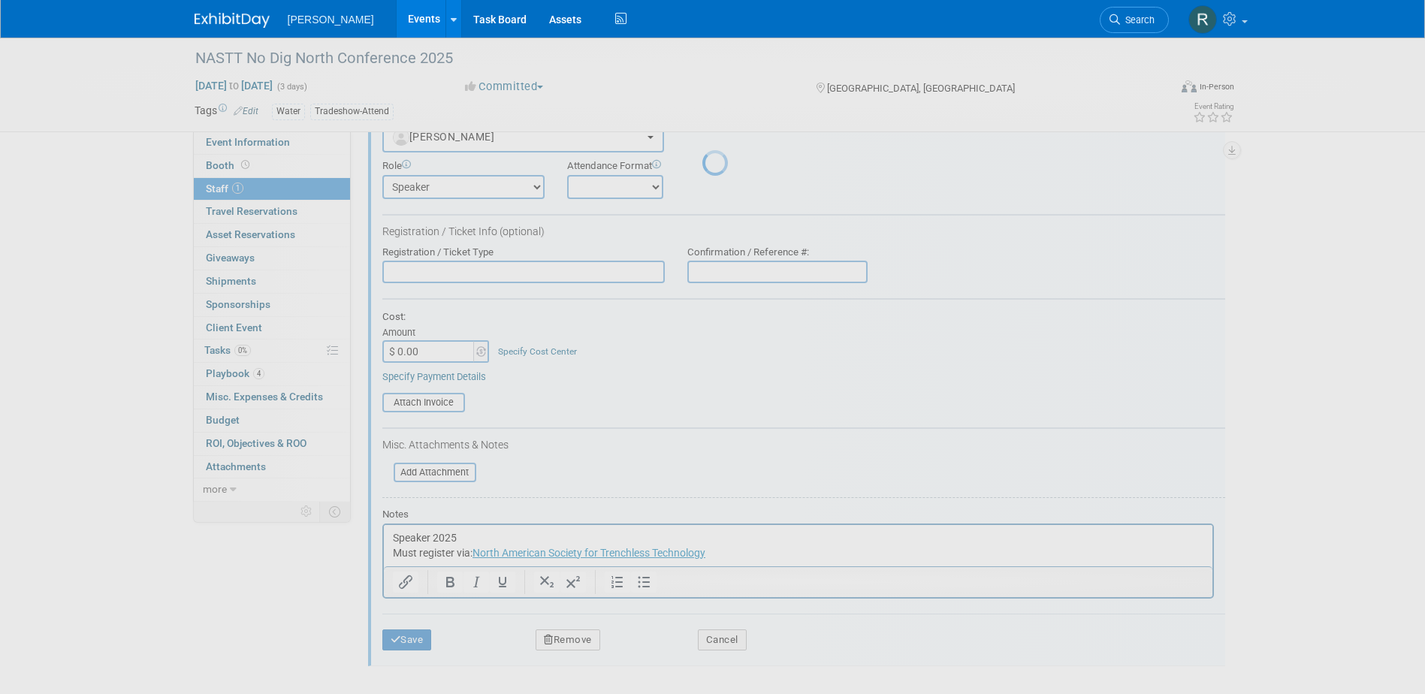
scroll to position [14, 0]
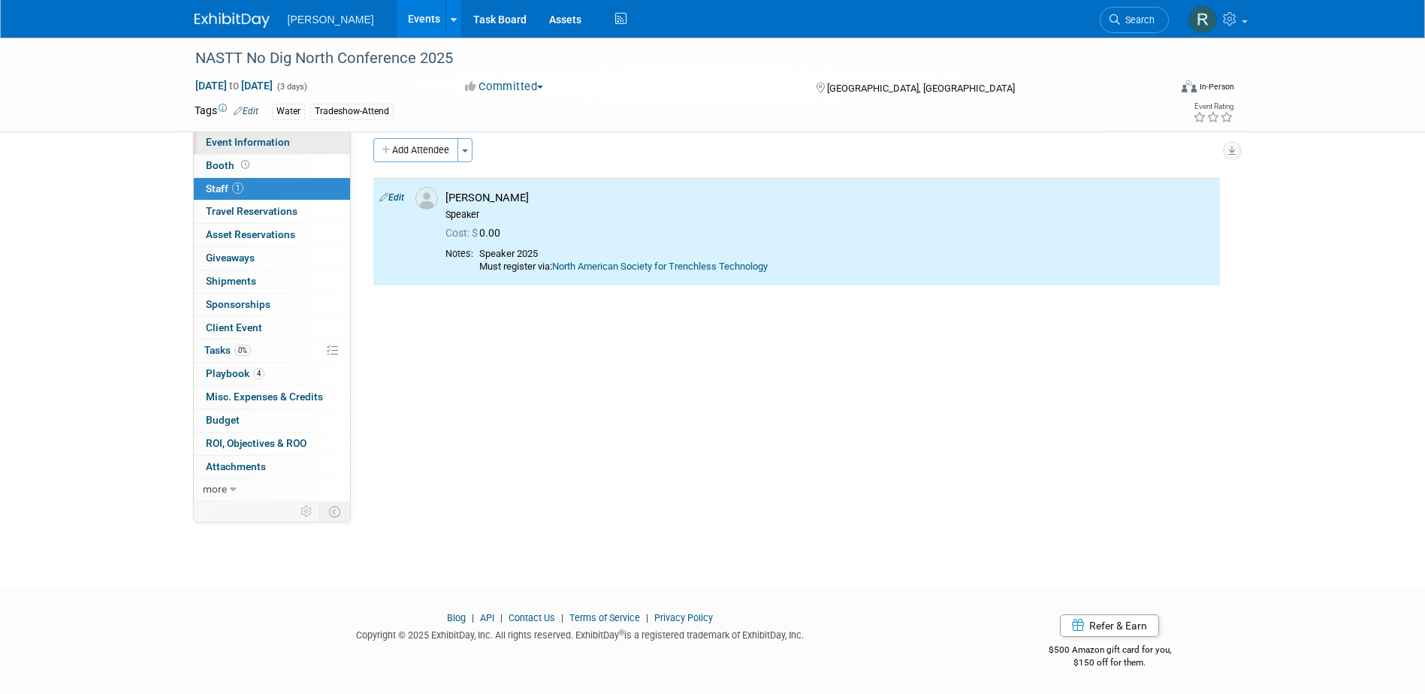
click at [286, 142] on span "Event Information" at bounding box center [248, 142] width 84 height 12
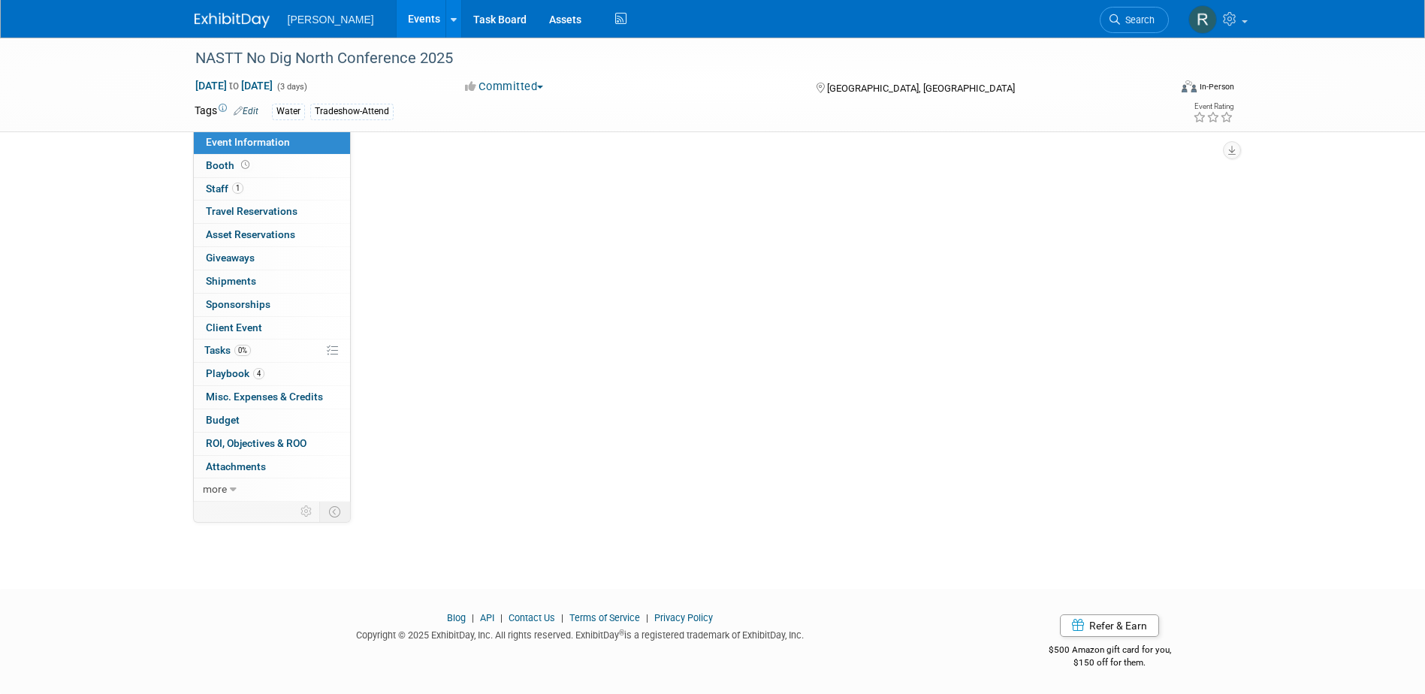
scroll to position [0, 0]
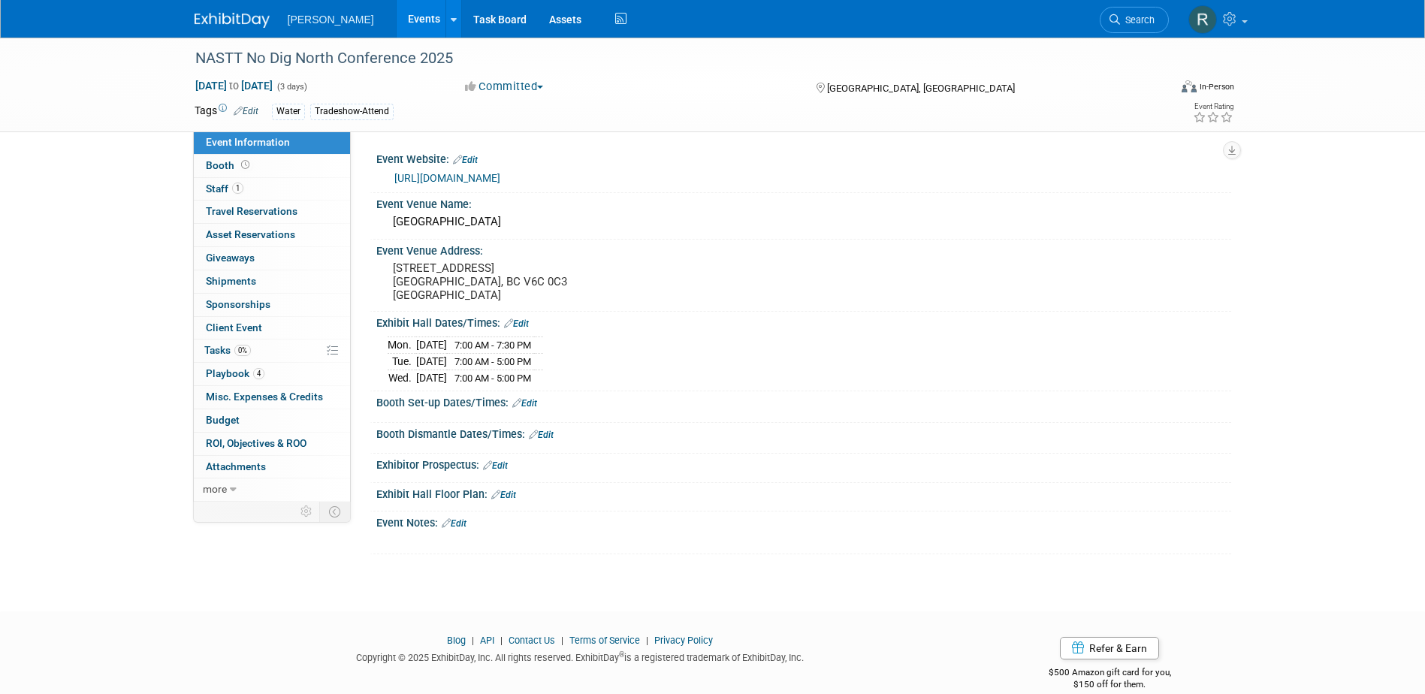
click at [464, 177] on link "[URL][DOMAIN_NAME]" at bounding box center [447, 178] width 106 height 12
